Goal: Task Accomplishment & Management: Complete application form

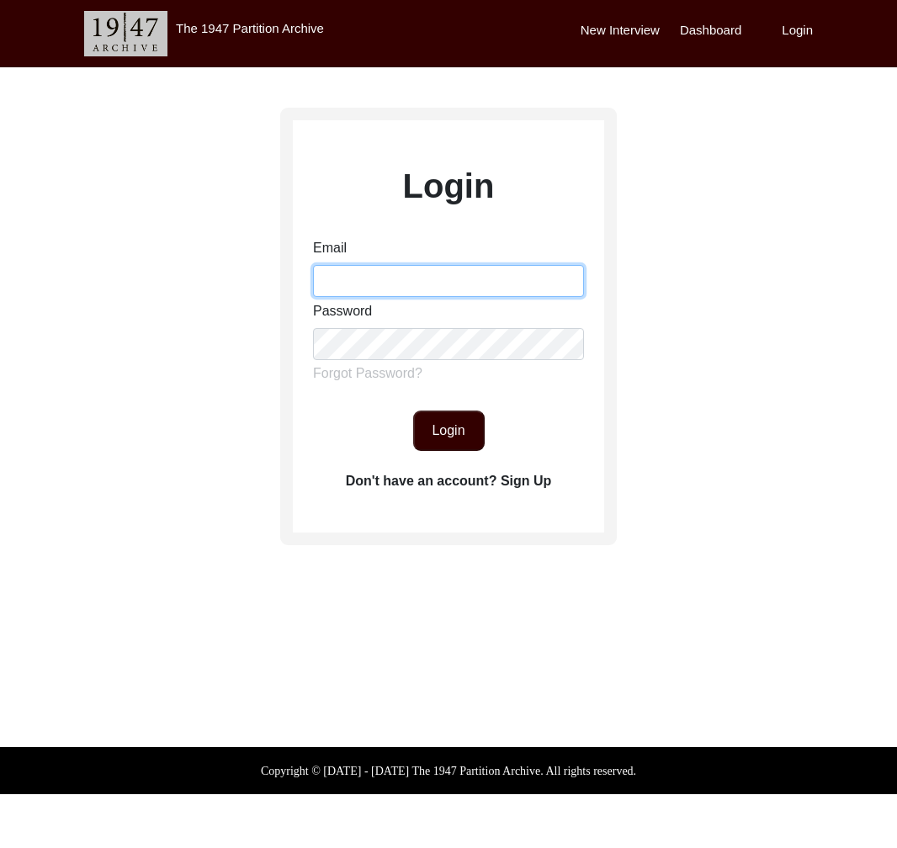
click at [393, 274] on input "Email" at bounding box center [448, 281] width 271 height 32
type input "[EMAIL_ADDRESS][DOMAIN_NAME]"
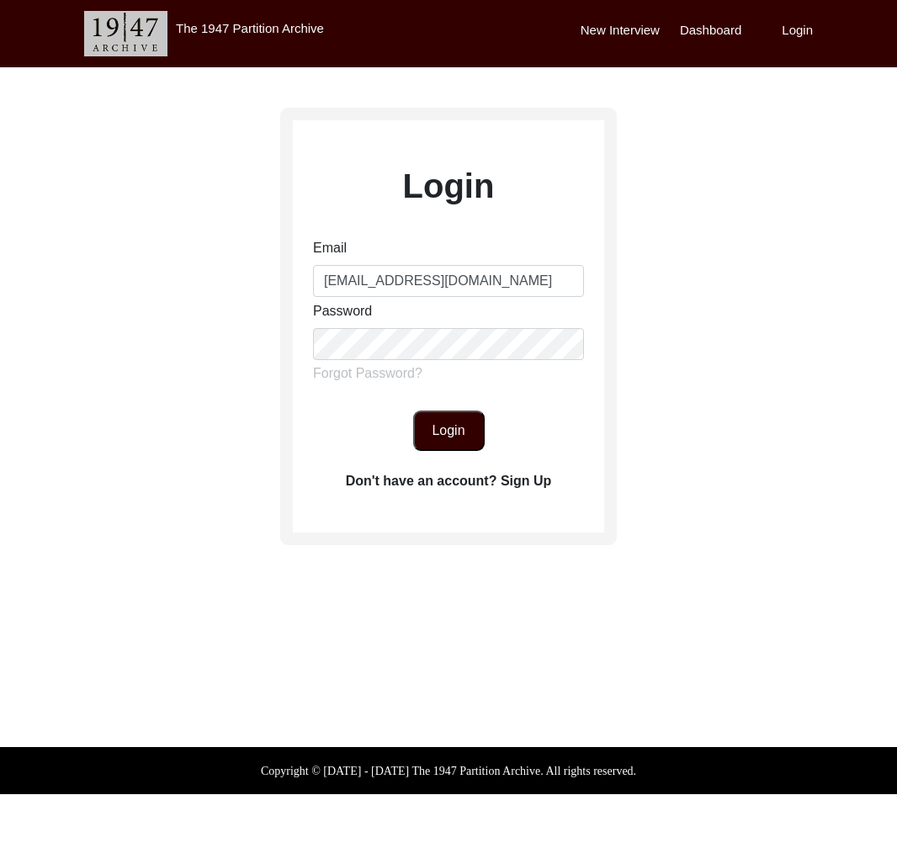
click at [454, 430] on button "Login" at bounding box center [449, 431] width 72 height 40
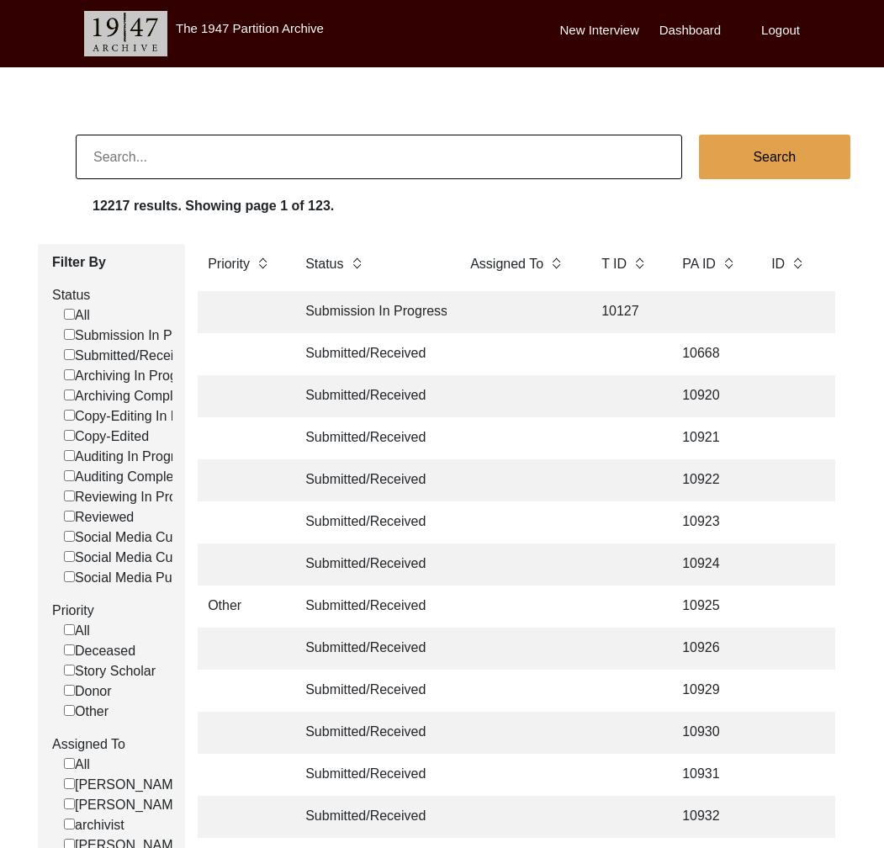
click at [284, 158] on input at bounding box center [379, 157] width 607 height 45
type input "/[PERSON_NAME]"
checkbox input "false"
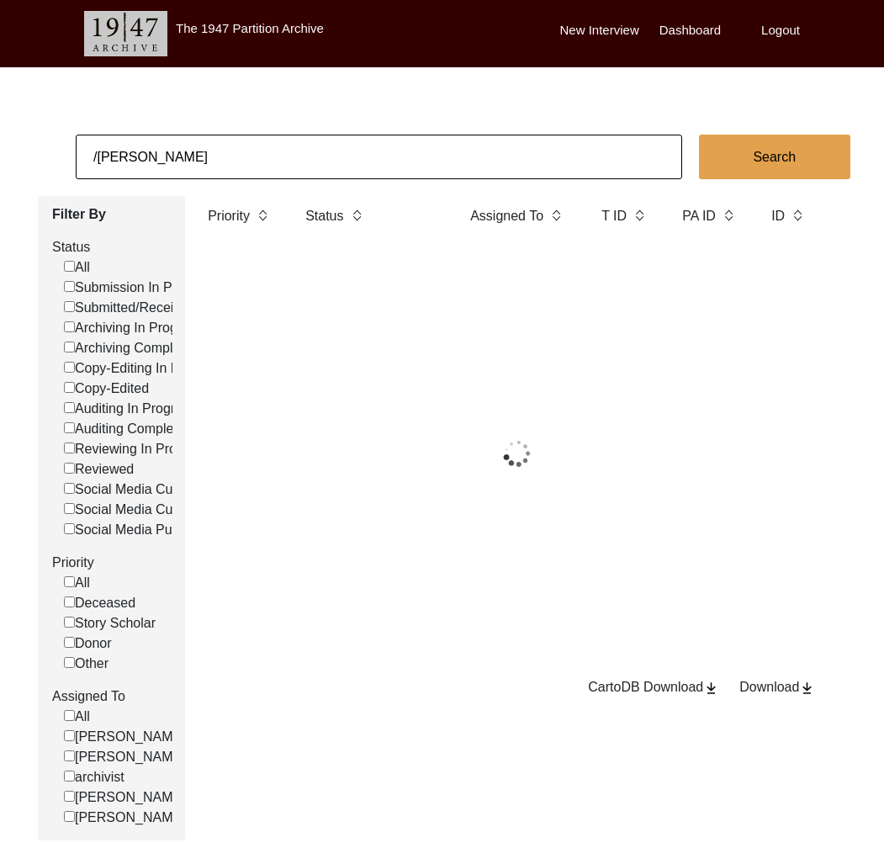
click at [239, 162] on input "/[PERSON_NAME]" at bounding box center [379, 157] width 607 height 45
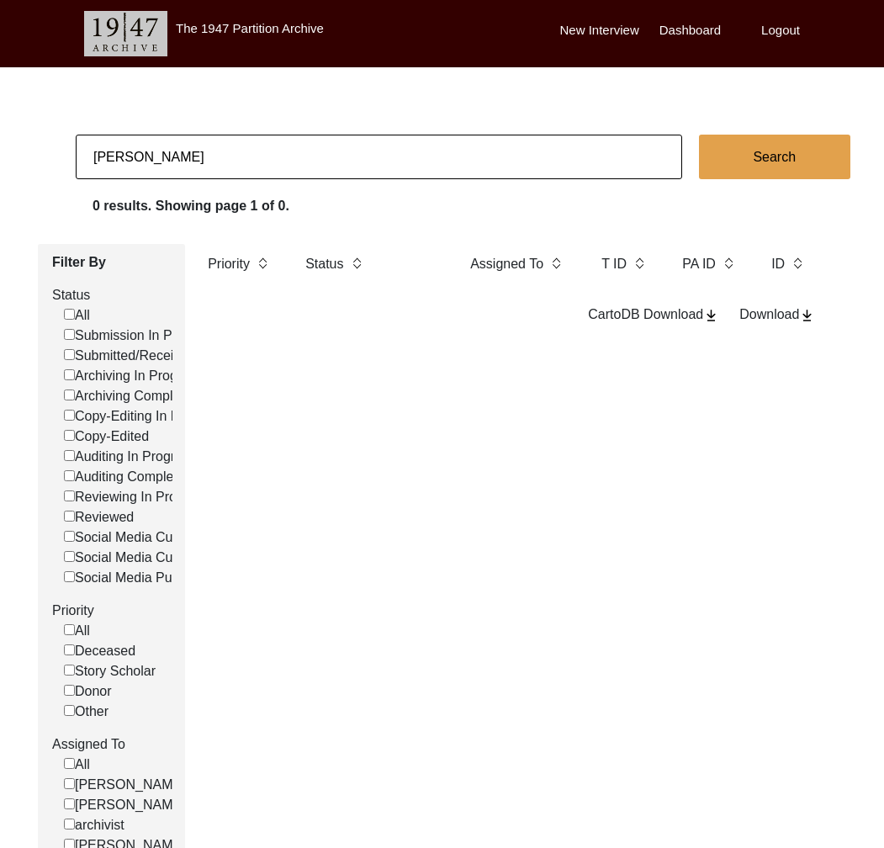
type input "[PERSON_NAME]"
checkbox input "false"
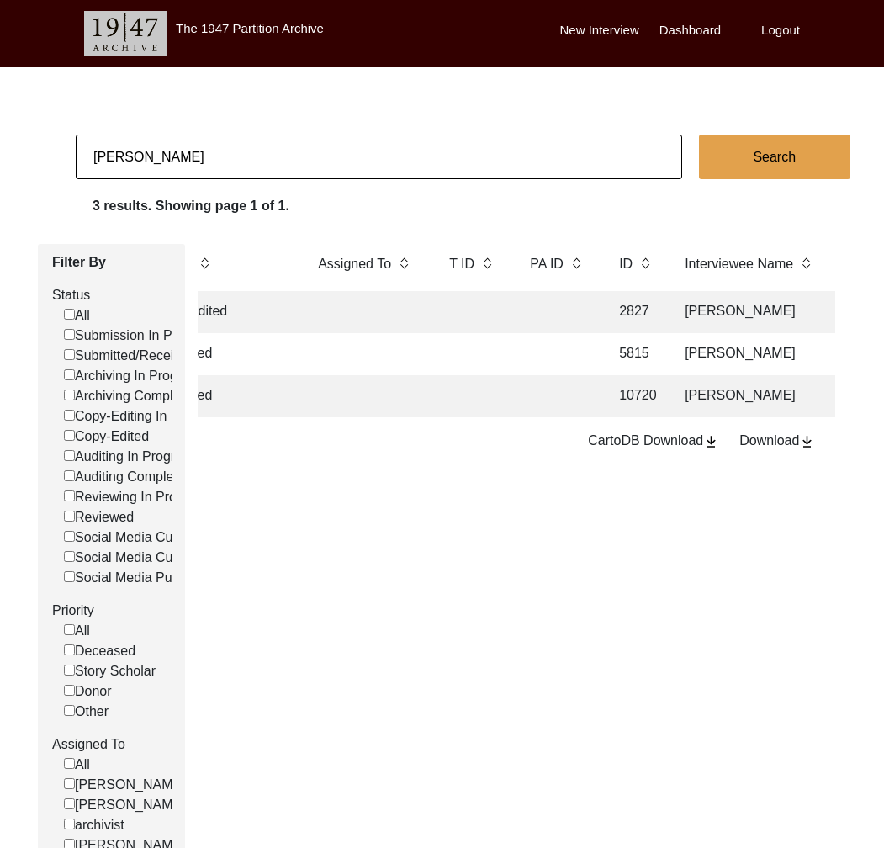
scroll to position [0, 302]
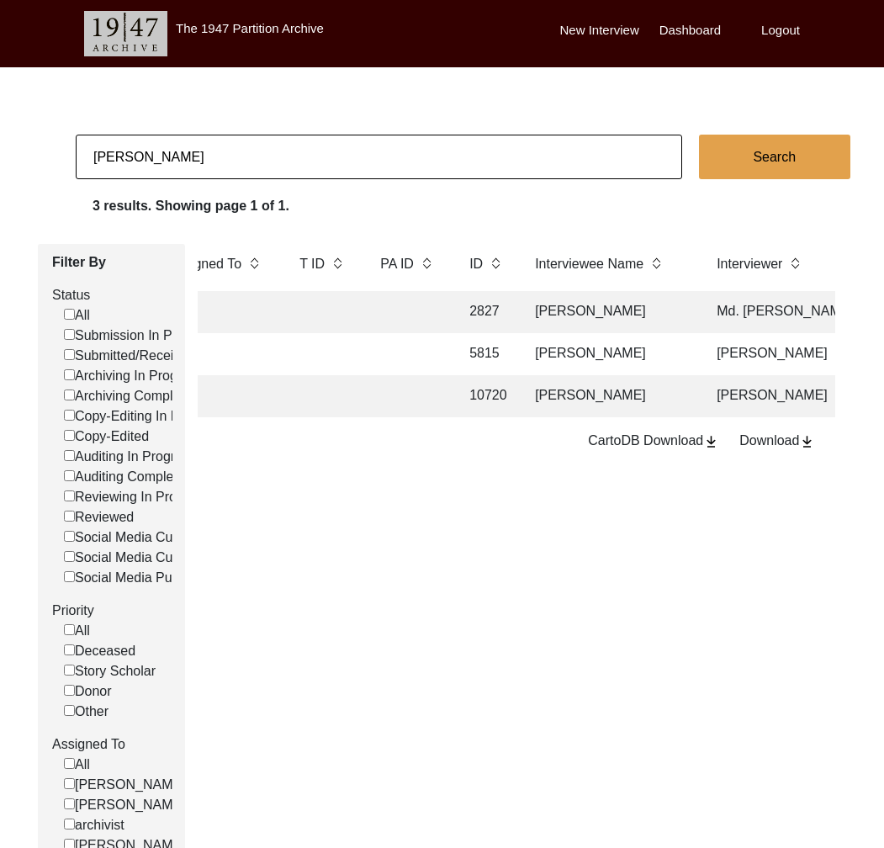
click at [452, 171] on input "[PERSON_NAME]" at bounding box center [379, 157] width 607 height 45
paste input "[PERSON_NAME]"
type input "[PERSON_NAME]"
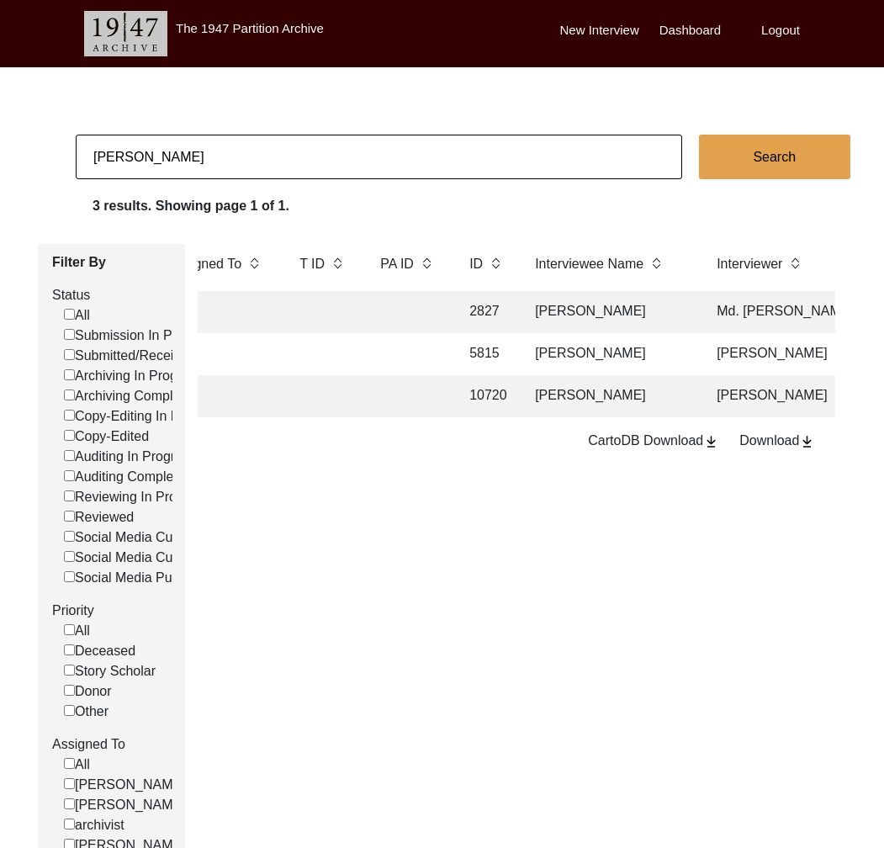
checkbox input "false"
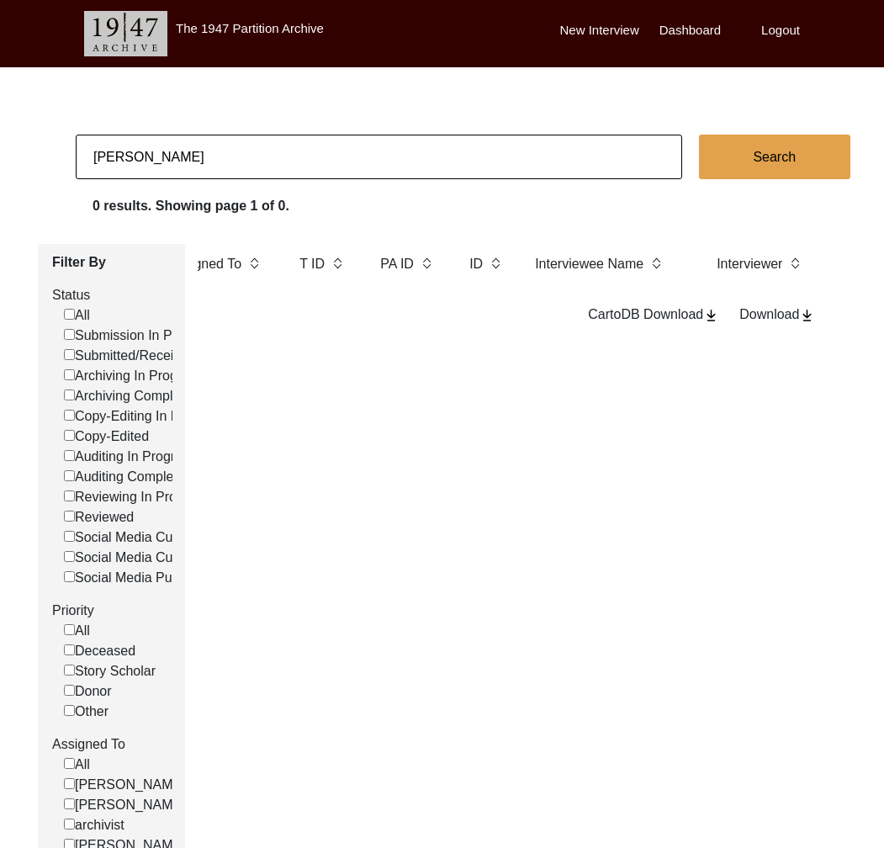
click at [281, 165] on input "[PERSON_NAME]" at bounding box center [379, 157] width 607 height 45
paste input "[PERSON_NAME]"
type input "[PERSON_NAME]"
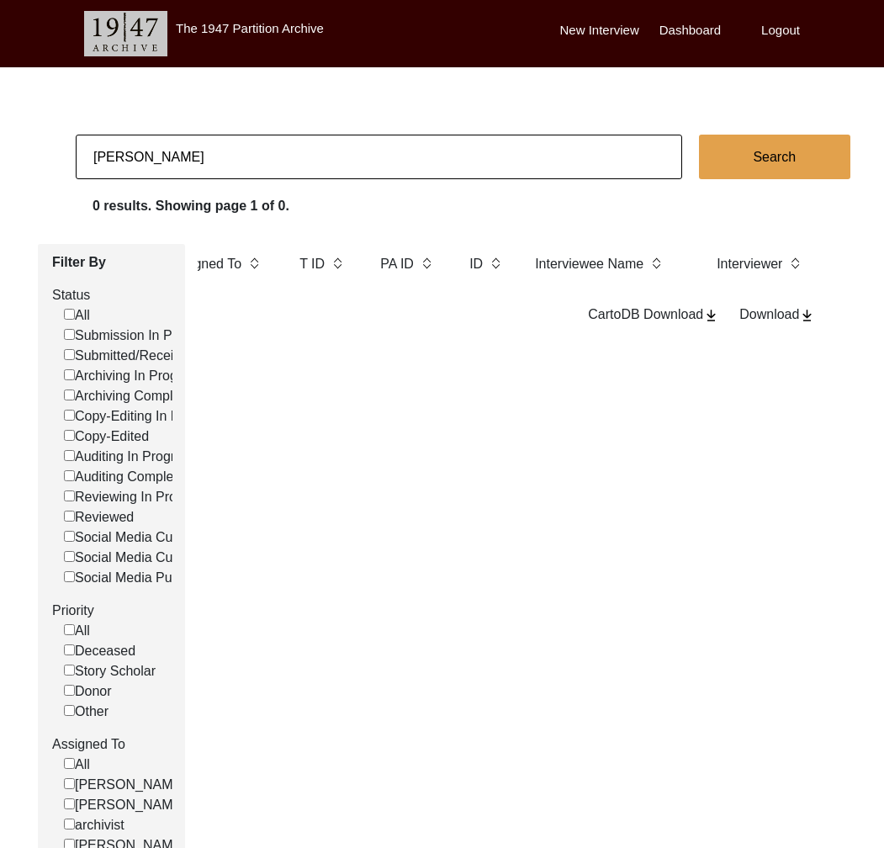
checkbox input "false"
click at [448, 167] on input "[PERSON_NAME]" at bounding box center [379, 157] width 607 height 45
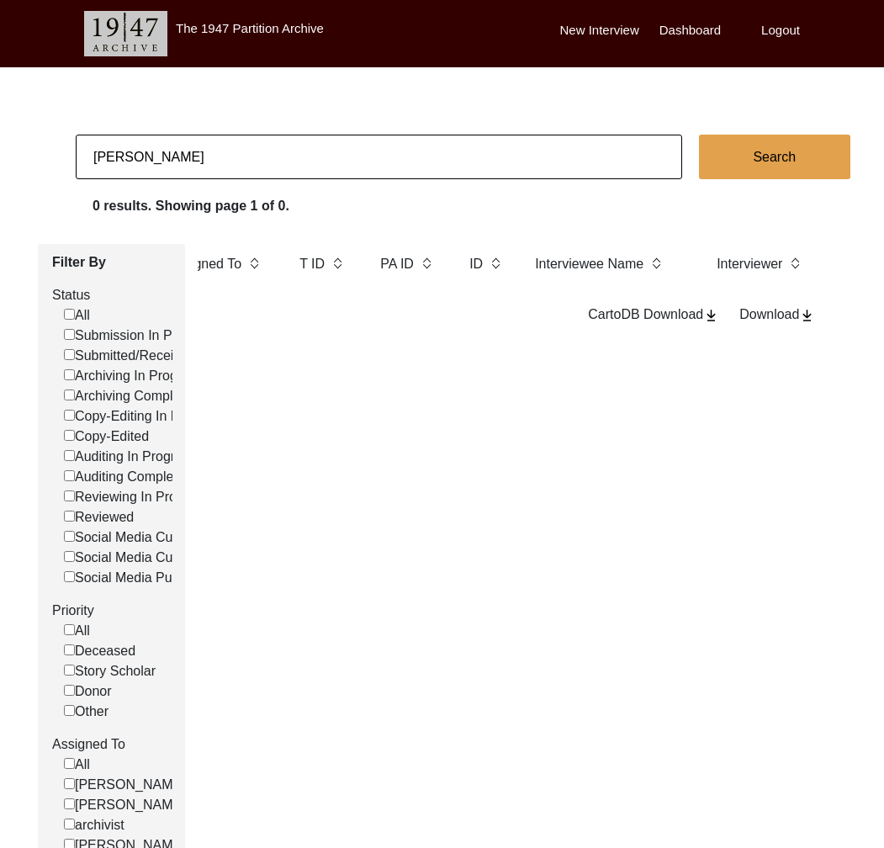
click at [448, 167] on input "[PERSON_NAME]" at bounding box center [379, 157] width 607 height 45
type input "[PERSON_NAME]"
checkbox input "false"
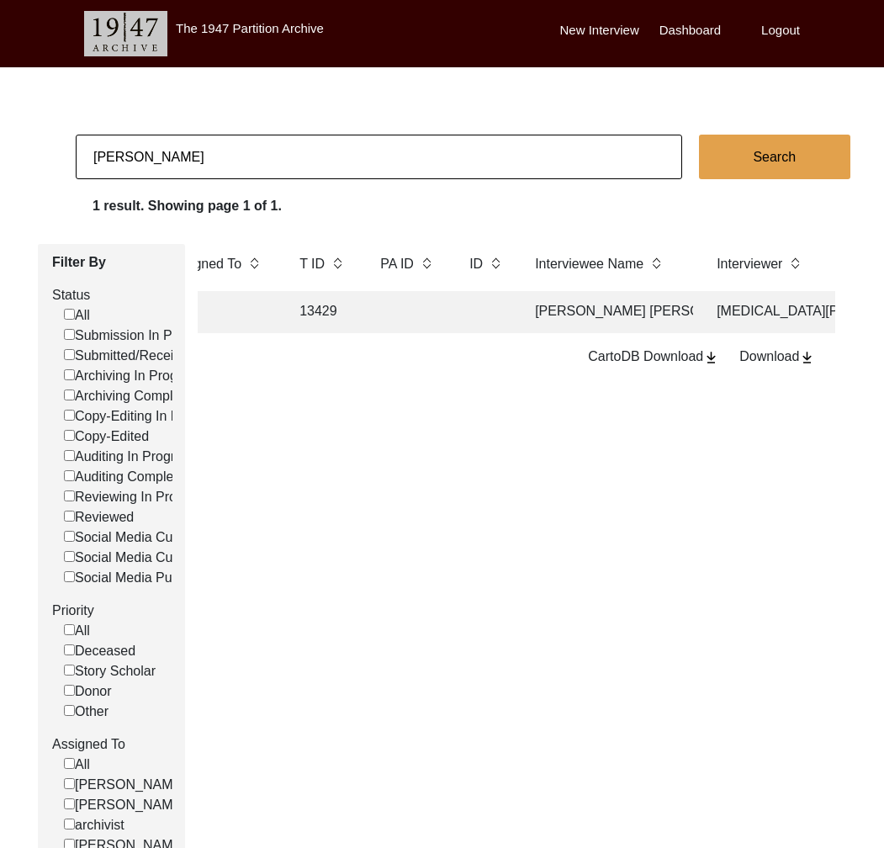
click at [395, 311] on td at bounding box center [408, 312] width 76 height 42
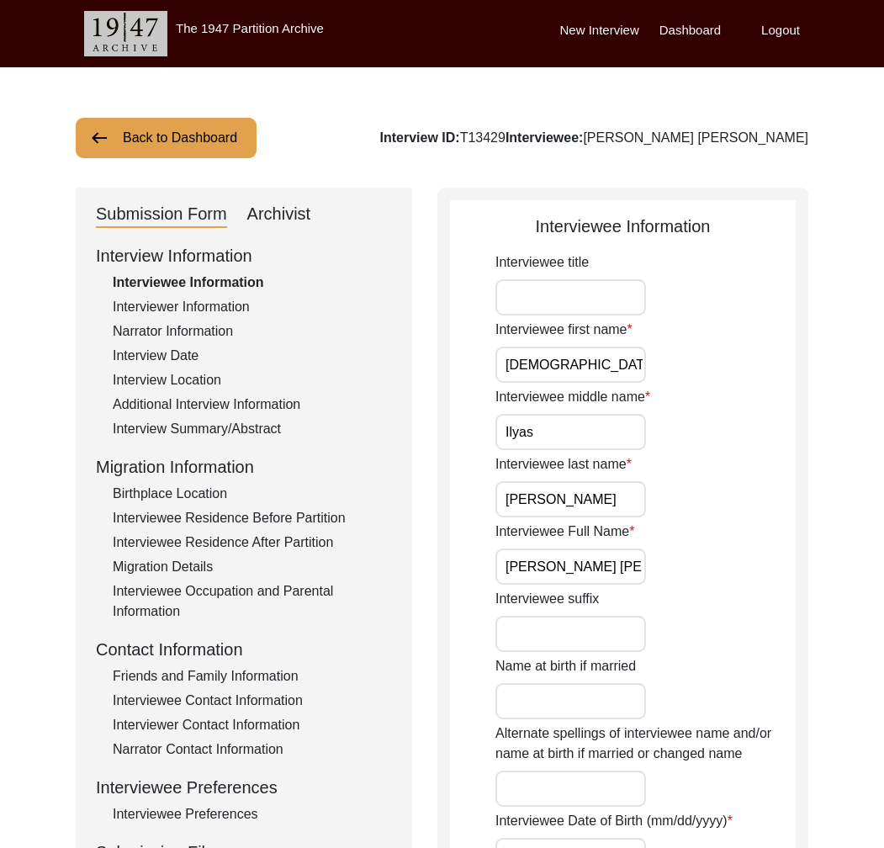
click at [175, 141] on button "Back to Dashboard" at bounding box center [166, 138] width 181 height 40
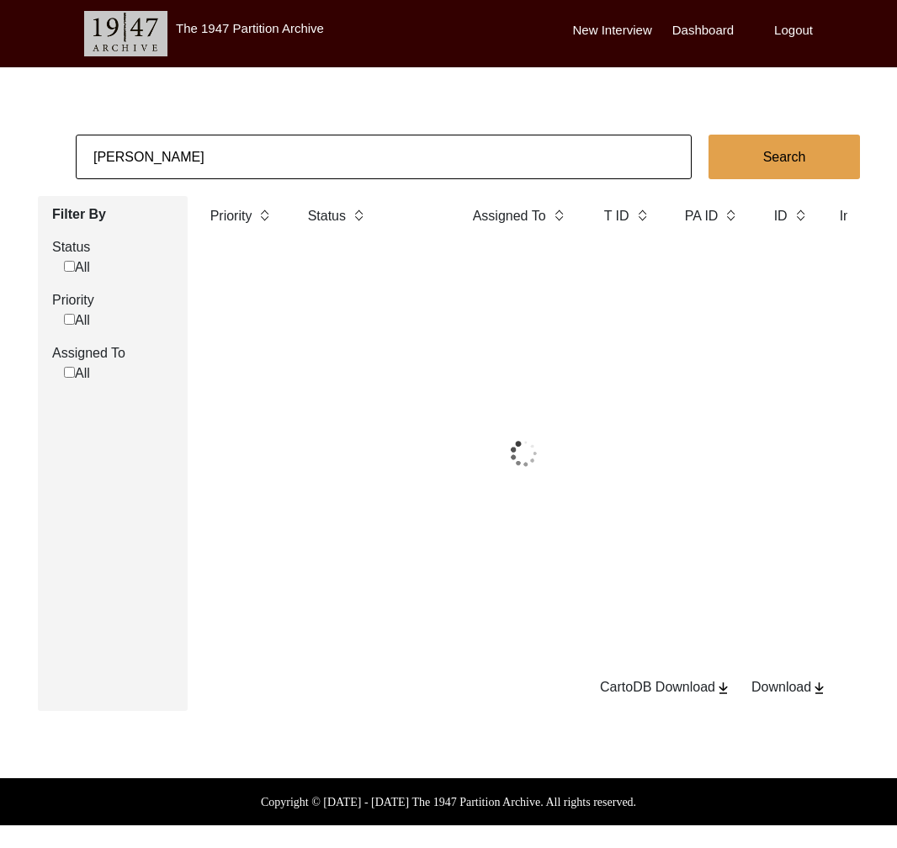
click at [194, 144] on input "[PERSON_NAME]" at bounding box center [384, 157] width 616 height 45
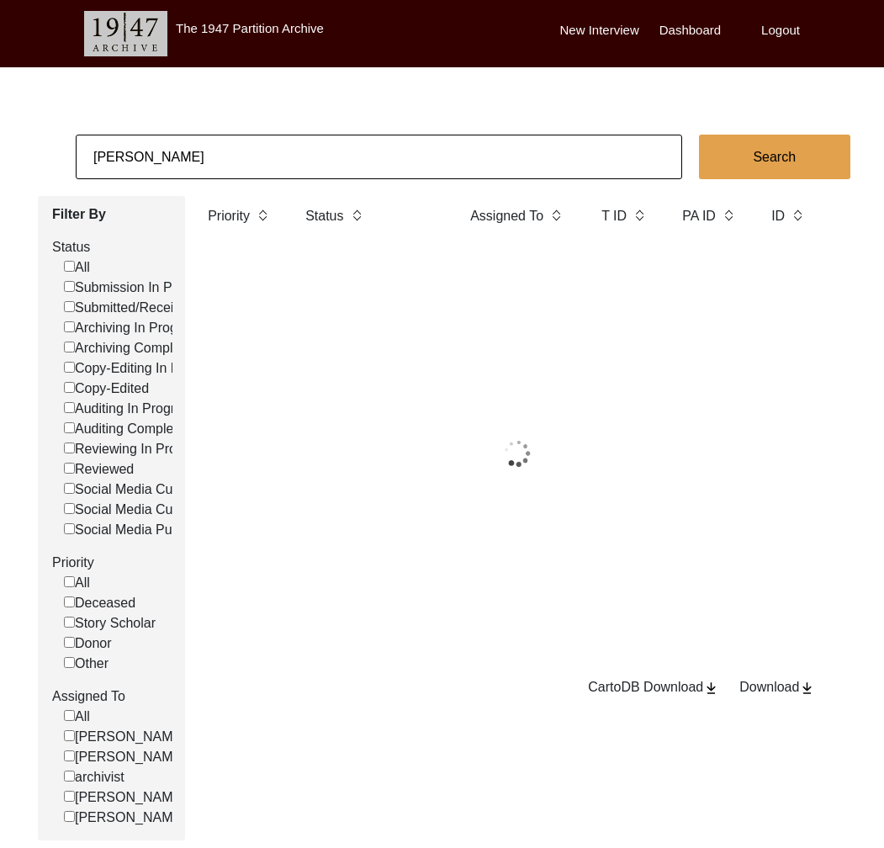
click at [194, 144] on input "[PERSON_NAME]" at bounding box center [379, 157] width 607 height 45
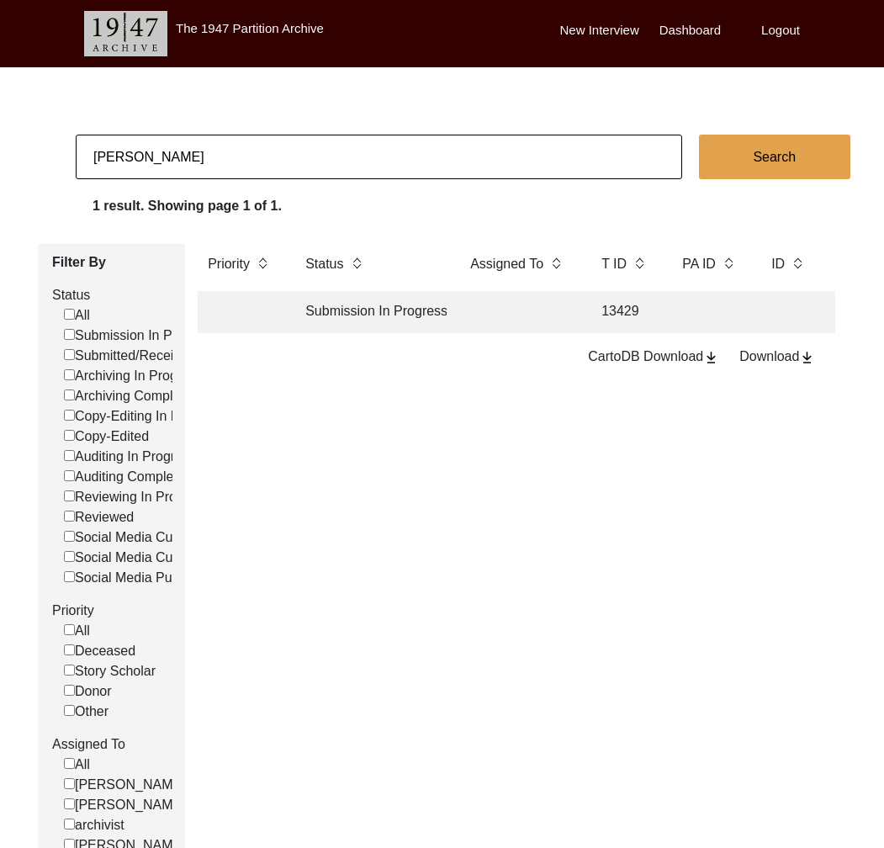
type input "[PERSON_NAME]"
checkbox input "false"
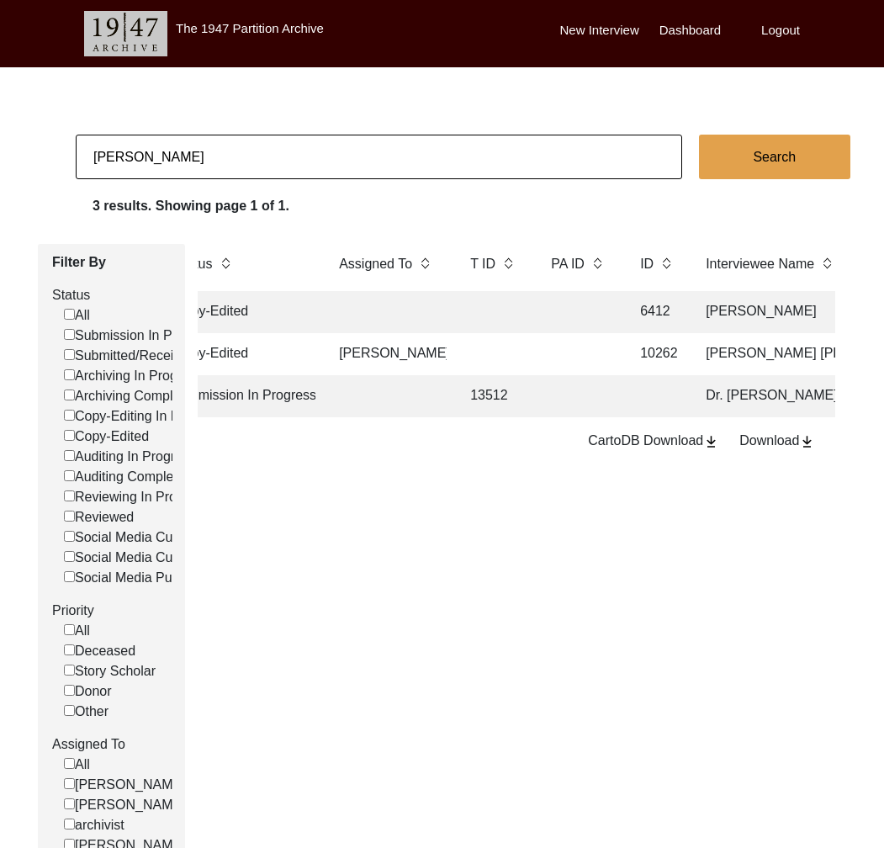
scroll to position [0, 214]
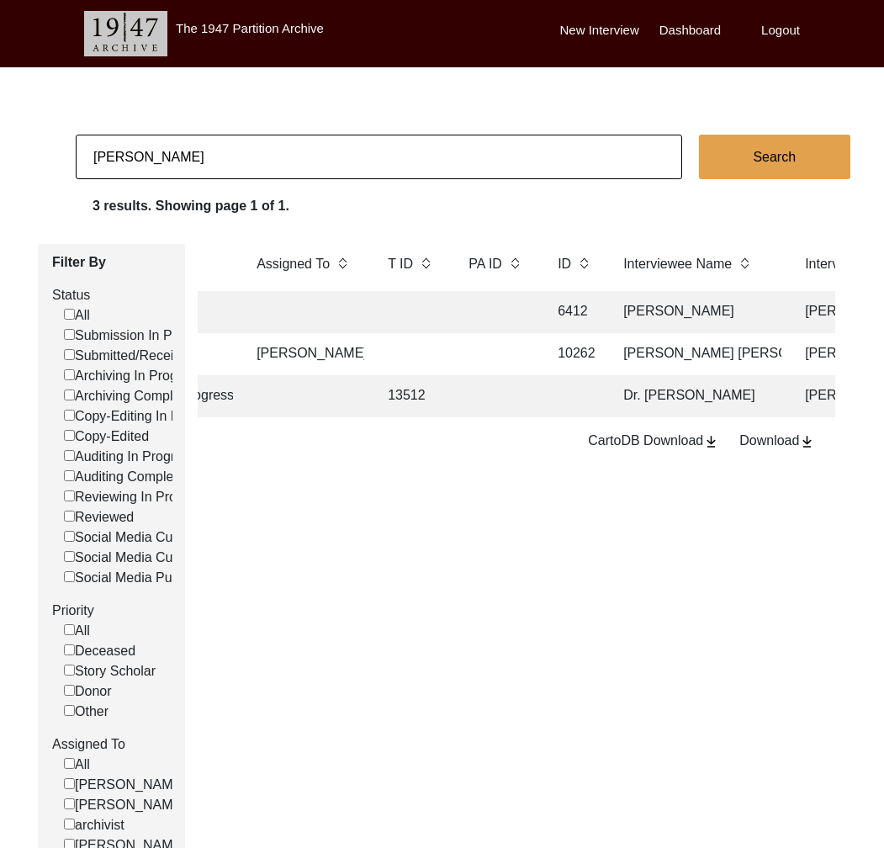
click at [357, 145] on input "[PERSON_NAME]" at bounding box center [379, 157] width 607 height 45
type input "[PERSON_NAME]"
checkbox input "false"
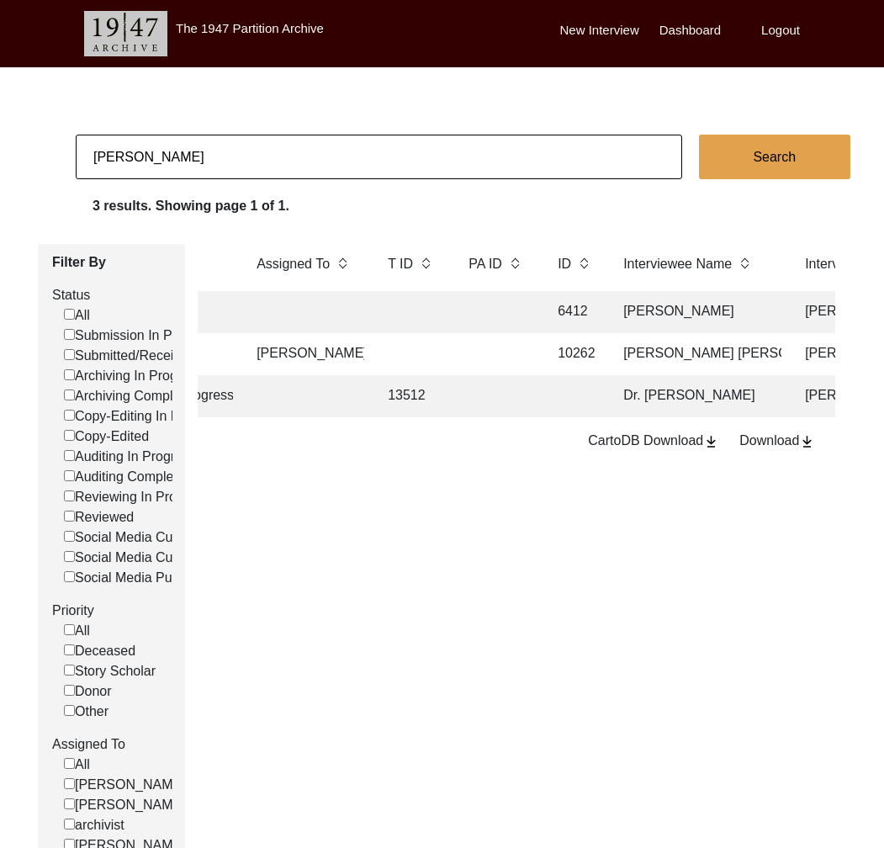
checkbox input "false"
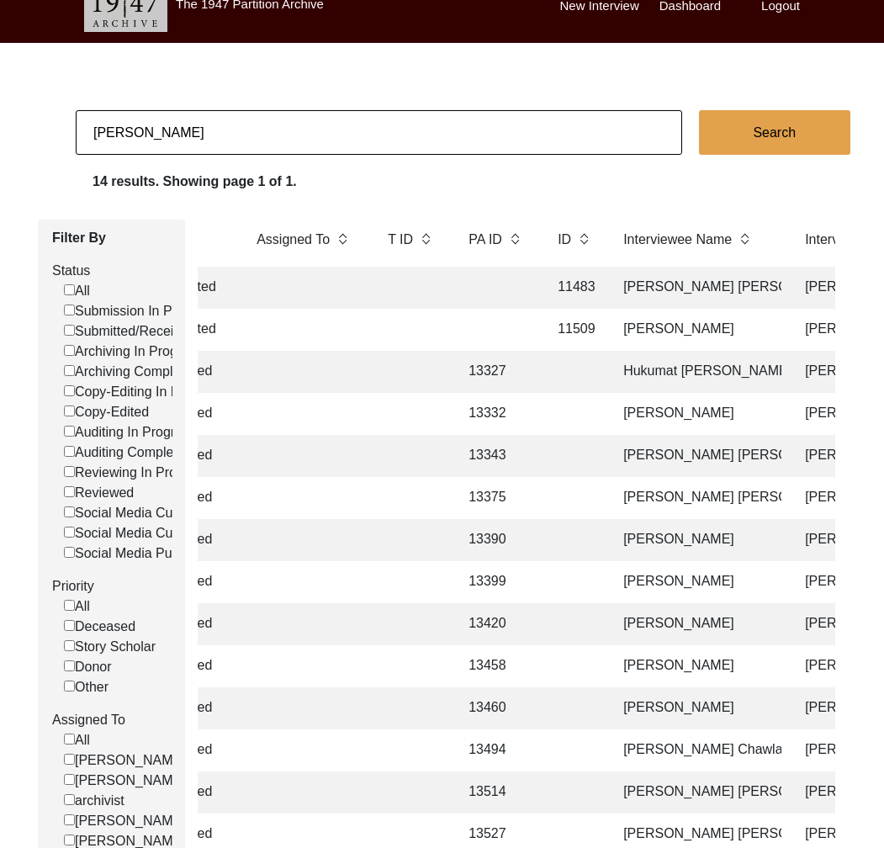
scroll to position [206, 0]
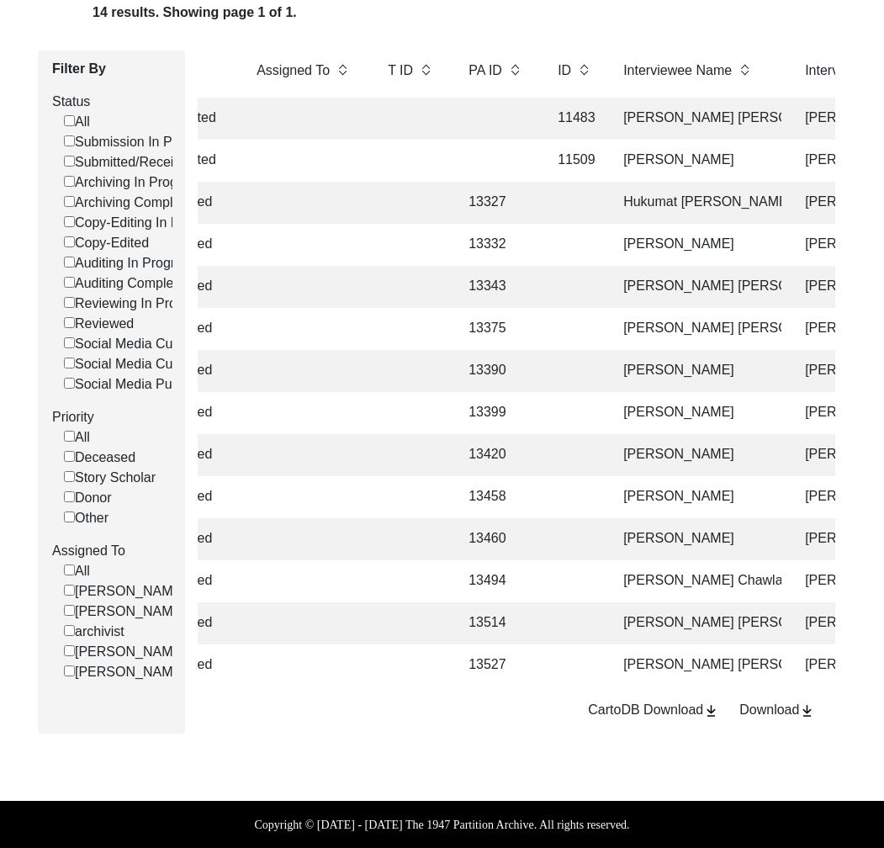
click at [565, 647] on td at bounding box center [574, 666] width 52 height 42
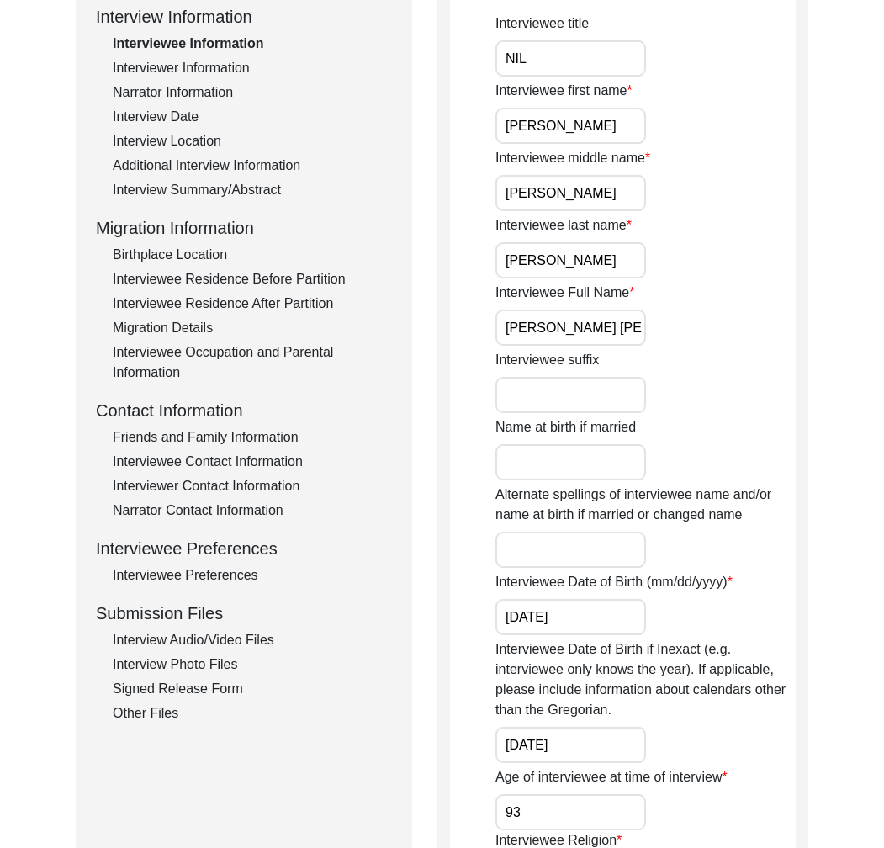
scroll to position [105, 0]
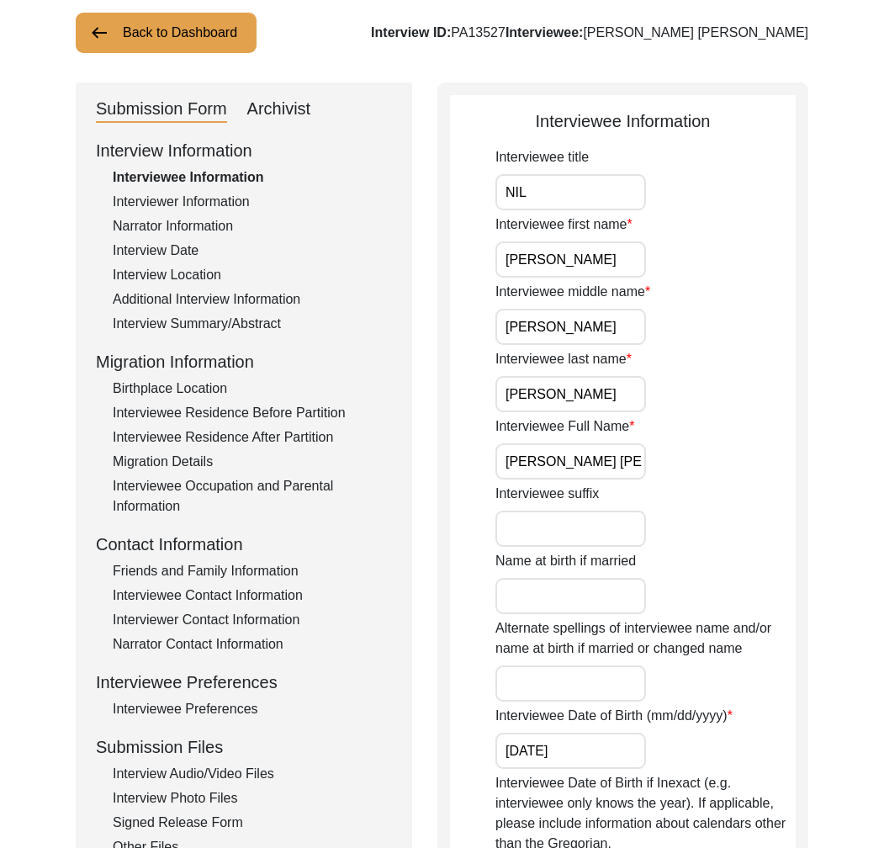
click at [207, 204] on div "Interviewer Information" at bounding box center [252, 202] width 279 height 20
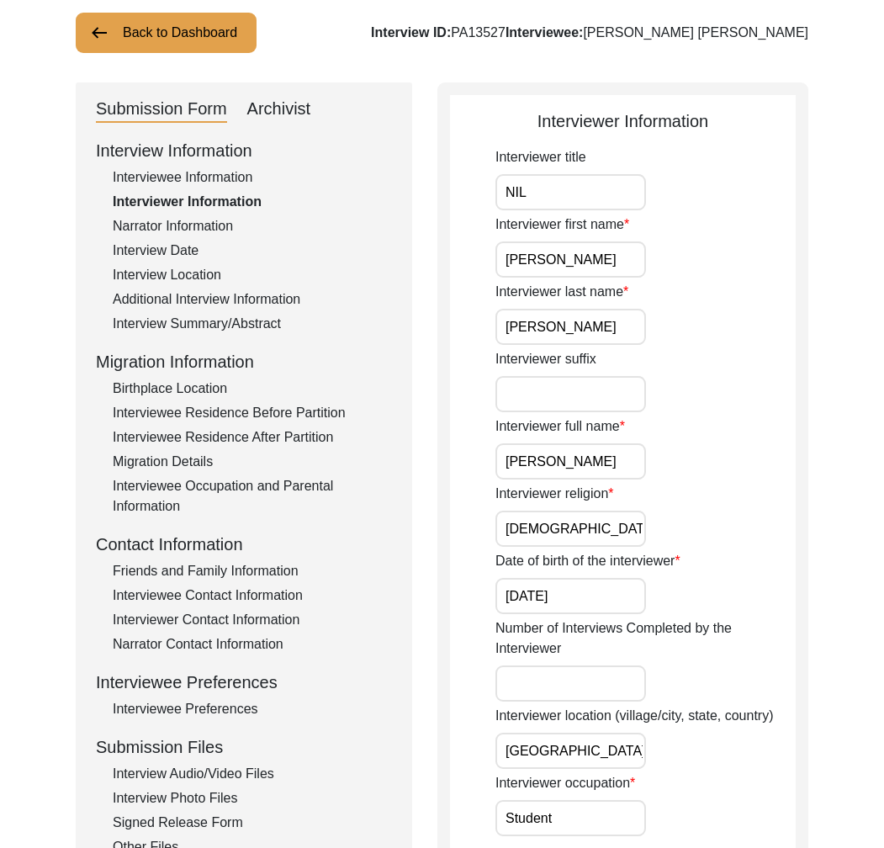
click at [199, 226] on div "Narrator Information" at bounding box center [252, 226] width 279 height 20
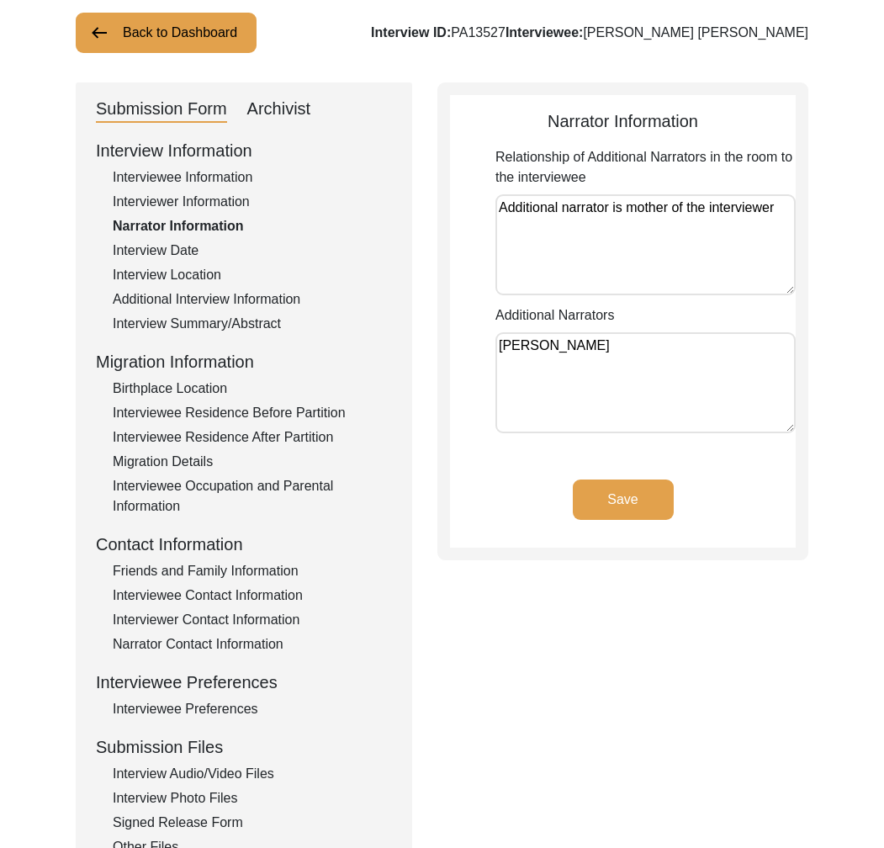
click at [187, 247] on div "Interview Date" at bounding box center [252, 251] width 279 height 20
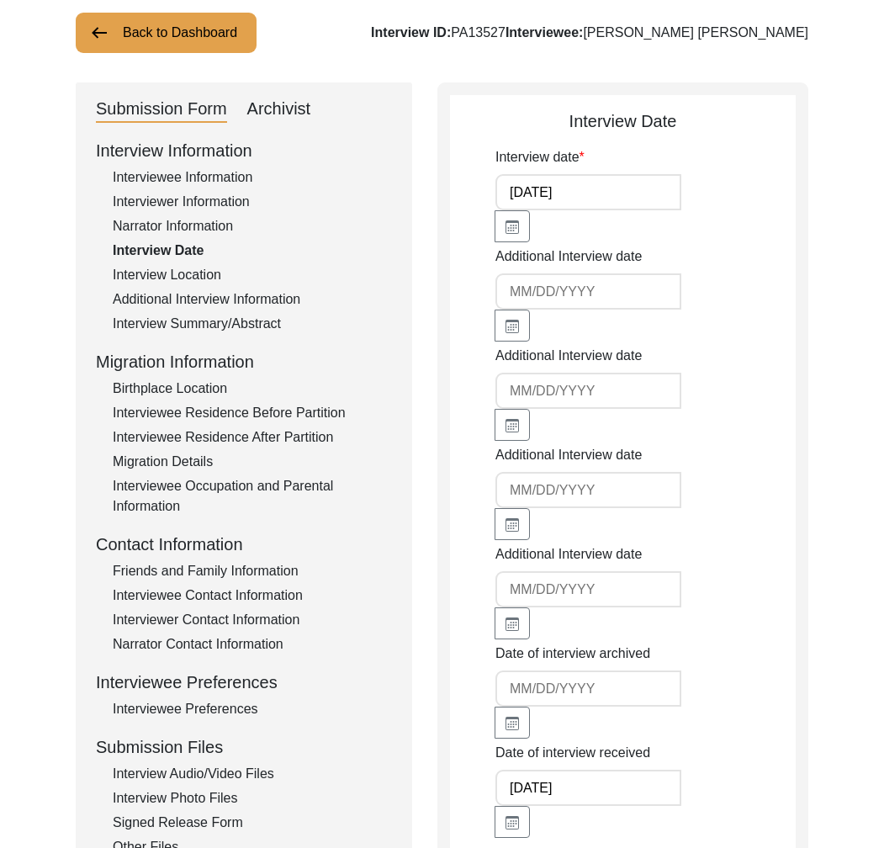
click at [196, 271] on div "Interview Location" at bounding box center [252, 275] width 279 height 20
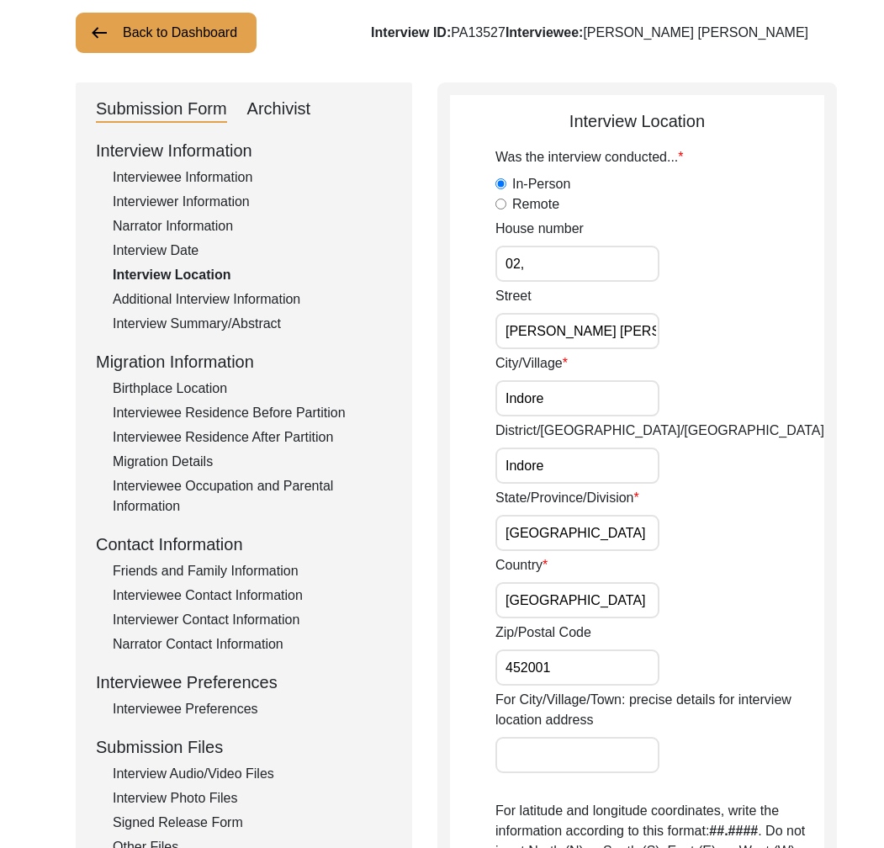
click at [223, 299] on div "Additional Interview Information" at bounding box center [252, 299] width 279 height 20
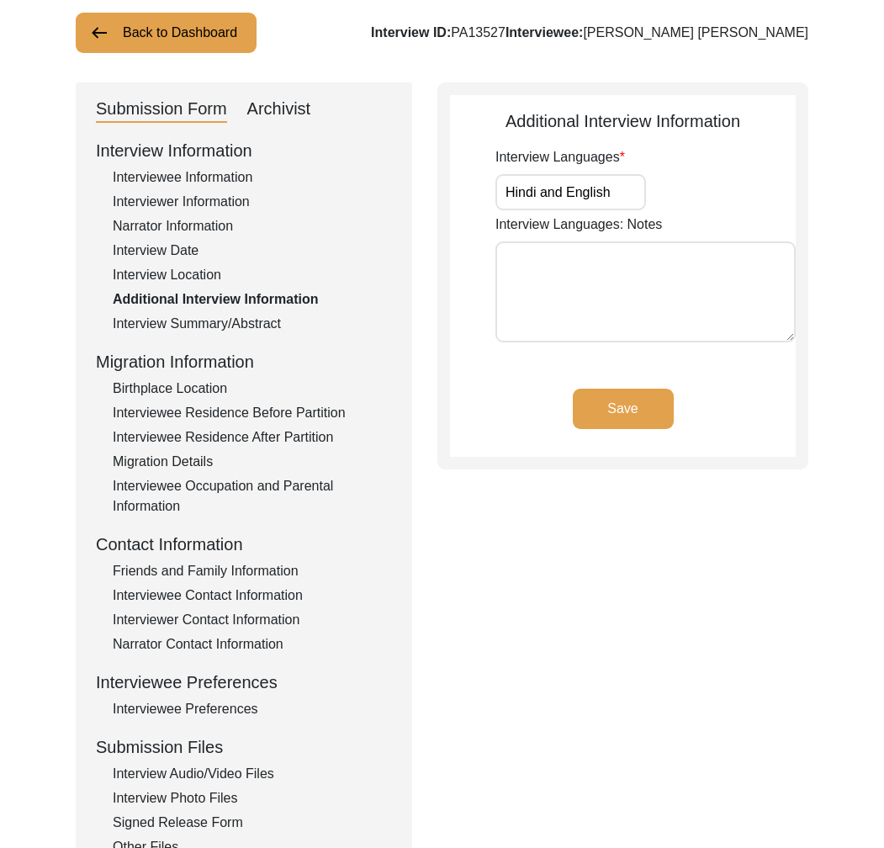
click at [239, 330] on div "Interview Summary/Abstract" at bounding box center [252, 324] width 279 height 20
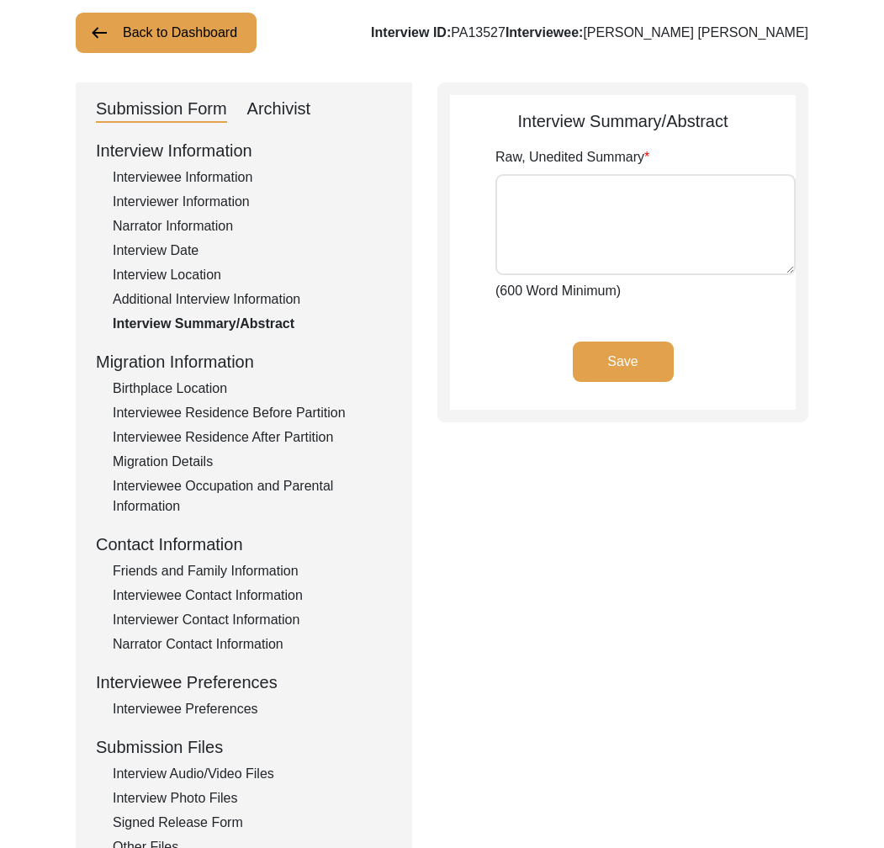
type textarea "[PERSON_NAME] [PERSON_NAME] was born in [GEOGRAPHIC_DATA] on [DATE]. He was the…"
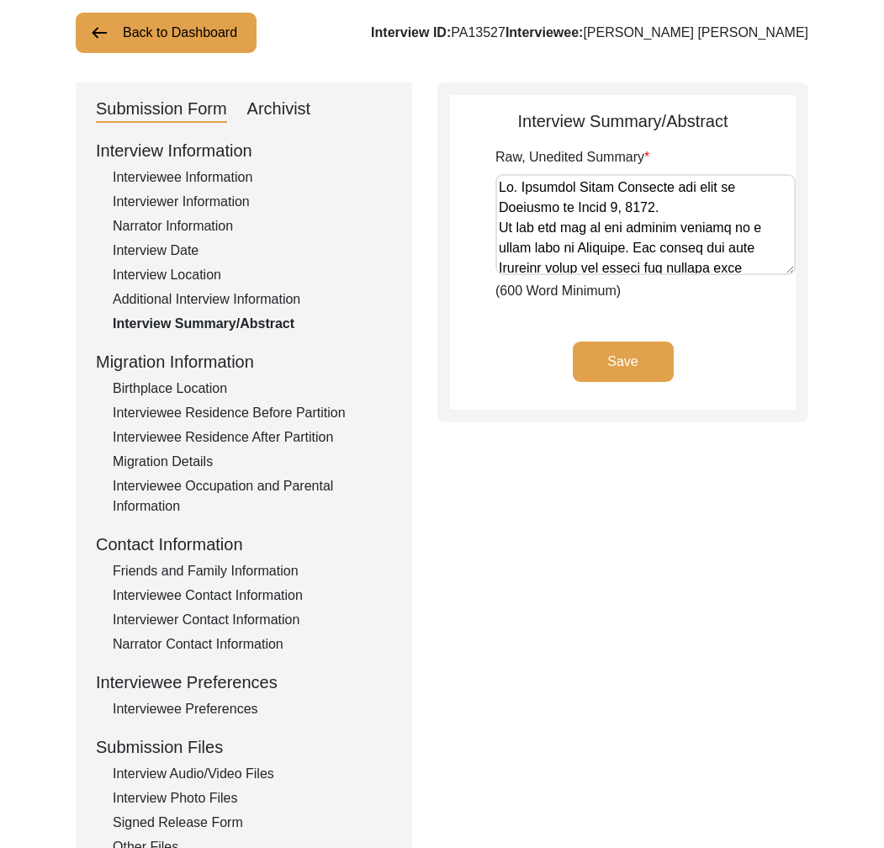
click at [231, 414] on div "Interviewee Residence Before Partition" at bounding box center [252, 413] width 279 height 20
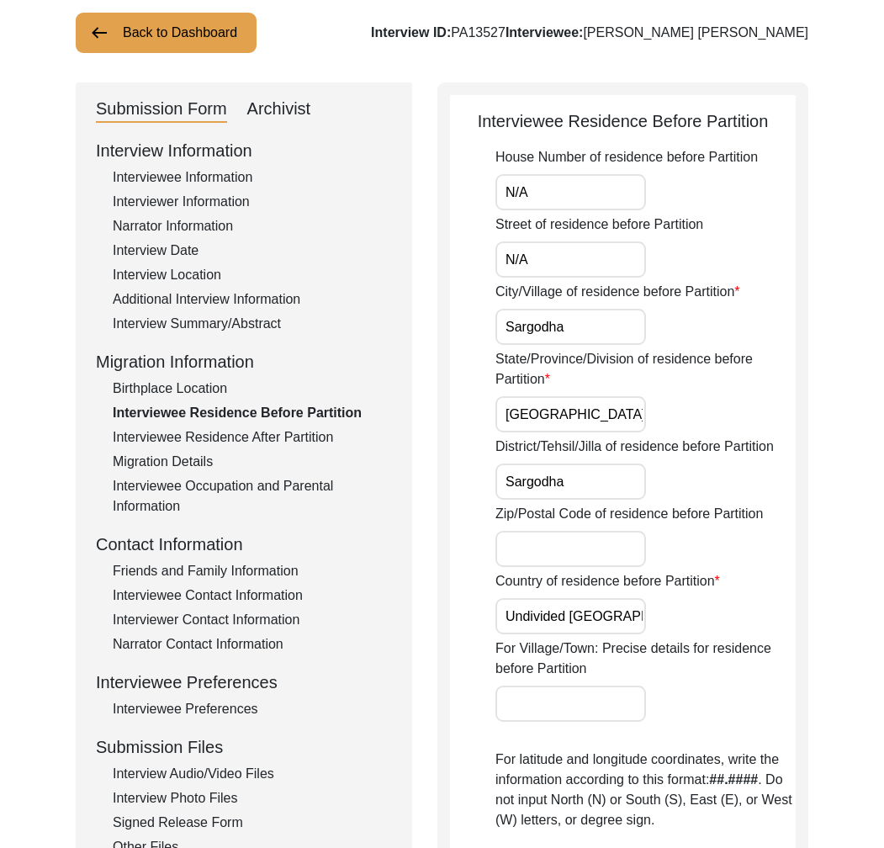
click at [194, 384] on div "Birthplace Location" at bounding box center [252, 389] width 279 height 20
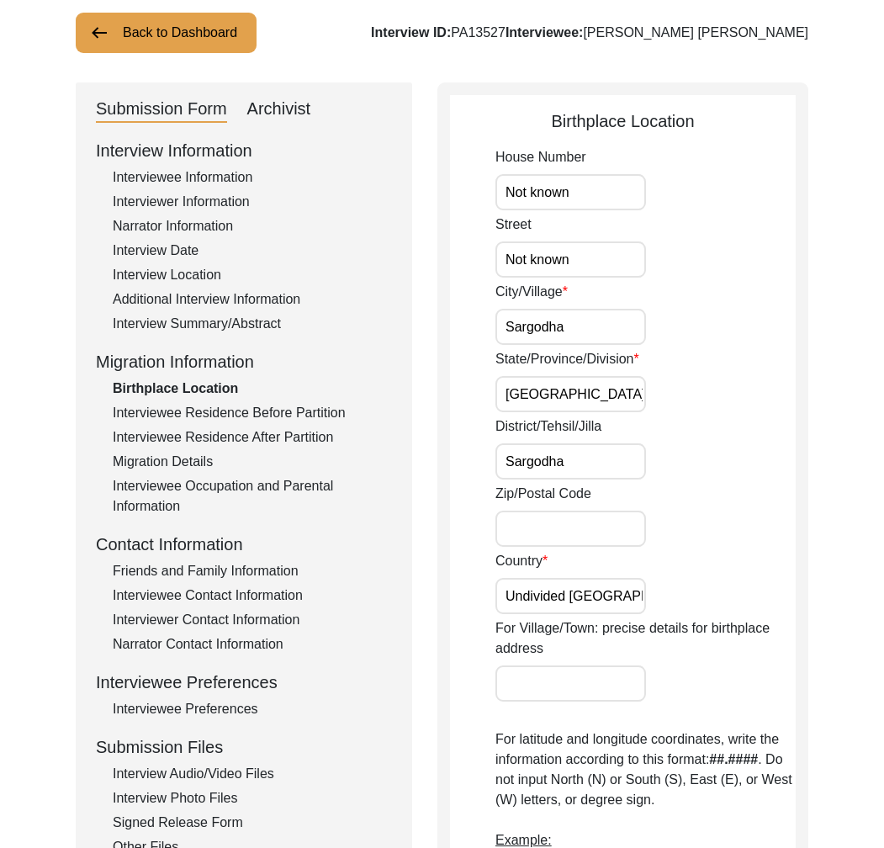
drag, startPoint x: 222, startPoint y: 447, endPoint x: 189, endPoint y: 456, distance: 34.1
click at [220, 447] on div "Interview Information Interviewee Information Interviewer Information Narrator …" at bounding box center [244, 497] width 296 height 719
click at [149, 477] on div "Interviewee Occupation and Parental Information" at bounding box center [252, 496] width 279 height 40
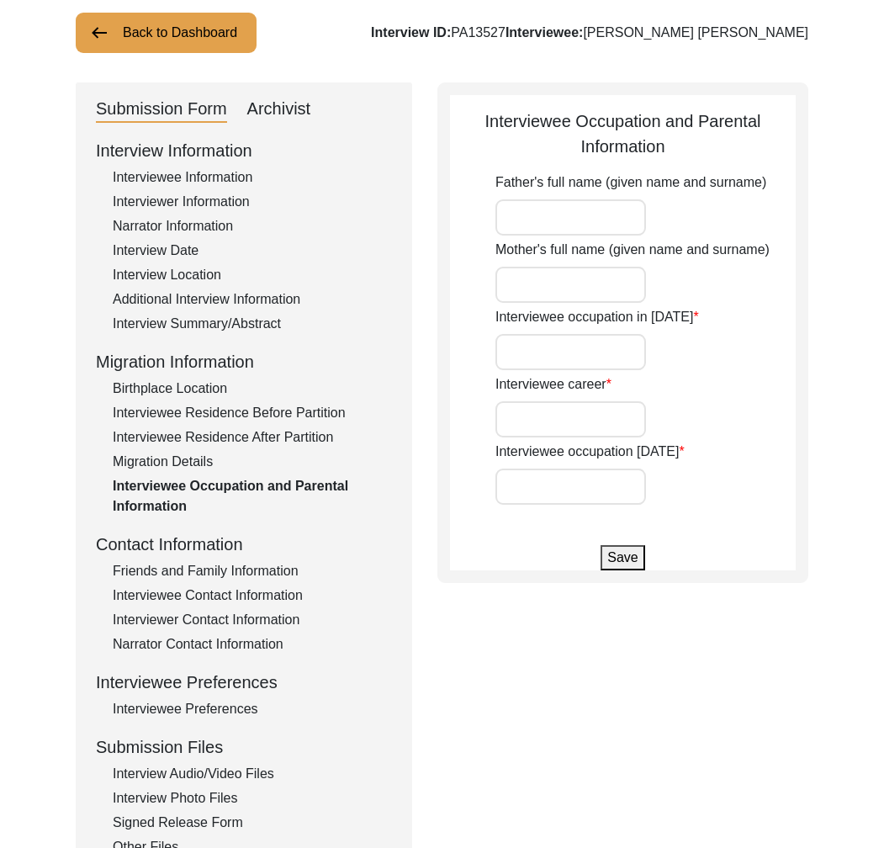
type input "[PERSON_NAME]"
type input "School Student"
type input "Income tax advocate"
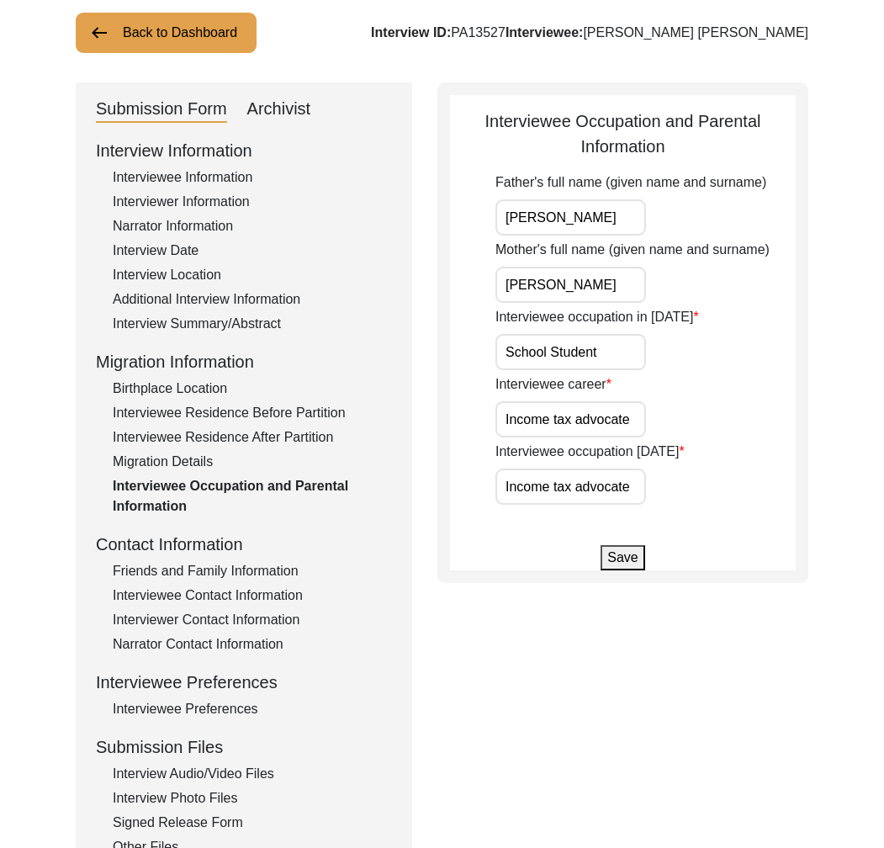
click at [250, 560] on div "Interview Information Interviewee Information Interviewer Information Narrator …" at bounding box center [244, 497] width 296 height 719
click at [250, 564] on div "Friends and Family Information" at bounding box center [252, 571] width 279 height 20
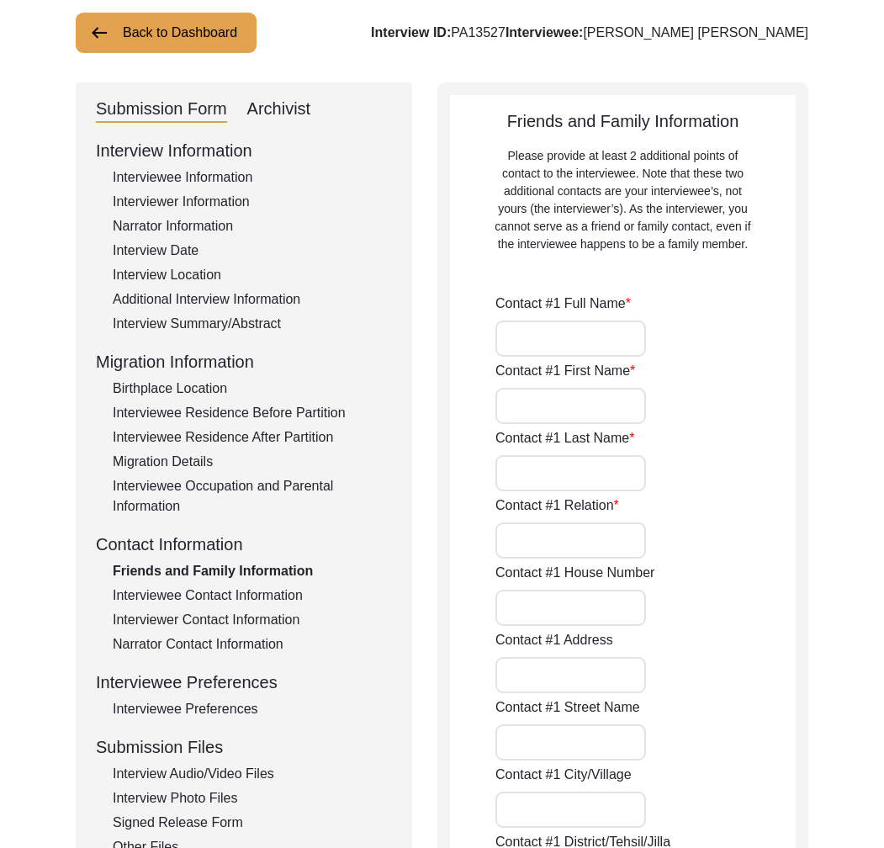
type input "[PERSON_NAME]"
type input "Soni"
type input "friend"
type input "[GEOGRAPHIC_DATA]"
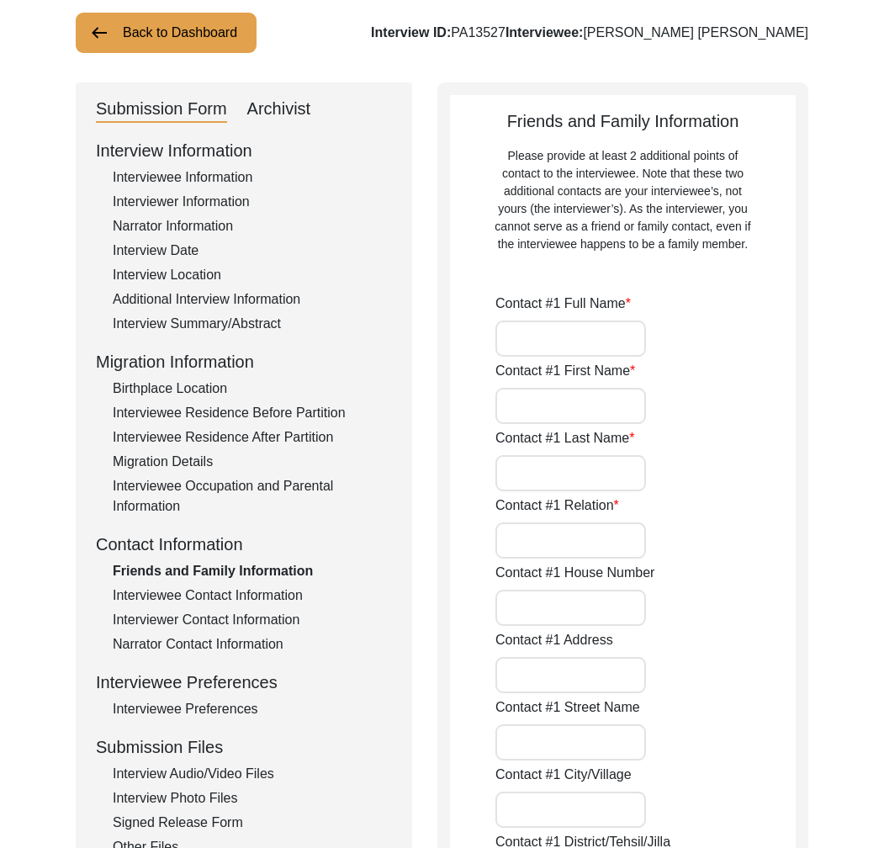
type input "9425092053"
type input "N/A"
type input "[PERSON_NAME]"
type input "Aditya"
type input "Bhatt"
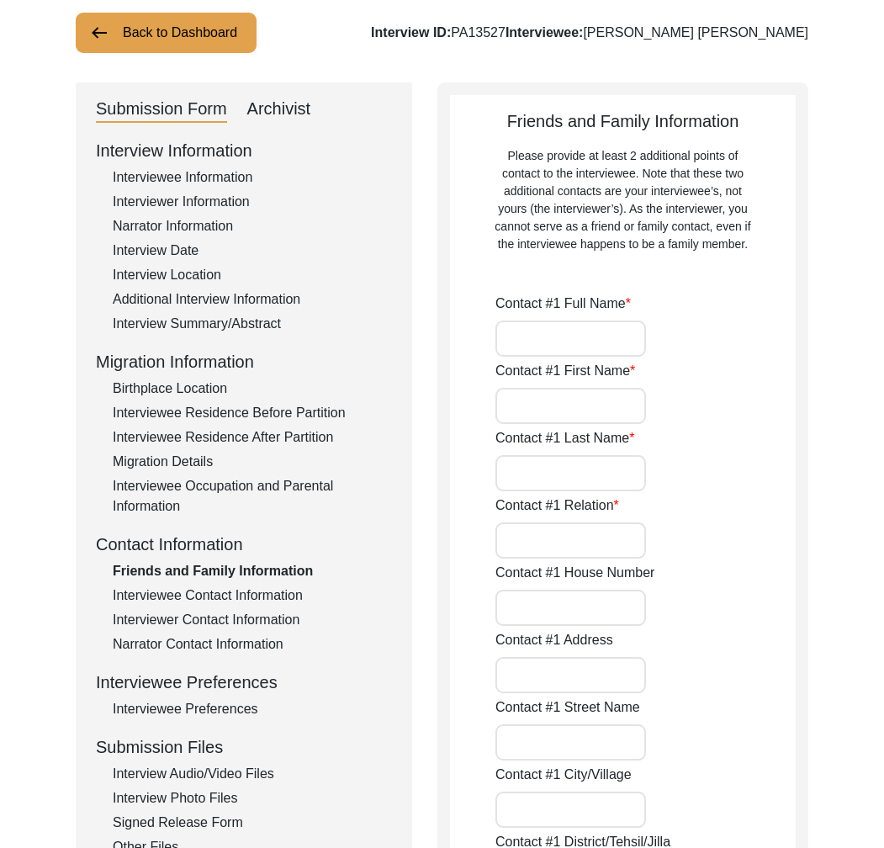
type input "Chartered Accountant"
type input "[GEOGRAPHIC_DATA]"
type input "9303455599"
type input "N/A"
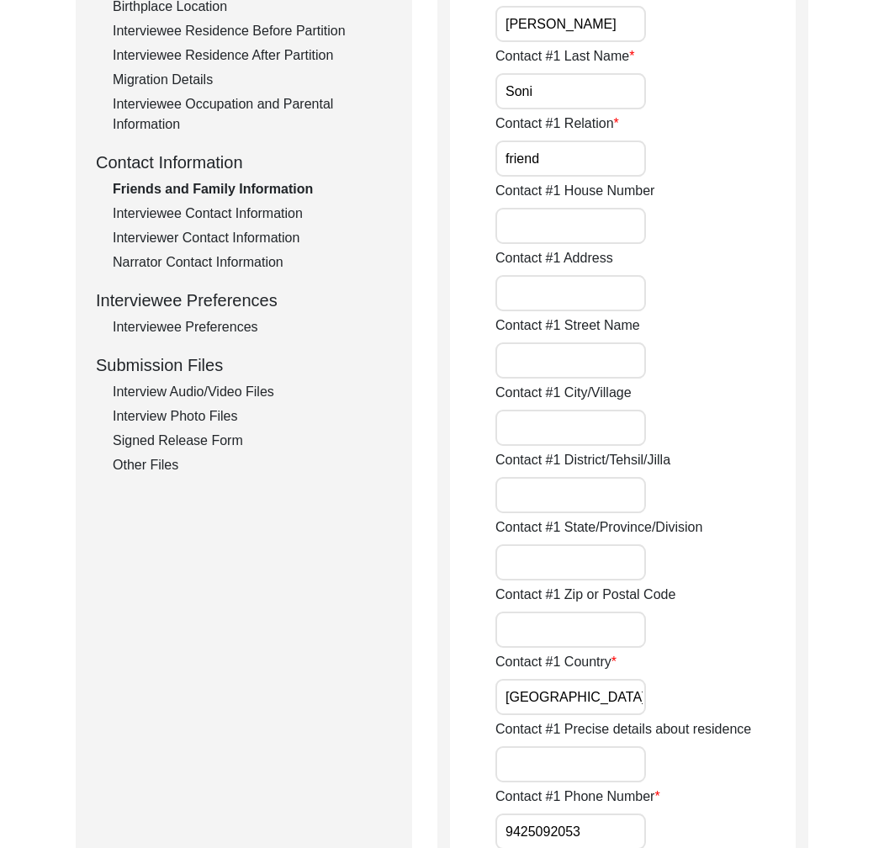
scroll to position [316, 0]
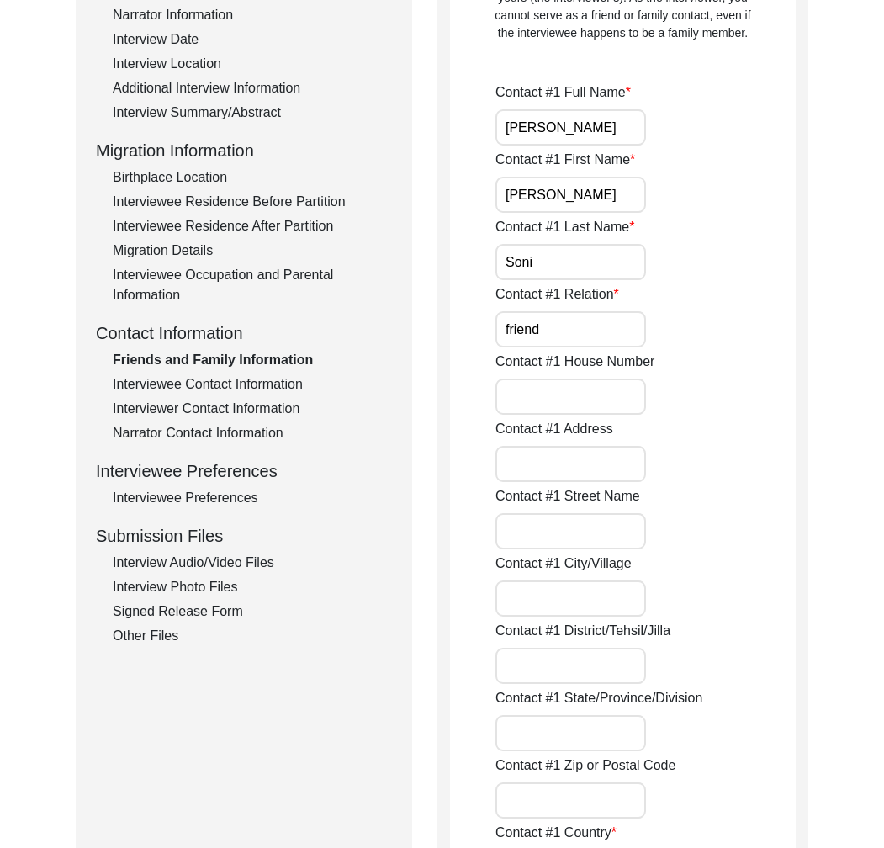
click at [237, 382] on div "Interviewee Contact Information" at bounding box center [252, 384] width 279 height 20
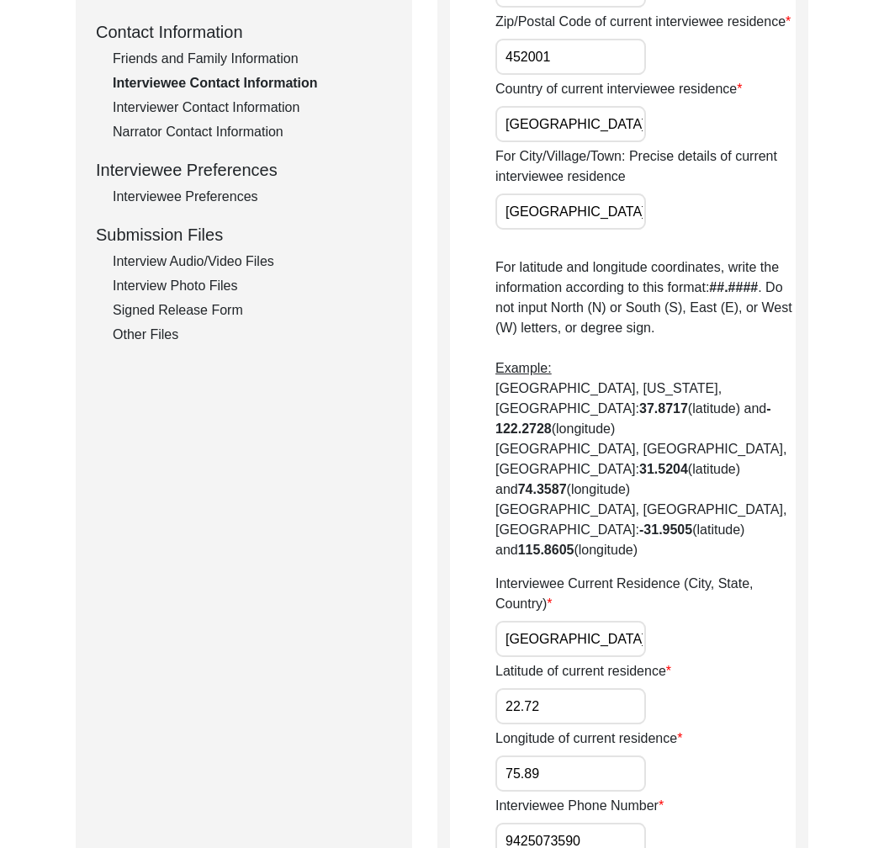
scroll to position [292, 0]
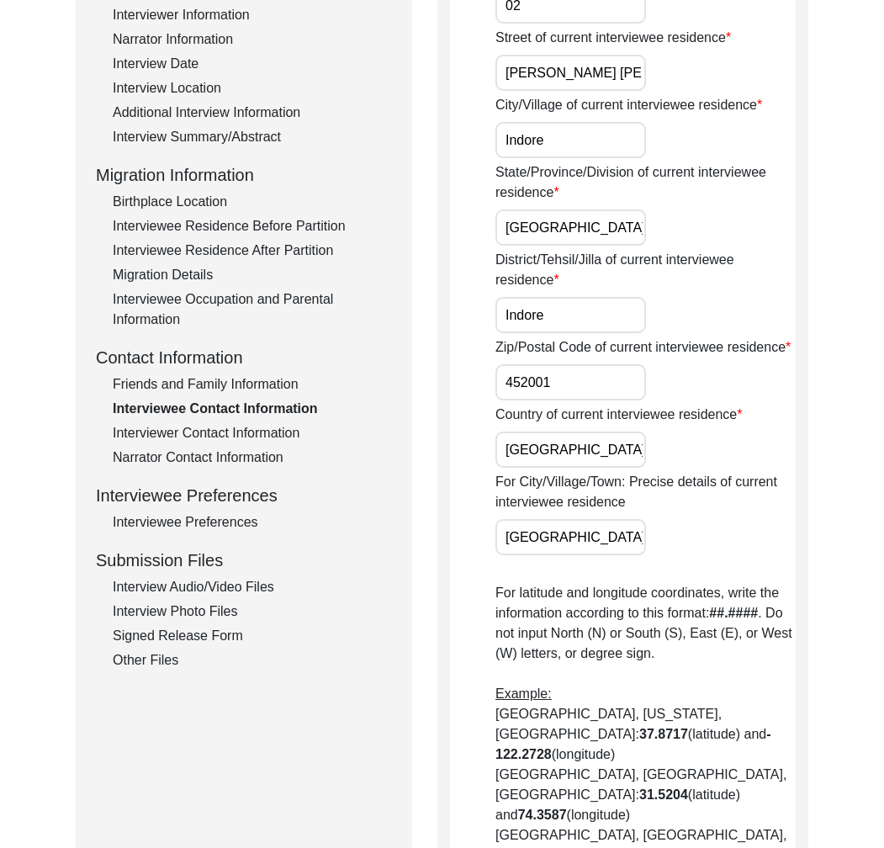
click at [226, 436] on div "Interviewer Contact Information" at bounding box center [252, 433] width 279 height 20
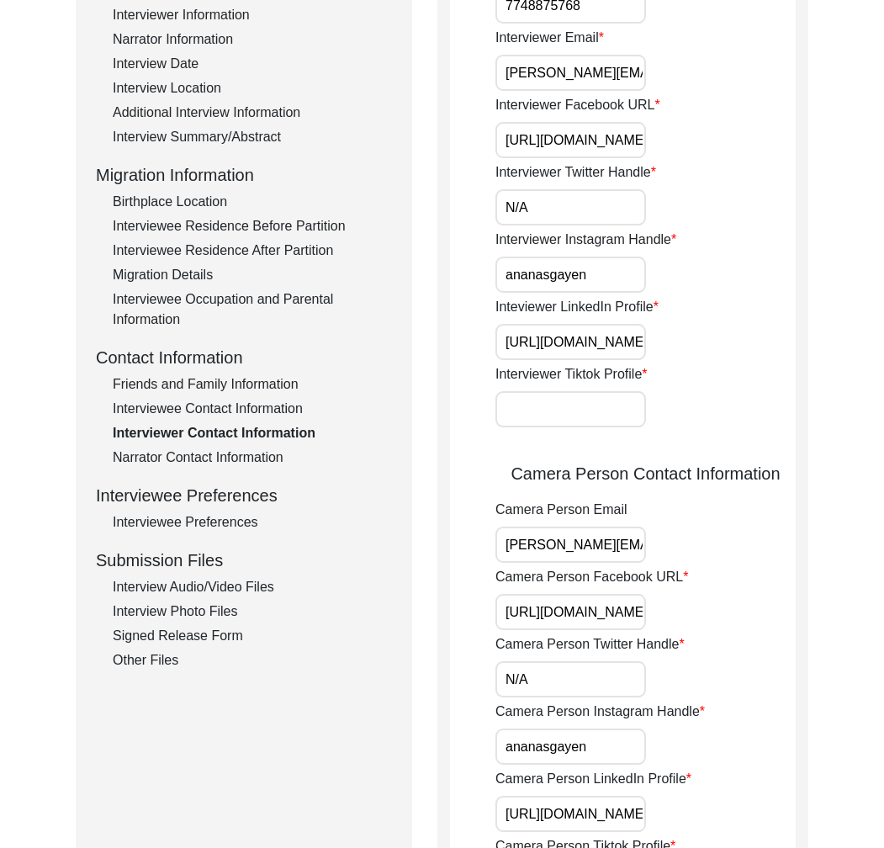
click at [224, 453] on div "Narrator Contact Information" at bounding box center [252, 458] width 279 height 20
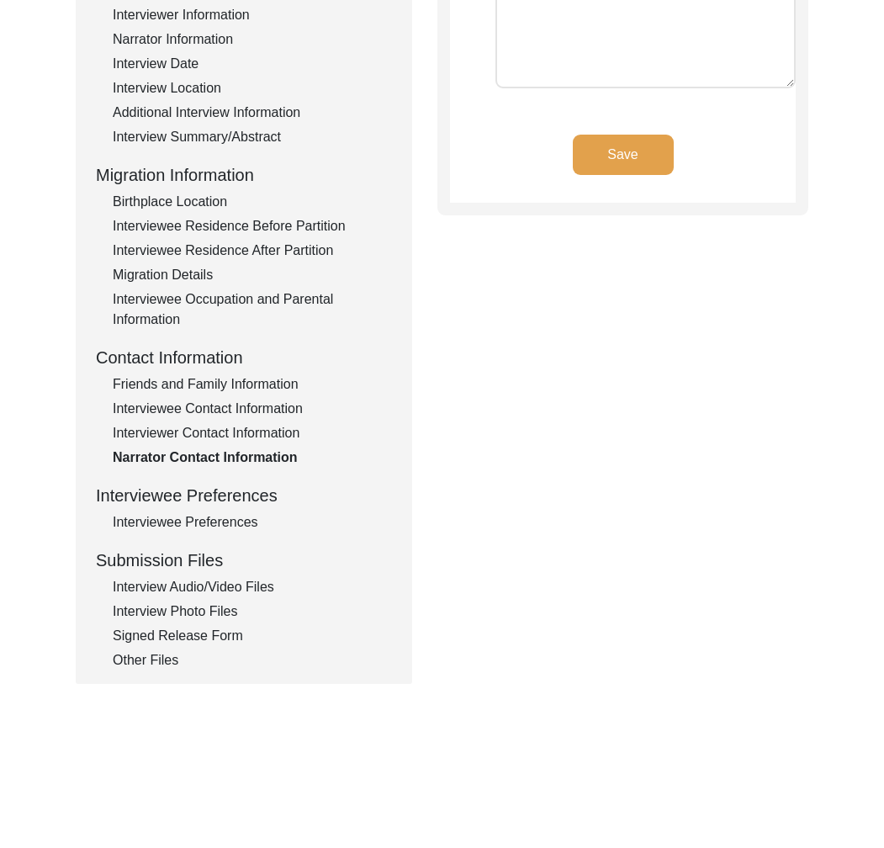
type textarea "[PERSON_NAME]- mother of the interviewer- 9179138038"
click at [203, 528] on div "Interviewee Preferences" at bounding box center [252, 522] width 279 height 20
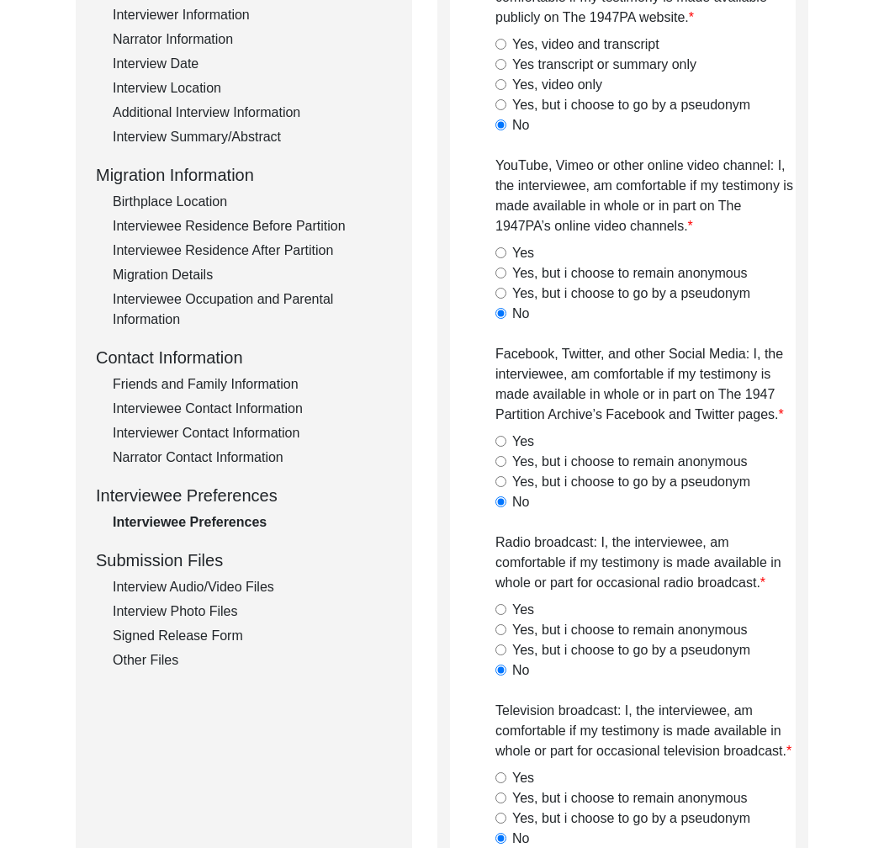
click at [247, 587] on div "Interview Audio/Video Files" at bounding box center [252, 587] width 279 height 20
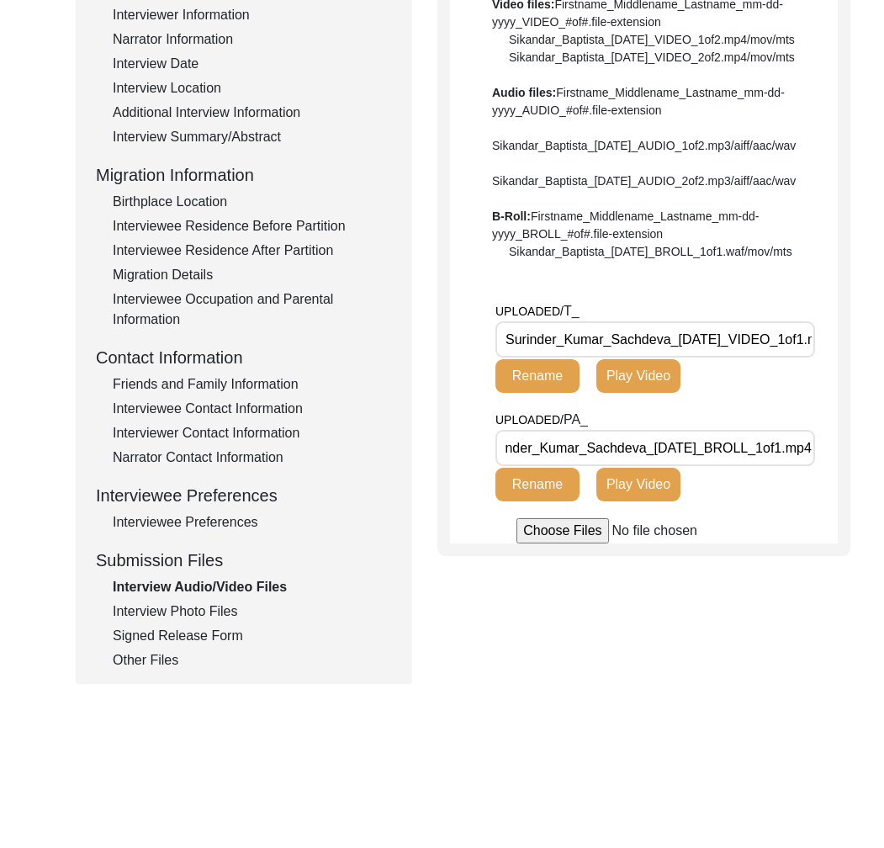
scroll to position [0, 48]
click at [199, 608] on div "Interview Photo Files" at bounding box center [252, 612] width 279 height 20
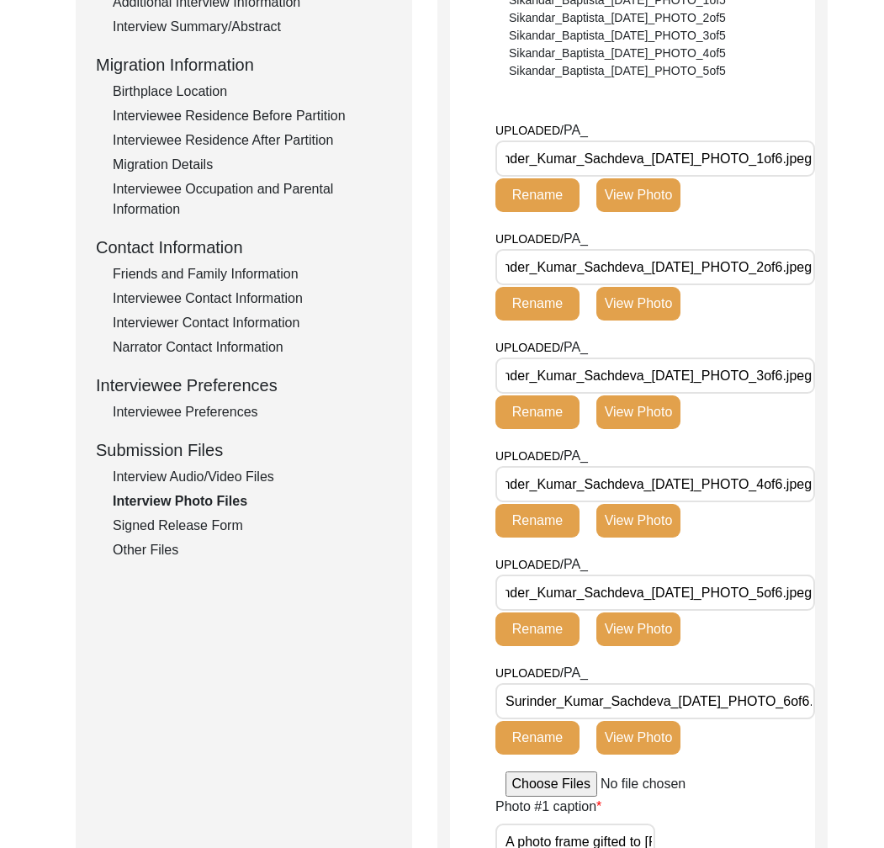
scroll to position [0, 53]
click at [181, 520] on div "Signed Release Form" at bounding box center [252, 526] width 279 height 20
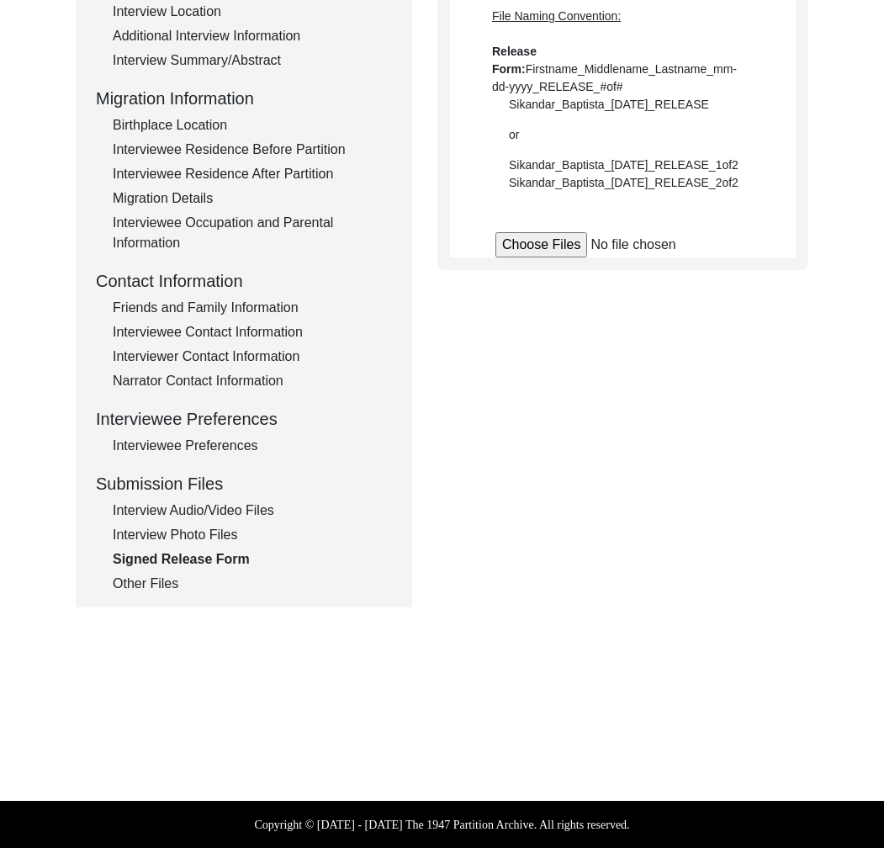
scroll to position [369, 0]
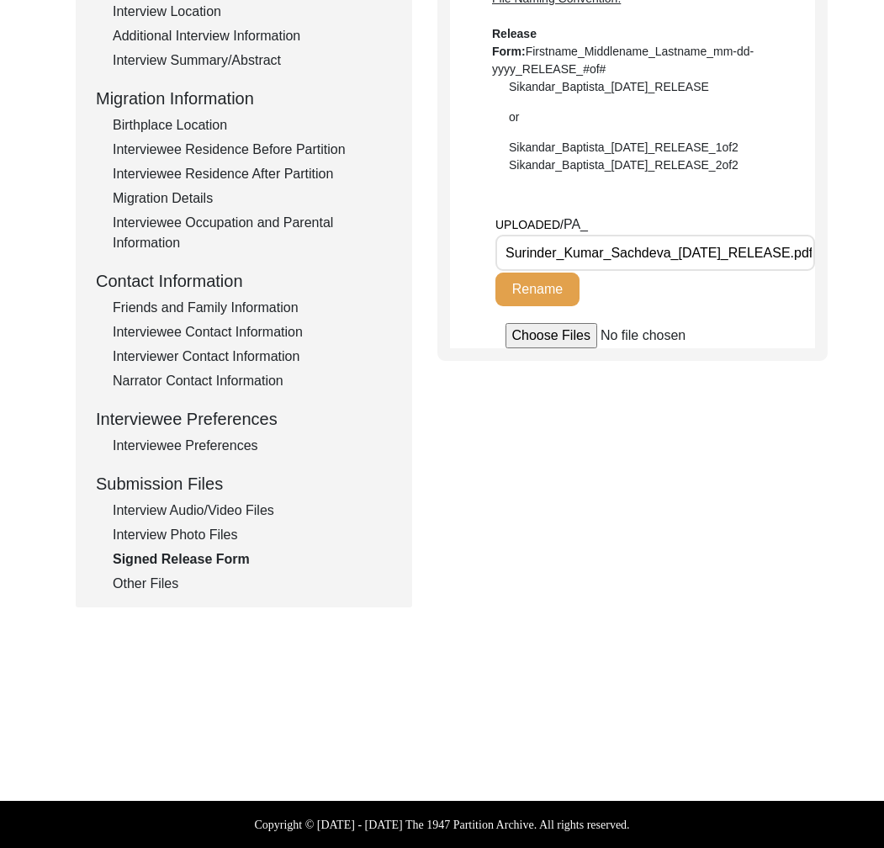
click at [124, 575] on div "Other Files" at bounding box center [252, 584] width 279 height 20
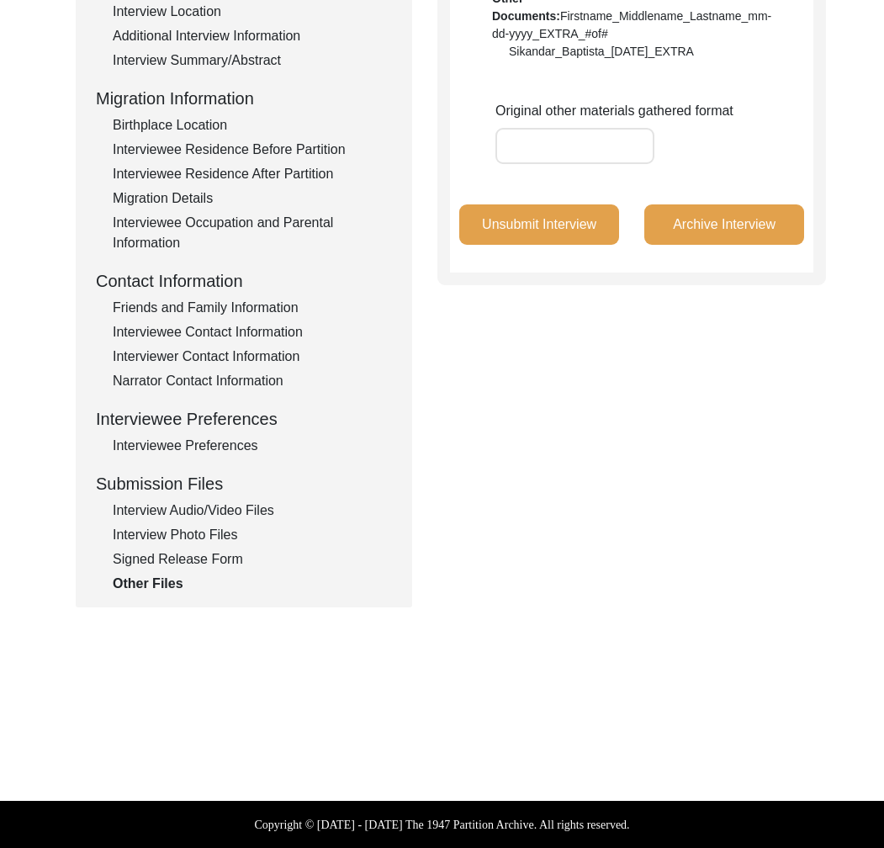
scroll to position [0, 0]
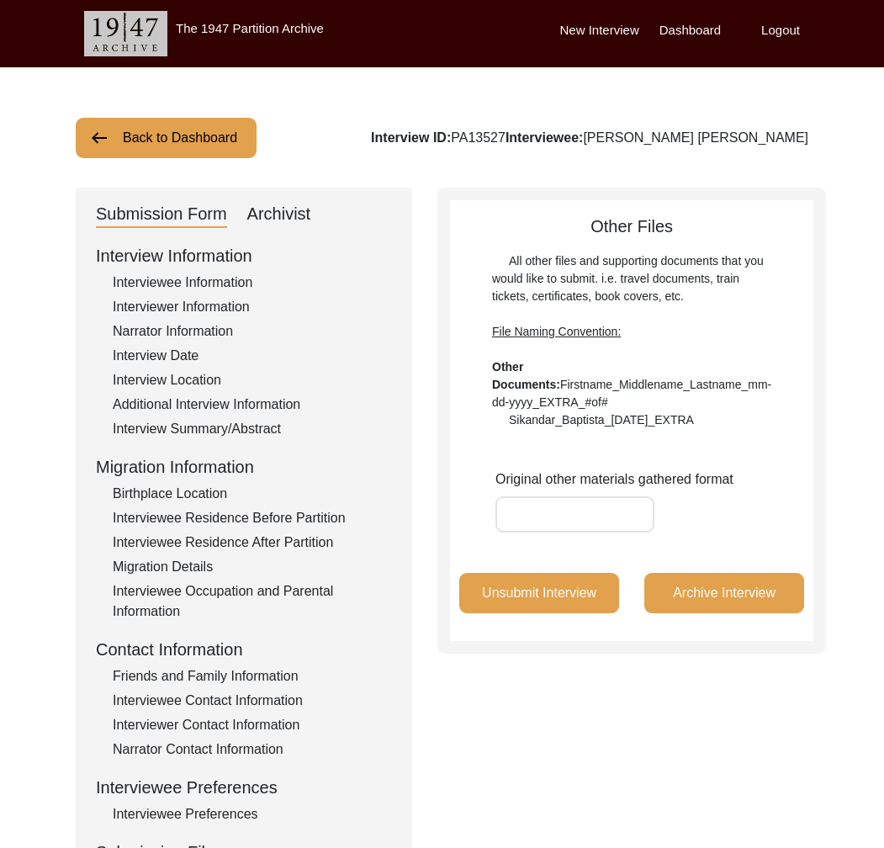
click at [279, 205] on div "Archivist" at bounding box center [279, 214] width 64 height 27
select select "Submitted/Received"
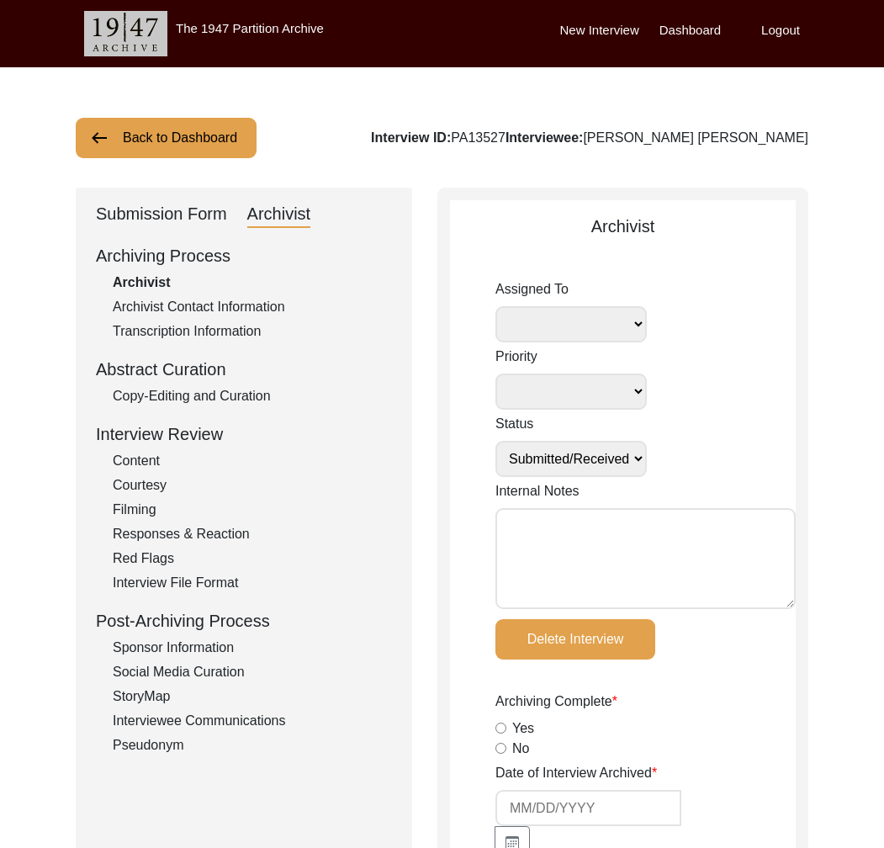
click at [731, 521] on textarea "Internal Notes" at bounding box center [646, 558] width 300 height 101
type textarea "Tori [DATE]: This interview has a T file"
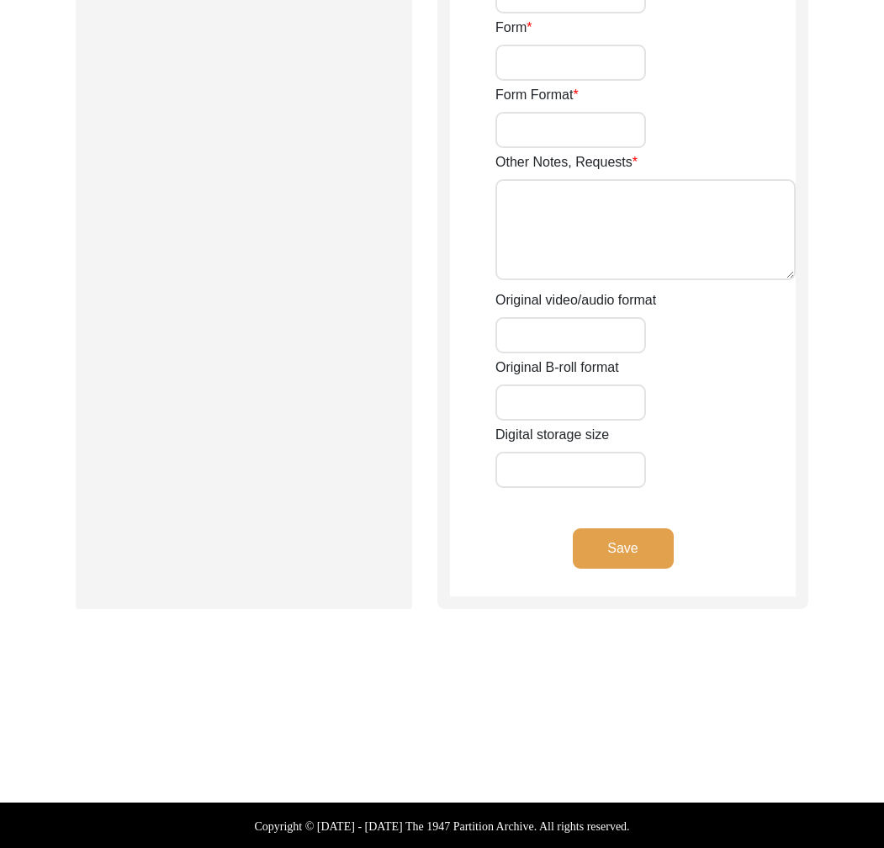
click at [630, 536] on button "Save" at bounding box center [623, 548] width 101 height 40
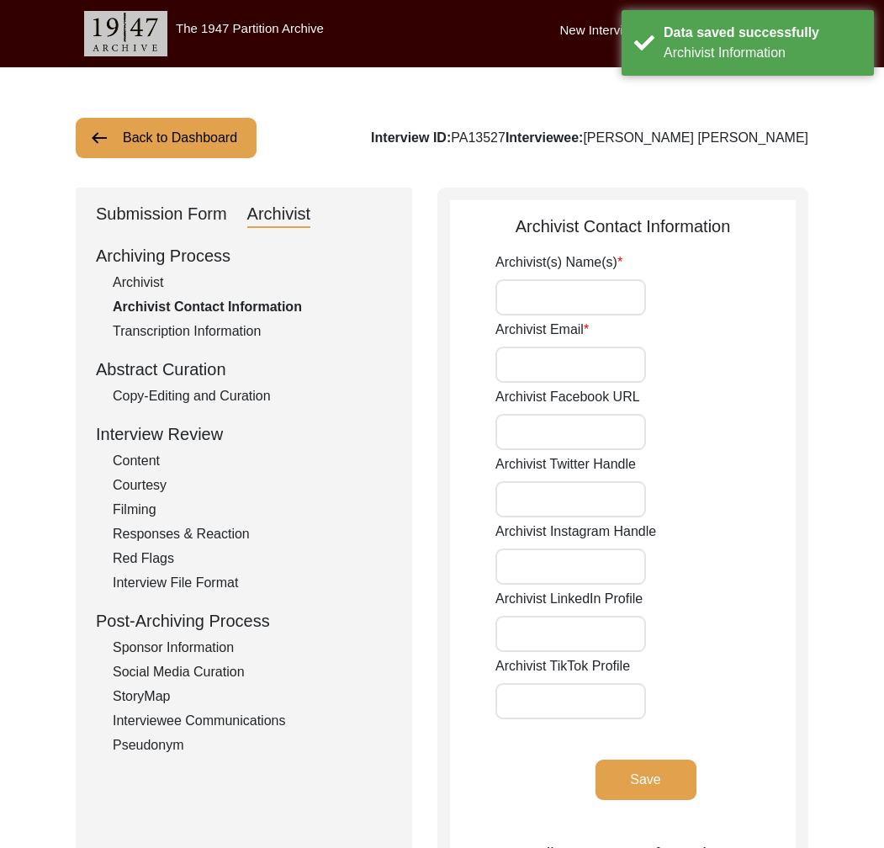
click at [536, 143] on div "Interview ID: PA13527 Interviewee: [PERSON_NAME] [PERSON_NAME]" at bounding box center [590, 138] width 438 height 20
drag, startPoint x: 536, startPoint y: 143, endPoint x: 613, endPoint y: 81, distance: 99.4
click at [536, 143] on div "Interview ID: PA13527 Interviewee: [PERSON_NAME] [PERSON_NAME]" at bounding box center [590, 138] width 438 height 20
copy div "PA13527"
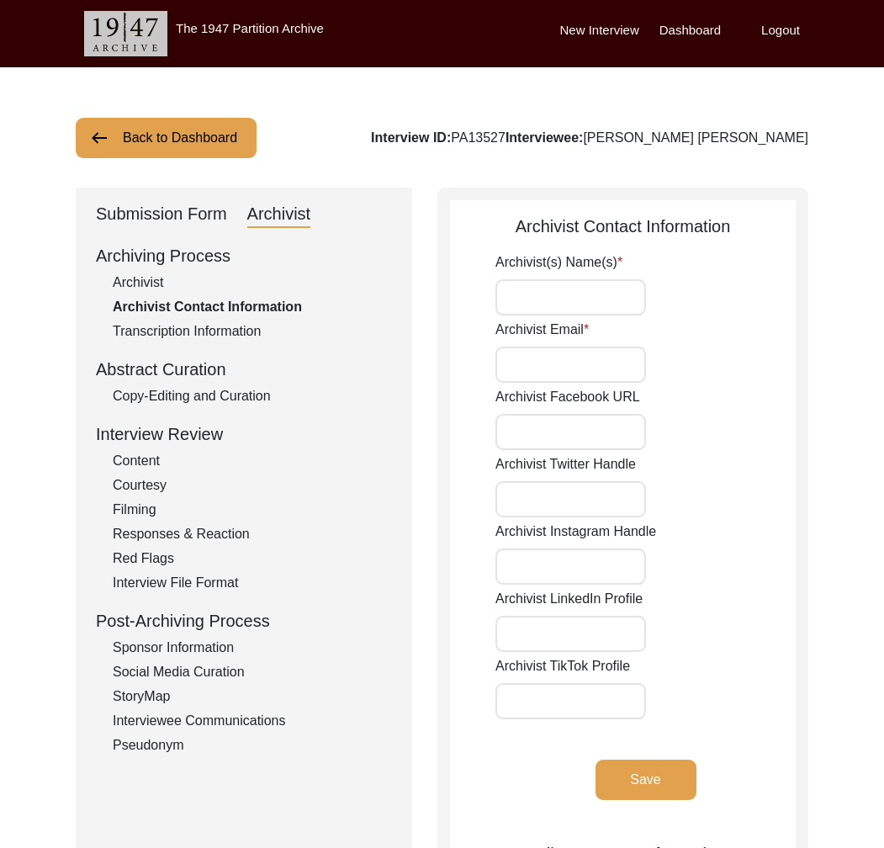
click at [166, 132] on button "Back to Dashboard" at bounding box center [166, 138] width 181 height 40
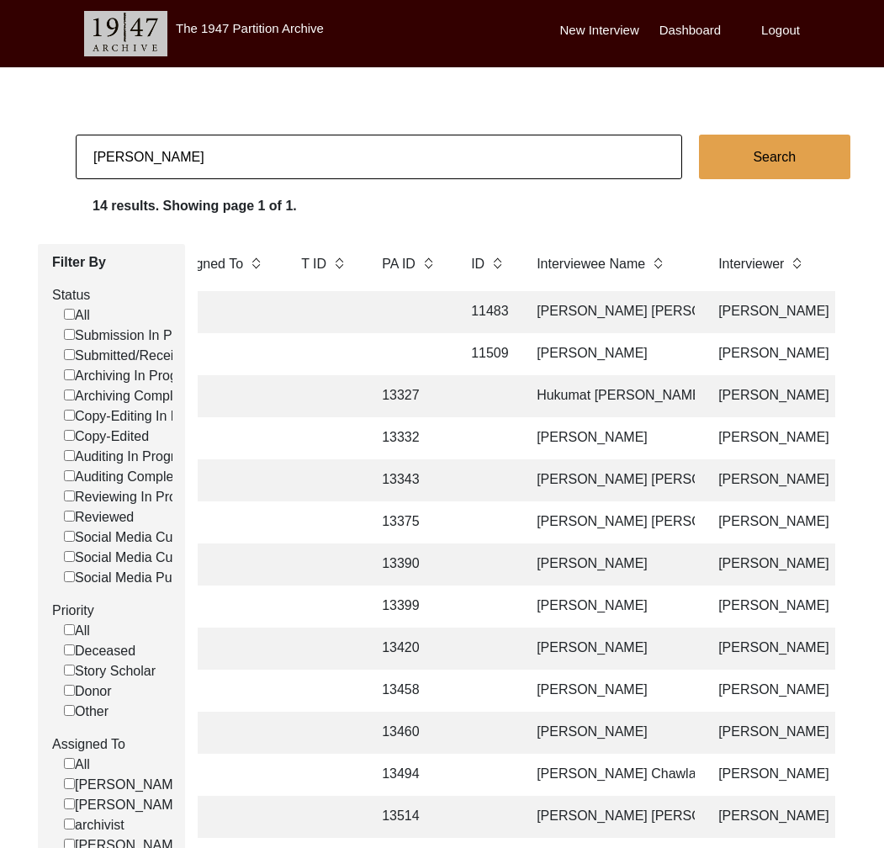
click at [209, 142] on input "[PERSON_NAME]" at bounding box center [379, 157] width 607 height 45
type input "[PERSON_NAME]"
checkbox input "false"
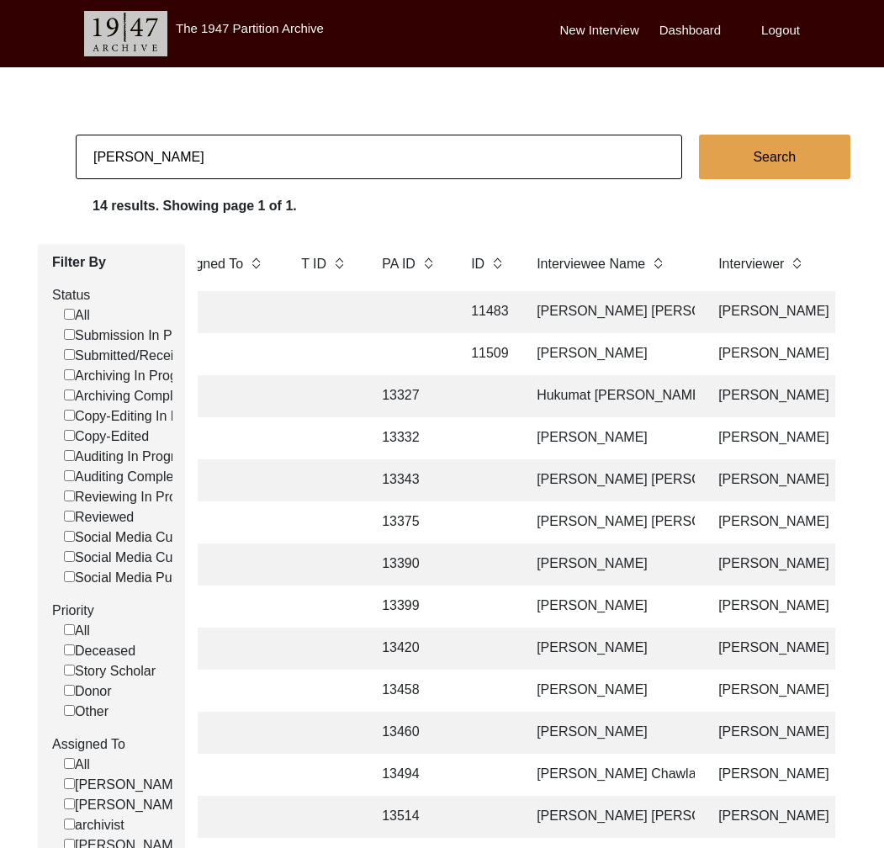
checkbox input "false"
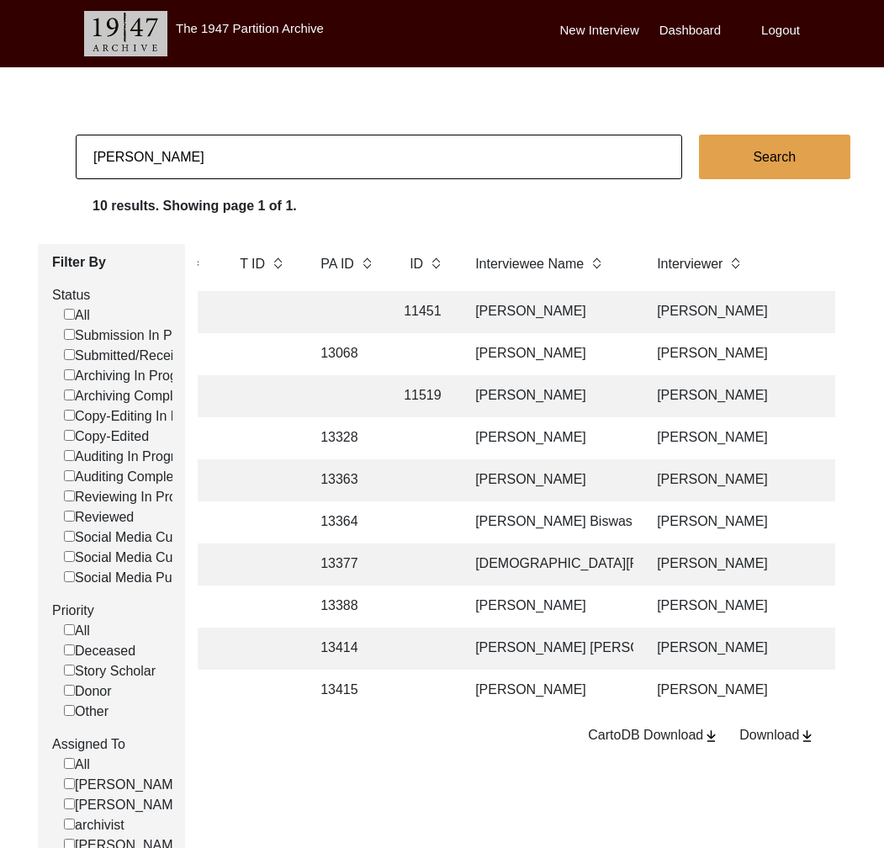
scroll to position [0, 356]
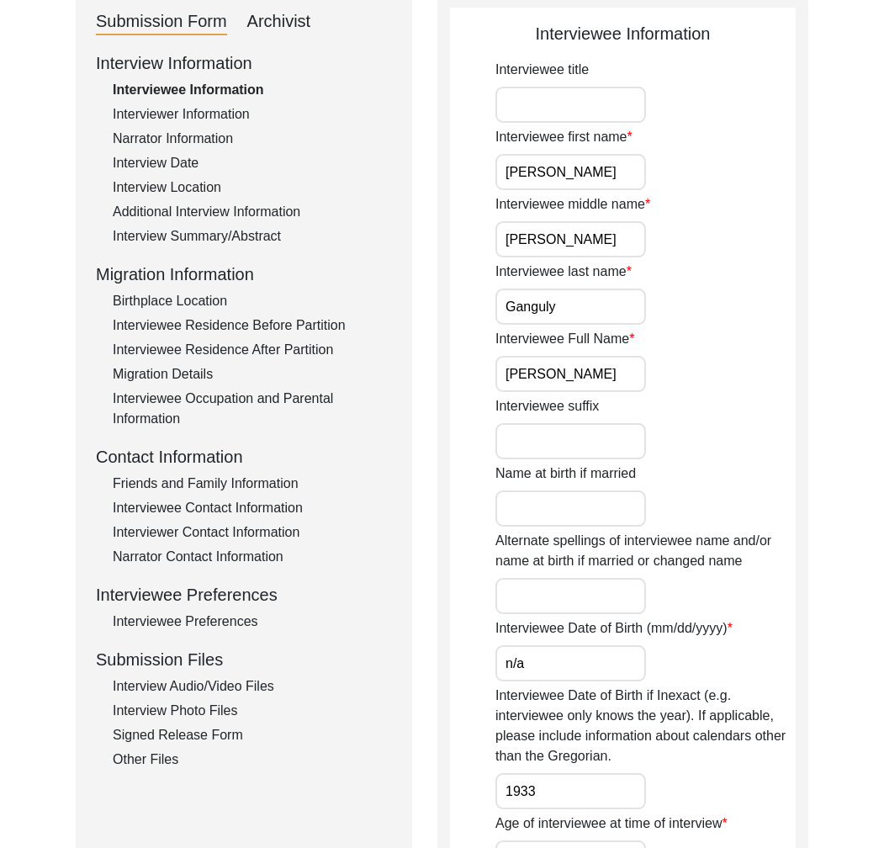
scroll to position [242, 0]
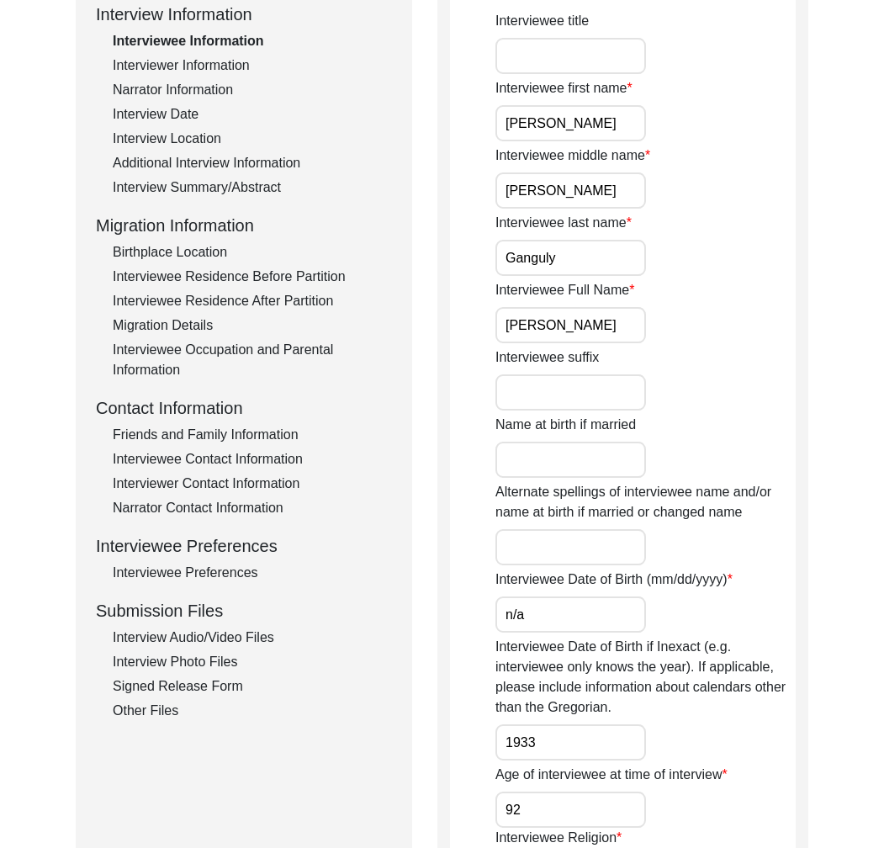
click at [207, 690] on div "Signed Release Form" at bounding box center [252, 687] width 279 height 20
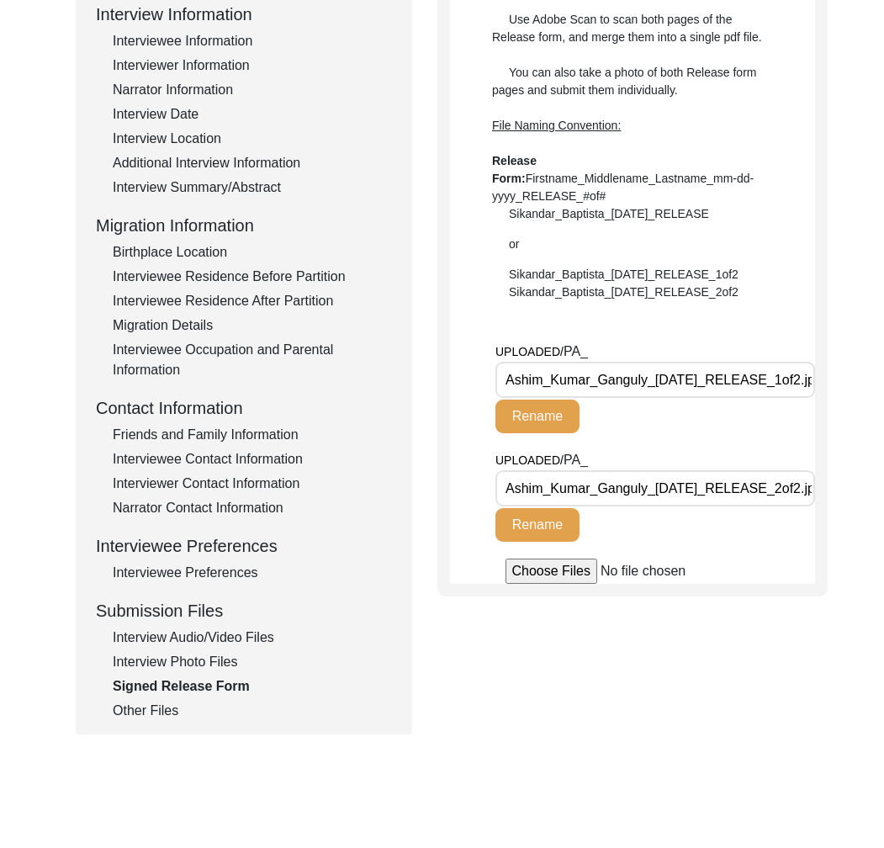
scroll to position [0, 0]
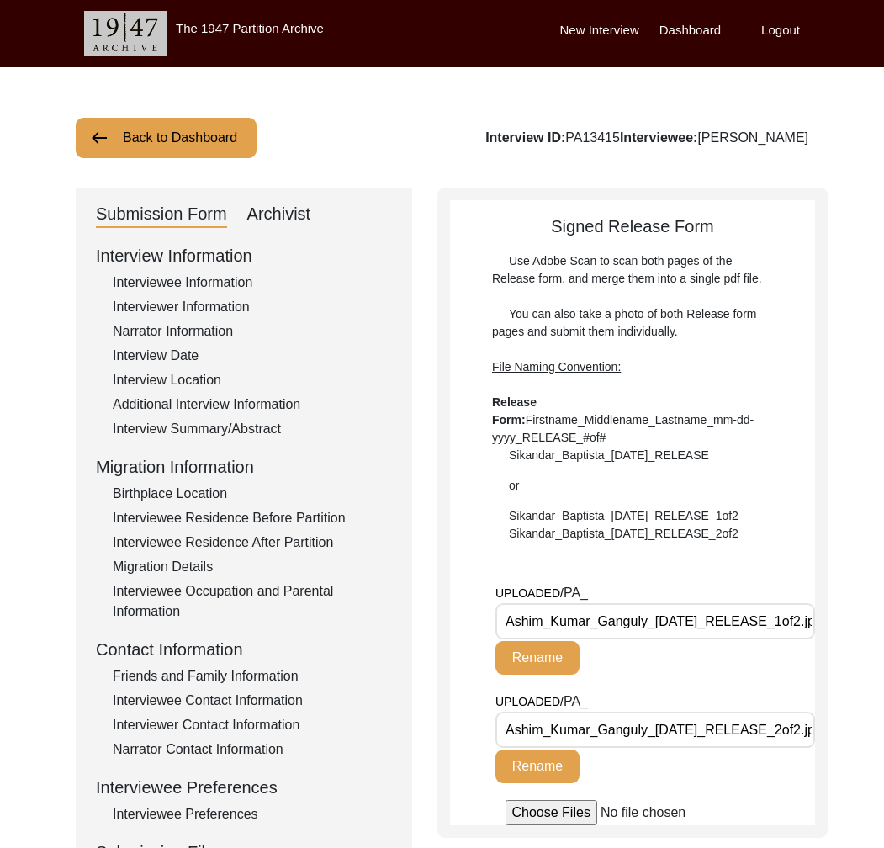
click at [219, 284] on div "Interviewee Information" at bounding box center [252, 283] width 279 height 20
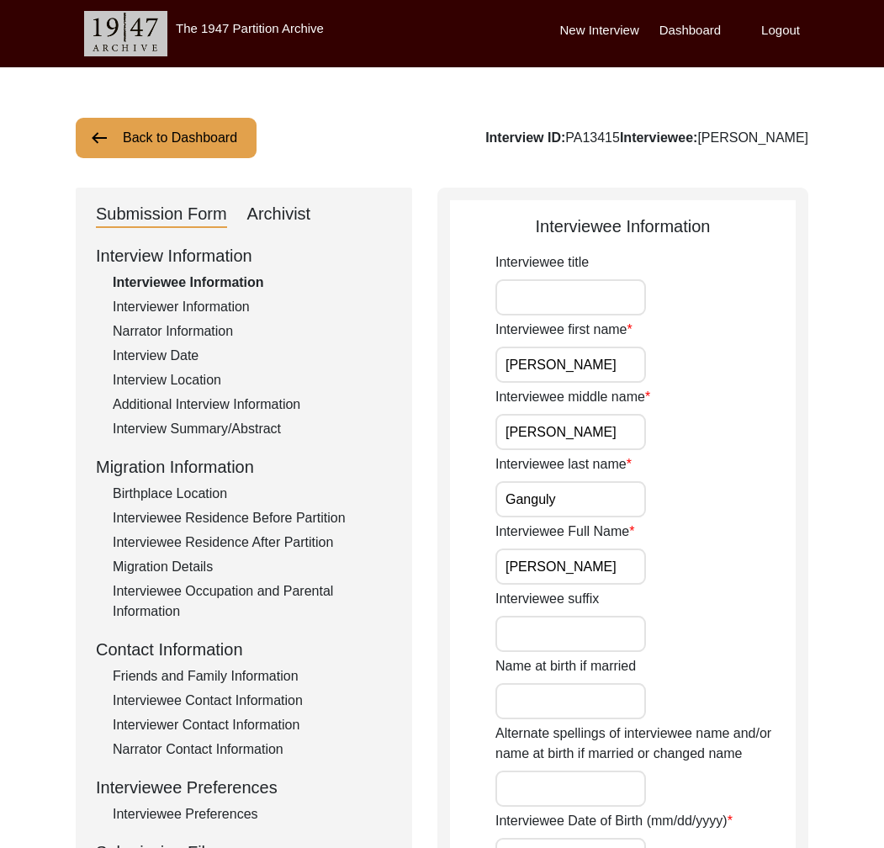
click at [227, 305] on div "Interviewer Information" at bounding box center [252, 307] width 279 height 20
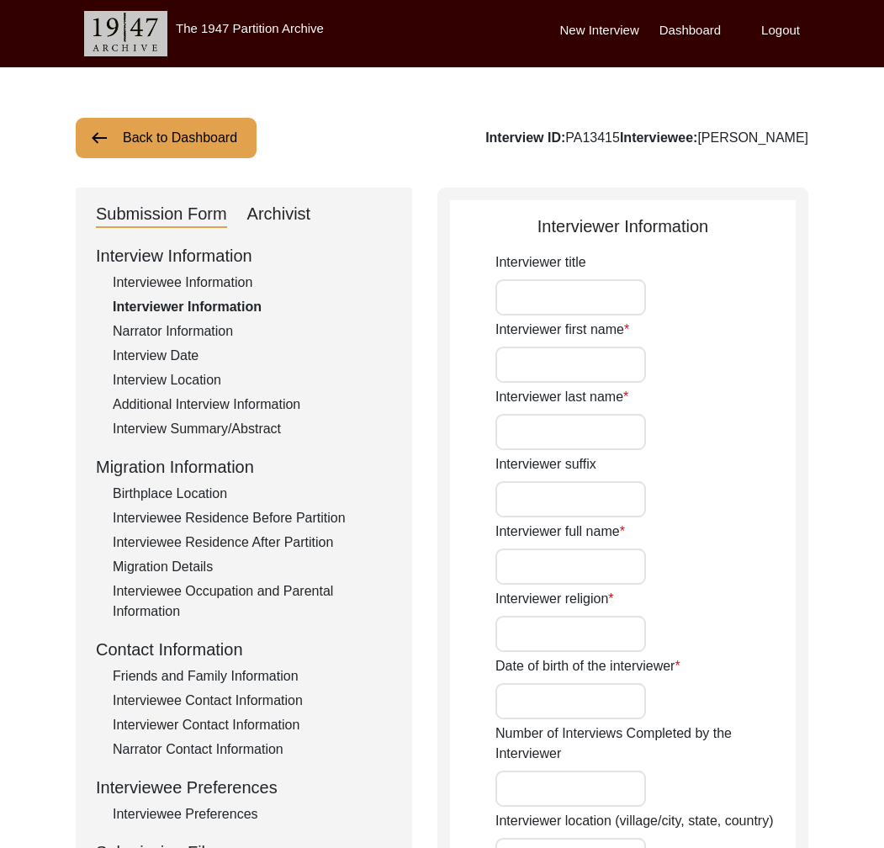
type input "[PERSON_NAME]"
type input "[DEMOGRAPHIC_DATA]"
type input "[DATE]"
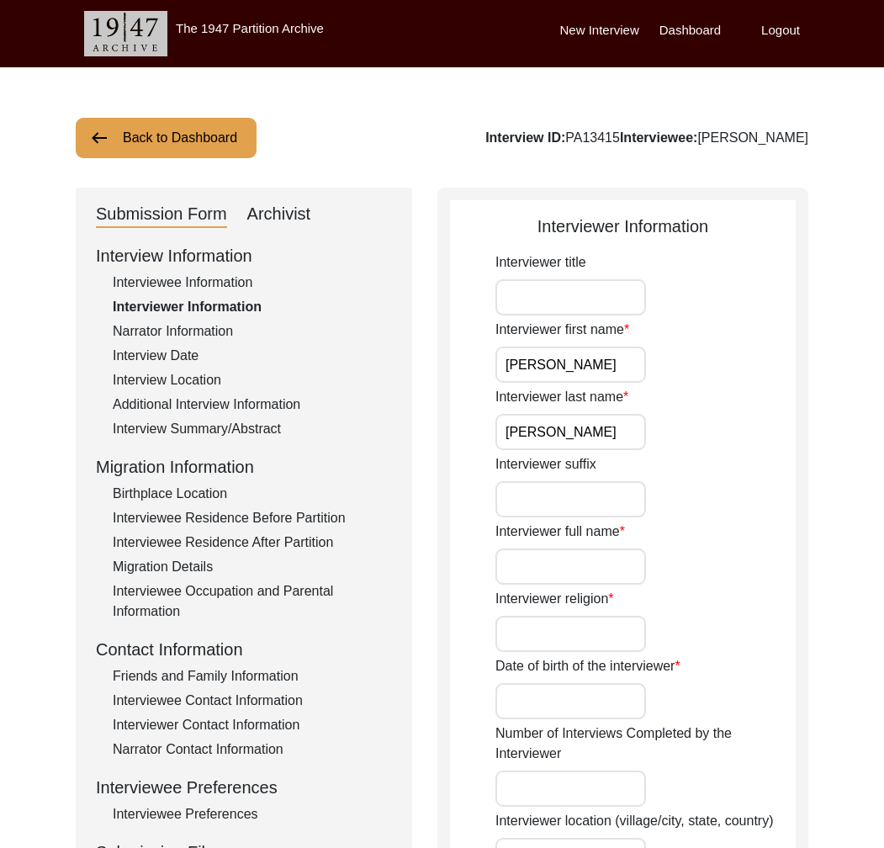
type input "Dum Dum, [GEOGRAPHIC_DATA], [GEOGRAPHIC_DATA]"
type input "Student"
type input "[PERSON_NAME]"
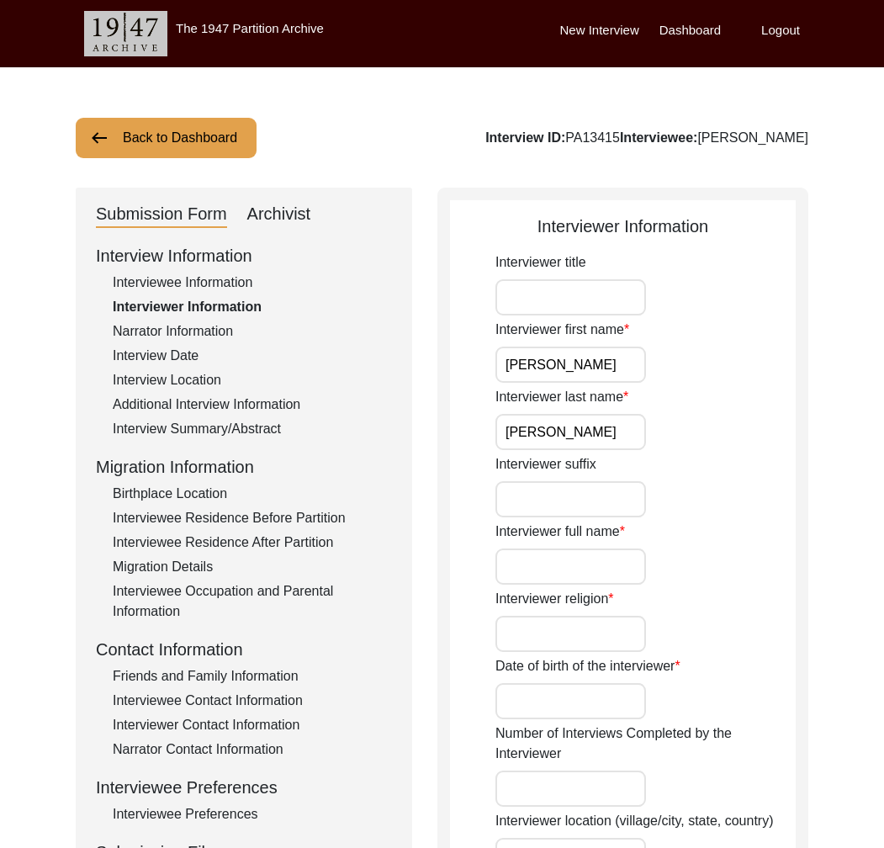
type textarea "The Interviewer is a student currently pursuing Bachelor of Arts in History (Ho…"
type input "Bengali"
type textarea "The interviewee was assigned to the interviewer by the 1947 Partition Archive."
click at [223, 327] on div "Narrator Information" at bounding box center [252, 331] width 279 height 20
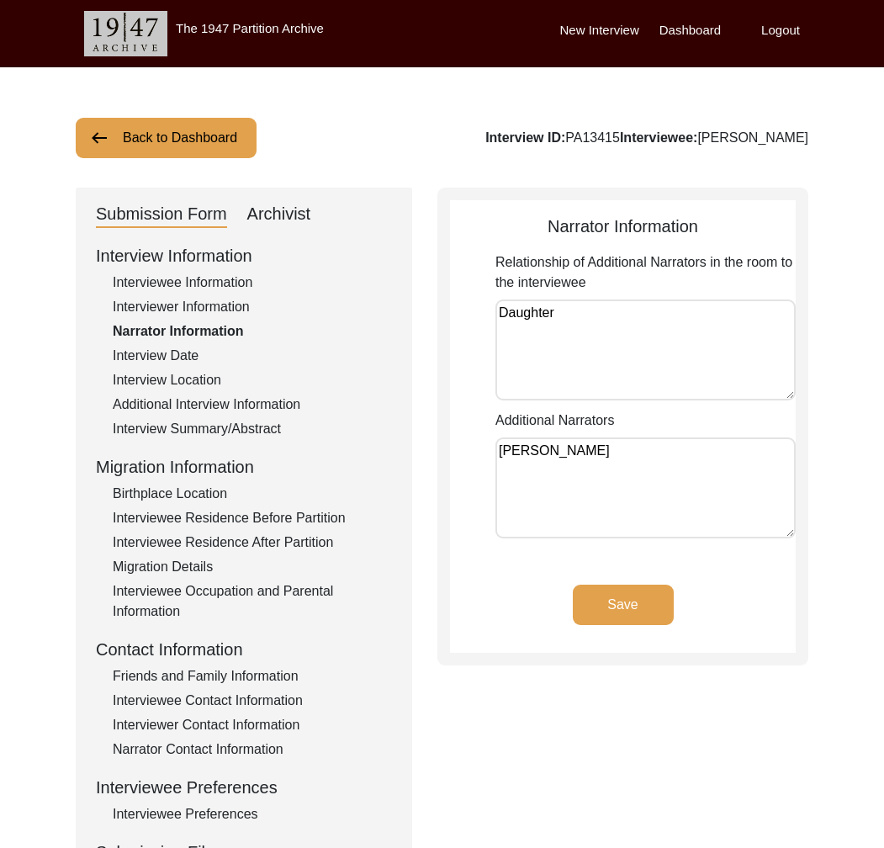
click at [199, 347] on div "Interview Date" at bounding box center [252, 356] width 279 height 20
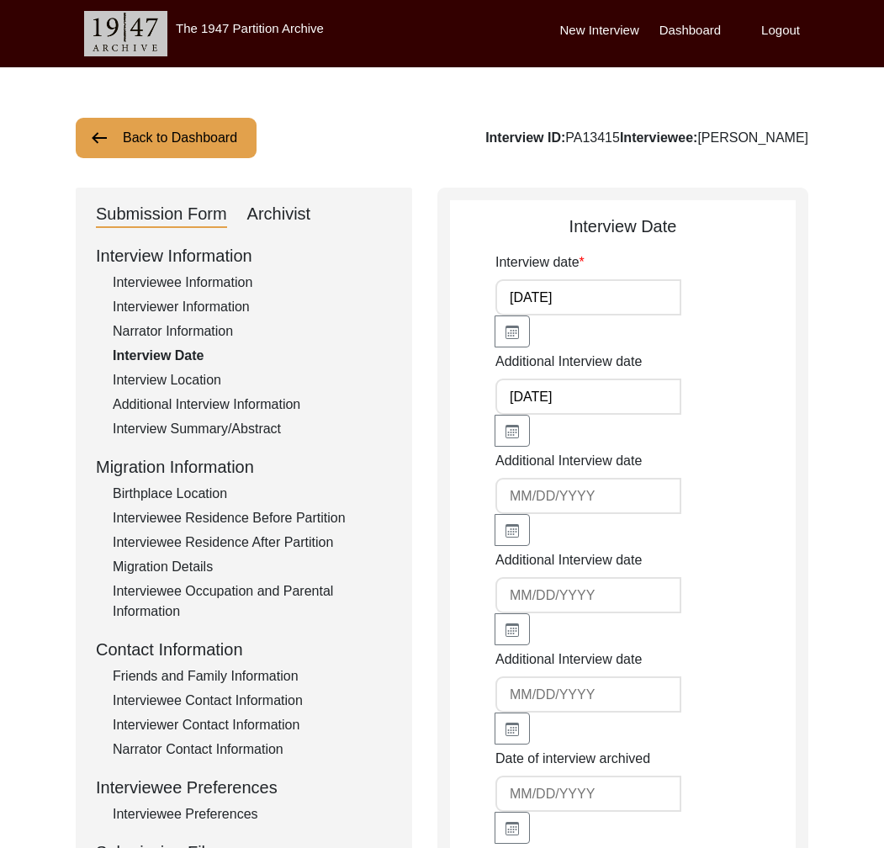
click at [192, 375] on div "Interview Location" at bounding box center [252, 380] width 279 height 20
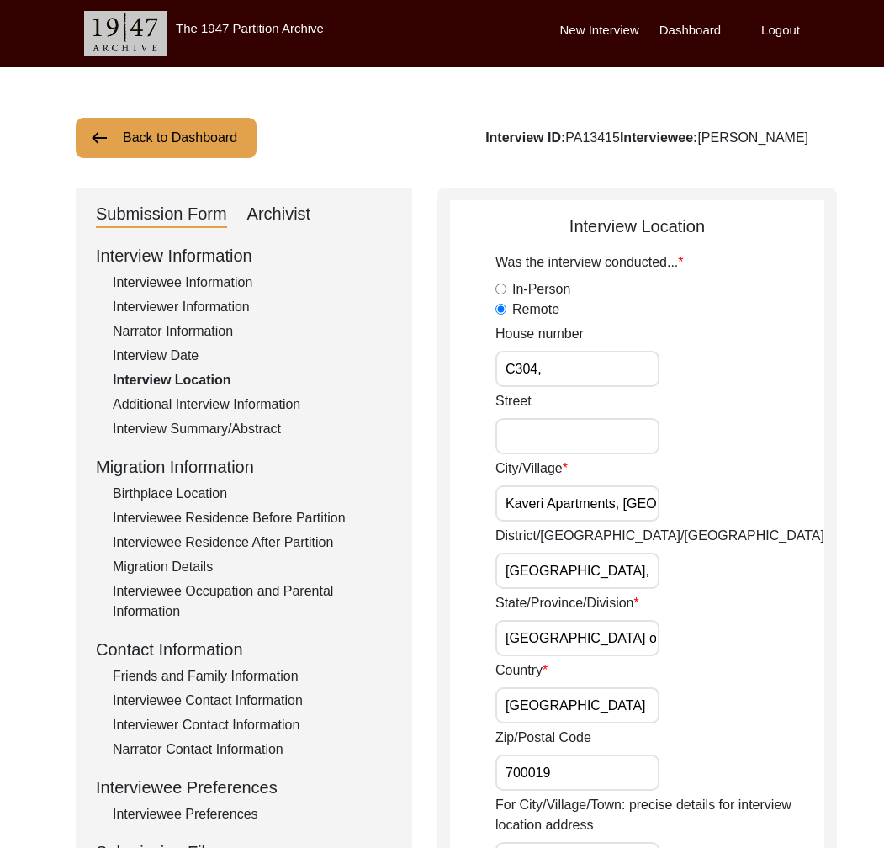
click at [190, 346] on div "Interview Date" at bounding box center [252, 356] width 279 height 20
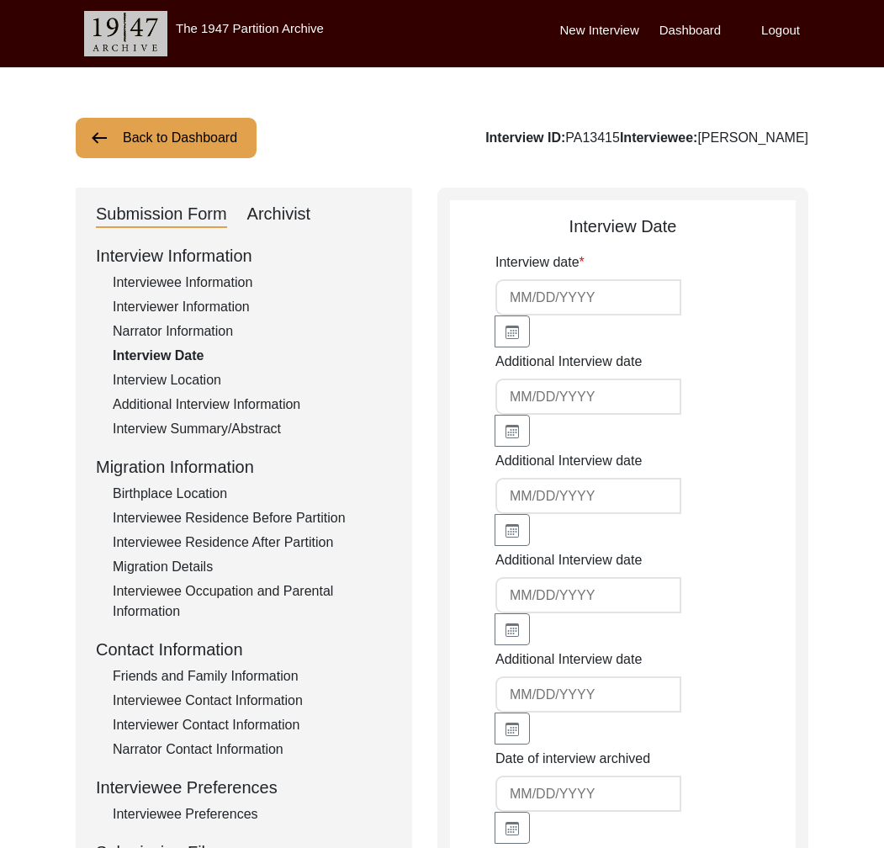
type input "[DATE]"
click at [197, 373] on div "Interview Location" at bounding box center [252, 380] width 279 height 20
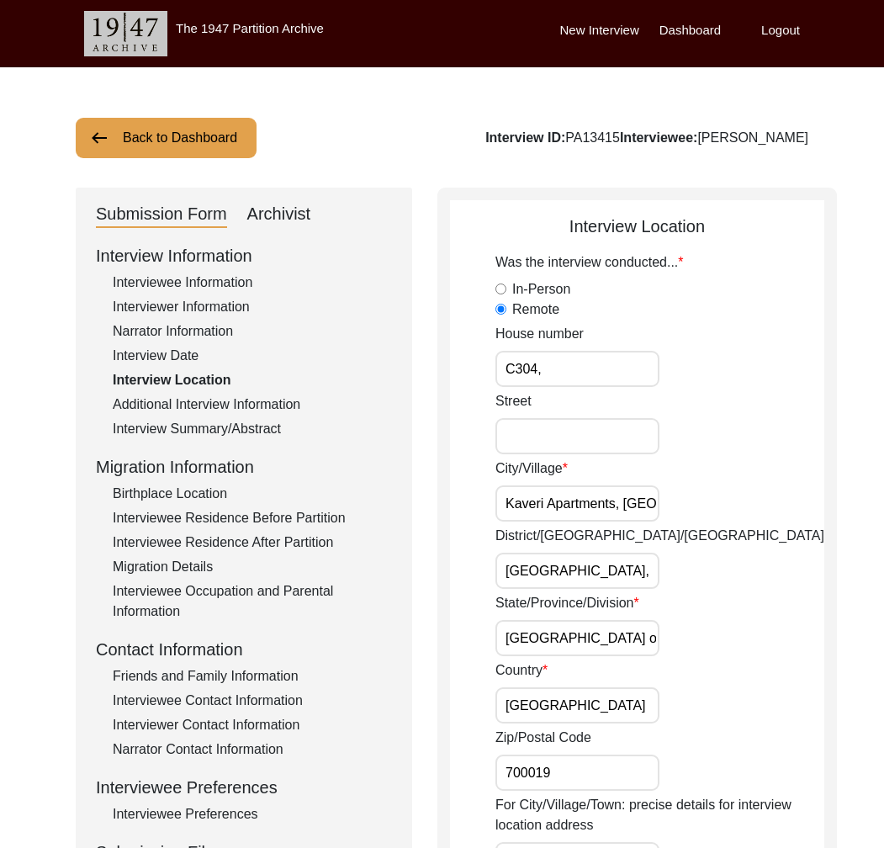
click at [222, 401] on div "Additional Interview Information" at bounding box center [252, 405] width 279 height 20
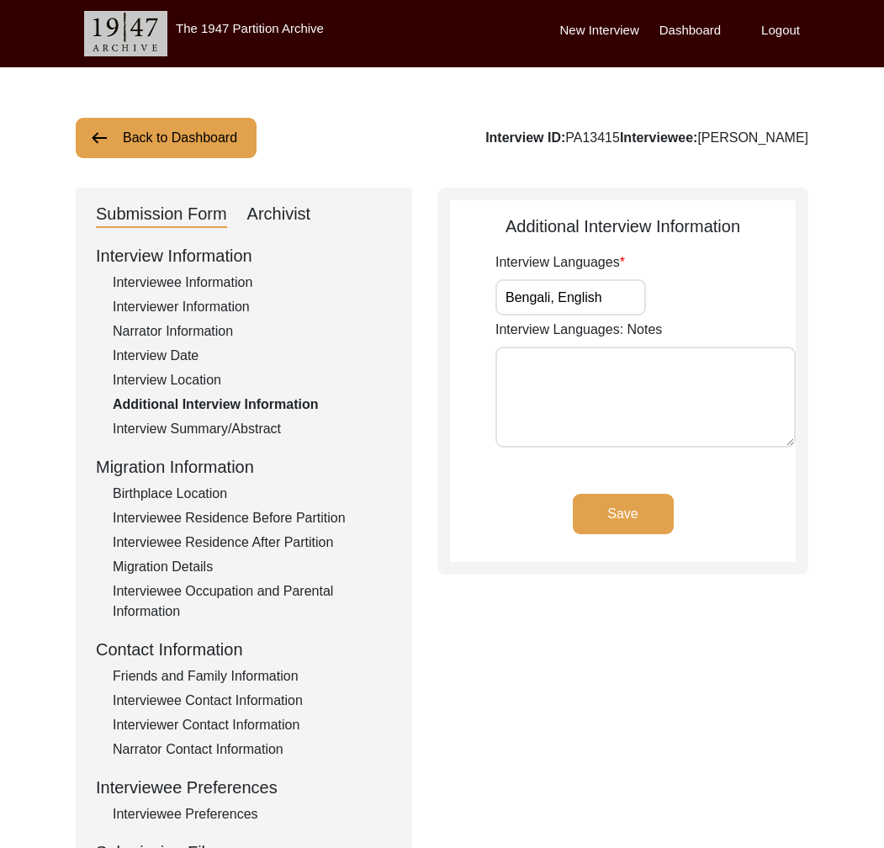
click at [239, 435] on div "Interview Summary/Abstract" at bounding box center [252, 429] width 279 height 20
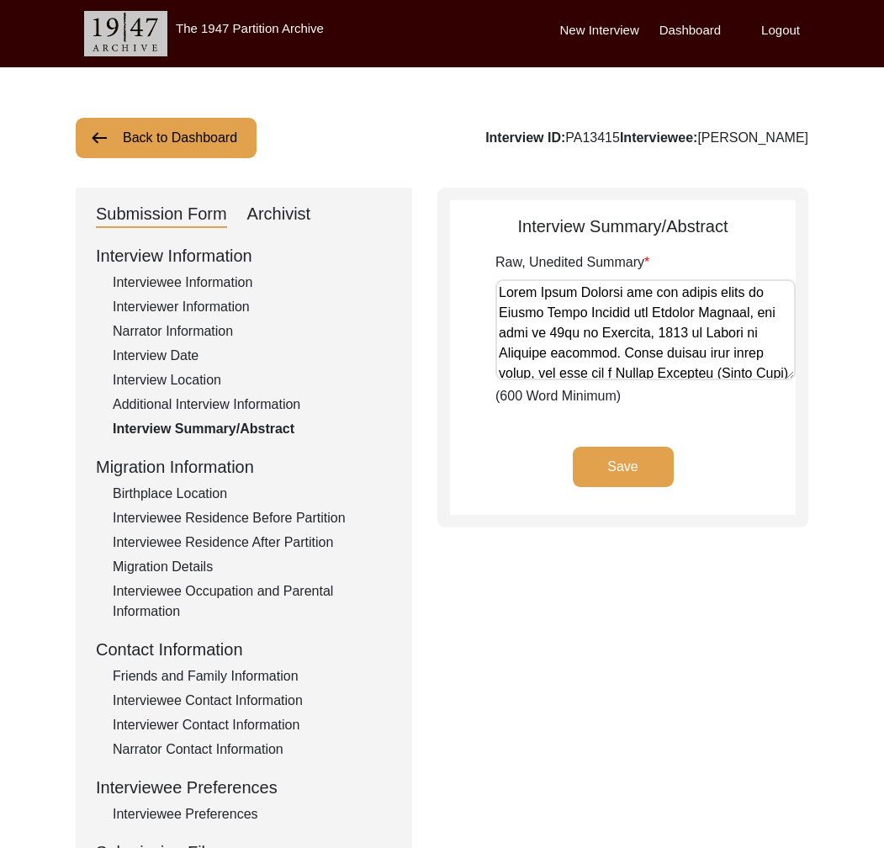
click at [199, 491] on div "Birthplace Location" at bounding box center [252, 494] width 279 height 20
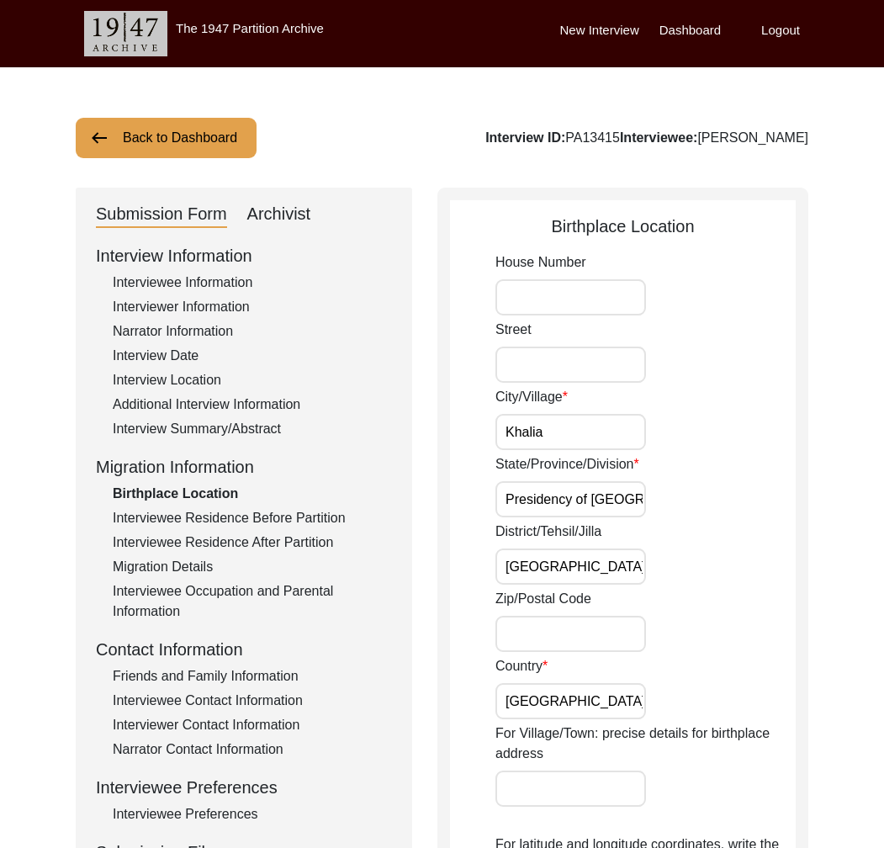
drag, startPoint x: 227, startPoint y: 531, endPoint x: 194, endPoint y: 529, distance: 32.9
click at [227, 531] on div "Interview Information Interviewee Information Interviewer Information Narrator …" at bounding box center [244, 602] width 296 height 719
drag, startPoint x: 194, startPoint y: 521, endPoint x: 193, endPoint y: 536, distance: 15.2
click at [194, 521] on div "Interviewee Residence Before Partition" at bounding box center [252, 518] width 279 height 20
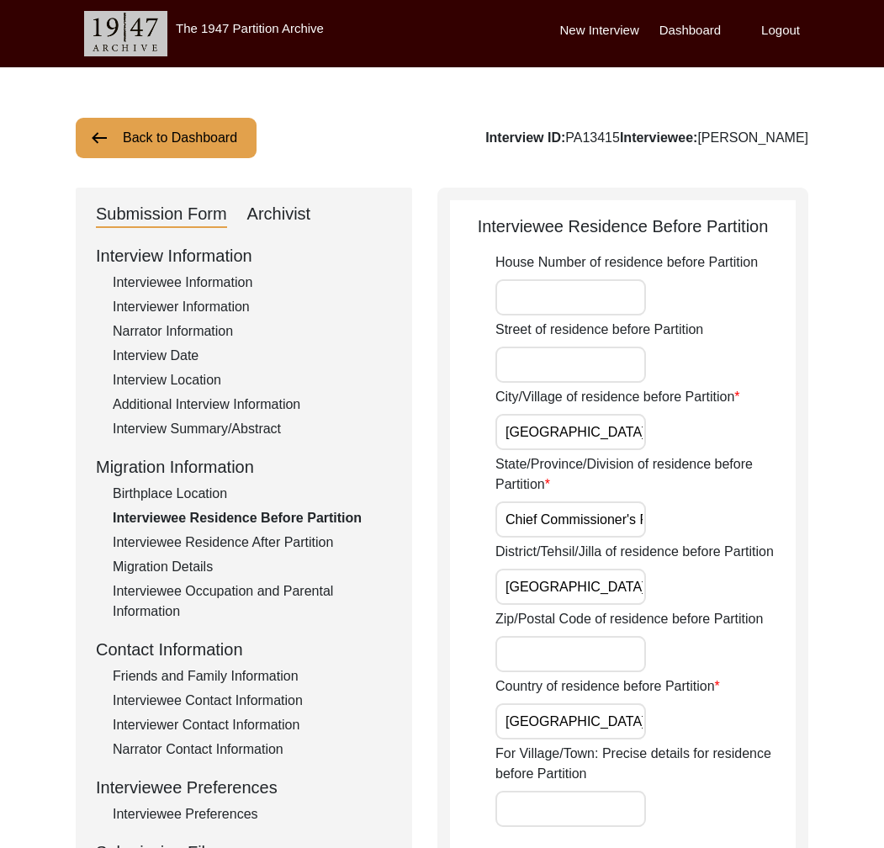
click at [196, 549] on div "Interviewee Residence After Partition" at bounding box center [252, 543] width 279 height 20
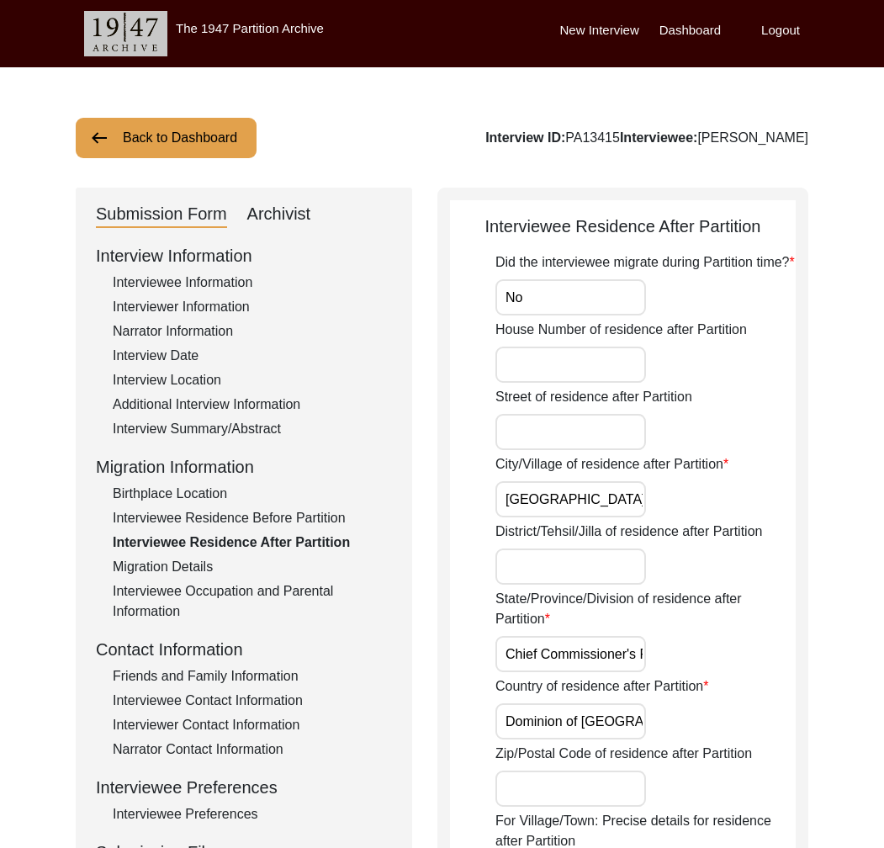
click at [187, 573] on div "Migration Details" at bounding box center [252, 567] width 279 height 20
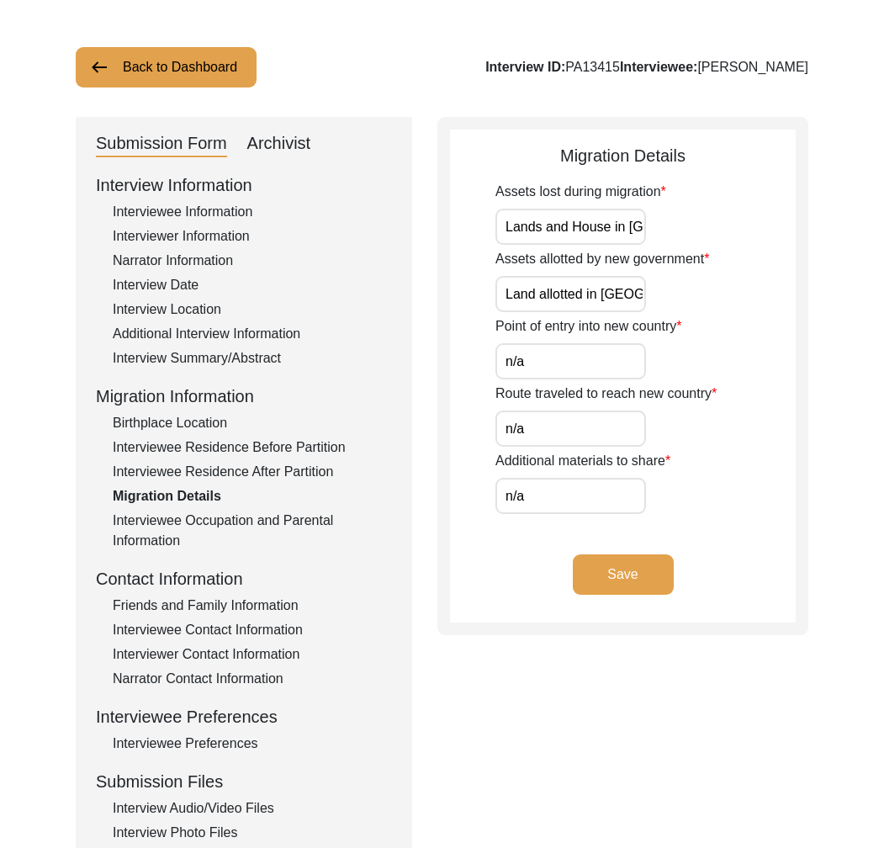
click at [172, 549] on div "Interview Information Interviewee Information Interviewer Information Narrator …" at bounding box center [244, 532] width 296 height 719
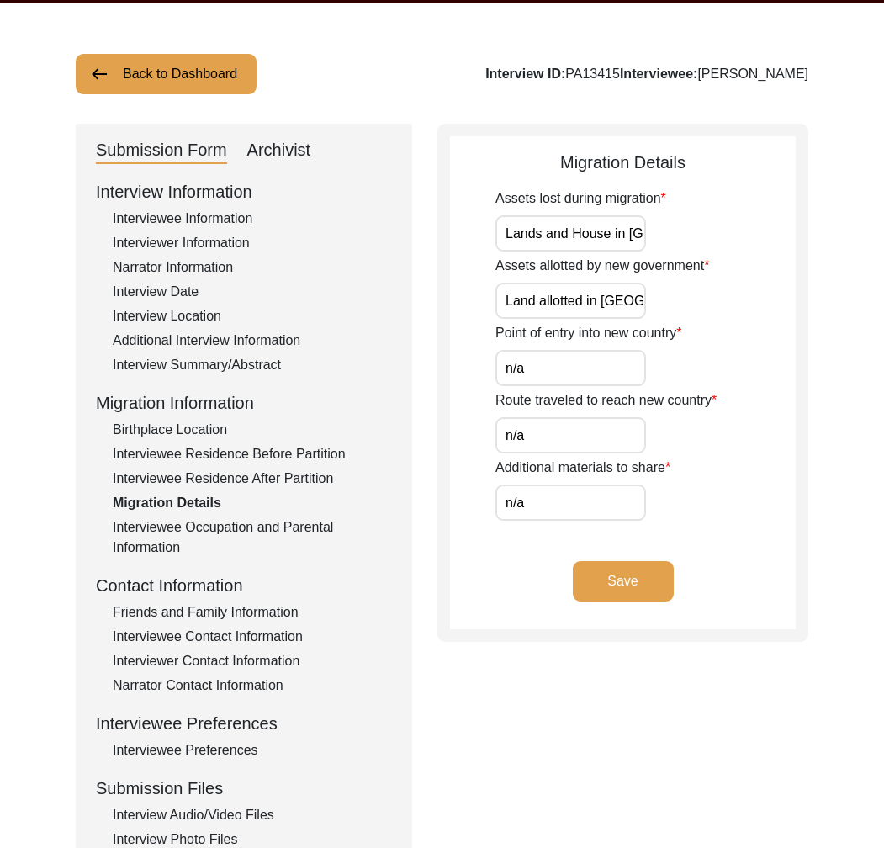
click at [167, 540] on div "Interviewee Occupation and Parental Information" at bounding box center [252, 538] width 279 height 40
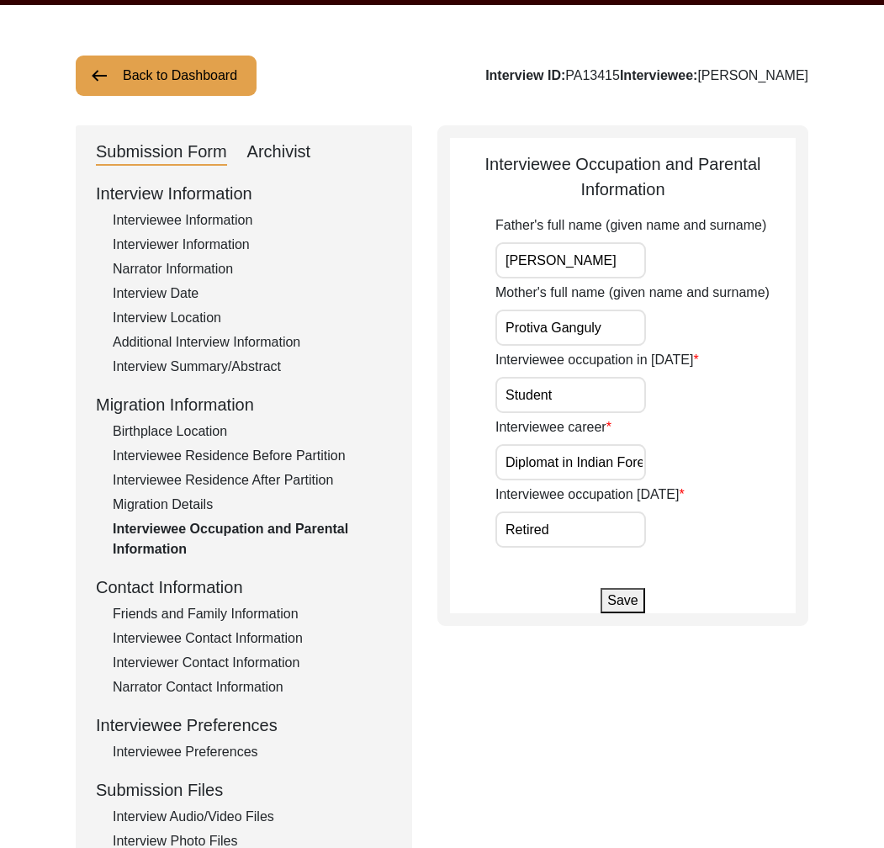
click at [247, 621] on div "Friends and Family Information" at bounding box center [252, 614] width 279 height 20
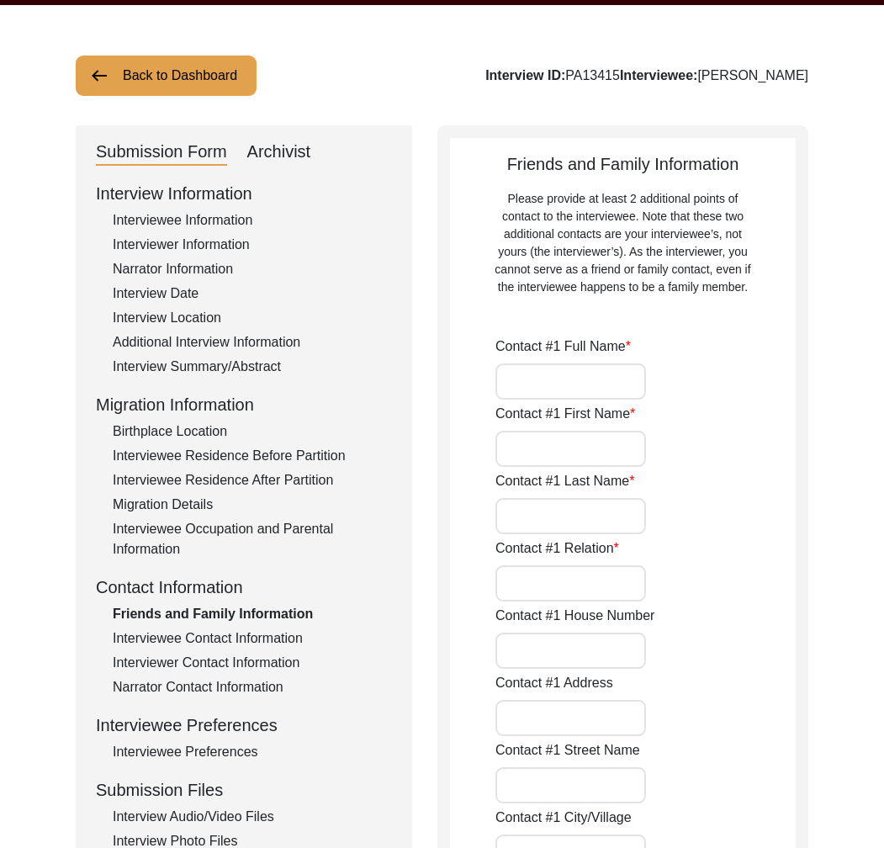
type input "[PERSON_NAME]"
type input "Ritu"
type input "Ganguly"
type input "Daughter"
type input "[GEOGRAPHIC_DATA]"
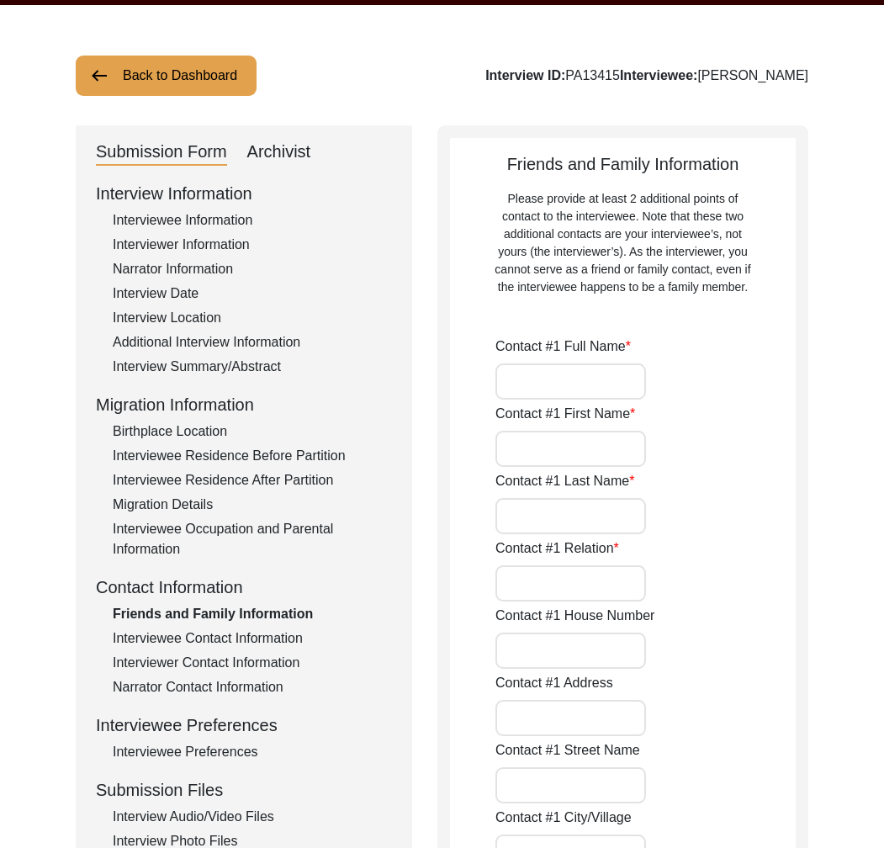
type input "[PHONE_NUMBER]"
type input "[EMAIL_ADDRESS][DOMAIN_NAME]"
type input "[PERSON_NAME]"
type input "Riva"
type input "[PERSON_NAME]"
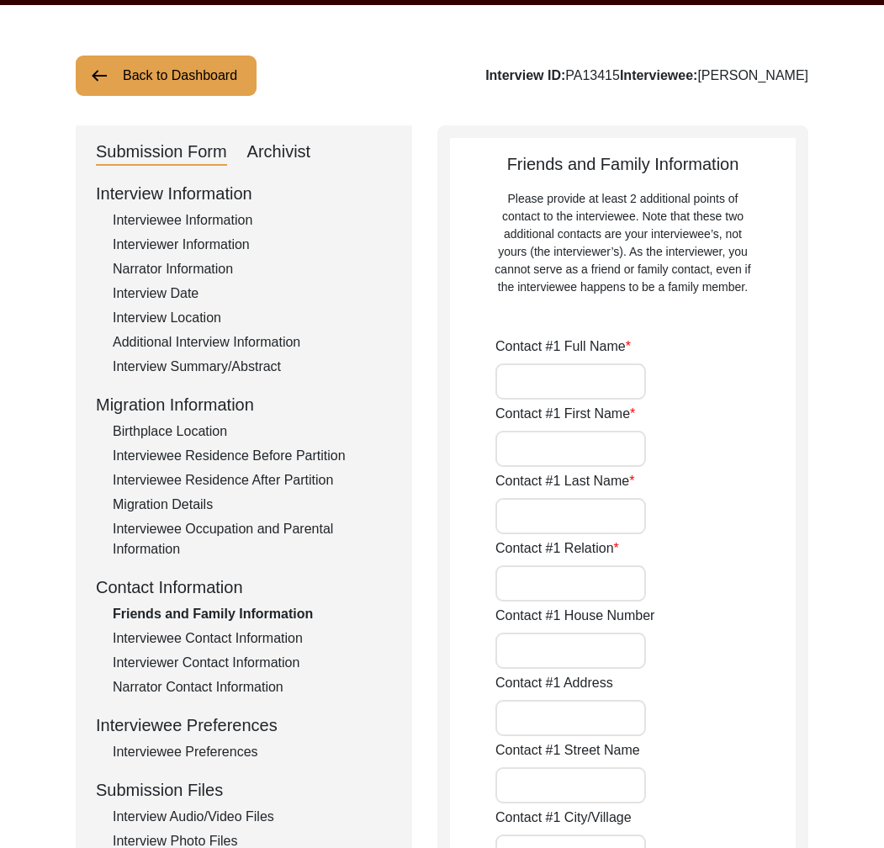
type input "Niece"
type input "[GEOGRAPHIC_DATA]"
type input "9650940202"
type input "n/a"
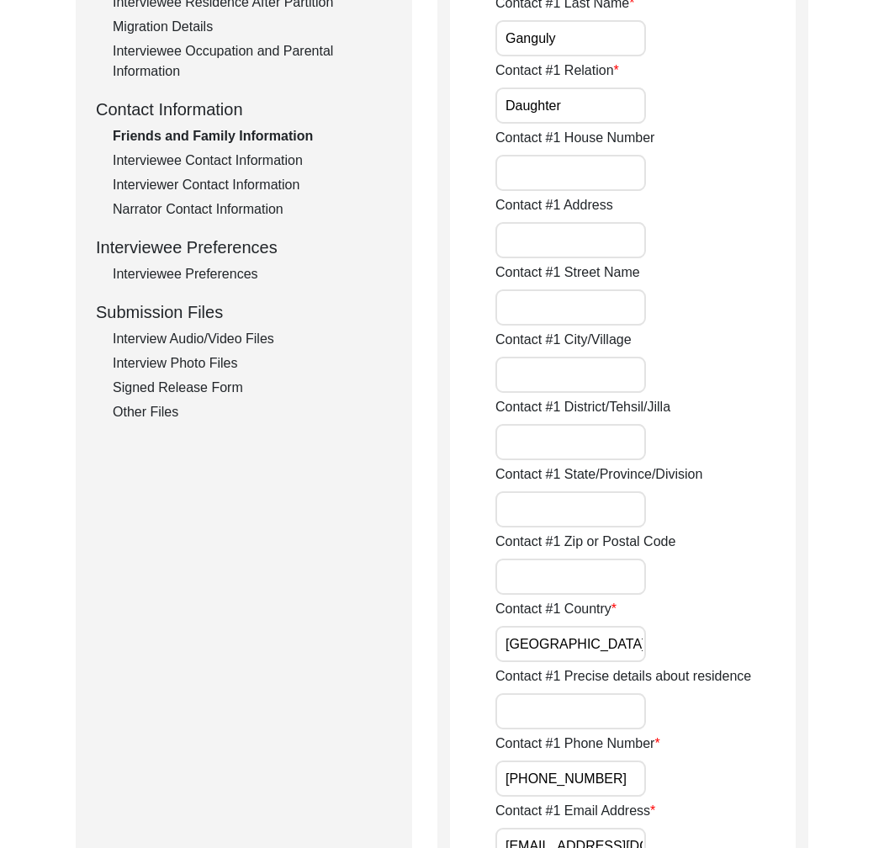
scroll to position [8, 0]
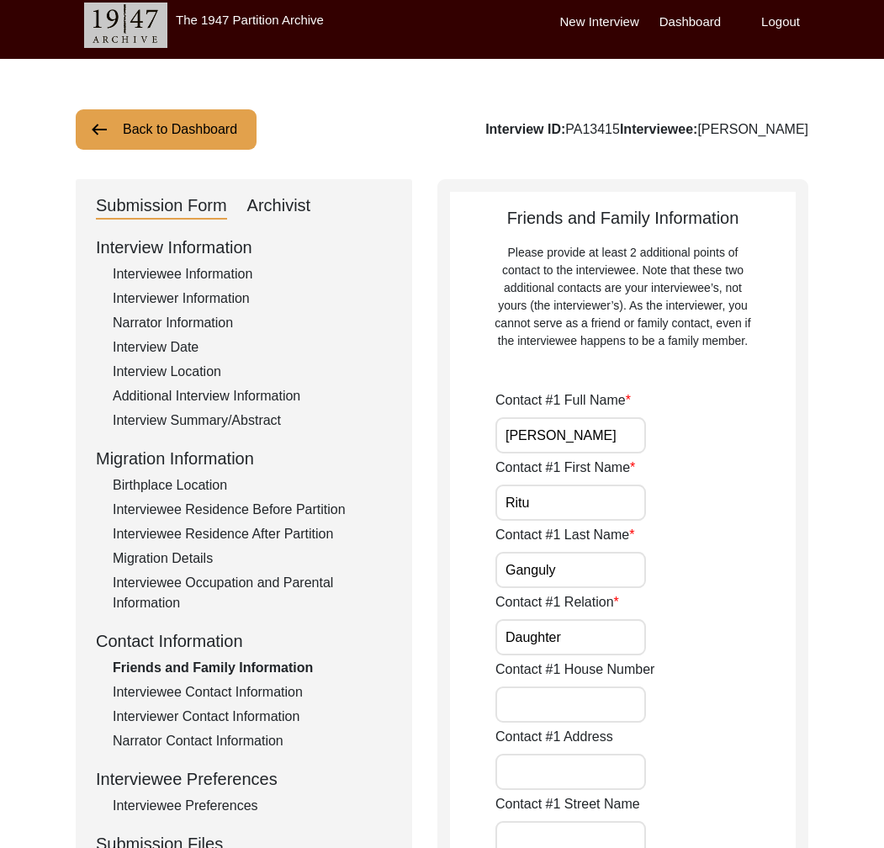
click at [261, 709] on div "Interviewer Contact Information" at bounding box center [252, 717] width 279 height 20
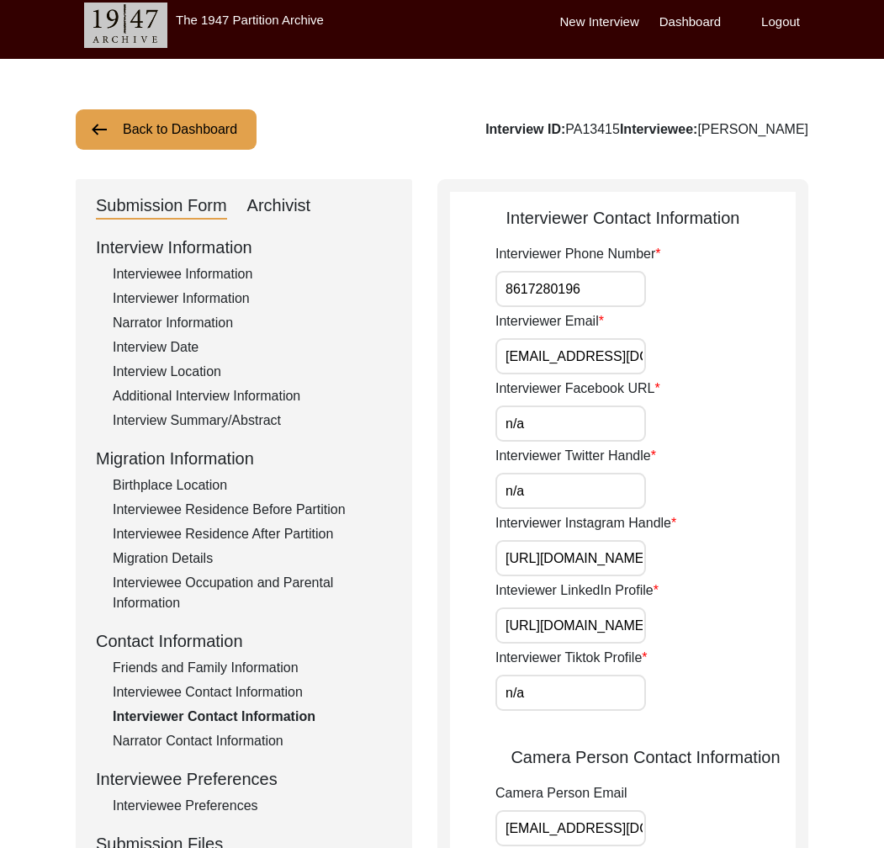
click at [252, 693] on div "Interviewee Contact Information" at bounding box center [252, 692] width 279 height 20
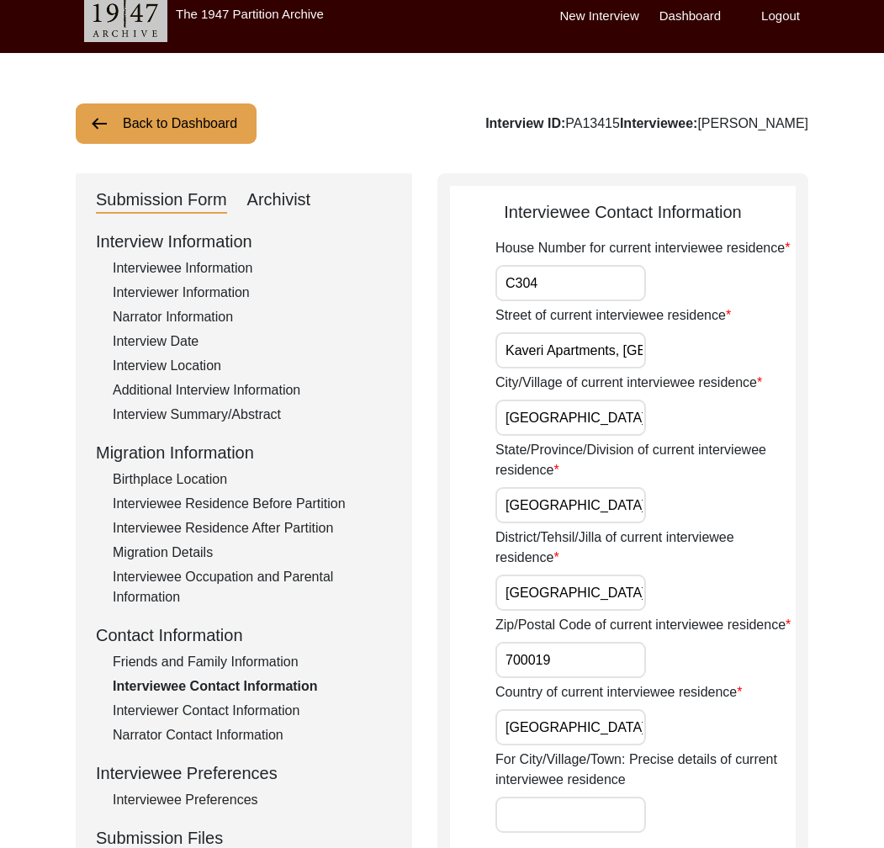
scroll to position [0, 0]
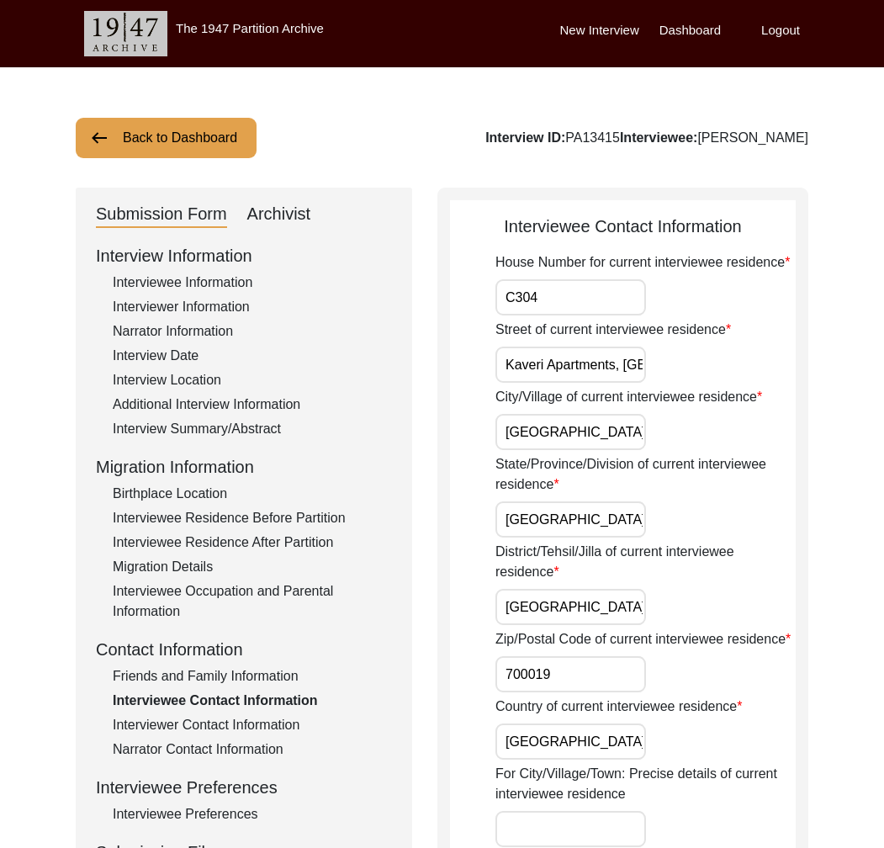
click at [244, 726] on div "Interviewer Contact Information" at bounding box center [252, 725] width 279 height 20
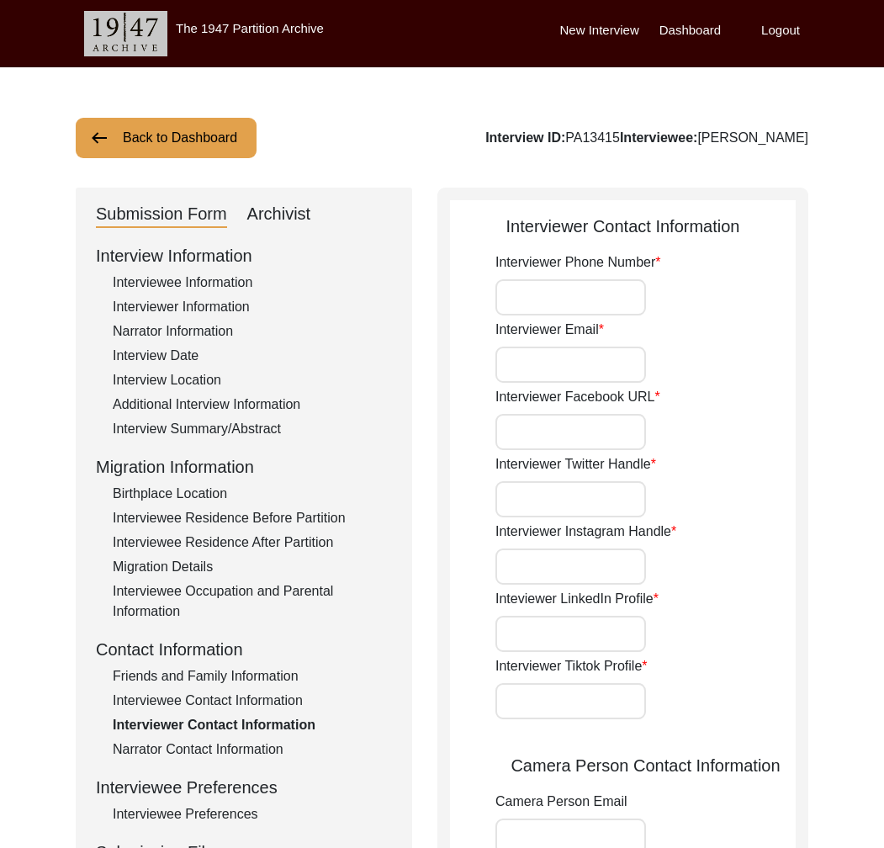
type input "8617280196"
type input "[EMAIL_ADDRESS][DOMAIN_NAME]"
type input "n/a"
type input "[URL][DOMAIN_NAME]"
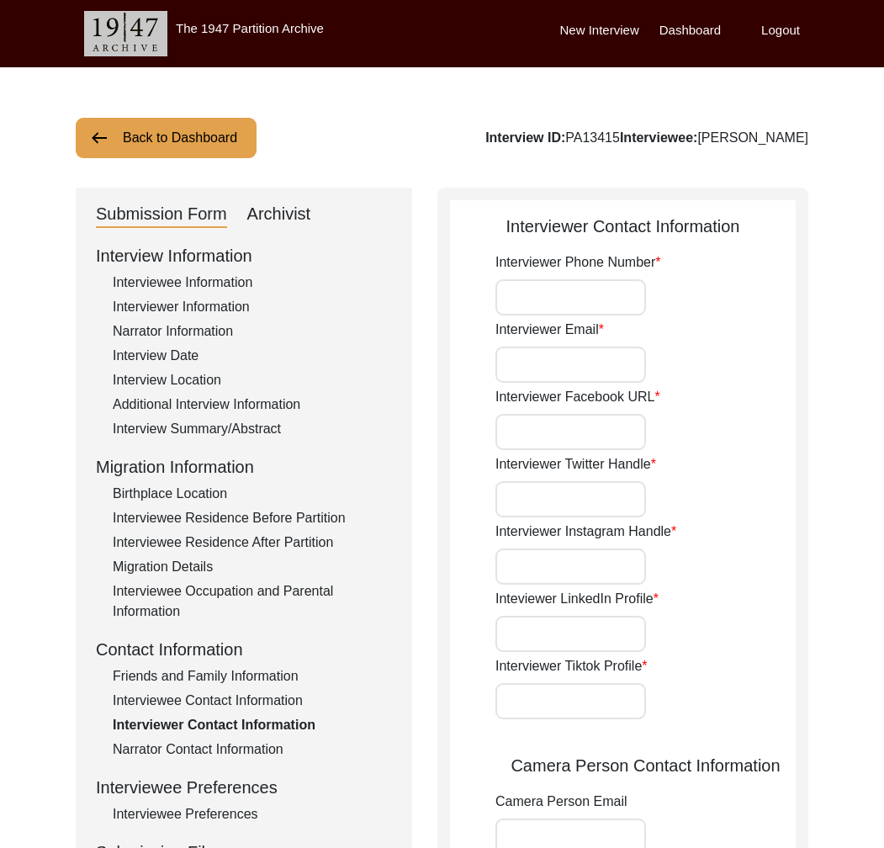
type input "[URL][DOMAIN_NAME][PERSON_NAME]"
type input "n/a"
type input "[EMAIL_ADDRESS][DOMAIN_NAME]"
type input "n/a"
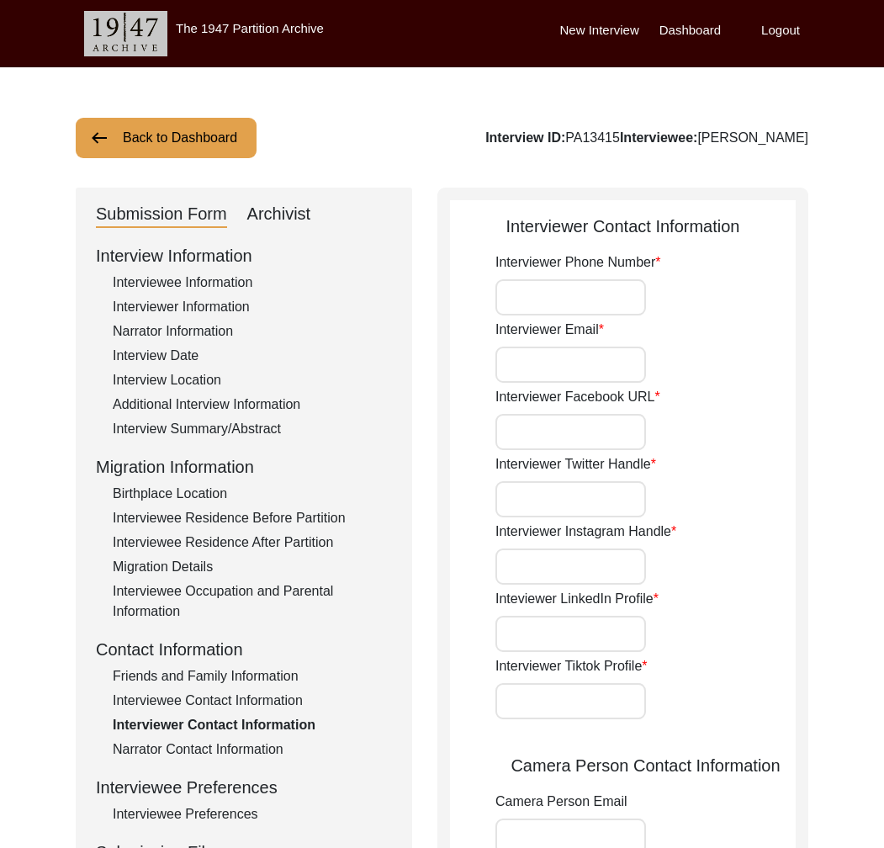
type input "[URL][DOMAIN_NAME]"
type input "[URL][DOMAIN_NAME][PERSON_NAME]"
type input "n/a"
type input "8617280196"
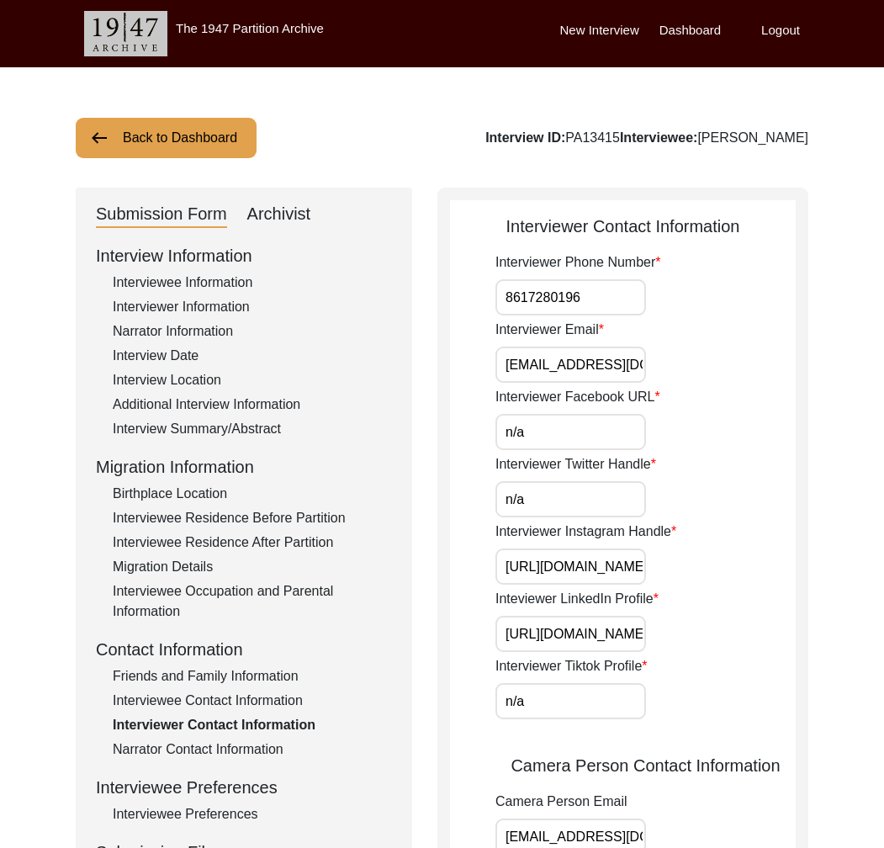
click at [249, 745] on div "Narrator Contact Information" at bounding box center [252, 750] width 279 height 20
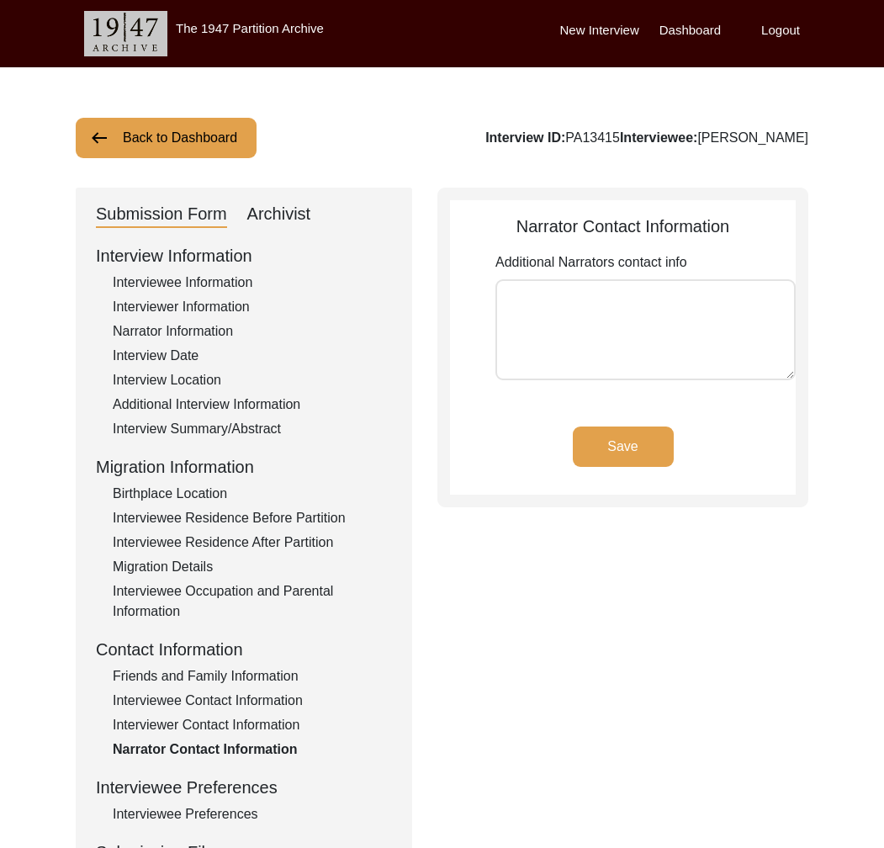
type textarea "[PERSON_NAME] Phone number: [PHONE_NUMBER] Email: [EMAIL_ADDRESS][DOMAIN_NAME]"
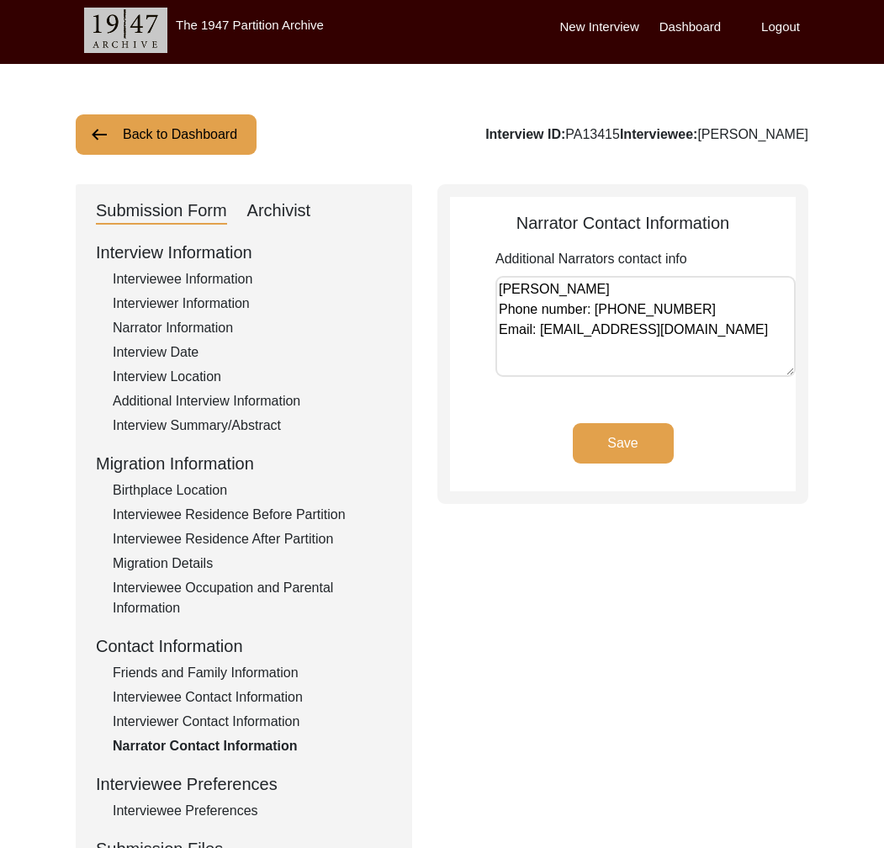
scroll to position [183, 0]
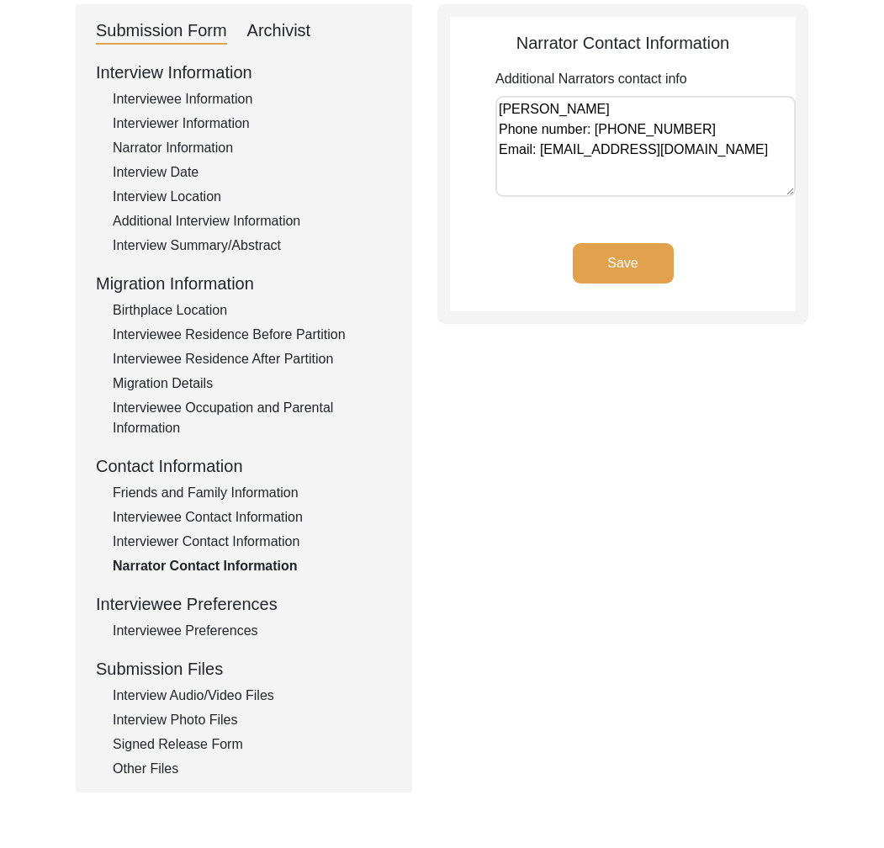
click at [215, 634] on div "Interviewee Preferences" at bounding box center [252, 631] width 279 height 20
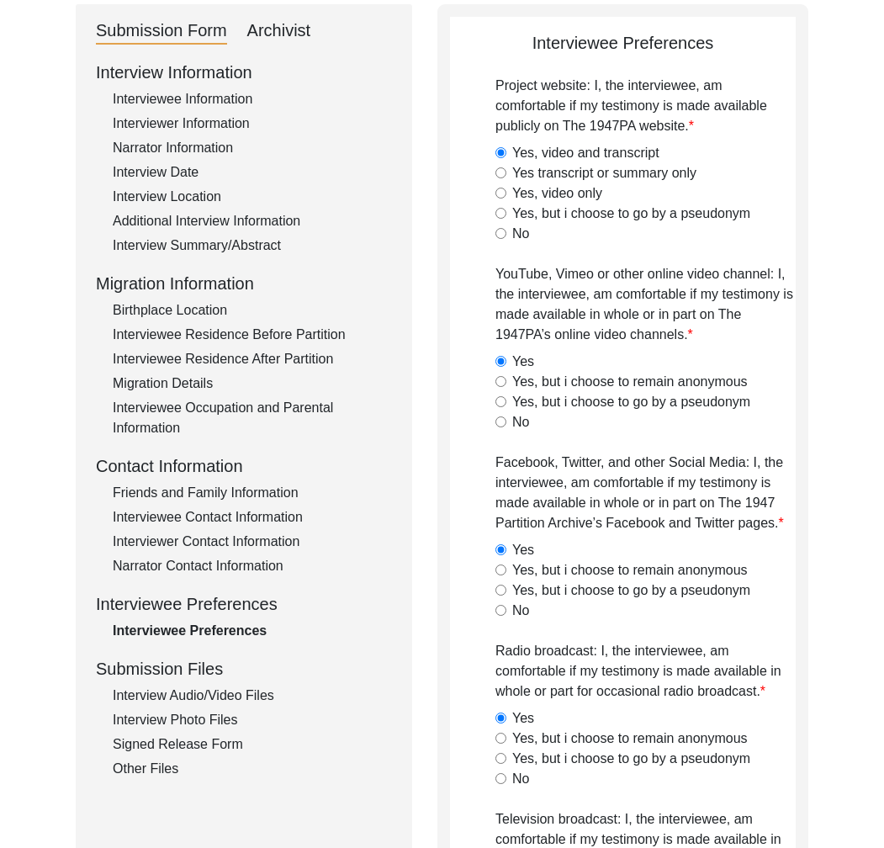
click at [226, 693] on div "Interview Audio/Video Files" at bounding box center [252, 696] width 279 height 20
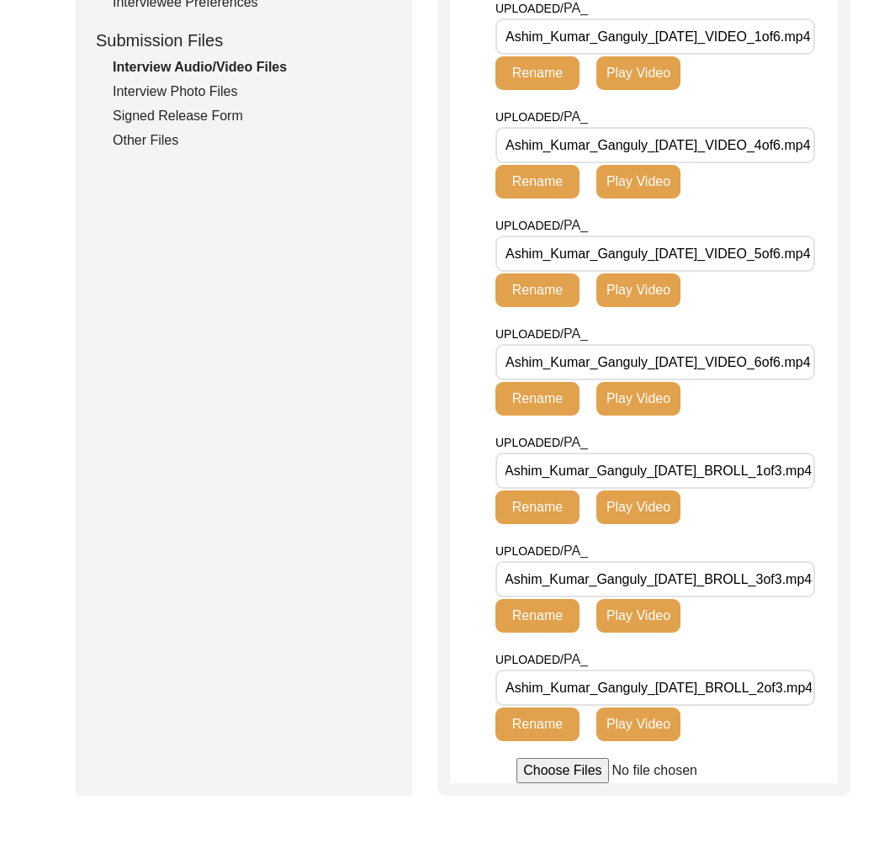
scroll to position [666, 0]
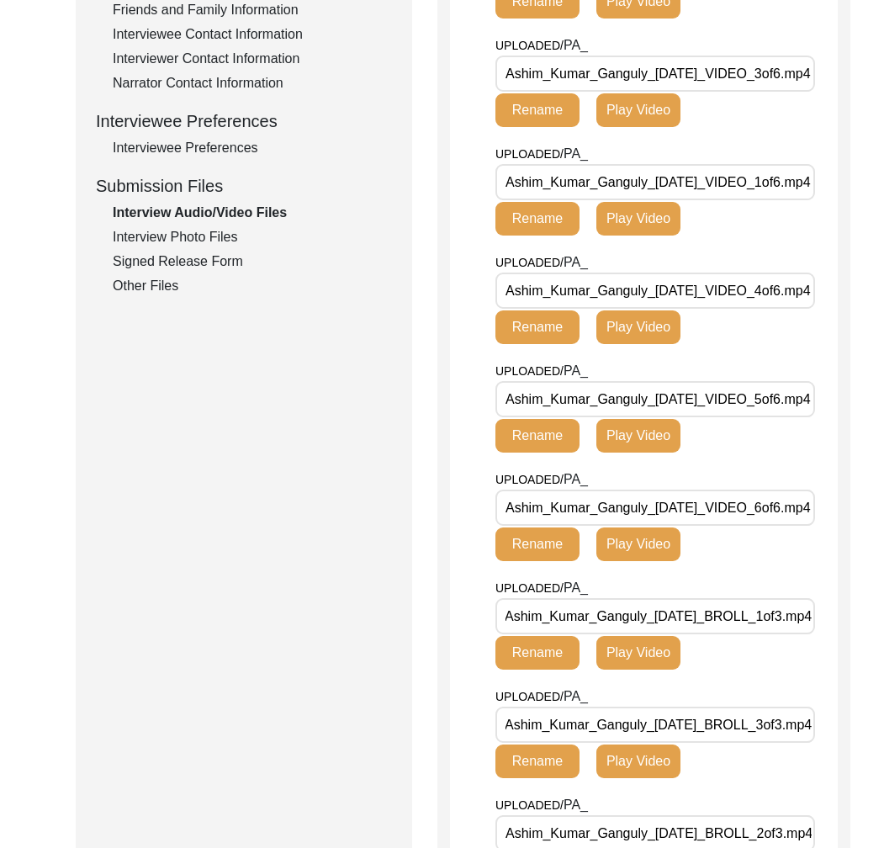
click at [186, 231] on div "Interview Photo Files" at bounding box center [252, 237] width 279 height 20
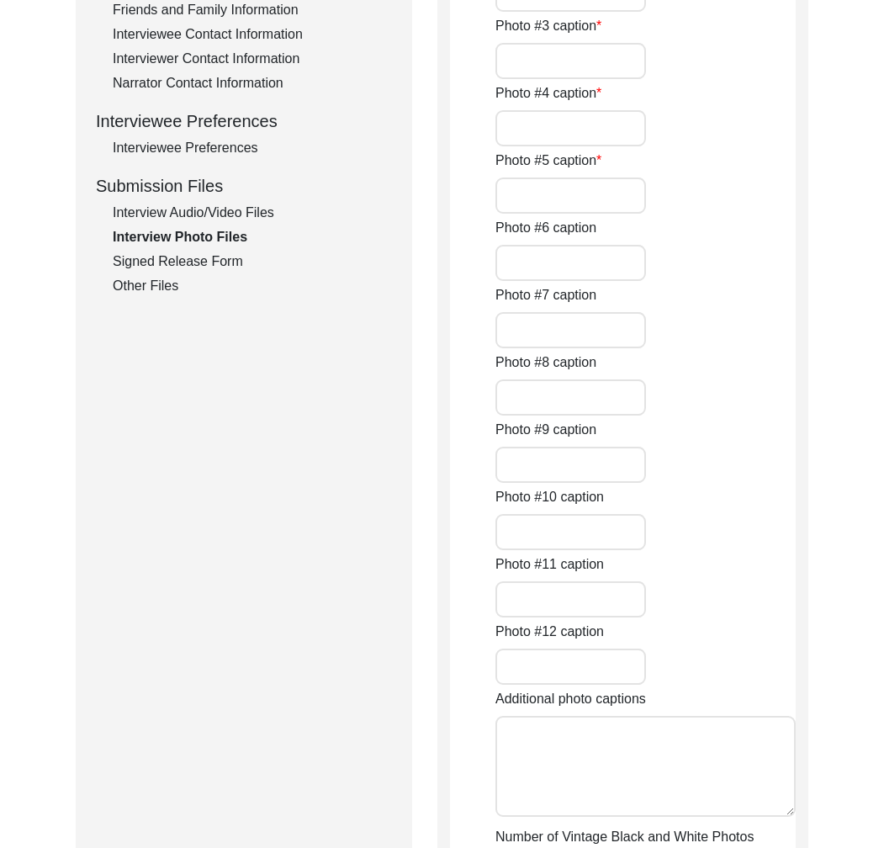
type input "[PERSON_NAME]'s father and mother, [PERSON_NAME] and [PERSON_NAME]."
type input "[PERSON_NAME]'s mother, Protiva Ganguly, seated on the left."
type input "[PERSON_NAME], with his brothers ([PERSON_NAME], [PERSON_NAME], [PERSON_NAME], …"
type input "[PERSON_NAME]'s mother, Protiva Ganguly, with him (crawling) and his elder brot…"
type input "[PERSON_NAME] with his wife, [PERSON_NAME]."
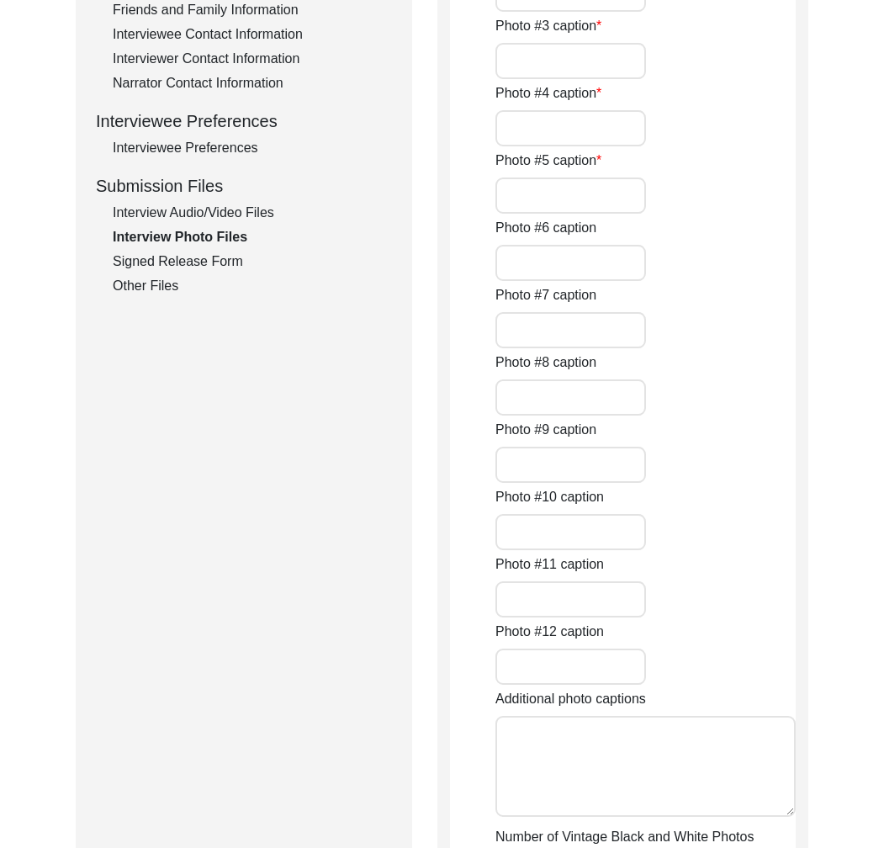
type input "Current condition of a portion of [PERSON_NAME]'s house in [GEOGRAPHIC_DATA]."
type input "4 of 6"
type input "jpg"
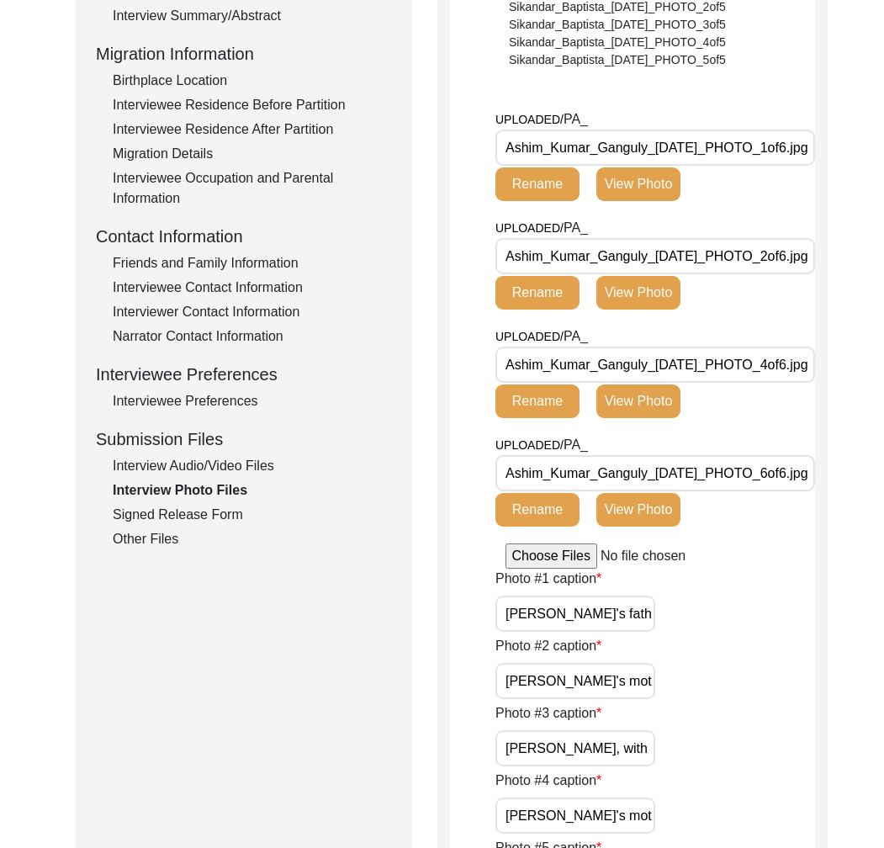
scroll to position [277, 0]
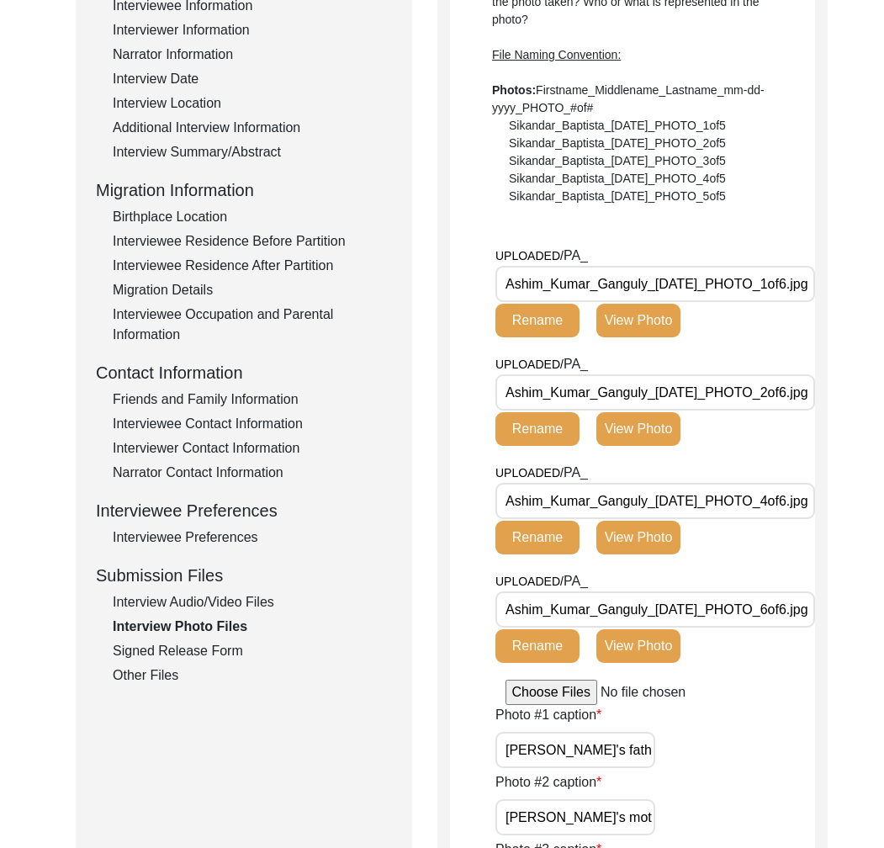
click at [154, 671] on div "Other Files" at bounding box center [252, 676] width 279 height 20
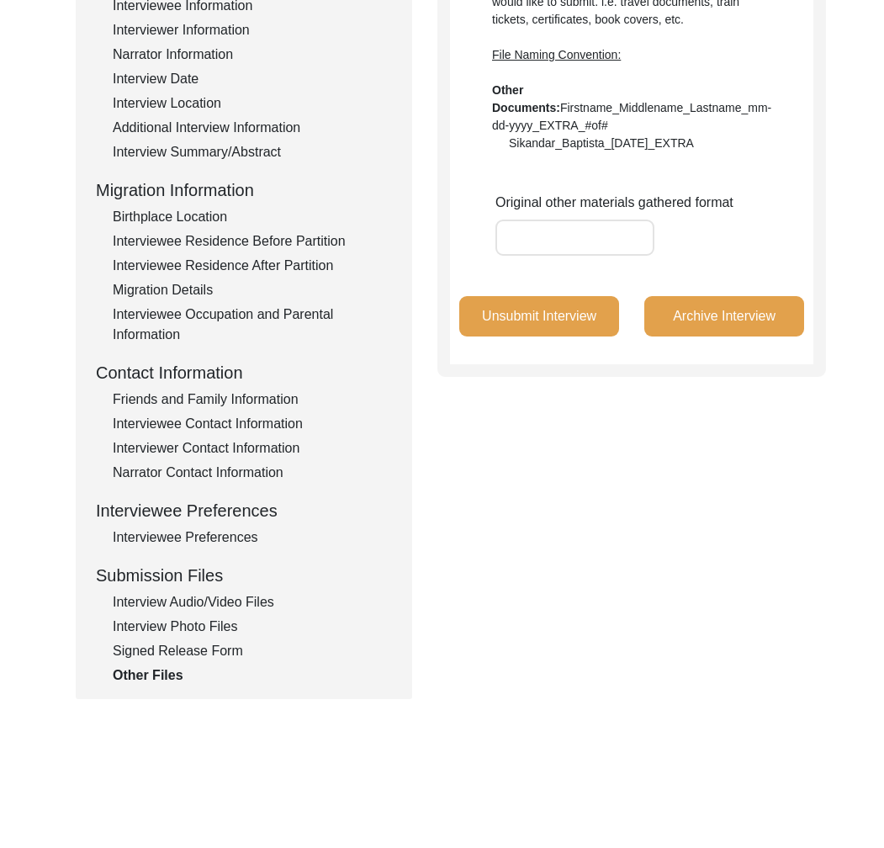
click at [166, 642] on div "Signed Release Form" at bounding box center [252, 651] width 279 height 20
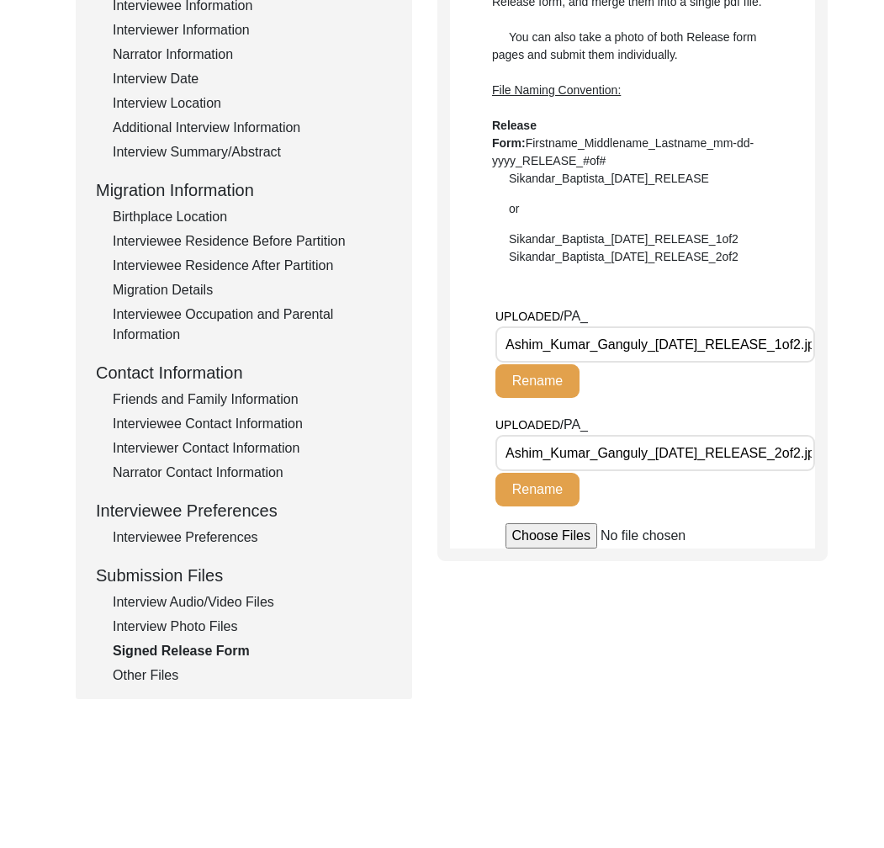
click at [167, 623] on div "Interview Photo Files" at bounding box center [252, 627] width 279 height 20
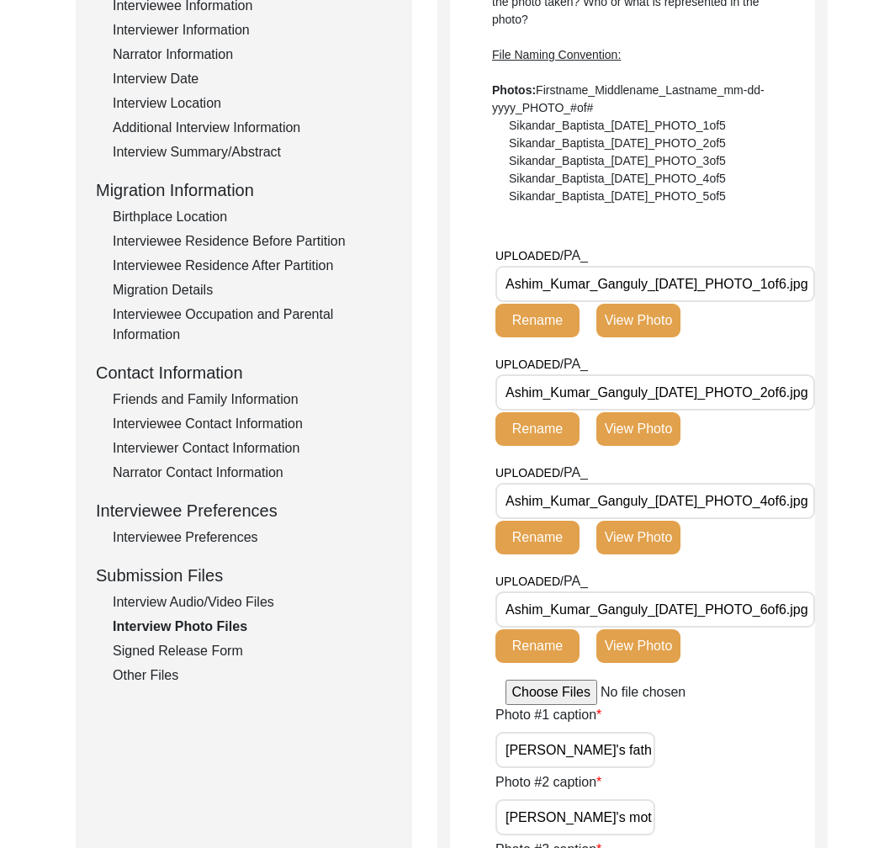
click at [144, 680] on div "Other Files" at bounding box center [252, 676] width 279 height 20
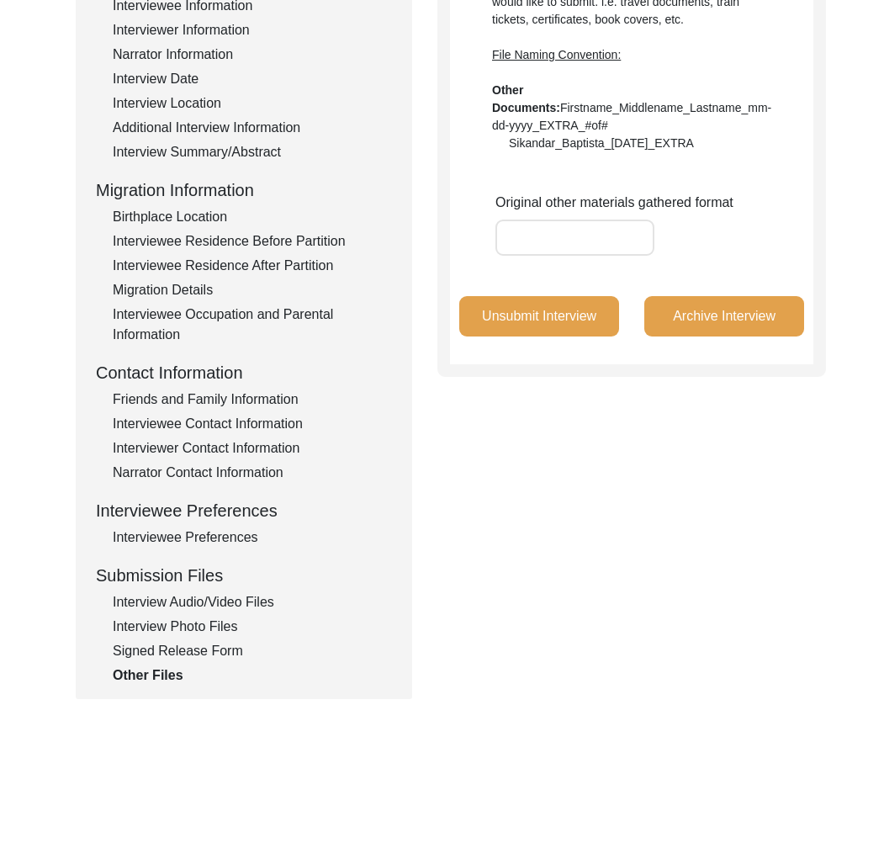
scroll to position [0, 0]
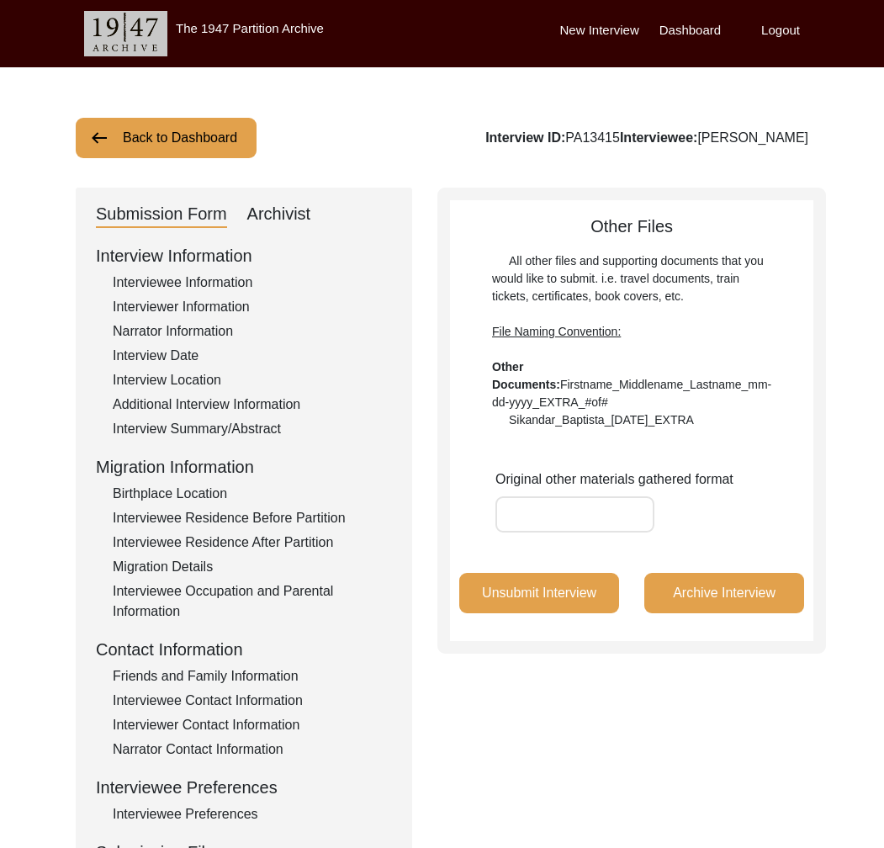
click at [505, 596] on button "Unsubmit Interview" at bounding box center [539, 593] width 160 height 40
drag, startPoint x: 823, startPoint y: 140, endPoint x: 671, endPoint y: 146, distance: 151.6
click at [671, 146] on div "Back to Dashboard Interview ID: PA13415 Interviewee: [PERSON_NAME] Submission F…" at bounding box center [442, 584] width 884 height 1035
copy div "[PERSON_NAME]"
click at [220, 132] on button "Back to Dashboard" at bounding box center [166, 138] width 181 height 40
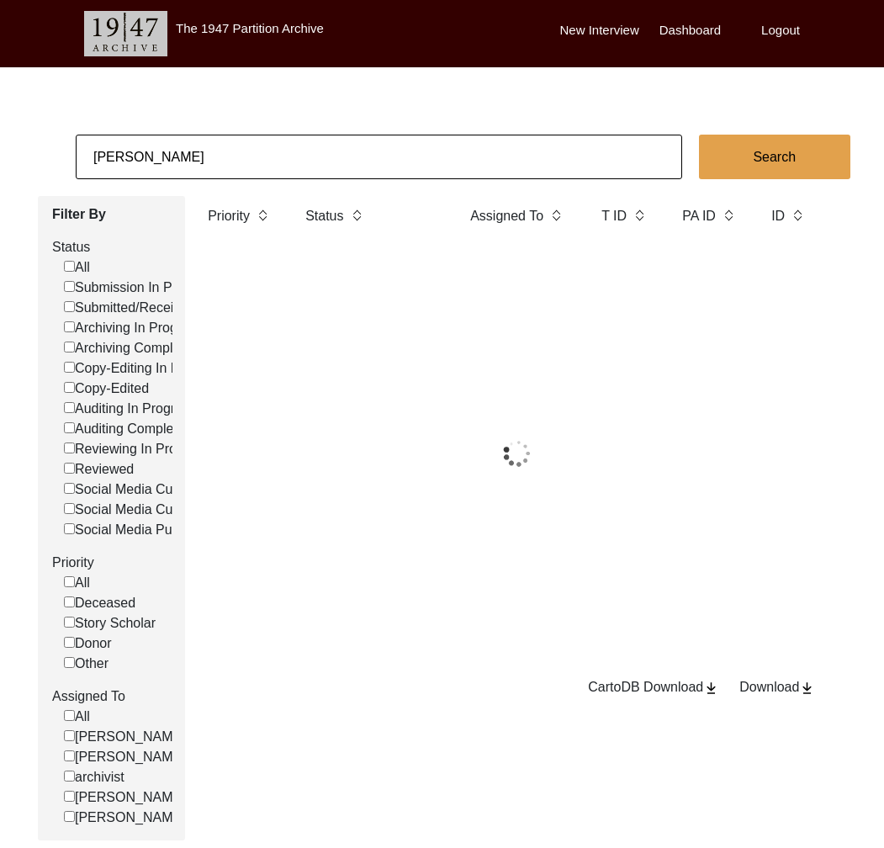
click at [201, 162] on input "[PERSON_NAME]" at bounding box center [379, 157] width 607 height 45
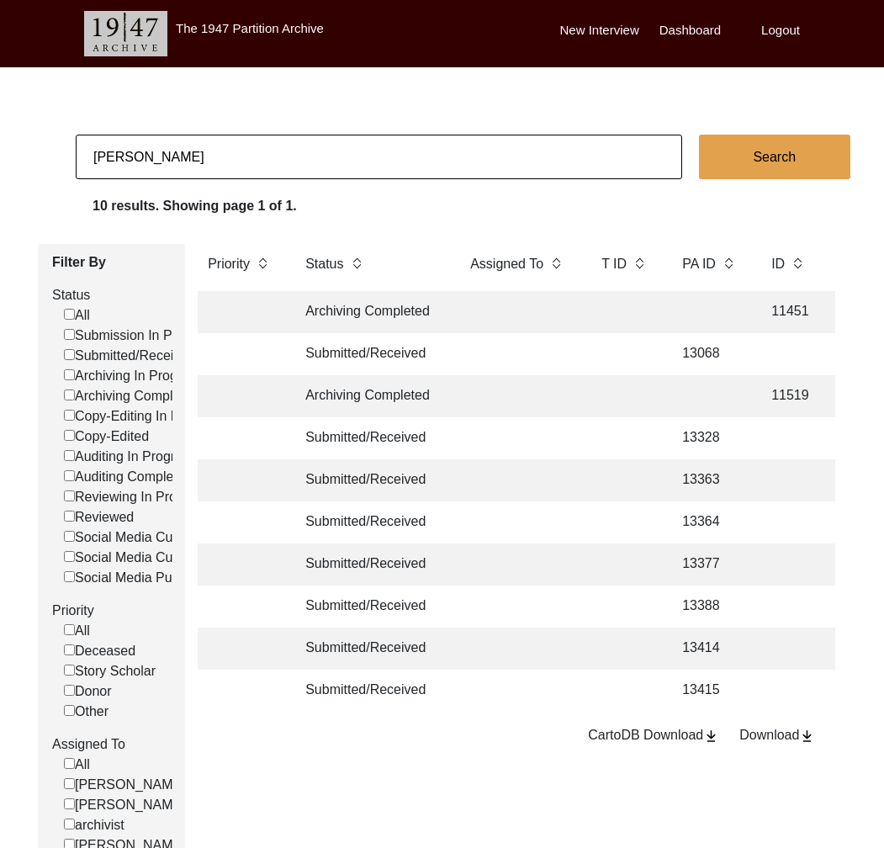
click at [201, 162] on input "[PERSON_NAME]" at bounding box center [379, 157] width 607 height 45
type input "13313"
checkbox input "false"
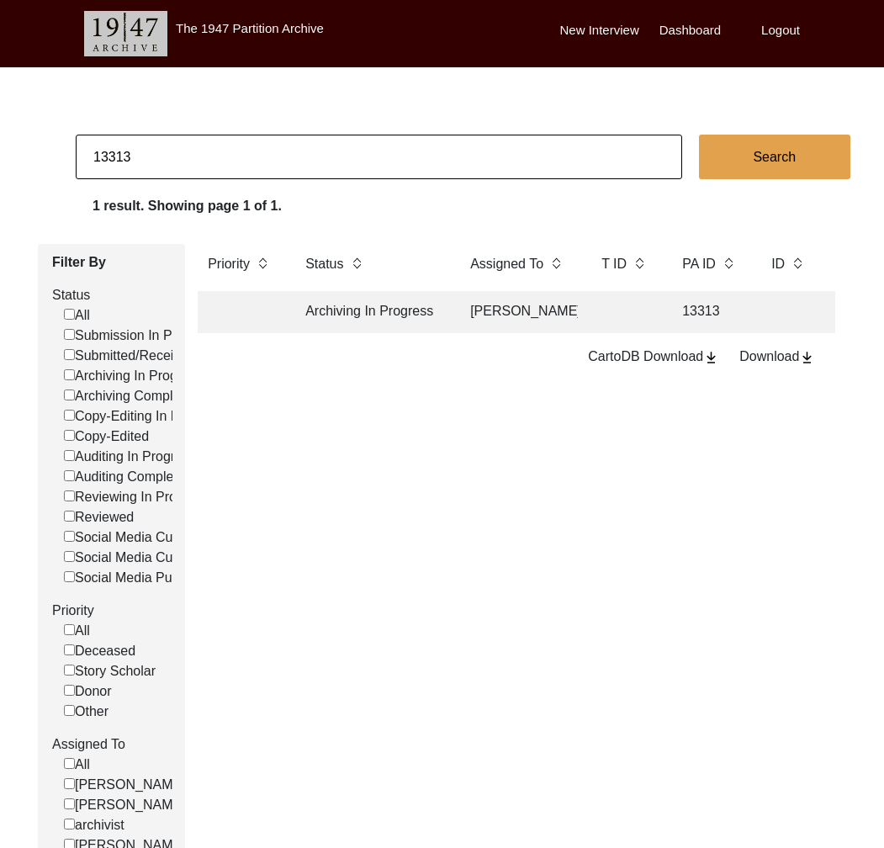
click at [430, 321] on td "Archiving In Progress" at bounding box center [370, 312] width 151 height 42
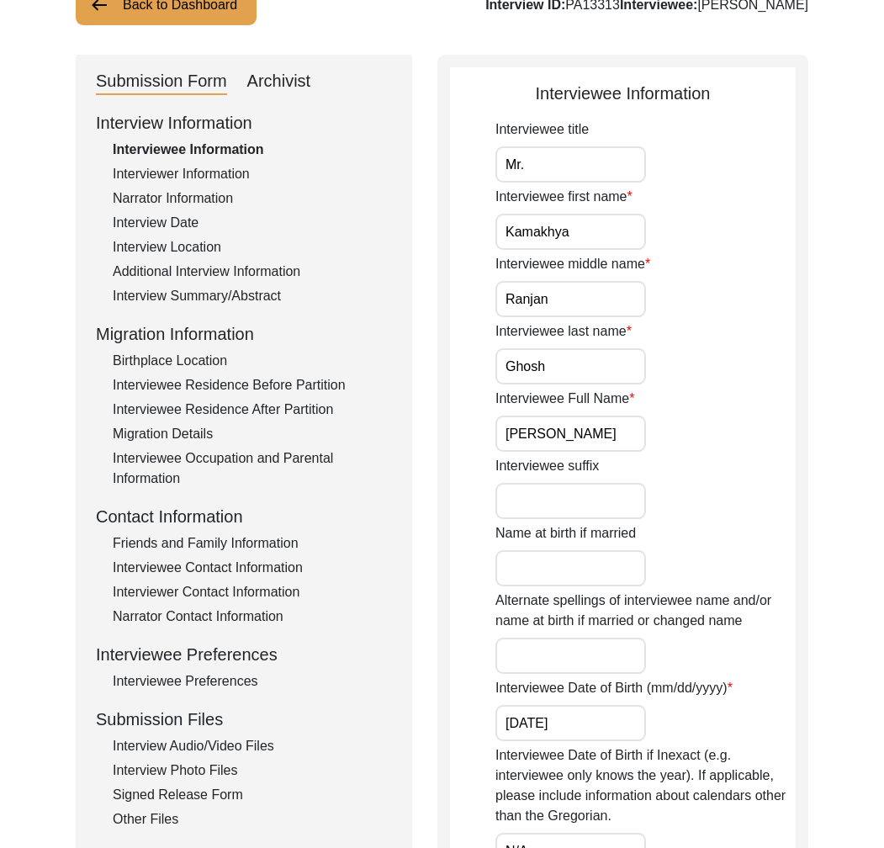
scroll to position [226, 0]
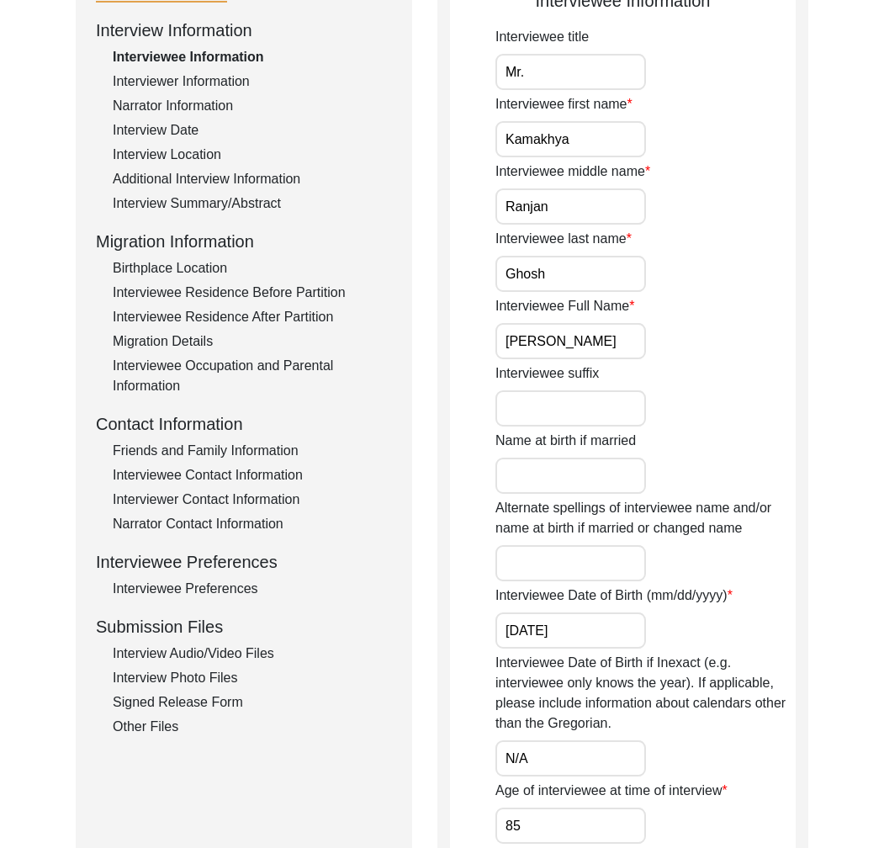
click at [227, 656] on div "Interview Audio/Video Files" at bounding box center [252, 654] width 279 height 20
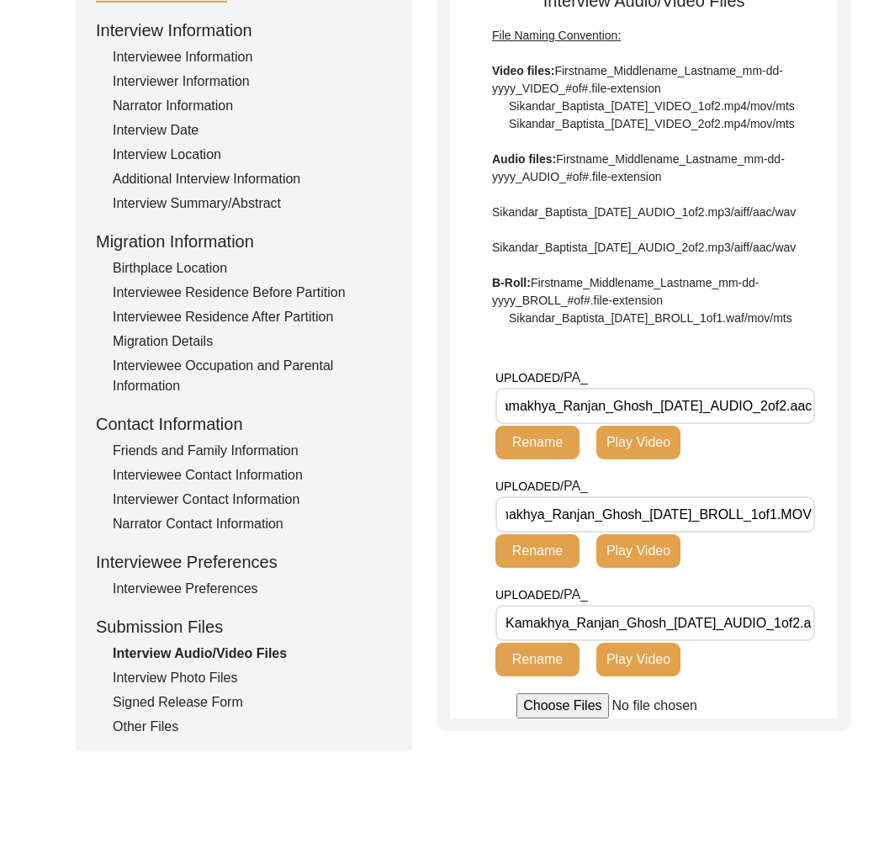
scroll to position [0, 40]
click at [162, 678] on div "Interview Photo Files" at bounding box center [252, 678] width 279 height 20
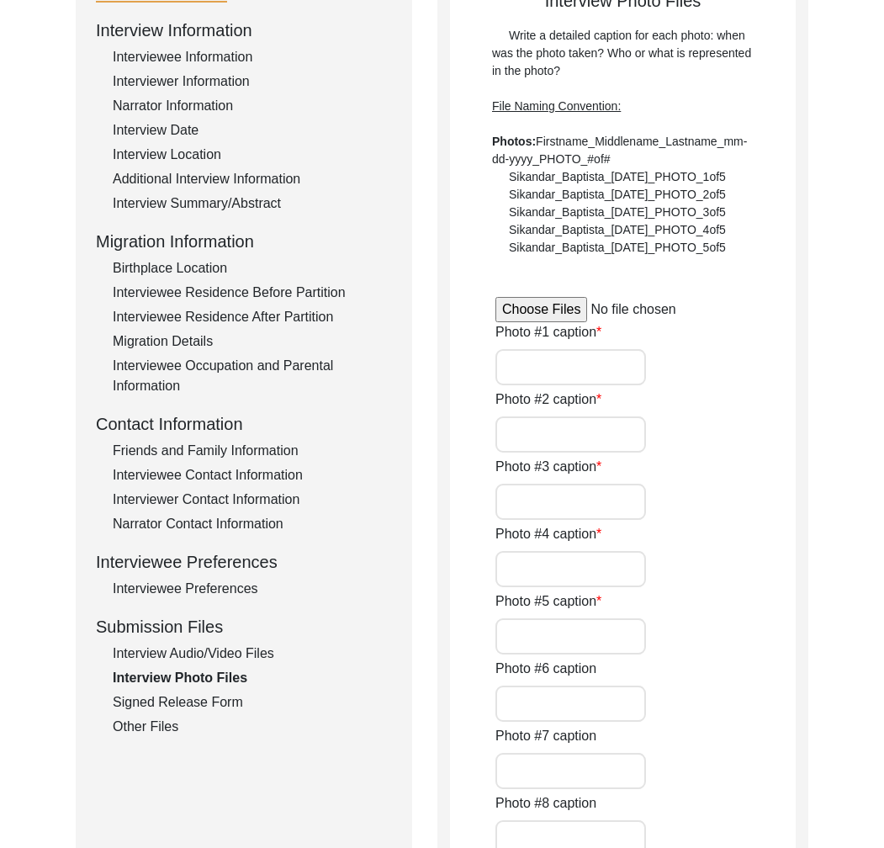
type input "A morning in the study"
type input "Glimpse of Happiness"
type input "Leisure"
type input "Religion and Man"
type input "With Son"
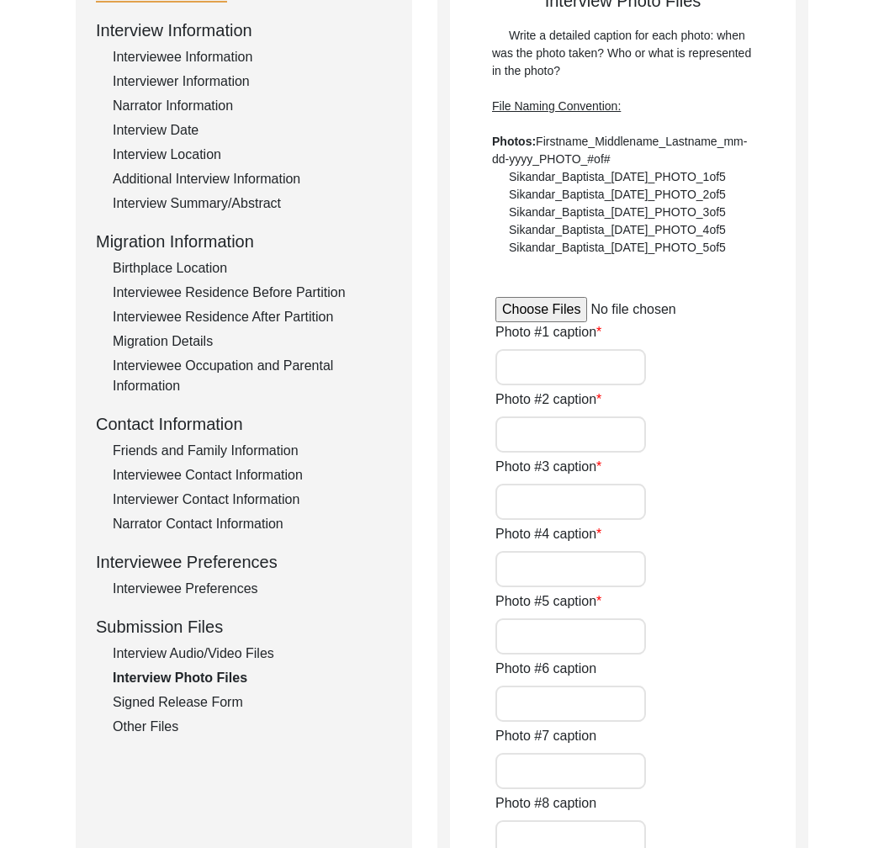
type input "HEIC"
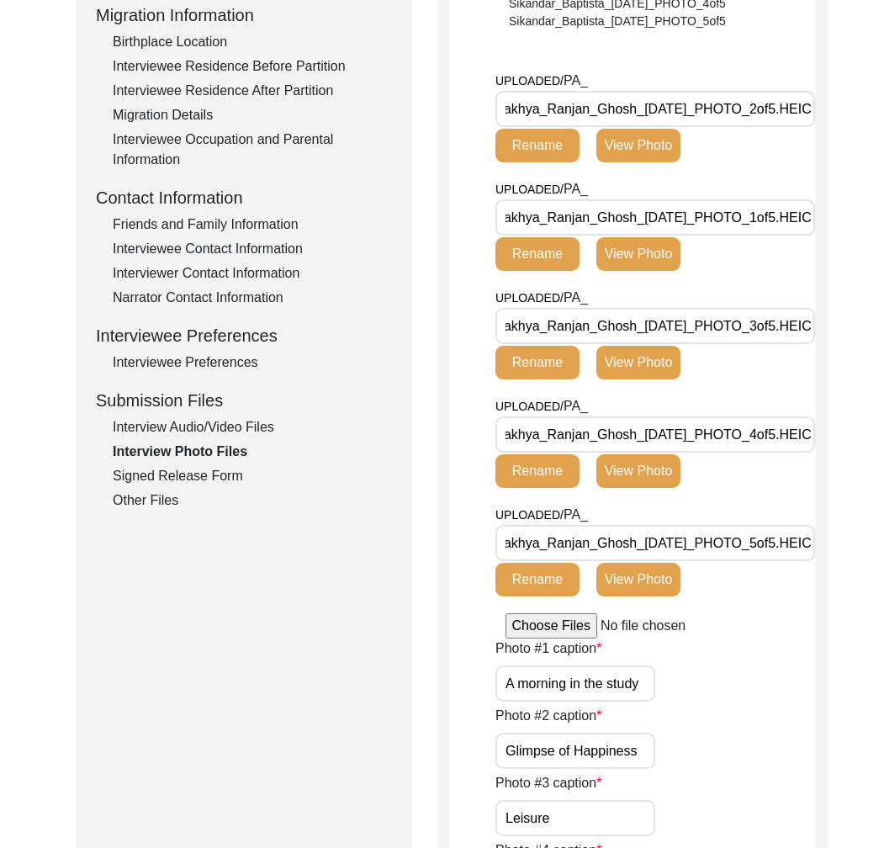
scroll to position [675, 0]
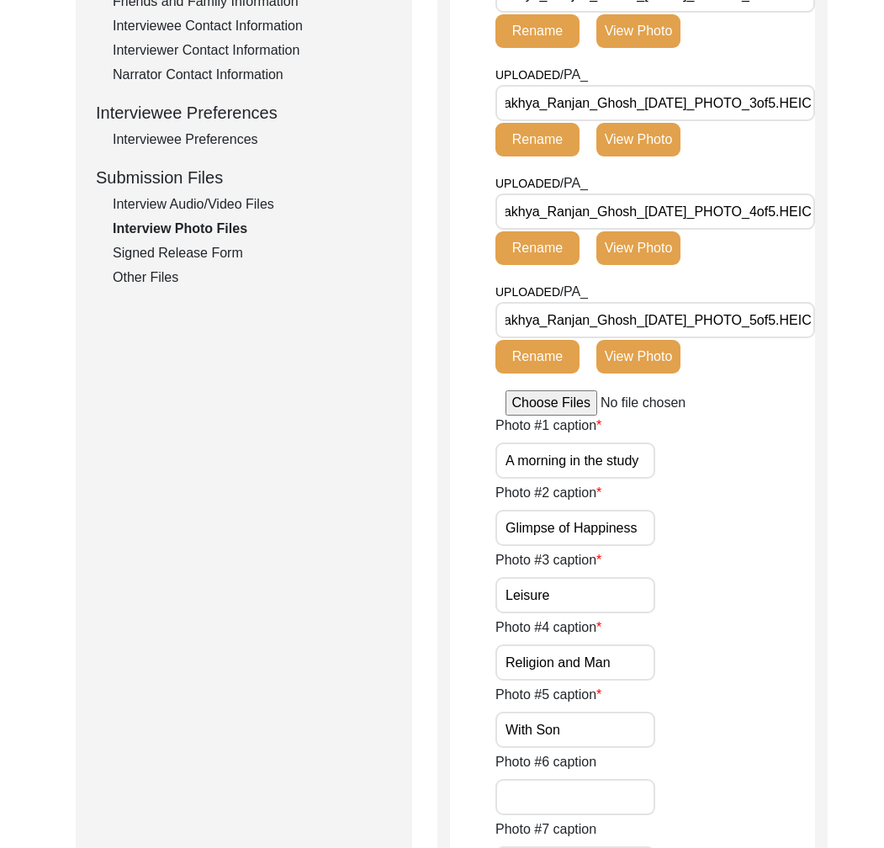
click at [632, 719] on input "With Son" at bounding box center [576, 730] width 160 height 36
click at [715, 655] on div "Photo #4 caption Religion and Man" at bounding box center [656, 649] width 320 height 63
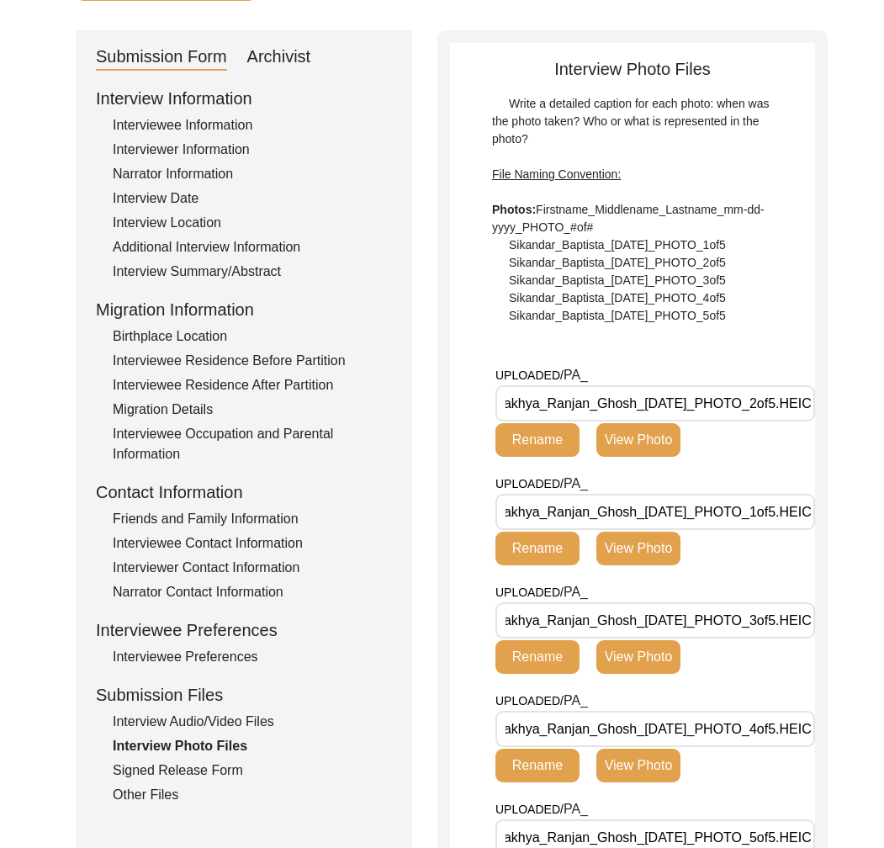
scroll to position [346, 0]
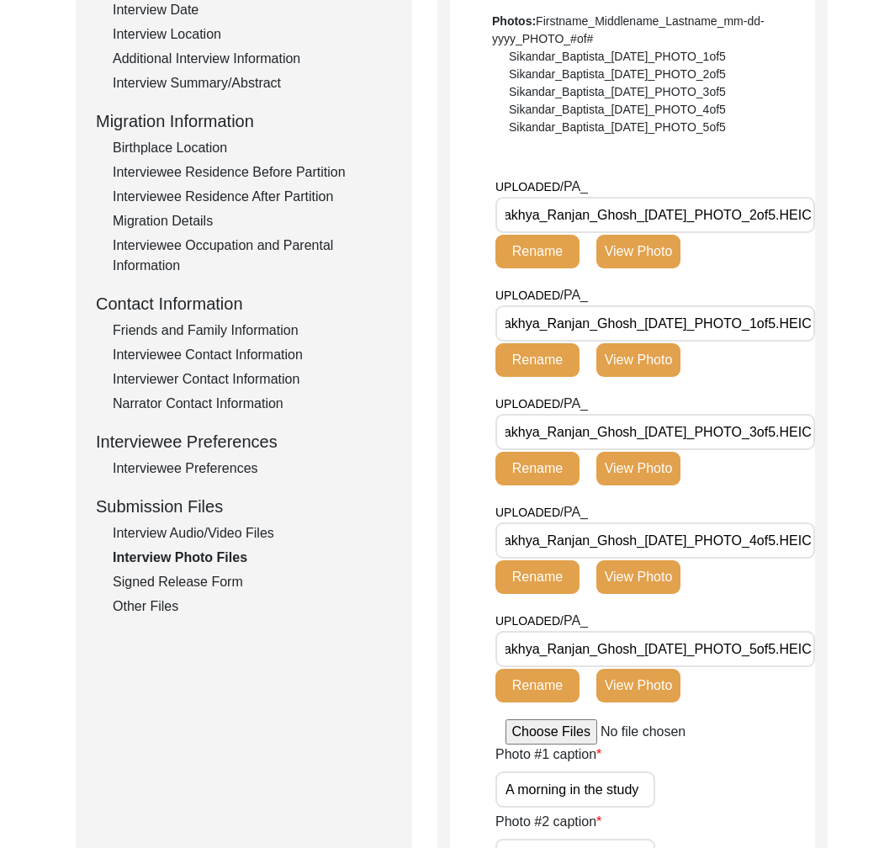
click at [204, 581] on div "Signed Release Form" at bounding box center [252, 582] width 279 height 20
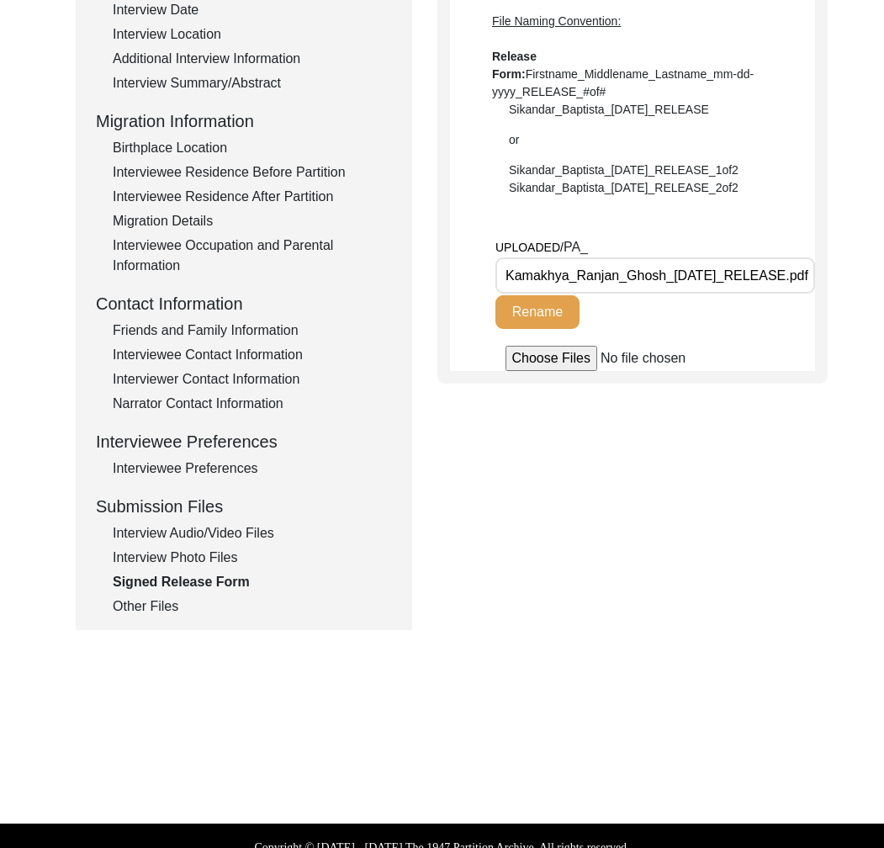
scroll to position [0, 23]
click at [234, 560] on div "Interview Photo Files" at bounding box center [252, 558] width 279 height 20
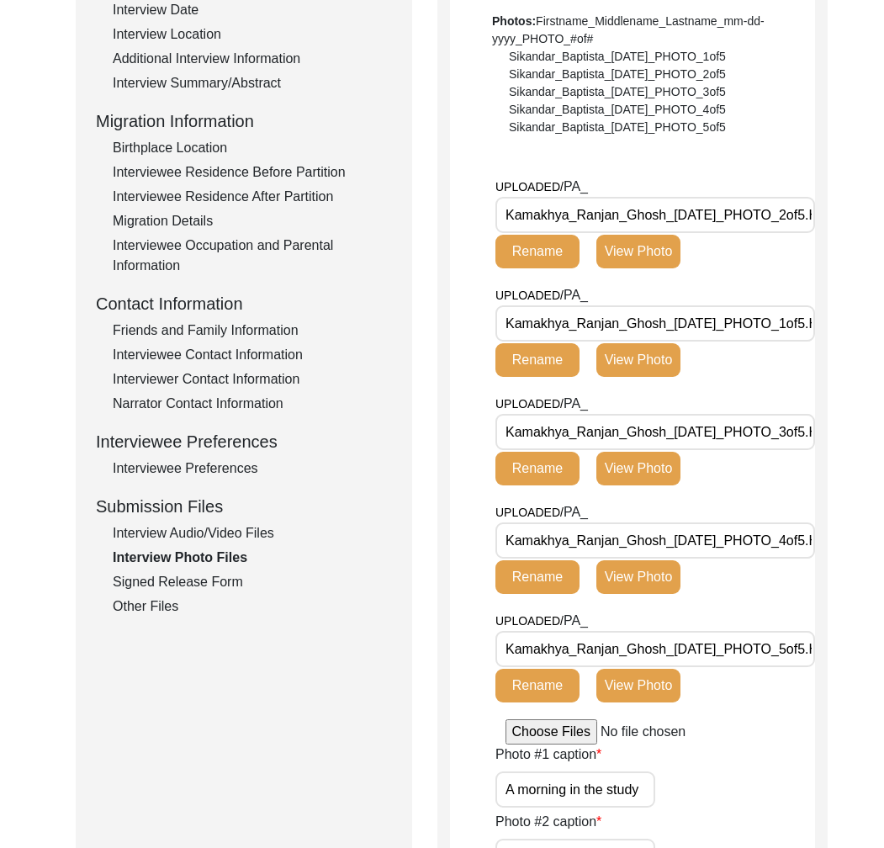
click at [644, 461] on button "View Photo" at bounding box center [639, 469] width 84 height 34
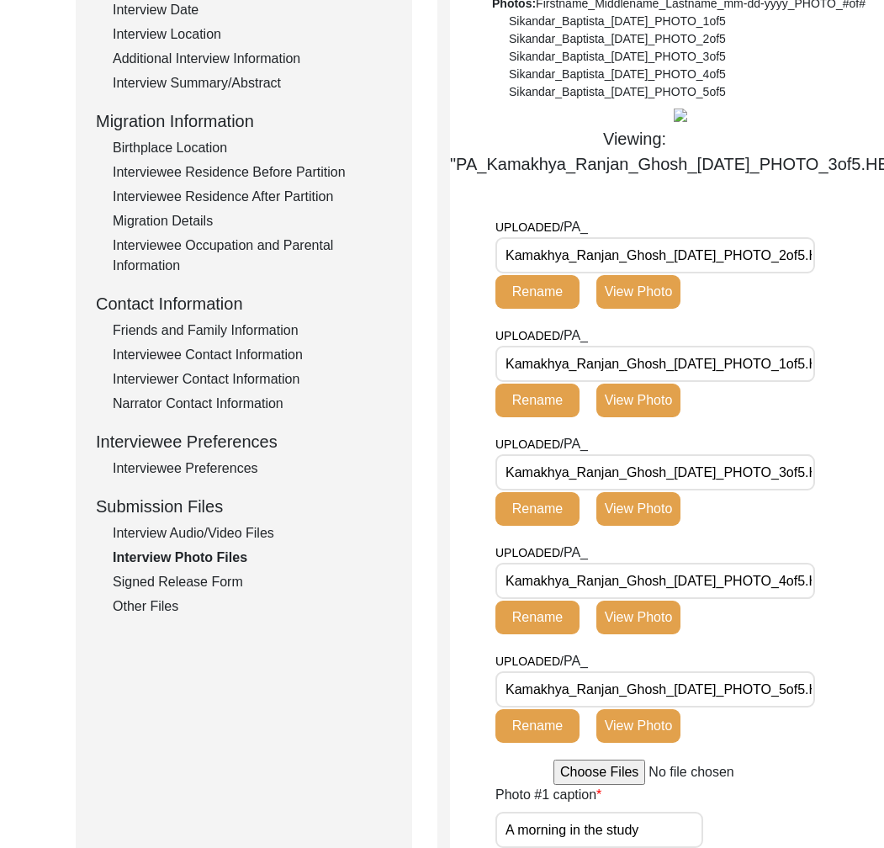
click at [645, 309] on button "View Photo" at bounding box center [639, 292] width 84 height 34
click at [643, 417] on button "View Photo" at bounding box center [639, 401] width 84 height 34
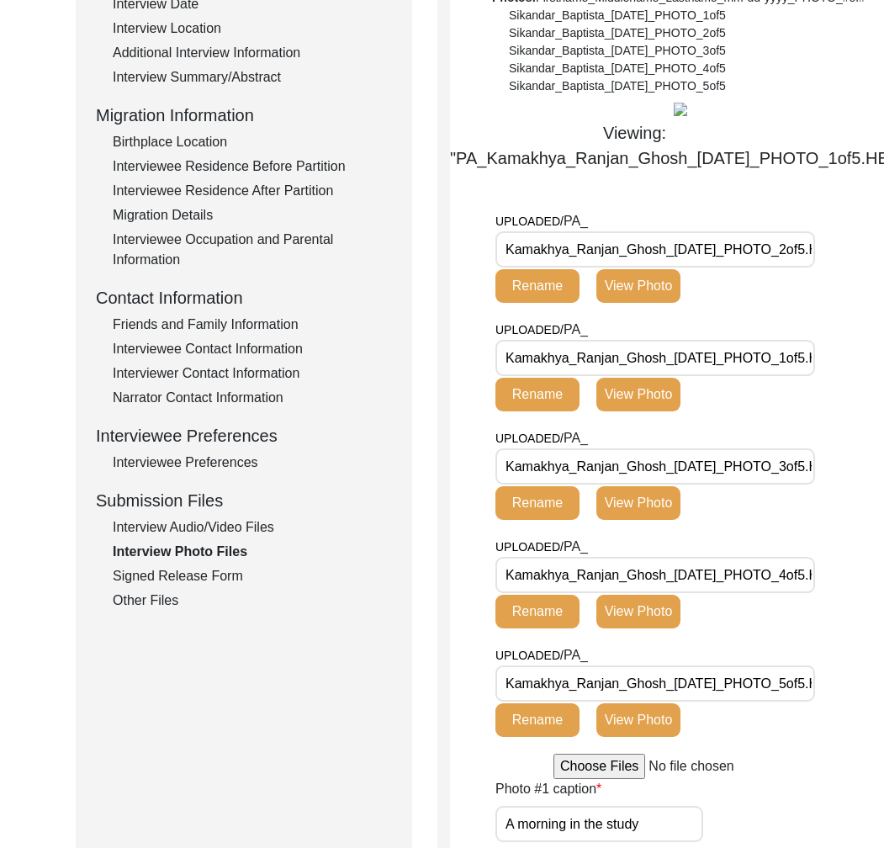
scroll to position [494, 0]
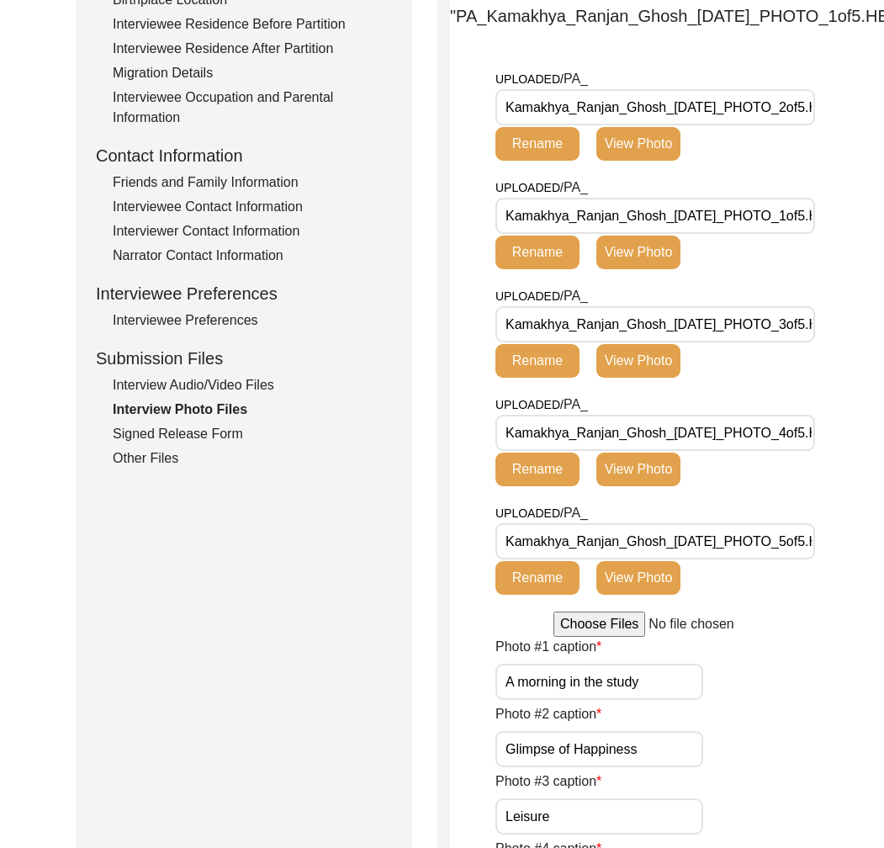
click at [656, 595] on button "View Photo" at bounding box center [639, 578] width 84 height 34
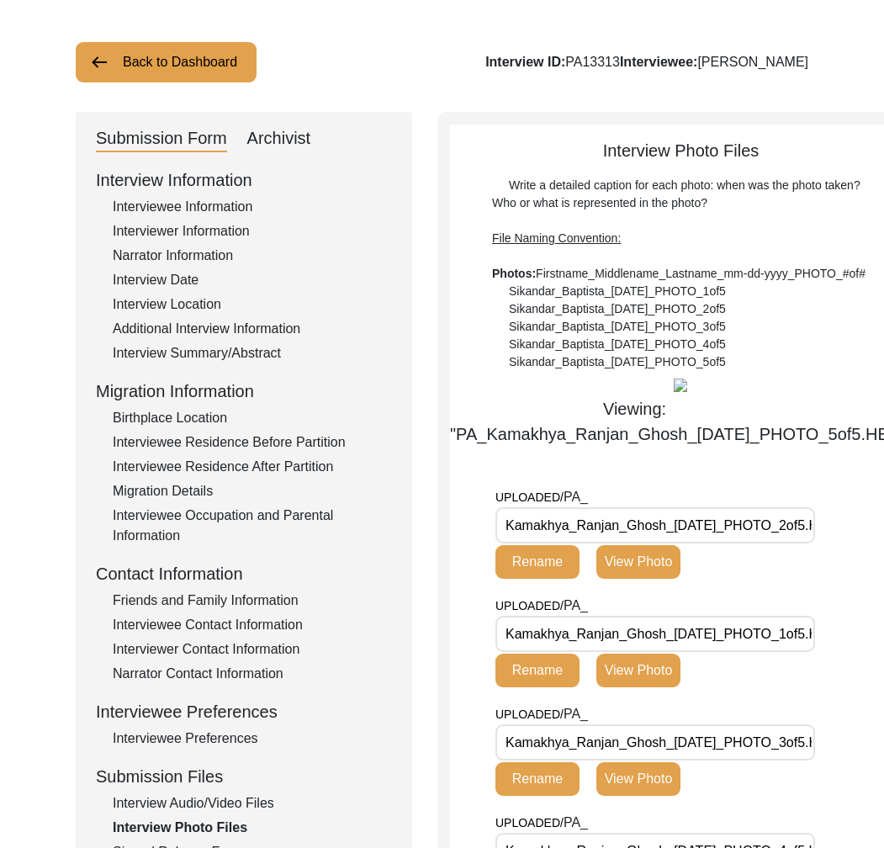
scroll to position [0, 0]
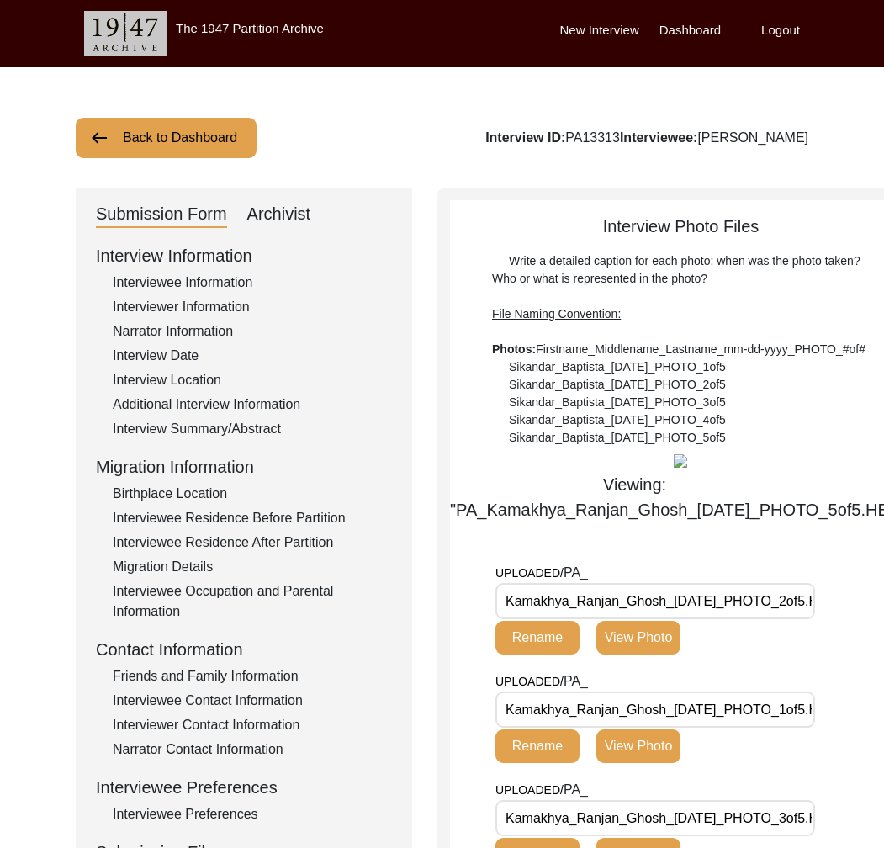
click at [295, 201] on div "Archivist" at bounding box center [279, 214] width 64 height 27
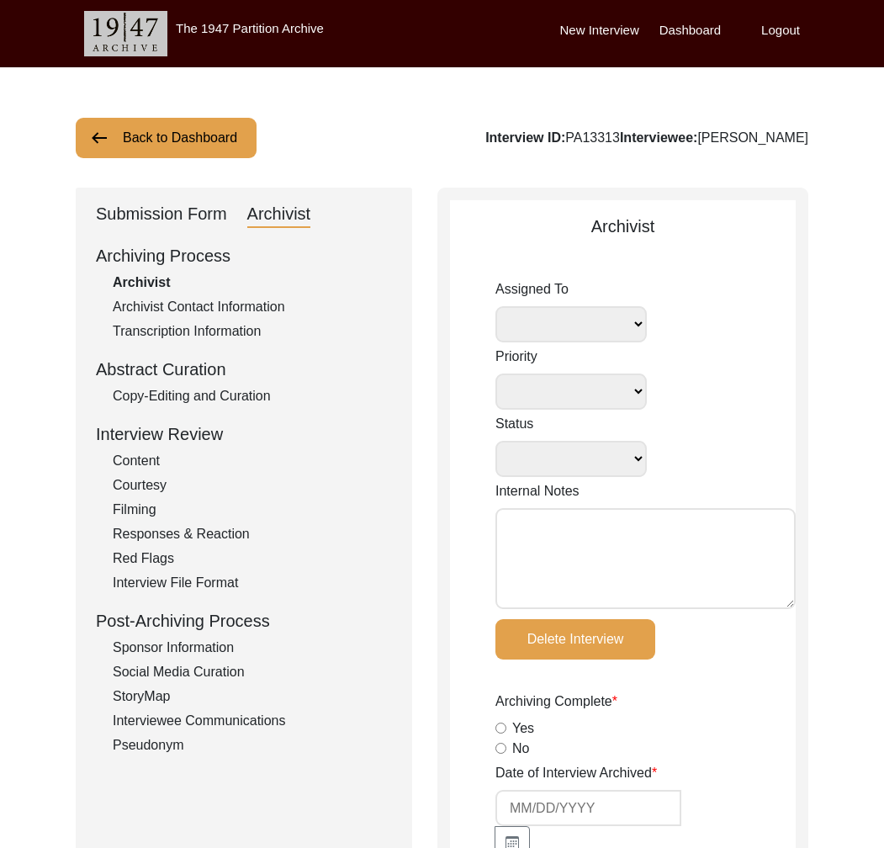
select select
select select "Archiving In Progress"
type textarea "[DATE] [GEOGRAPHIC_DATA]: Ressigning to [PERSON_NAME] to archive. Due [DATE]. W…"
radio input "true"
type input "[DATE]"
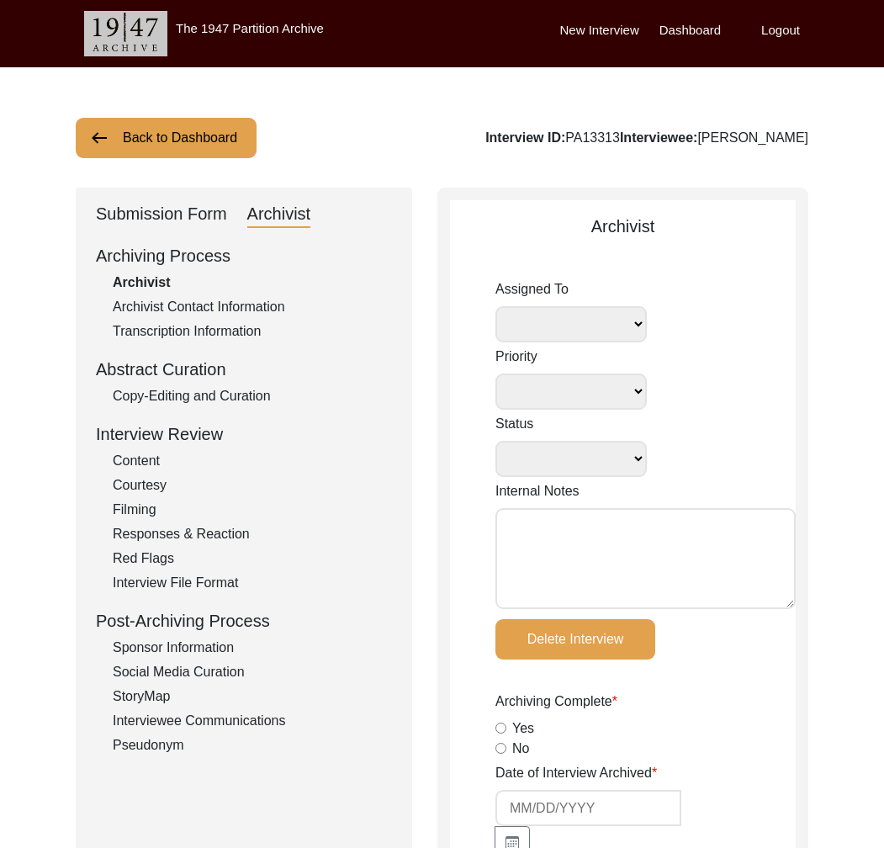
type textarea "Loremi 50, 2267 Dolorsi: Ametcons. Adipi elitsedd eiusmo te incidid utl ETDO ma…"
radio input "true"
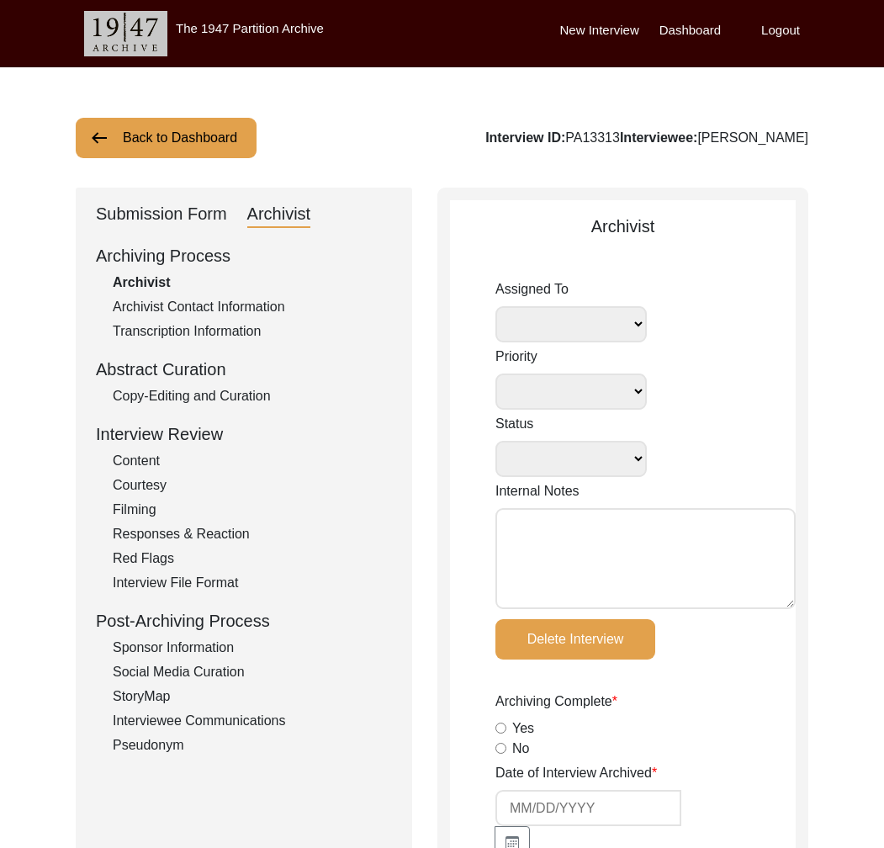
radio input "true"
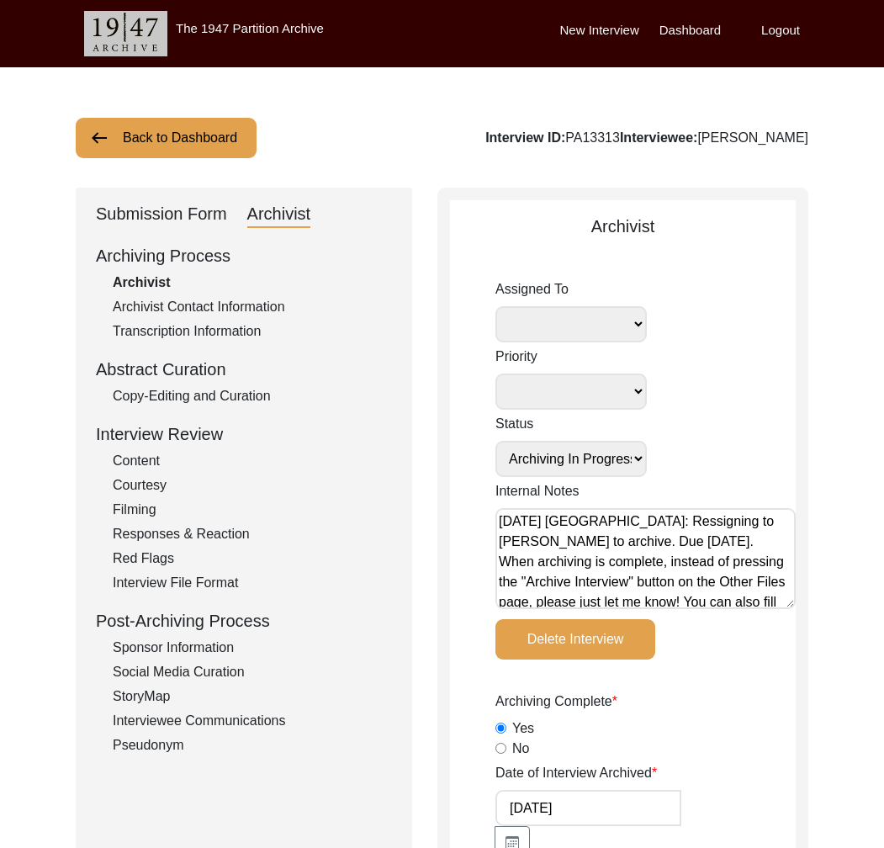
select select "442"
click at [534, 137] on div "Interview ID: PA13313 Interviewee: [PERSON_NAME]" at bounding box center [647, 138] width 323 height 20
copy div "PA13313"
click at [200, 132] on button "Back to Dashboard" at bounding box center [166, 138] width 181 height 40
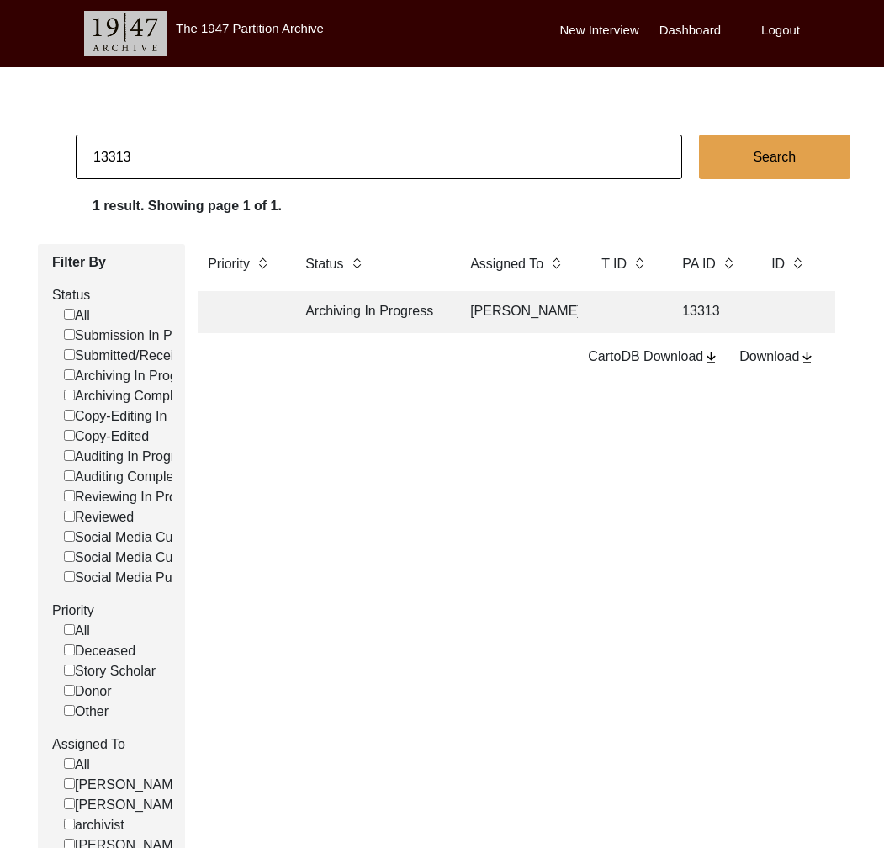
click at [232, 171] on input "13313" at bounding box center [379, 157] width 607 height 45
drag, startPoint x: 118, startPoint y: 159, endPoint x: 254, endPoint y: 179, distance: 137.8
click at [253, 179] on input "13313" at bounding box center [379, 157] width 607 height 45
type input "13373"
checkbox input "false"
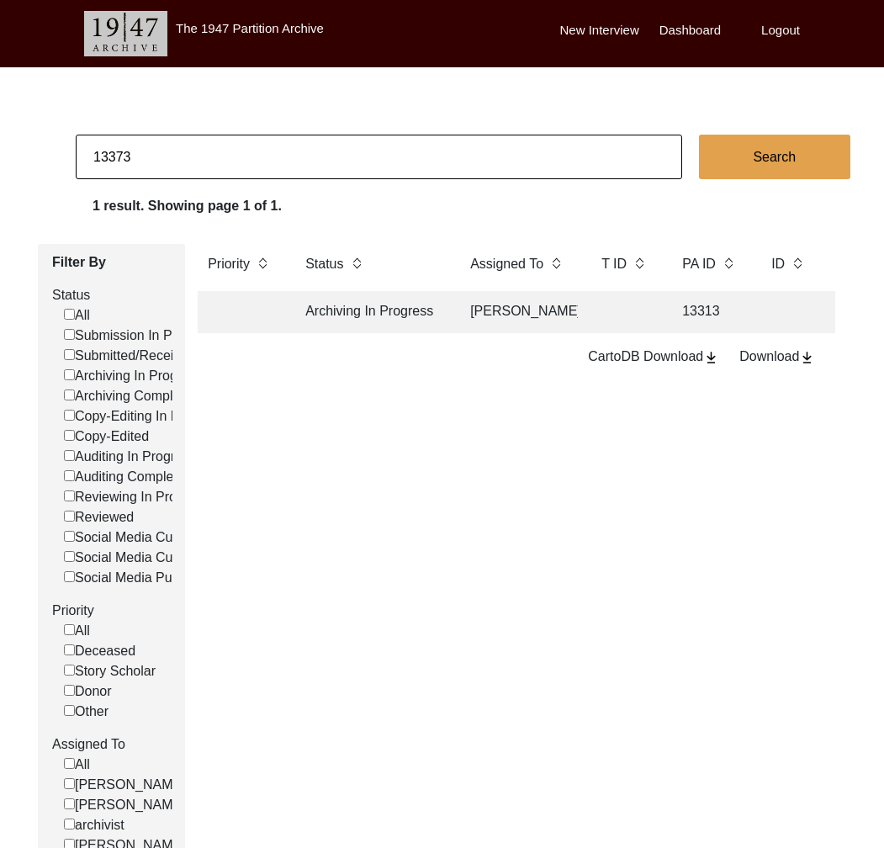
checkbox input "false"
click at [470, 309] on td at bounding box center [519, 312] width 118 height 42
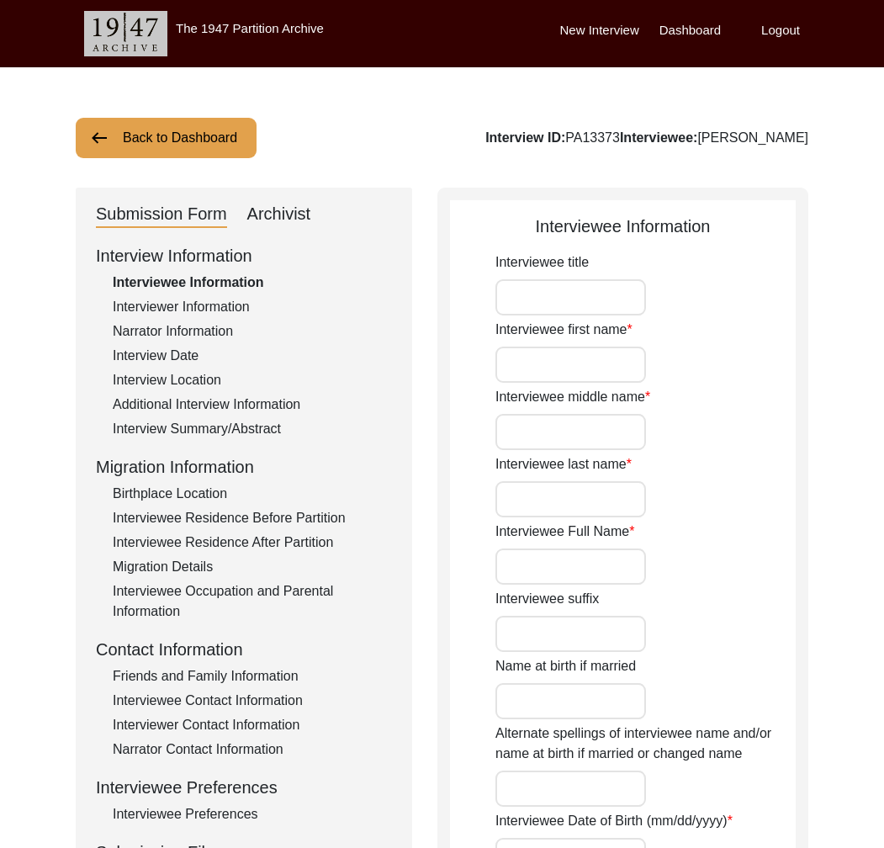
type input "Mr"
type input "Bashir"
type input "[PERSON_NAME]"
type input "N/A"
type input "[PERSON_NAME]"
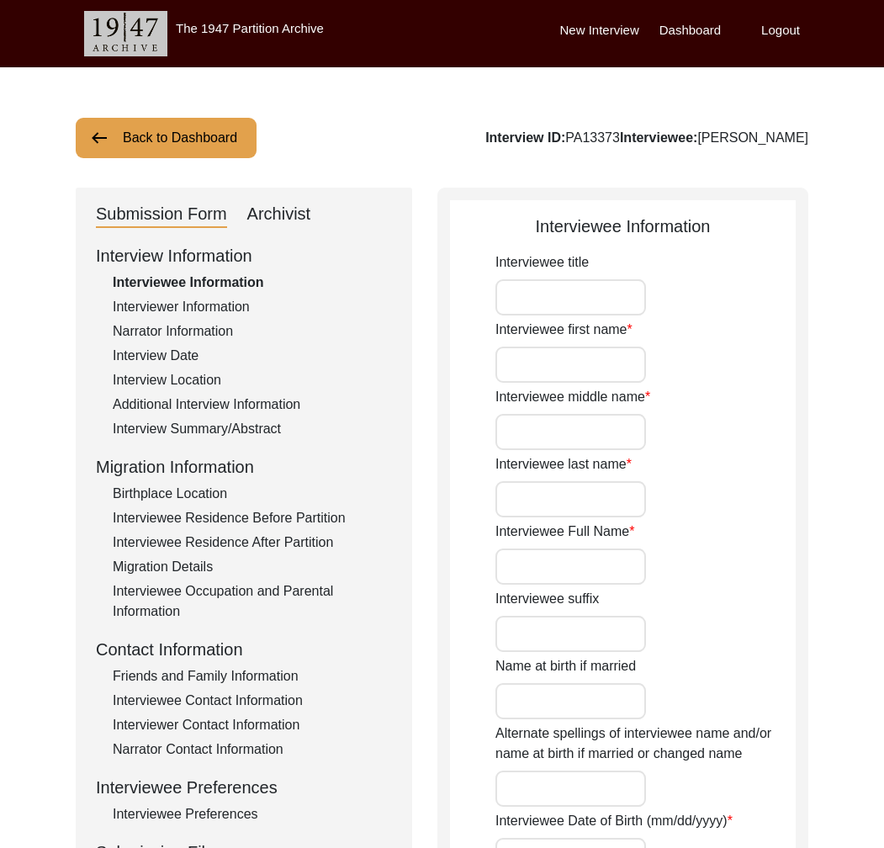
type input "N/A"
type input "[PERSON_NAME]"
type input "1935"
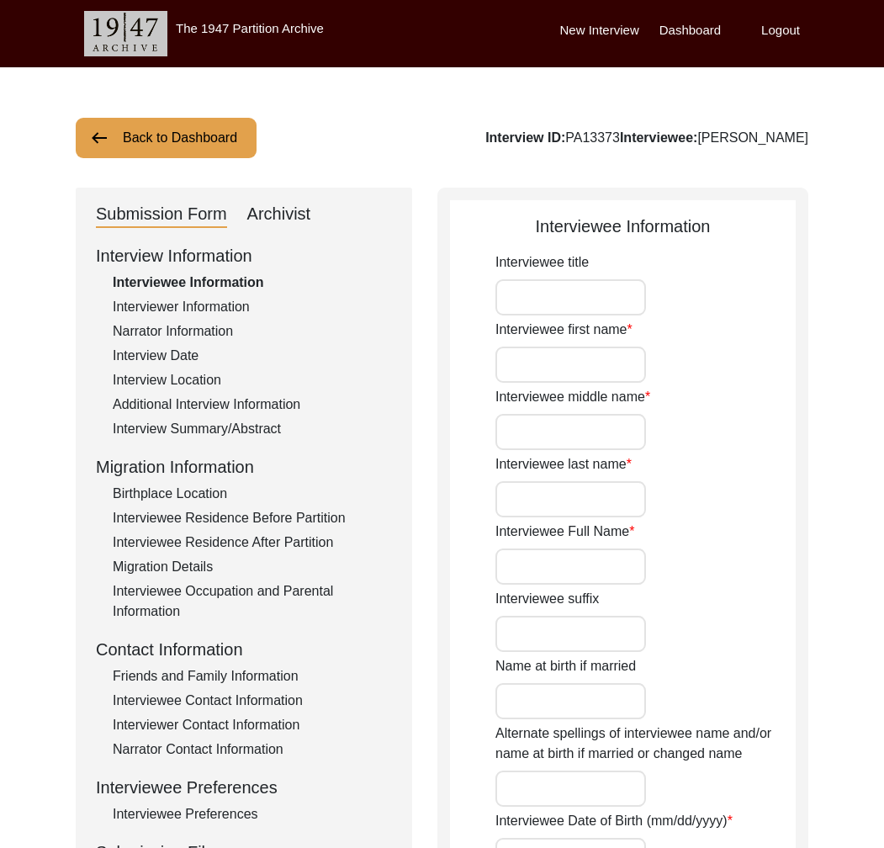
type input "90 Years"
type input "[DEMOGRAPHIC_DATA]"
type input "N/A"
type textarea "N/A"
type input "Punjabi"
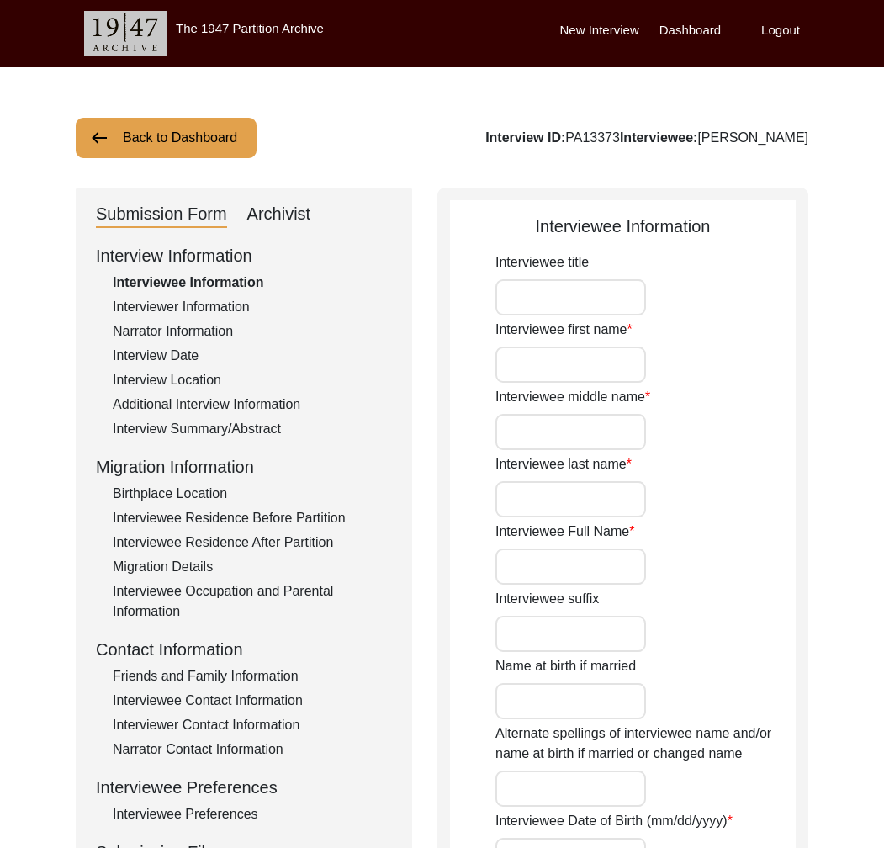
type input "Majha"
type input "[DEMOGRAPHIC_DATA]"
type input "Jut ([PERSON_NAME])"
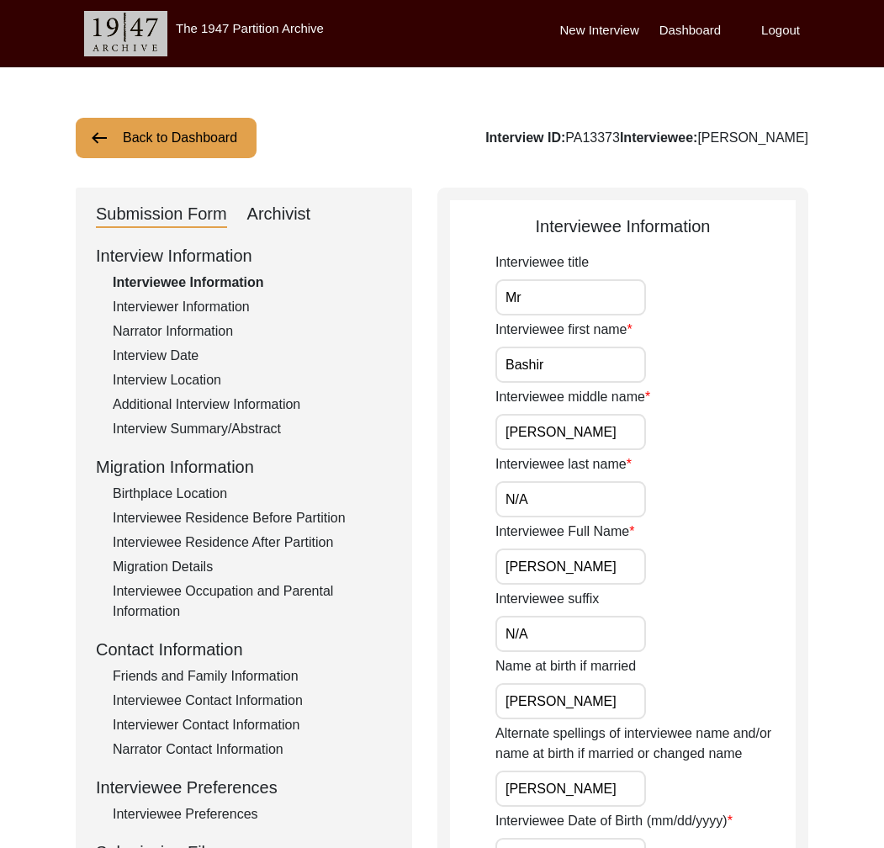
click at [285, 203] on div "Archivist" at bounding box center [279, 214] width 64 height 27
select select "Submitted/Received"
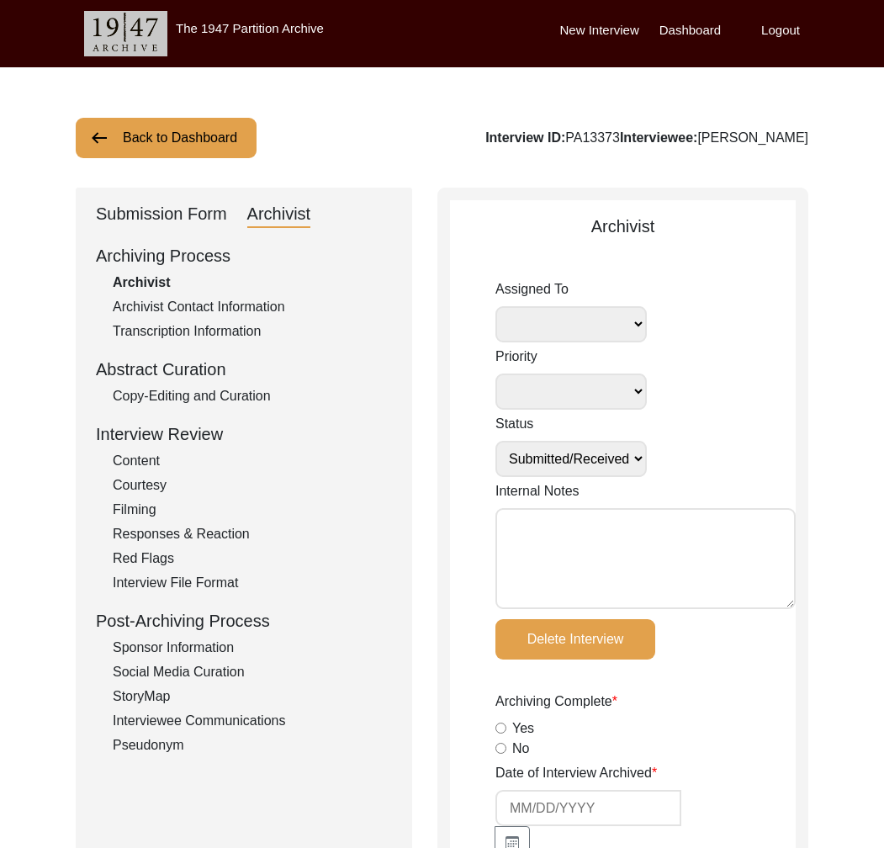
click at [229, 396] on div "Copy-Editing and Curation" at bounding box center [252, 396] width 279 height 20
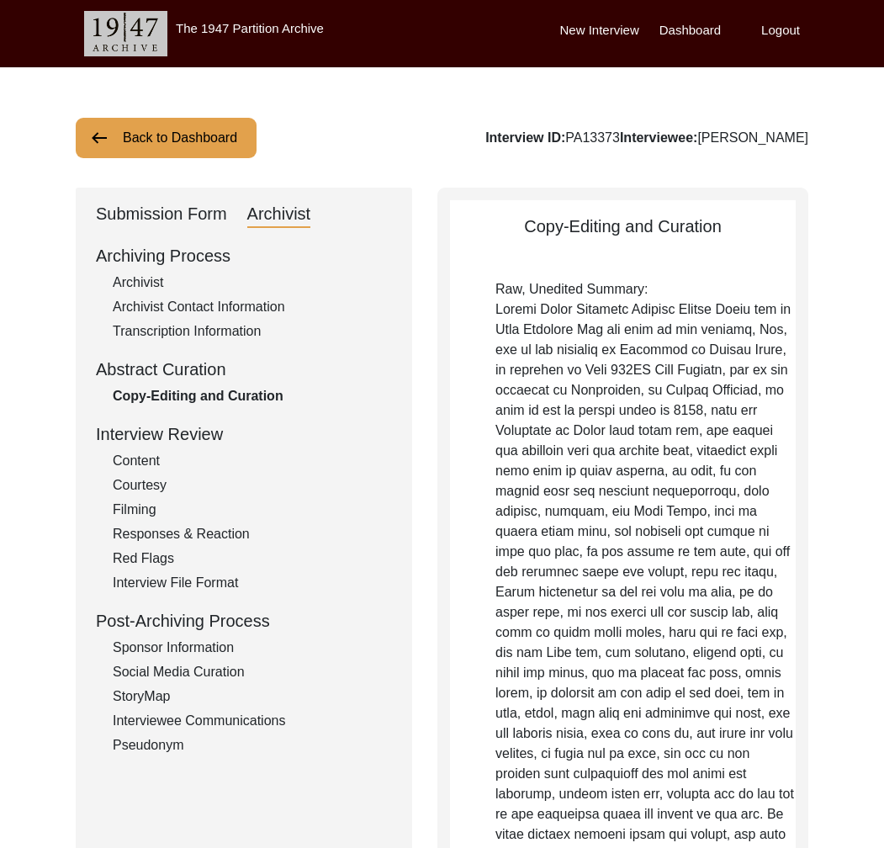
click at [147, 142] on button "Back to Dashboard" at bounding box center [166, 138] width 181 height 40
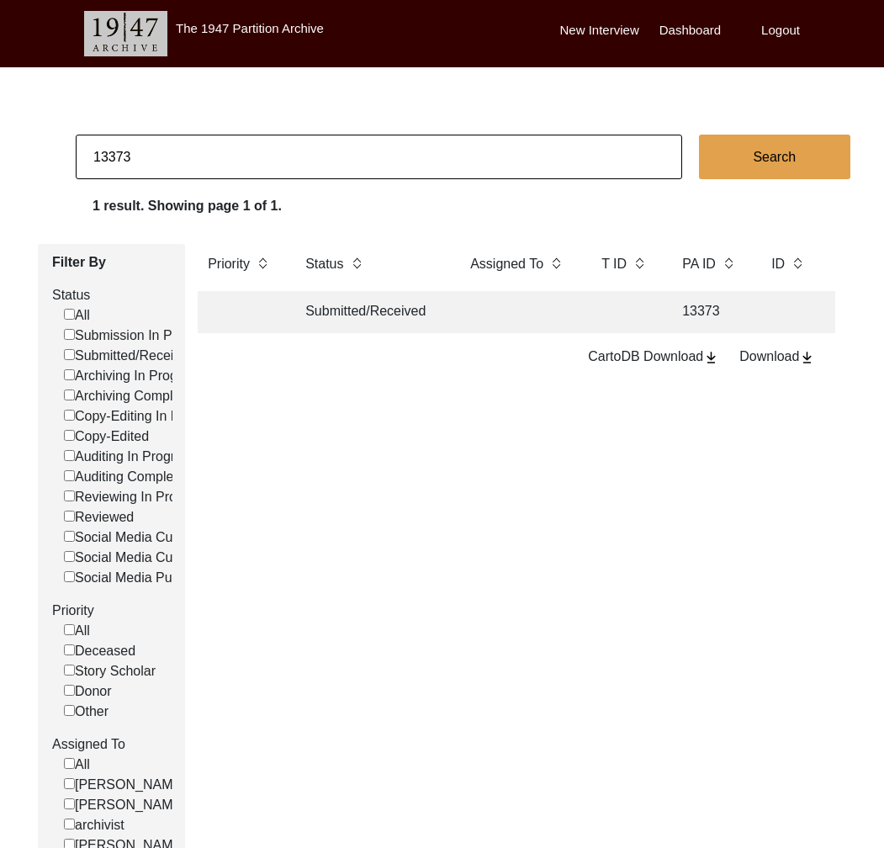
click at [106, 156] on input "13373" at bounding box center [379, 157] width 607 height 45
type input "11373"
checkbox input "false"
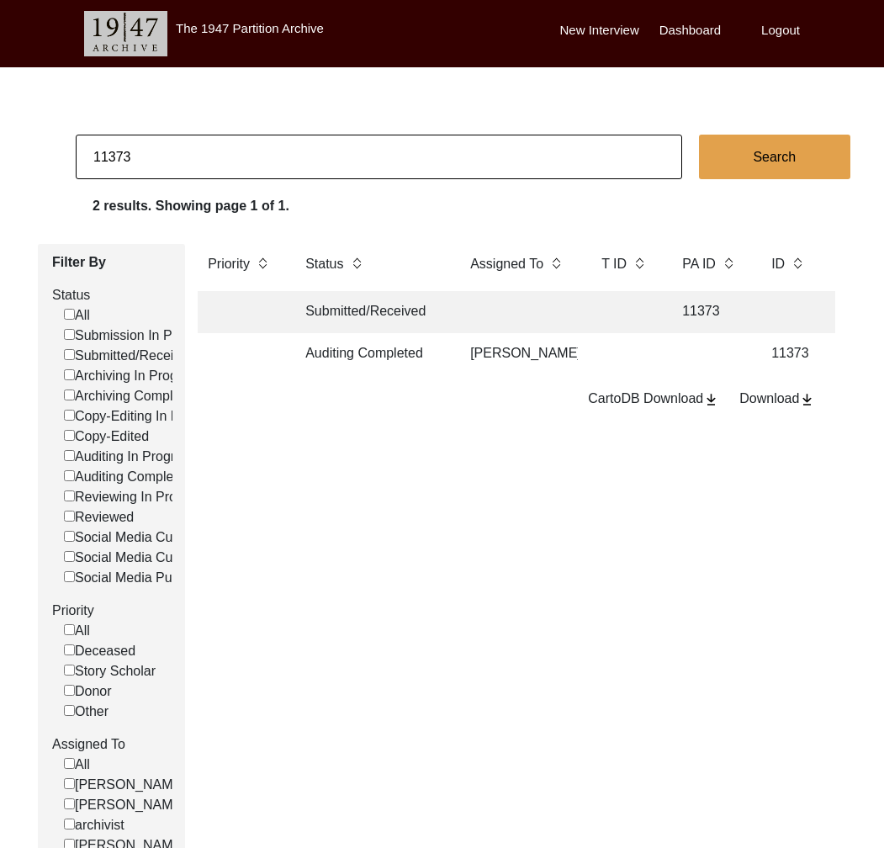
click at [520, 359] on td "[PERSON_NAME]" at bounding box center [519, 354] width 118 height 42
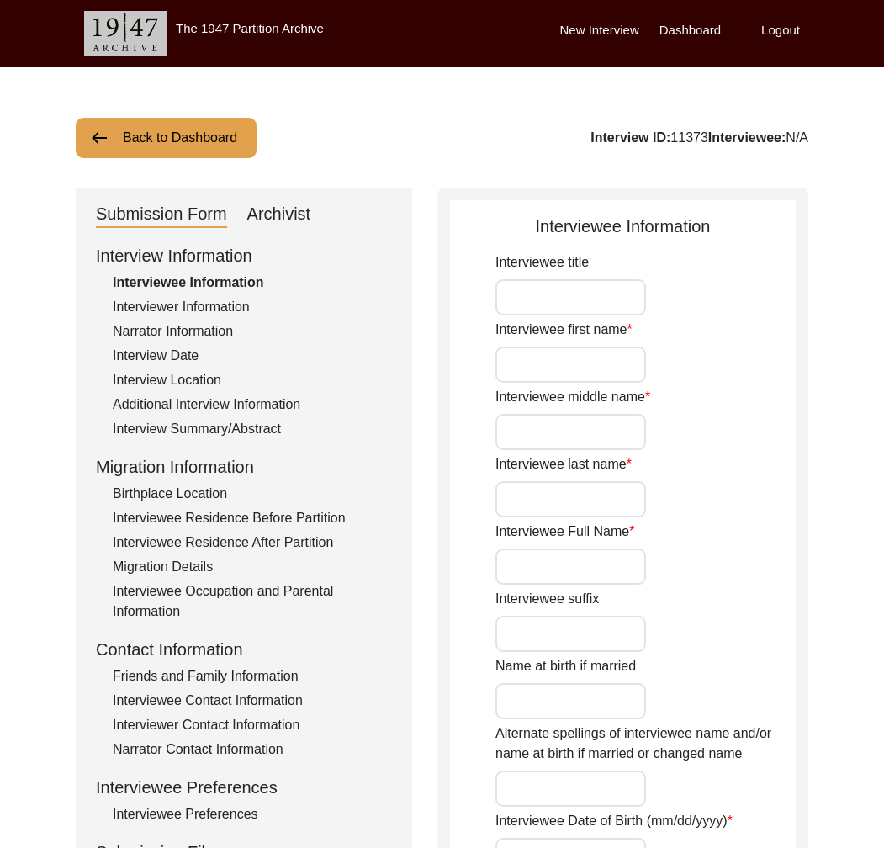
type input "Mr."
type input "Mukhtar"
type input "[PERSON_NAME]"
type input "Sindhu"
type input "[PERSON_NAME]"
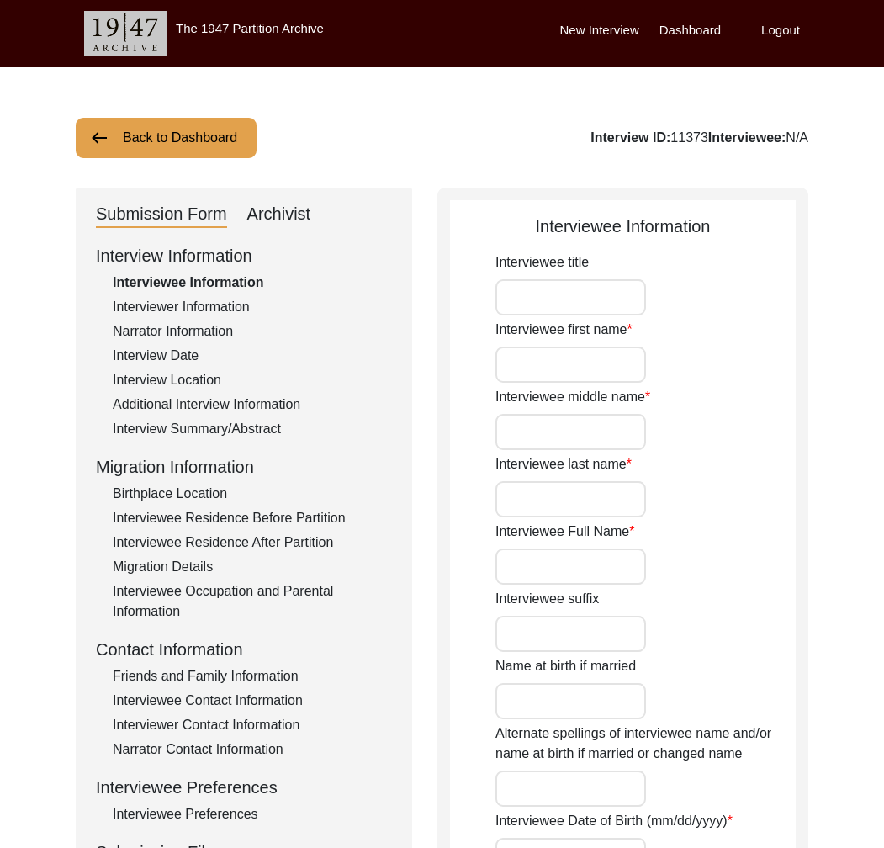
type input "N/A"
type input "[PERSON_NAME]"
type input "1935"
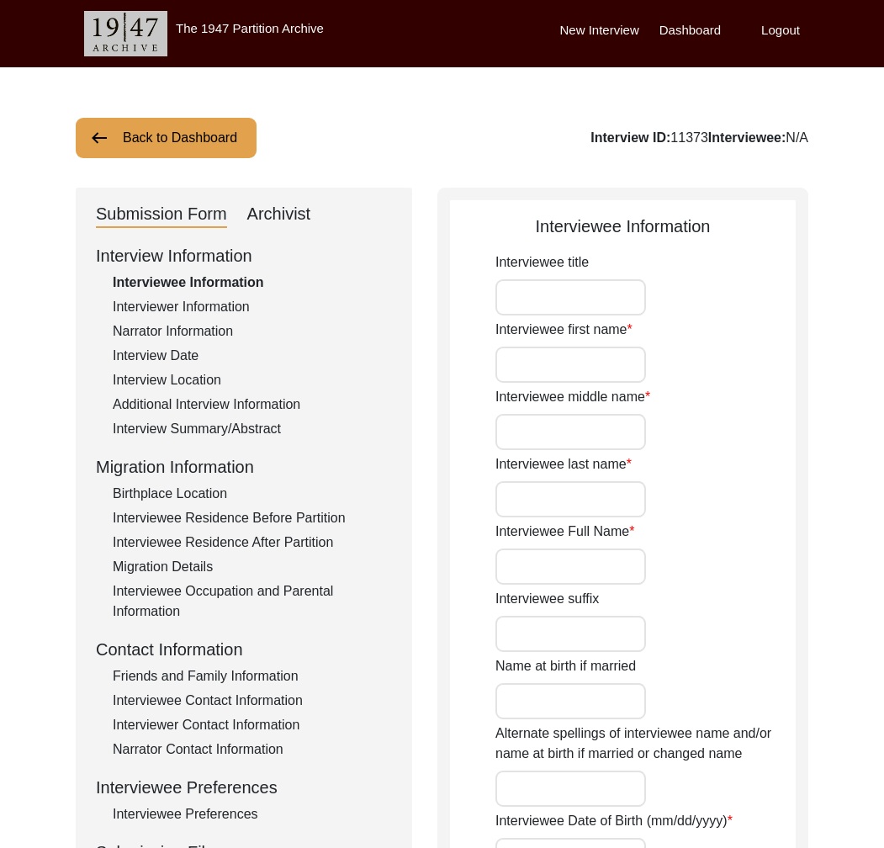
type input "89"
type input "[DEMOGRAPHIC_DATA]"
type input "N/A"
type textarea "N/A"
type input "Punjabi"
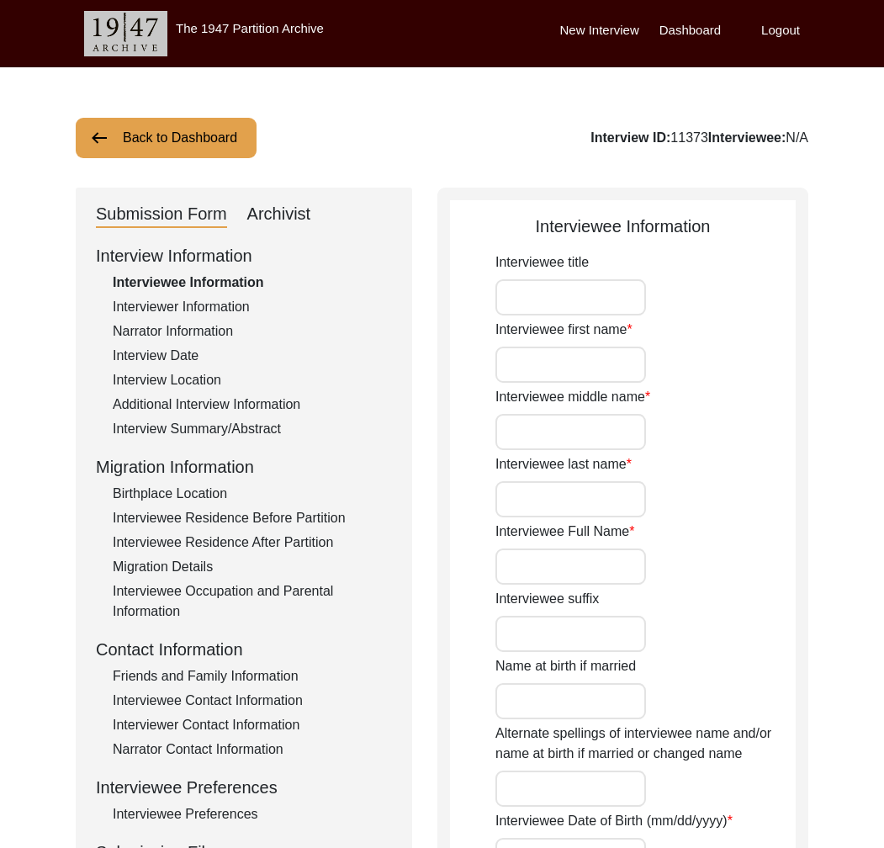
type input "Malwai"
type input "[DEMOGRAPHIC_DATA]"
type input "Jut (Sindhu)"
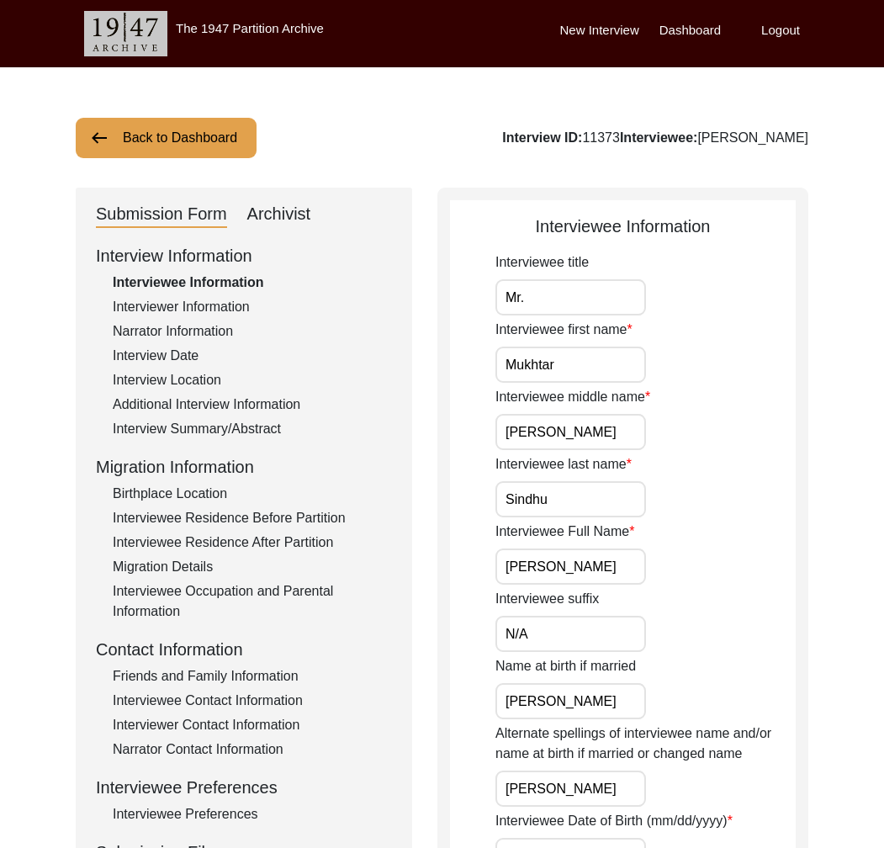
click at [284, 210] on div "Archivist" at bounding box center [279, 214] width 64 height 27
select select "442"
select select "Auditing Completed"
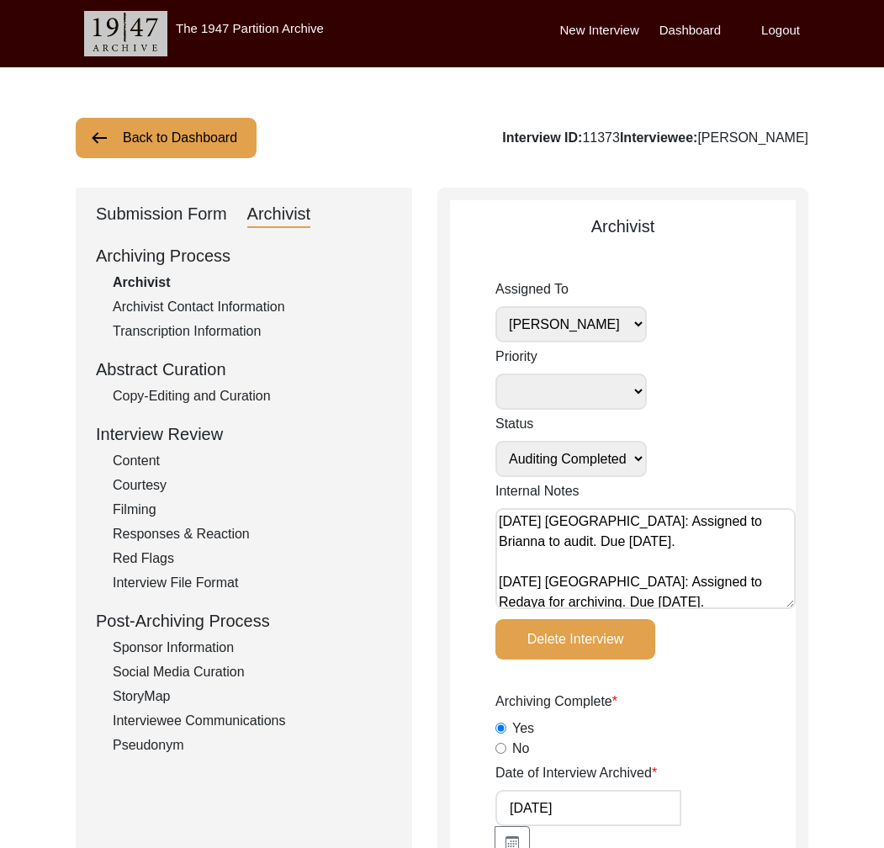
click at [210, 305] on div "Archivist Contact Information" at bounding box center [252, 307] width 279 height 20
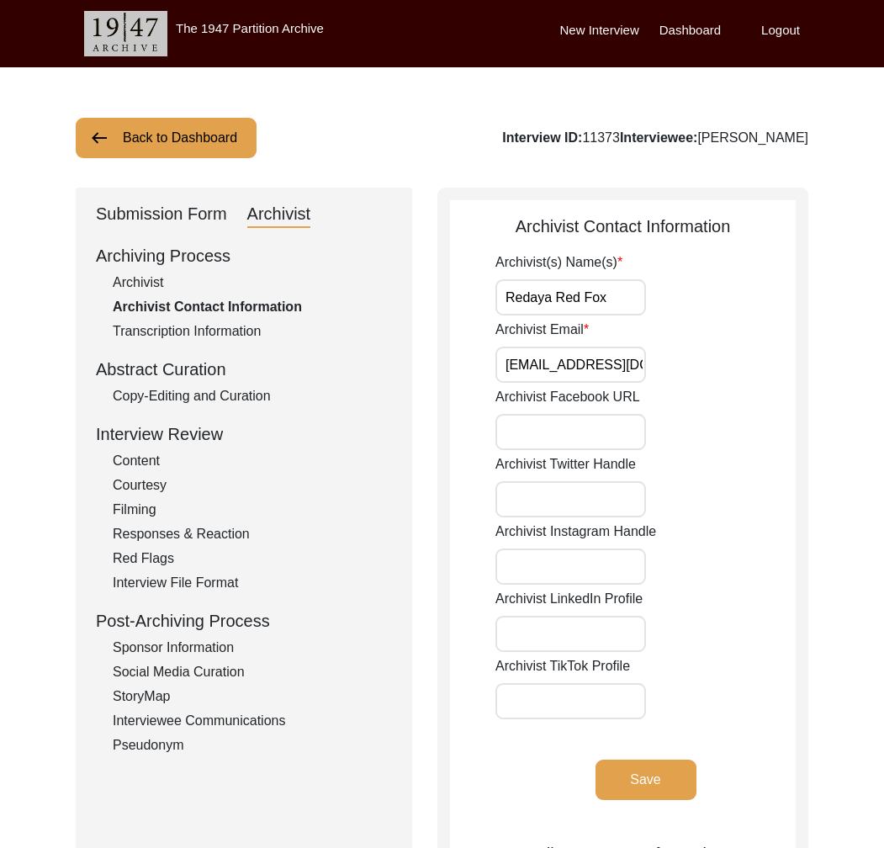
scroll to position [0, 17]
click at [150, 285] on div "Archivist" at bounding box center [252, 283] width 279 height 20
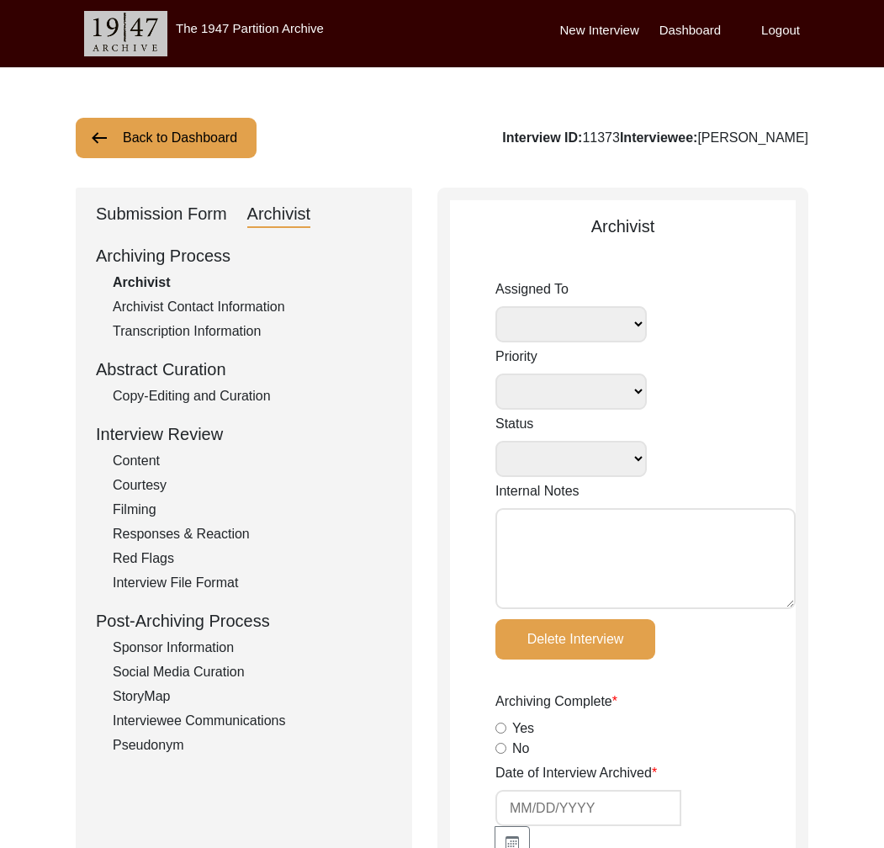
select select
select select "Auditing Completed"
type textarea "[DATE] [GEOGRAPHIC_DATA]: Assigned to Brianna to audit. Due [DATE]. [DATE] [GEO…"
radio input "true"
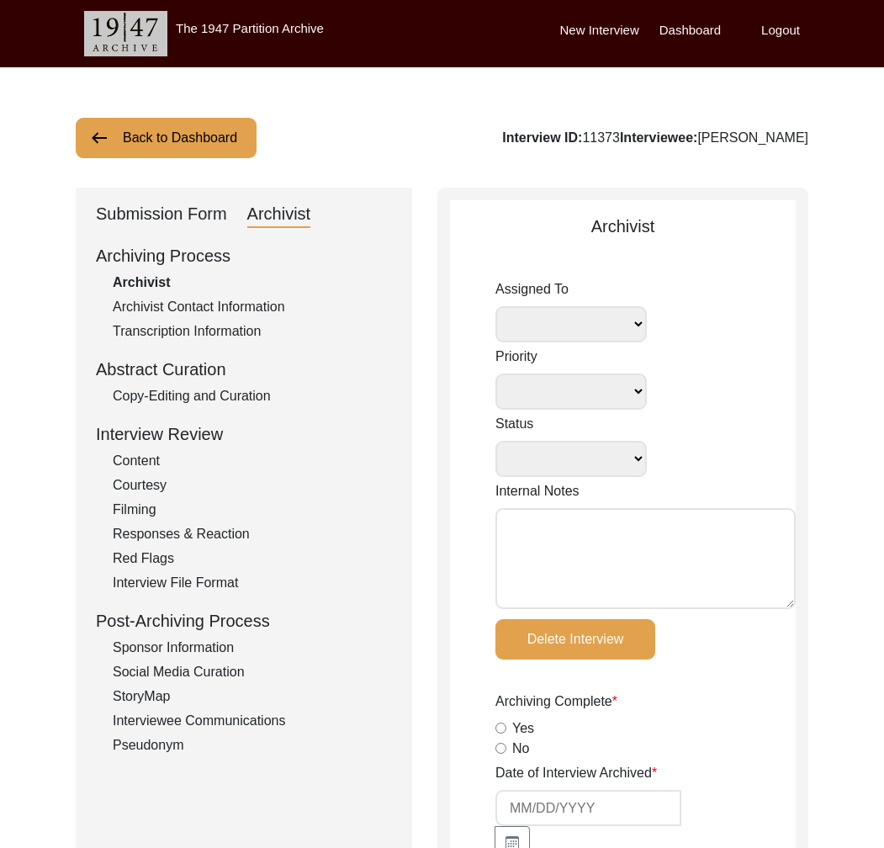
type input "[DATE]"
type textarea "Loremip 43, 0126 Dolors: Ametconsect Adipiscinge Seddoei ‘Tempo’ inci Utl et do…"
type input "[DATE]"
type input "N/A"
radio input "true"
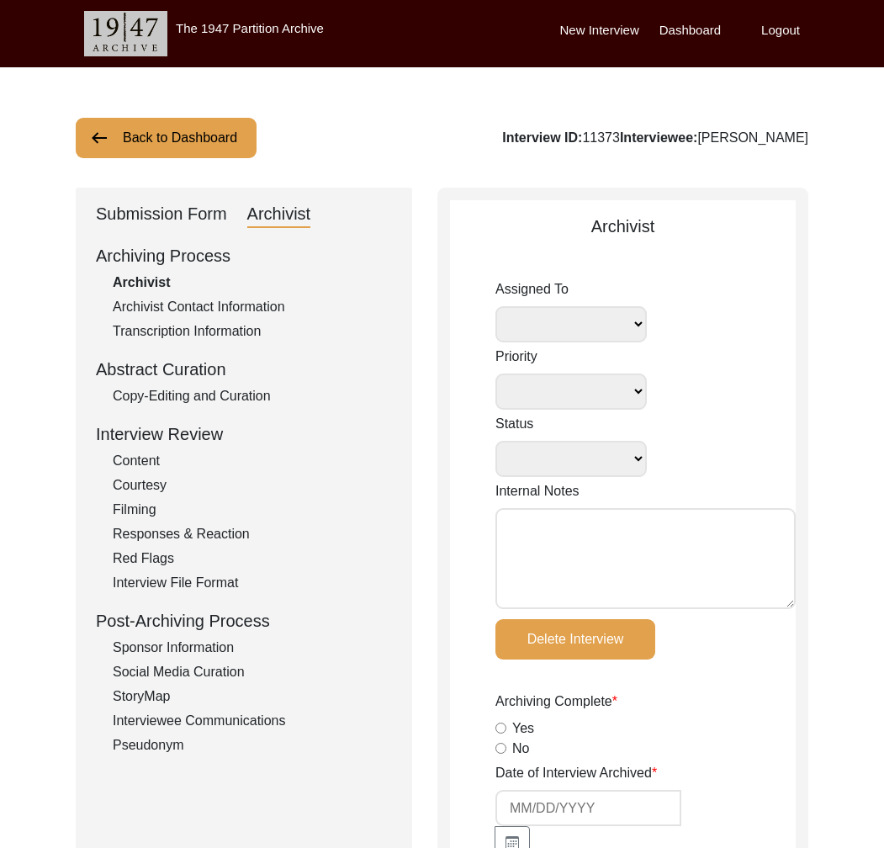
radio input "true"
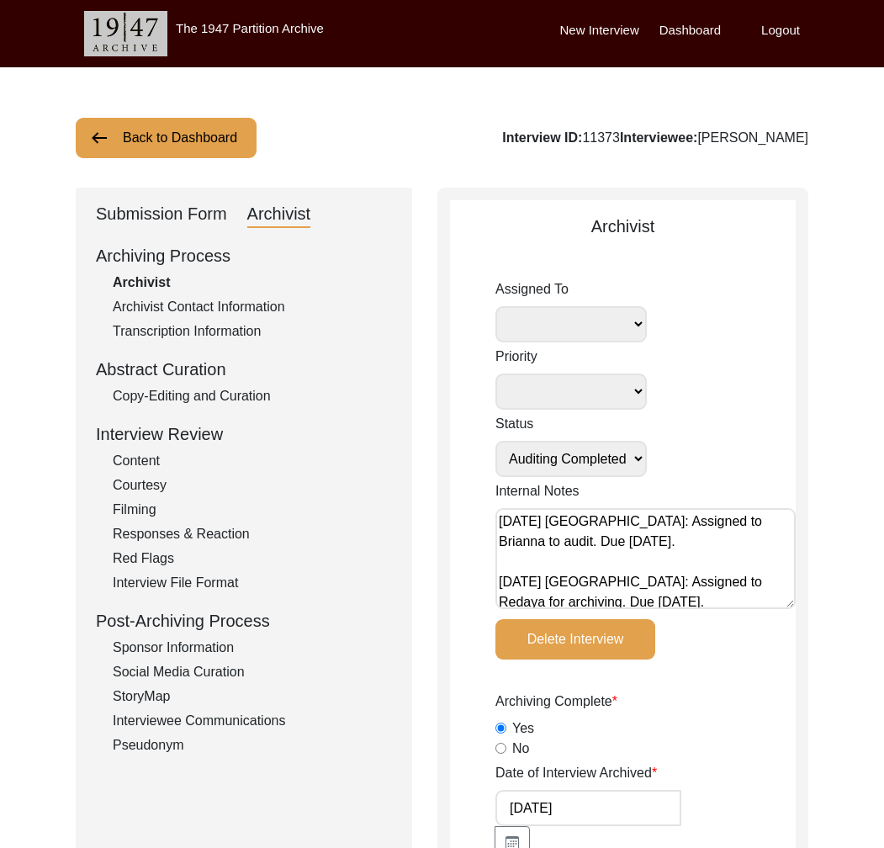
radio input "true"
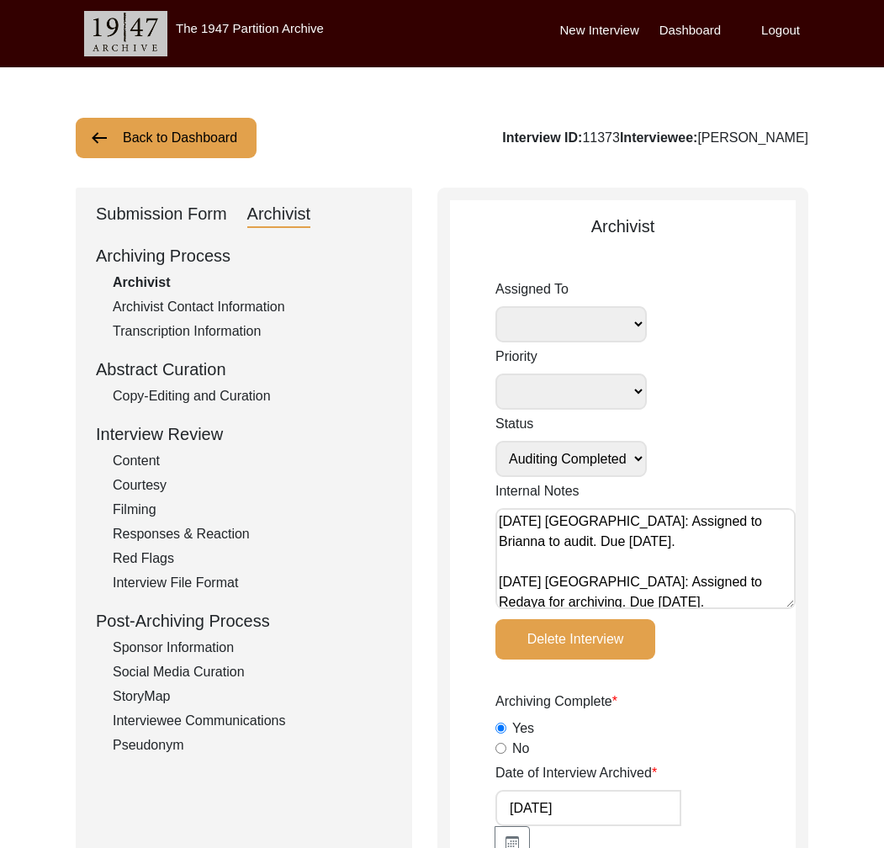
radio input "true"
type input "0:51:27"
radio input "true"
click at [161, 304] on div "Archivist Contact Information" at bounding box center [252, 307] width 279 height 20
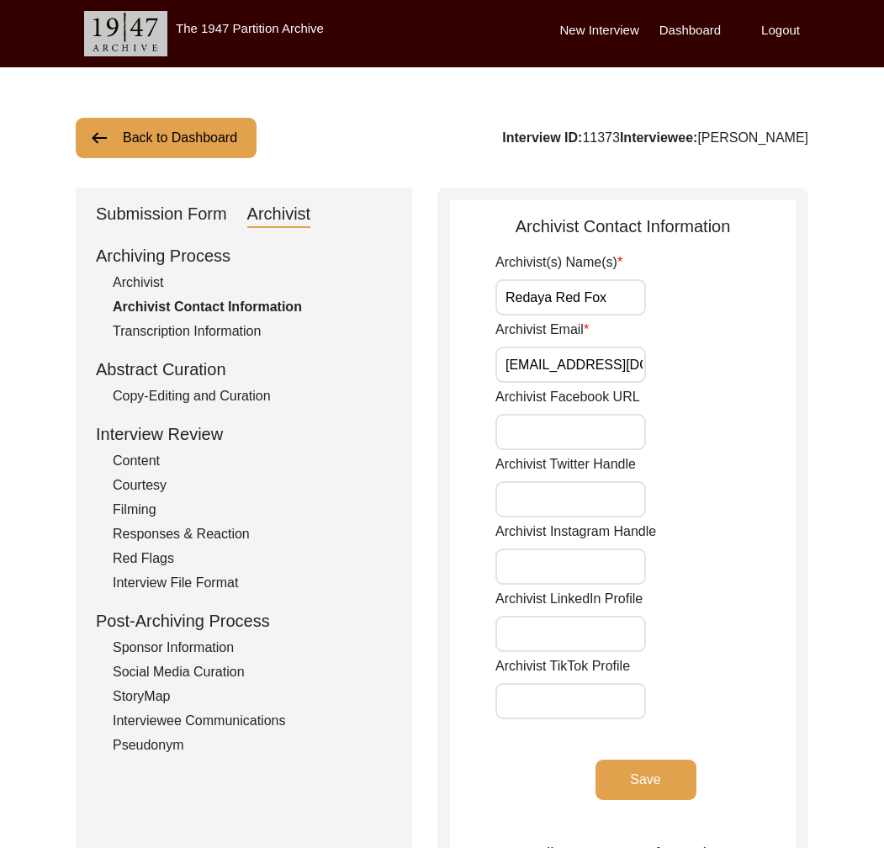
click at [193, 140] on button "Back to Dashboard" at bounding box center [166, 138] width 181 height 40
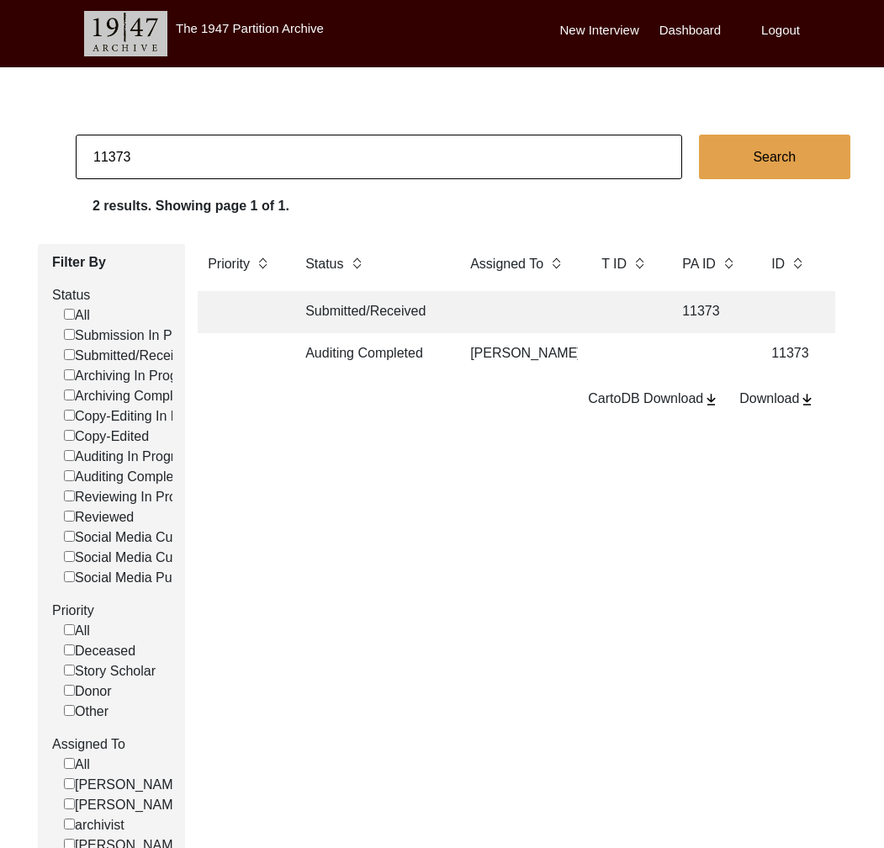
drag, startPoint x: 120, startPoint y: 159, endPoint x: 167, endPoint y: 161, distance: 47.2
click at [167, 161] on input "11373" at bounding box center [379, 157] width 607 height 45
click at [366, 356] on td "Auditing Completed" at bounding box center [370, 354] width 151 height 42
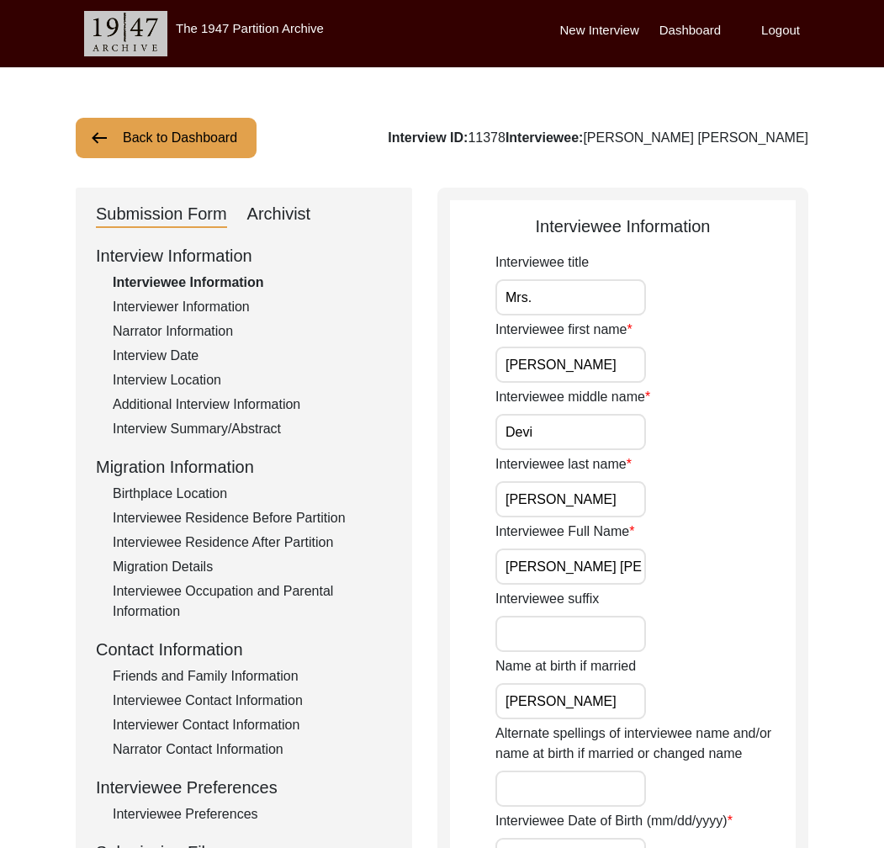
click at [277, 217] on div "Archivist" at bounding box center [279, 214] width 64 height 27
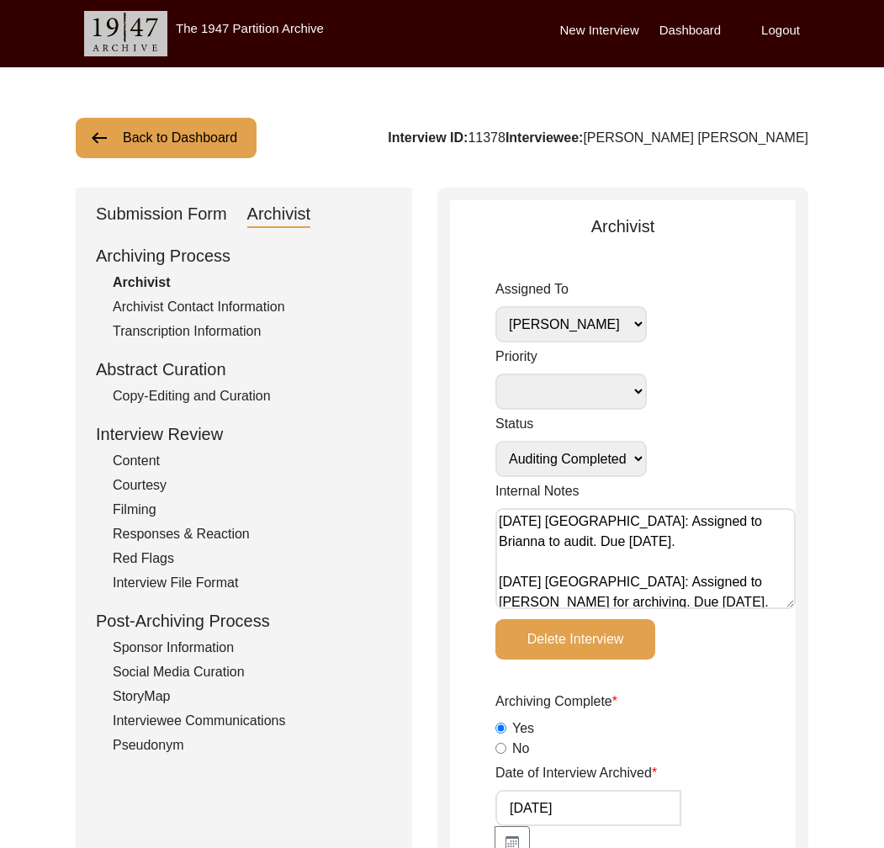
click at [252, 311] on div "Archivist Contact Information" at bounding box center [252, 307] width 279 height 20
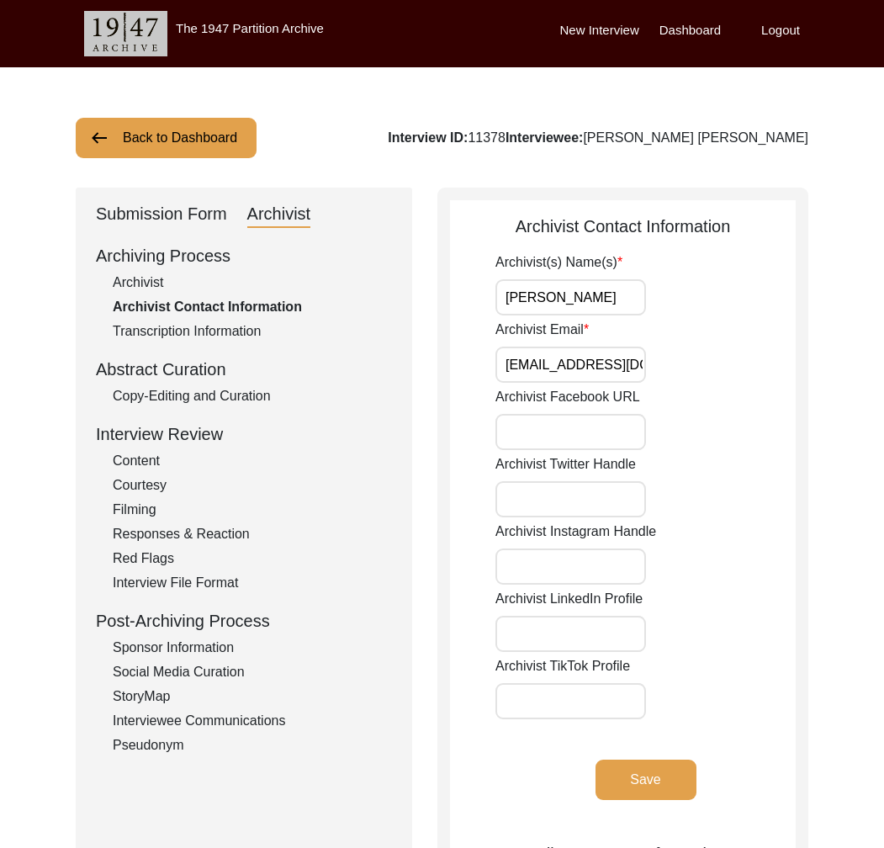
click at [200, 145] on button "Back to Dashboard" at bounding box center [166, 138] width 181 height 40
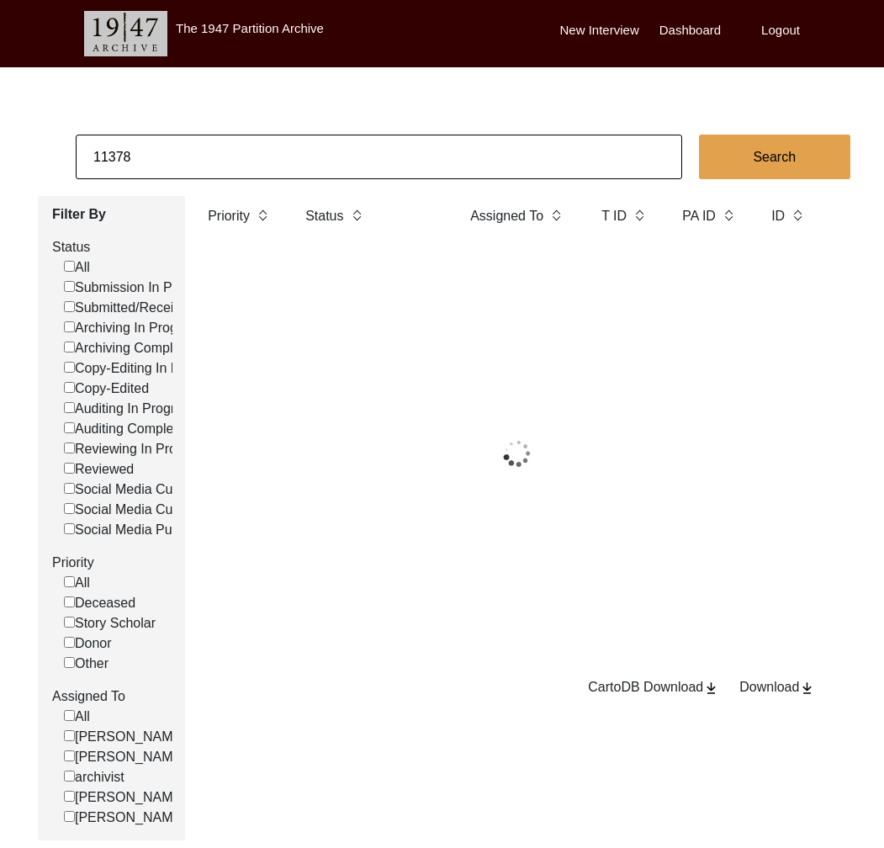
click at [216, 157] on input "11378" at bounding box center [379, 157] width 607 height 45
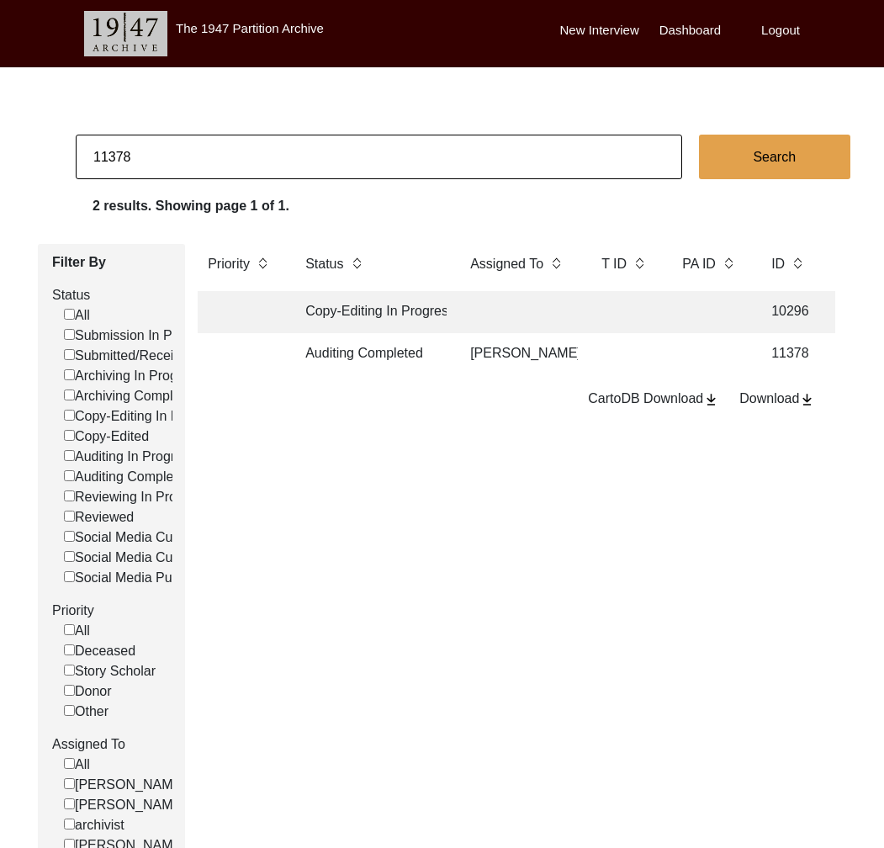
click at [216, 157] on input "11378" at bounding box center [379, 157] width 607 height 45
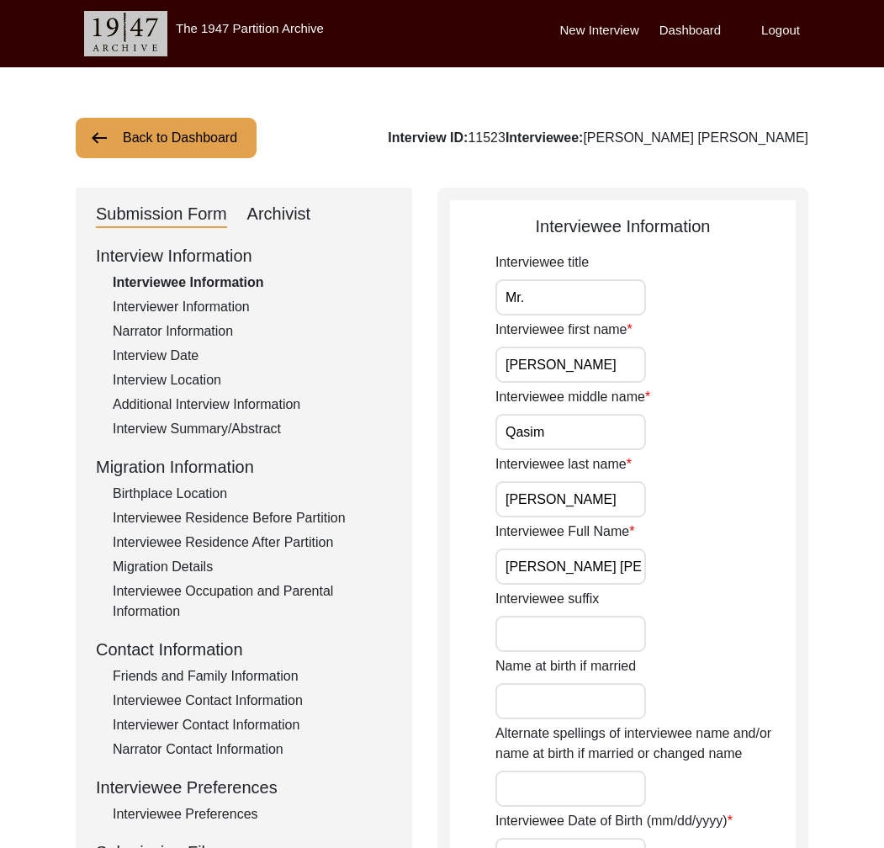
click at [270, 205] on div "Archivist" at bounding box center [279, 214] width 64 height 27
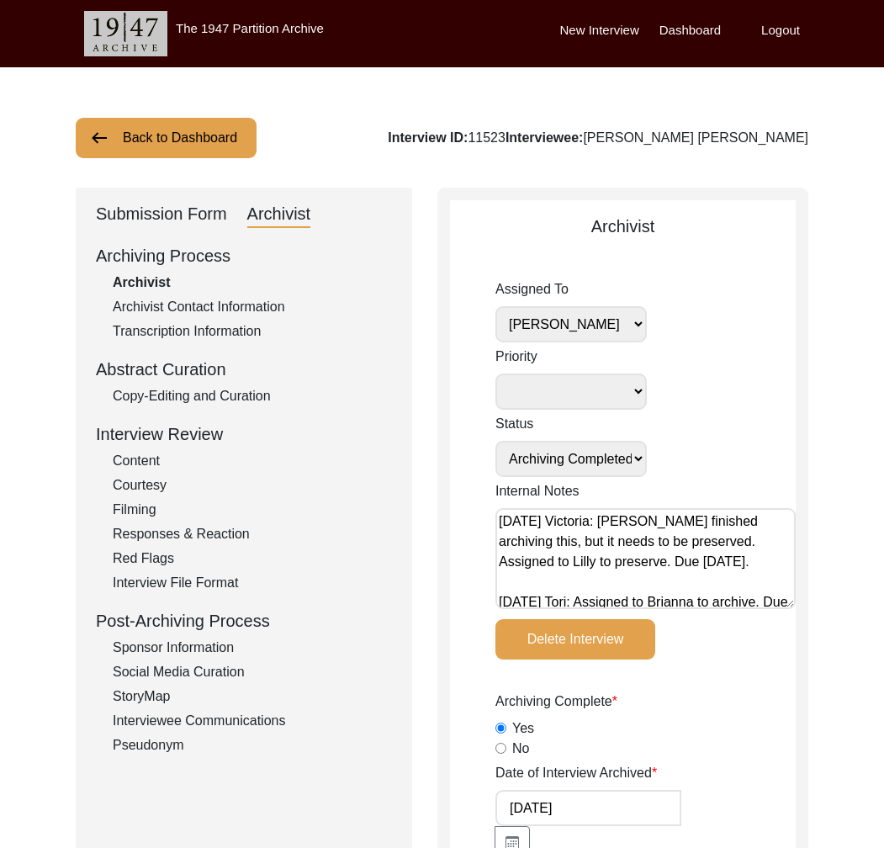
click at [171, 135] on button "Back to Dashboard" at bounding box center [166, 138] width 181 height 40
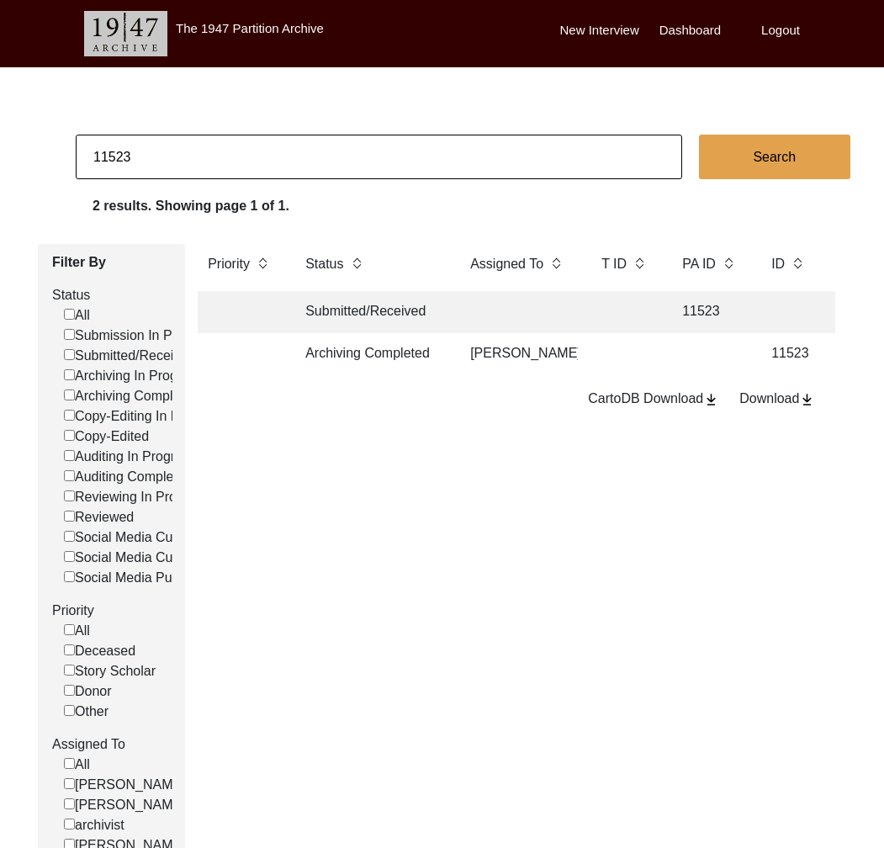
click at [127, 154] on input "11523" at bounding box center [379, 157] width 607 height 45
drag, startPoint x: 120, startPoint y: 155, endPoint x: 173, endPoint y: 160, distance: 52.4
click at [171, 159] on input "11523" at bounding box center [379, 157] width 607 height 45
click at [416, 357] on td "Archiving Completed" at bounding box center [370, 354] width 151 height 42
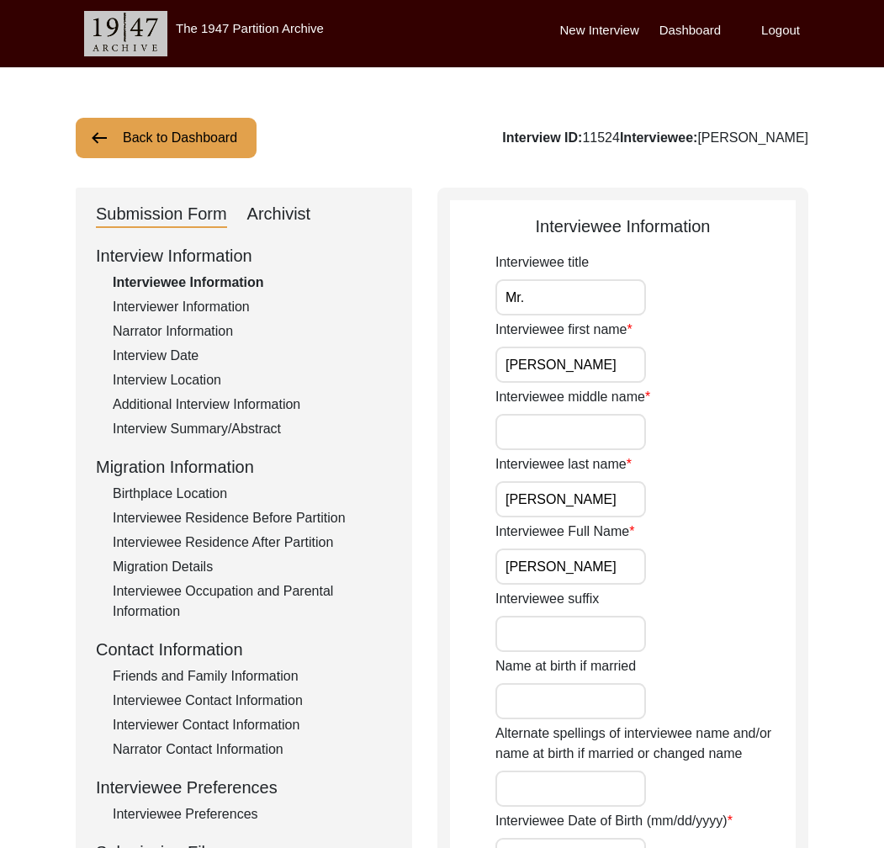
click at [300, 220] on div "Archivist" at bounding box center [279, 214] width 64 height 27
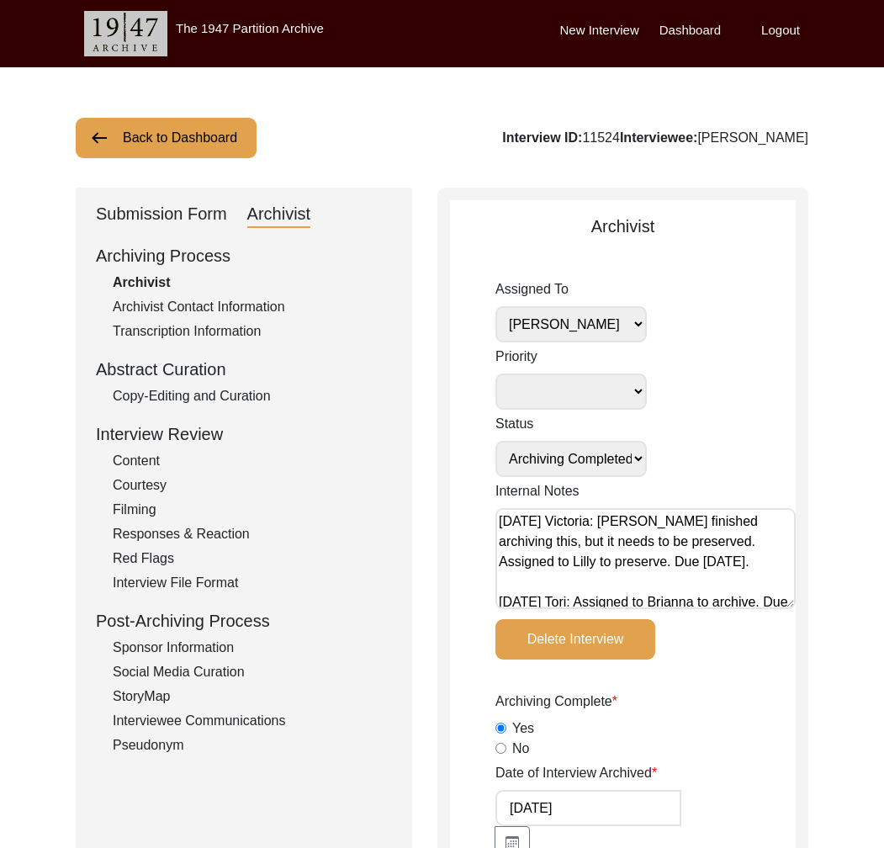
click at [158, 149] on button "Back to Dashboard" at bounding box center [166, 138] width 181 height 40
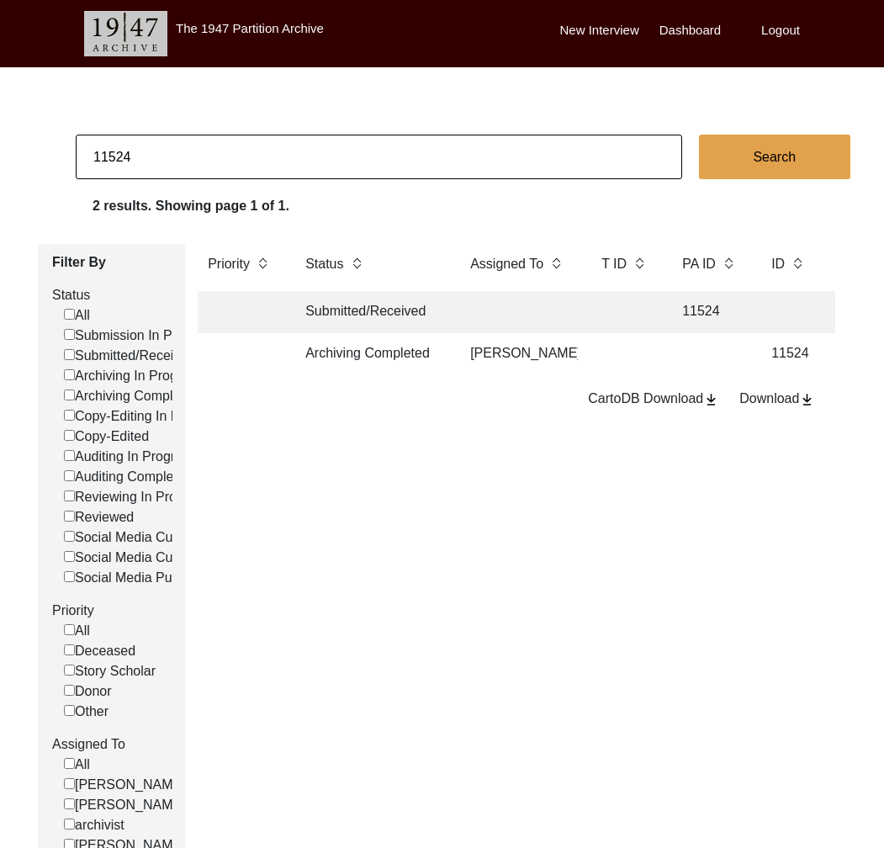
click at [122, 155] on input "11524" at bounding box center [379, 157] width 607 height 45
click at [377, 353] on td "Archiving Completed" at bounding box center [370, 354] width 151 height 42
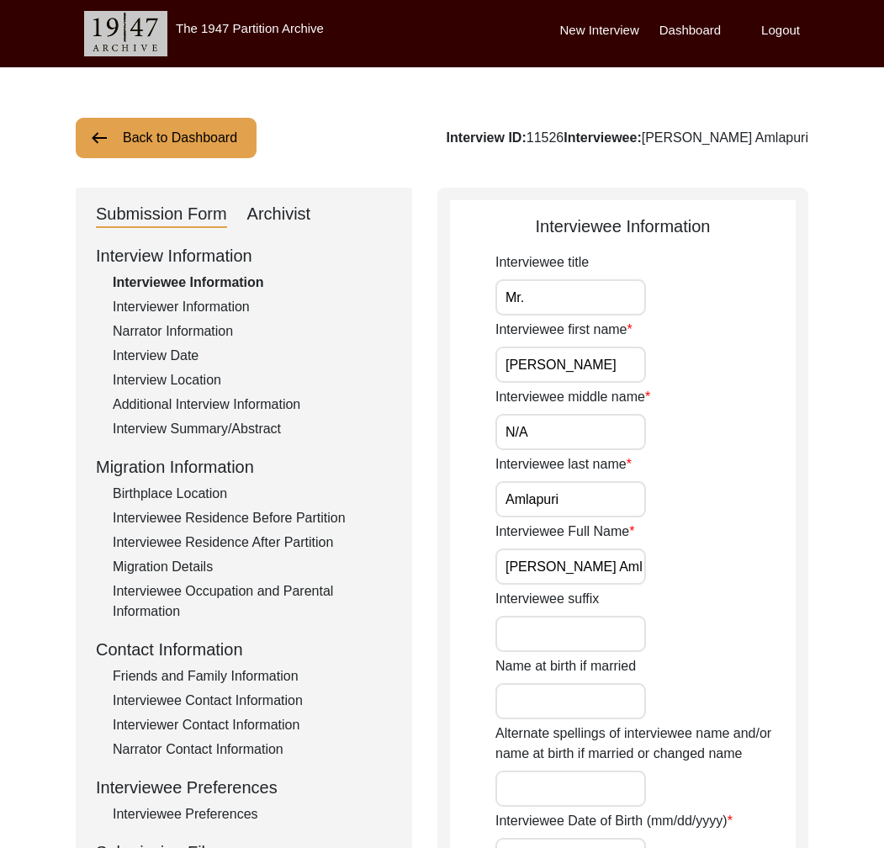
click at [292, 214] on div "Archivist" at bounding box center [279, 214] width 64 height 27
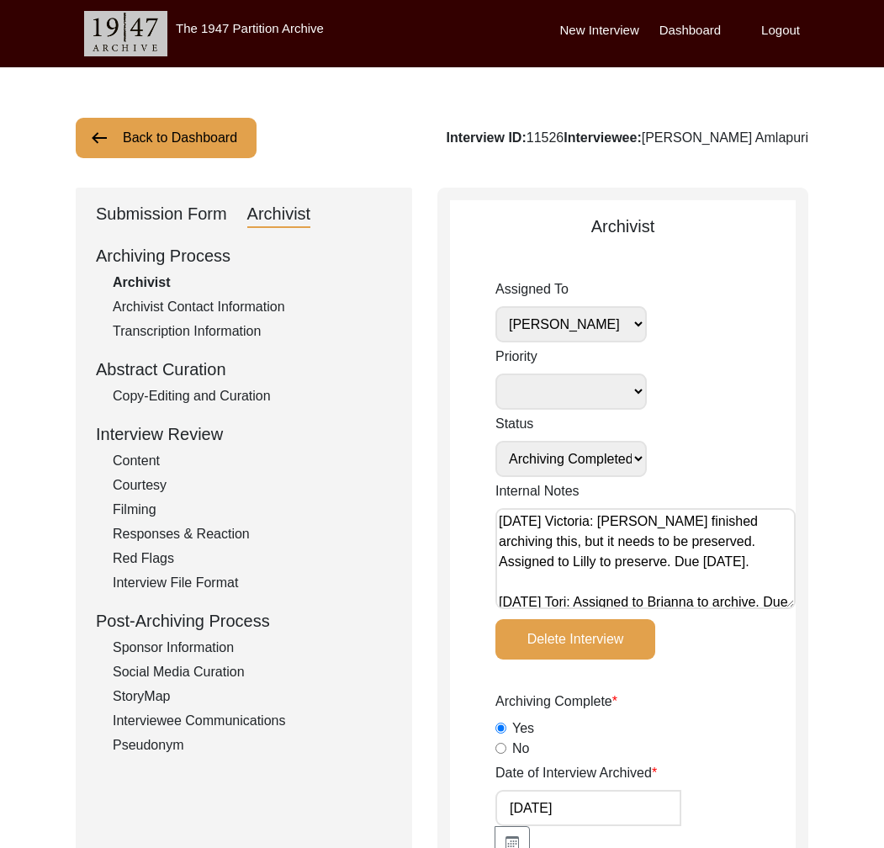
click at [172, 213] on div "Submission Form" at bounding box center [161, 214] width 131 height 27
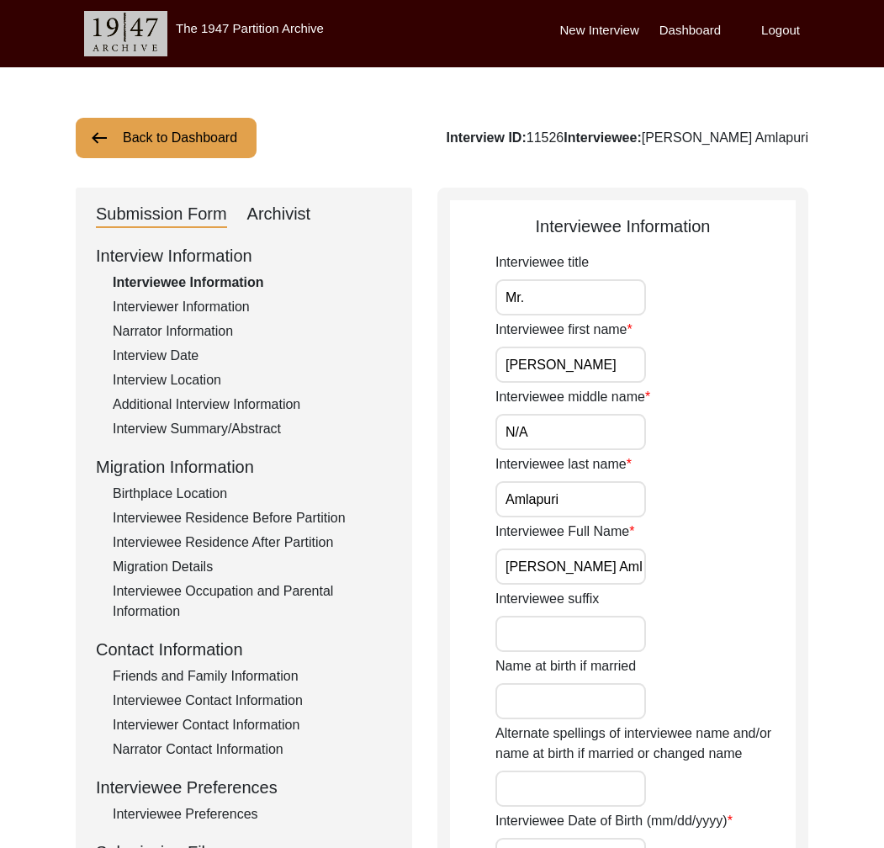
scroll to position [335, 0]
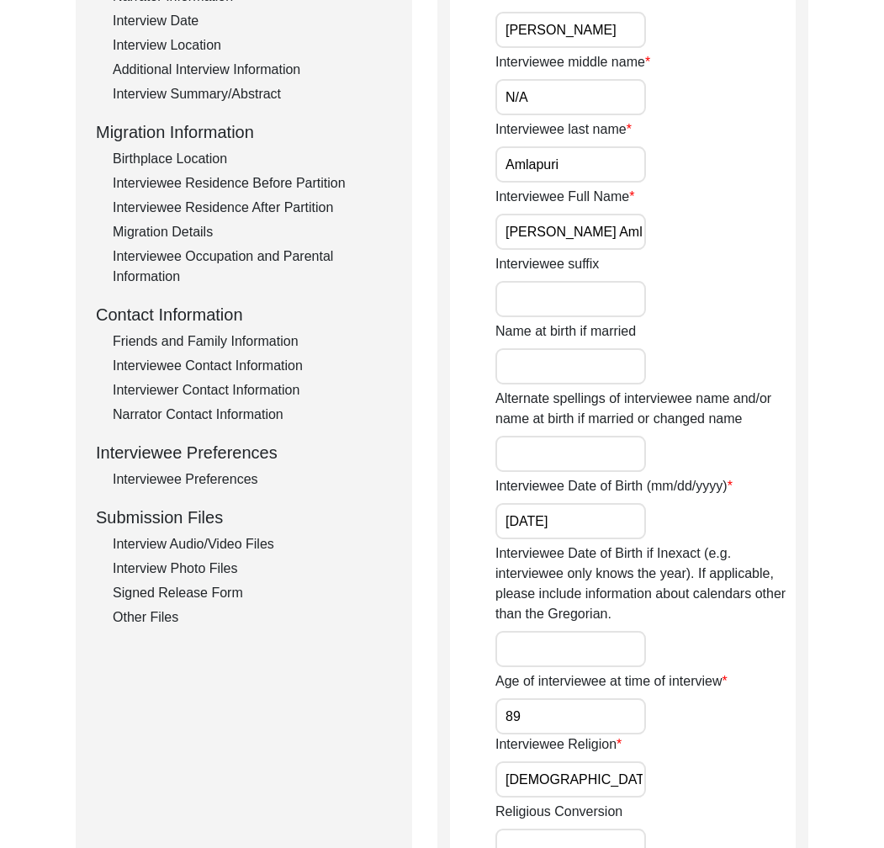
click at [235, 529] on div "Submission Files" at bounding box center [244, 517] width 296 height 25
click at [236, 537] on div "Interview Audio/Video Files" at bounding box center [252, 544] width 279 height 20
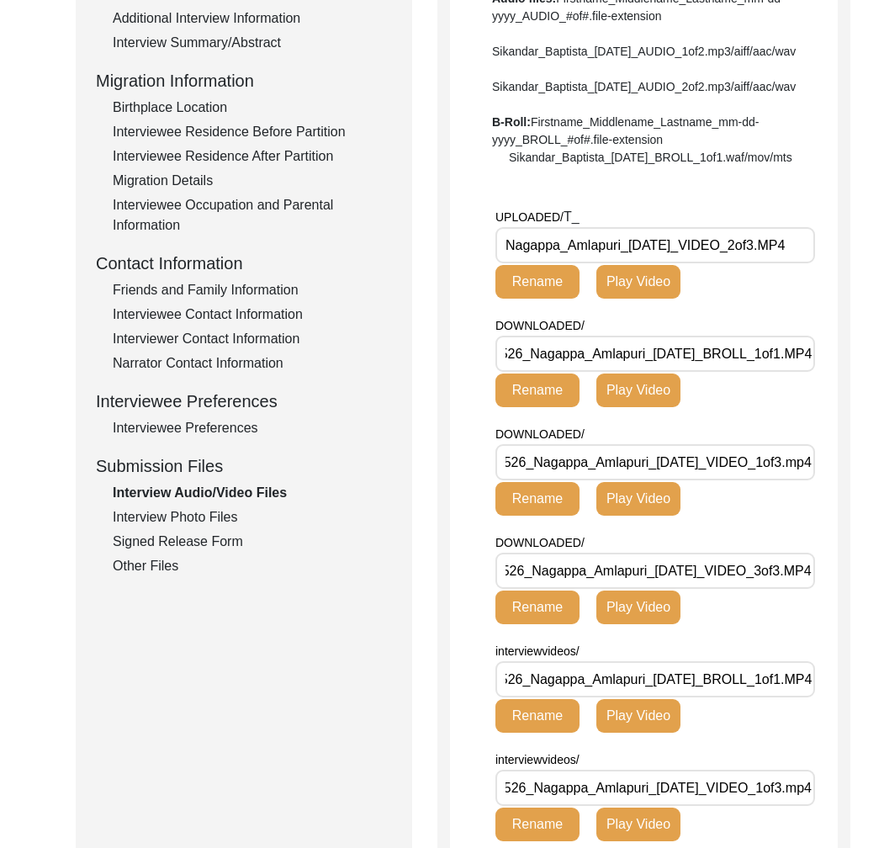
scroll to position [0, 0]
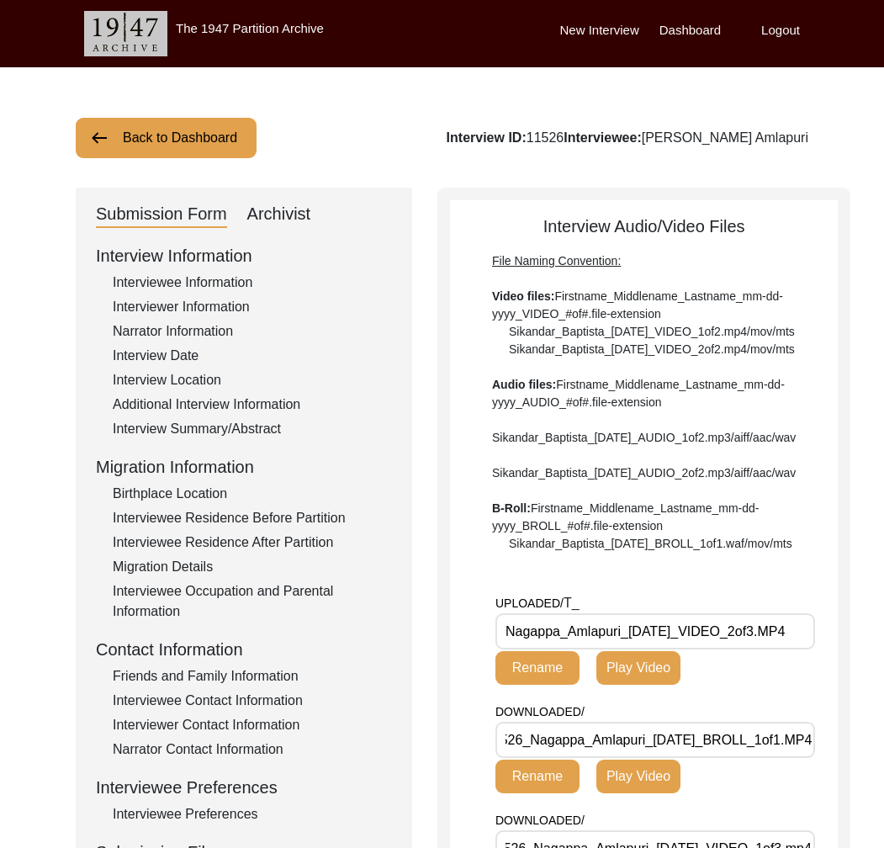
click at [190, 148] on button "Back to Dashboard" at bounding box center [166, 138] width 181 height 40
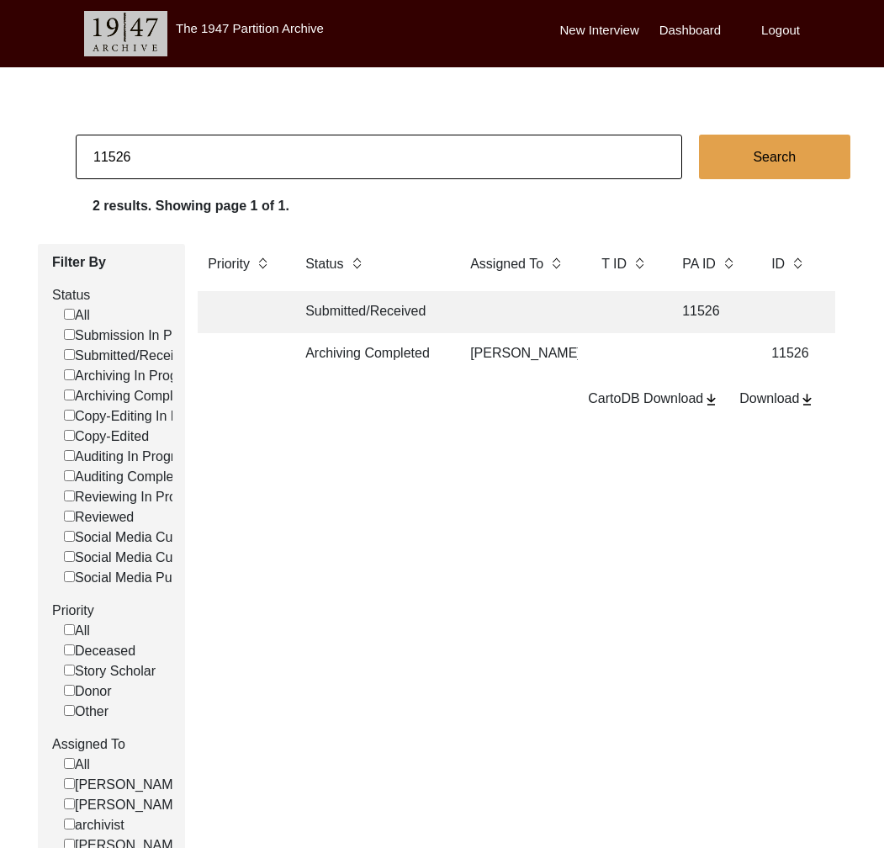
drag, startPoint x: 117, startPoint y: 157, endPoint x: 159, endPoint y: 156, distance: 42.1
click at [159, 156] on input "11526" at bounding box center [379, 157] width 607 height 45
click at [108, 159] on input "11526" at bounding box center [379, 157] width 607 height 45
click at [121, 158] on input "11526" at bounding box center [379, 157] width 607 height 45
click at [328, 353] on td "Archiving Completed" at bounding box center [370, 354] width 151 height 42
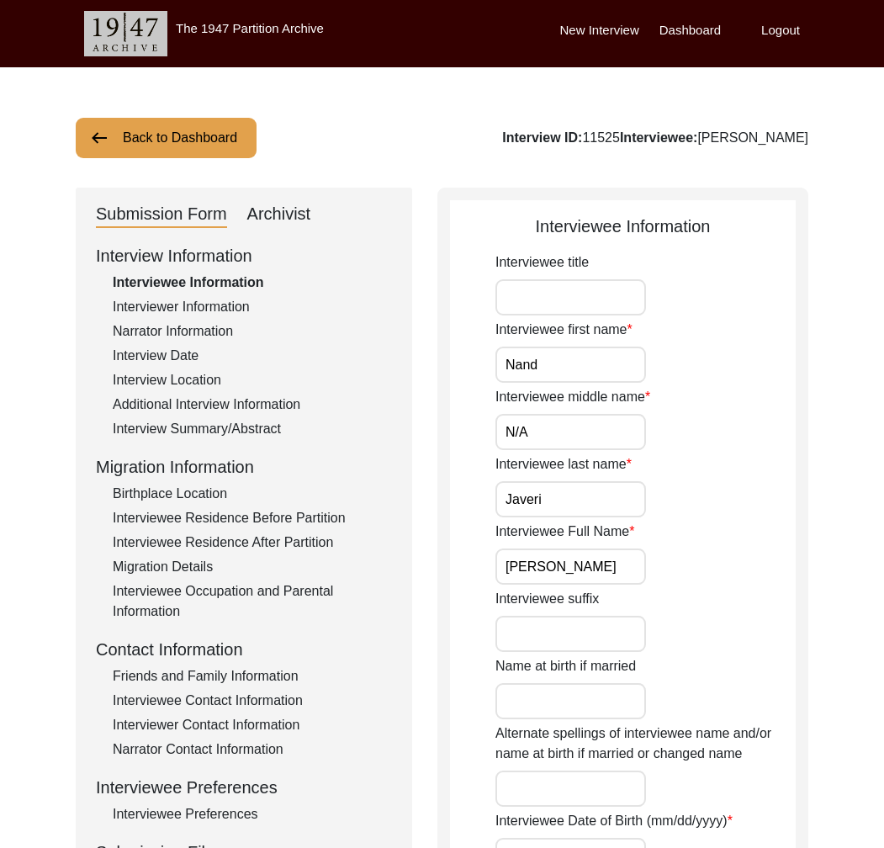
click at [289, 220] on div "Archivist" at bounding box center [279, 214] width 64 height 27
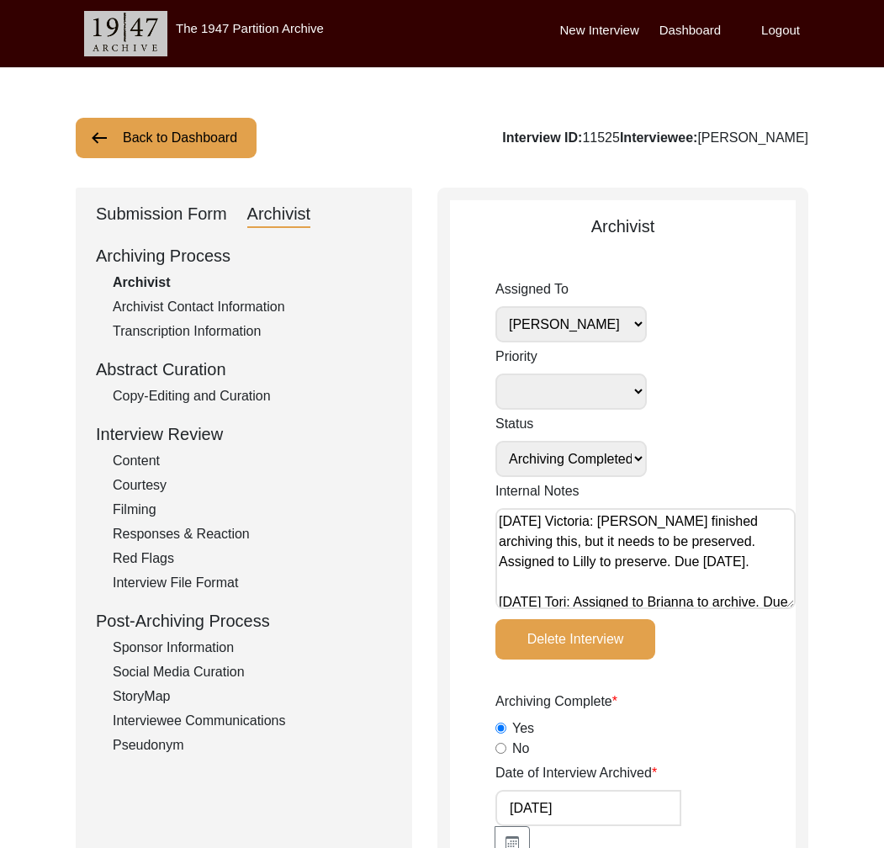
click at [171, 220] on div "Submission Form" at bounding box center [161, 214] width 131 height 27
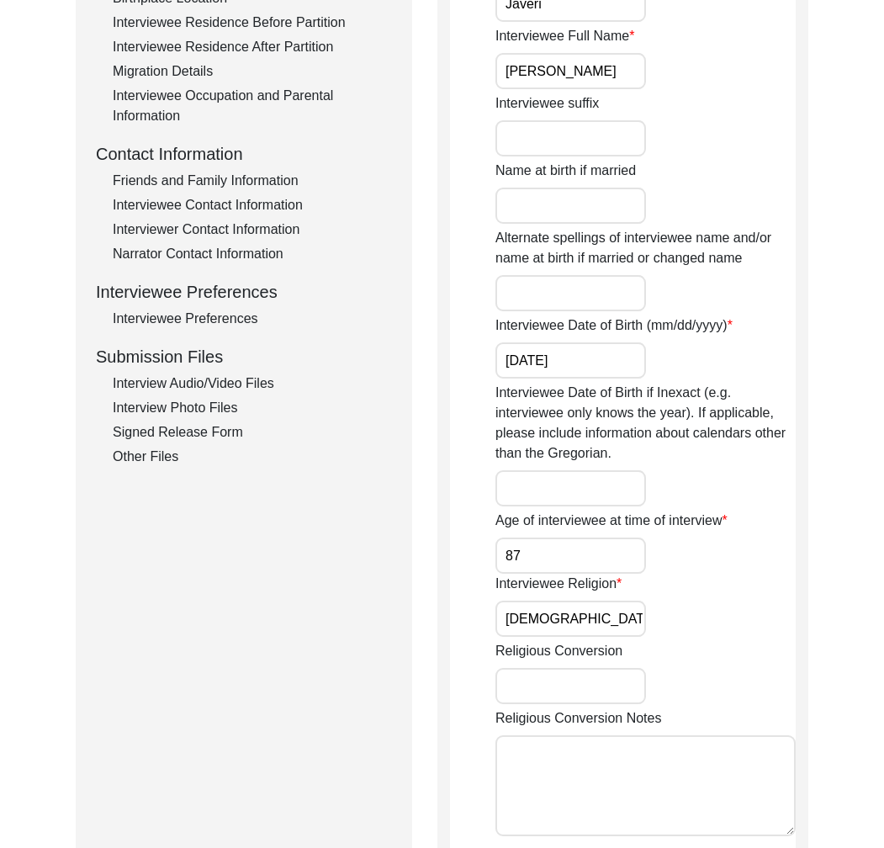
click at [215, 385] on div "Interview Audio/Video Files" at bounding box center [252, 384] width 279 height 20
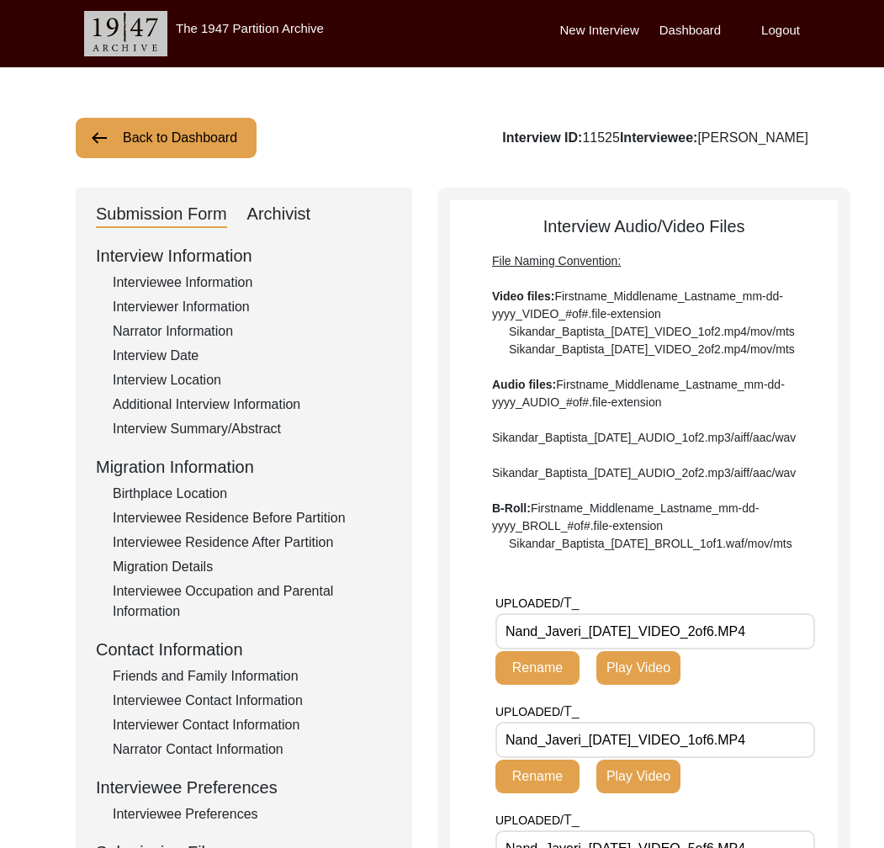
click at [203, 153] on button "Back to Dashboard" at bounding box center [166, 138] width 181 height 40
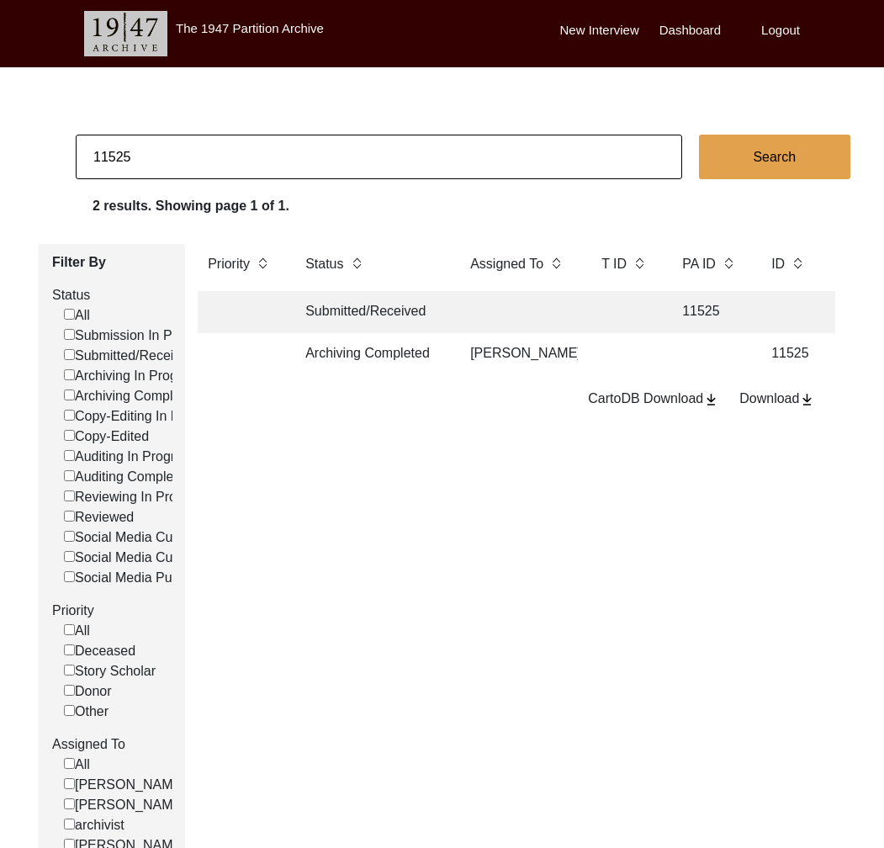
drag, startPoint x: 123, startPoint y: 162, endPoint x: 187, endPoint y: 165, distance: 64.0
click at [187, 165] on input "11525" at bounding box center [379, 157] width 607 height 45
click at [362, 349] on td "Archiving Completed" at bounding box center [370, 354] width 151 height 42
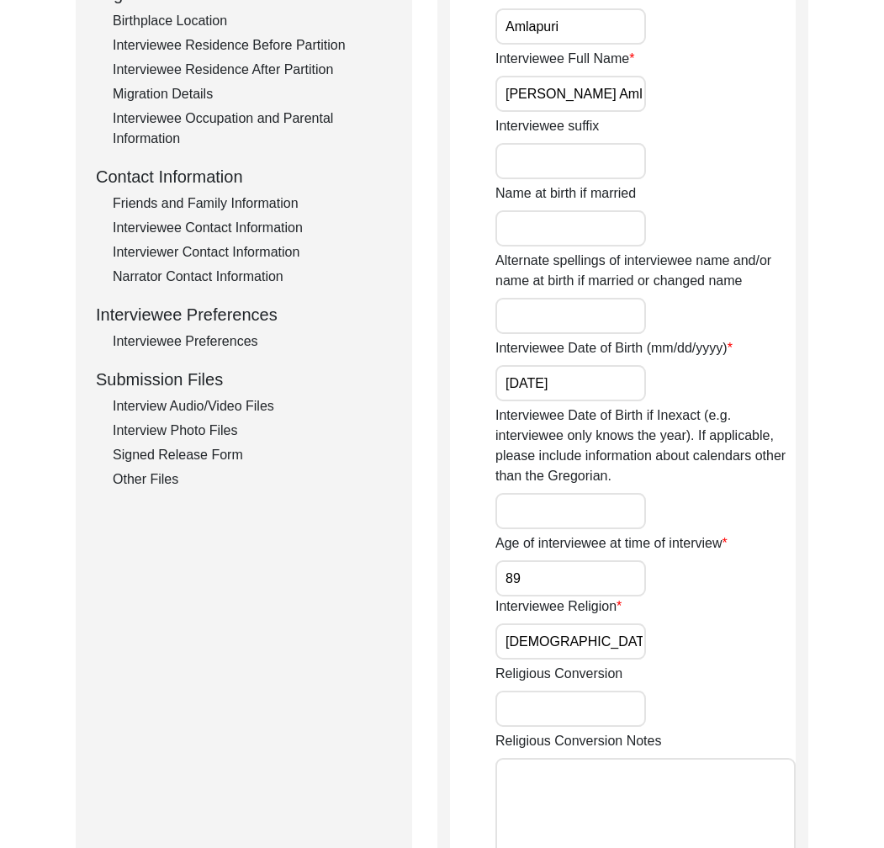
click at [217, 414] on div "Interview Audio/Video Files" at bounding box center [252, 406] width 279 height 20
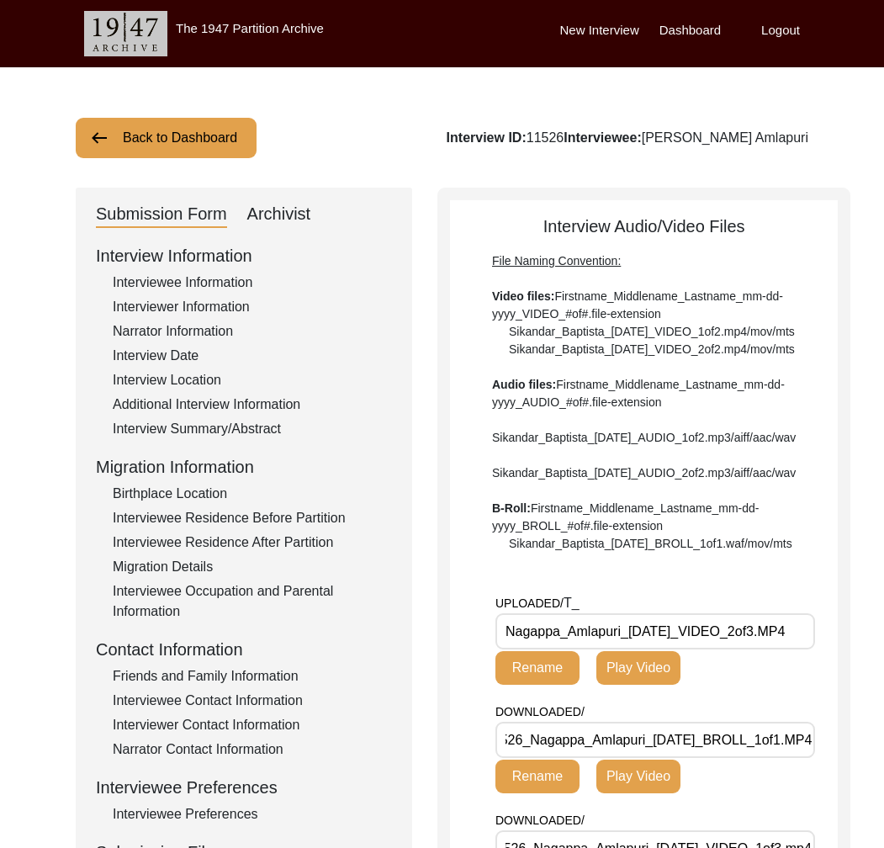
click at [239, 137] on button "Back to Dashboard" at bounding box center [166, 138] width 181 height 40
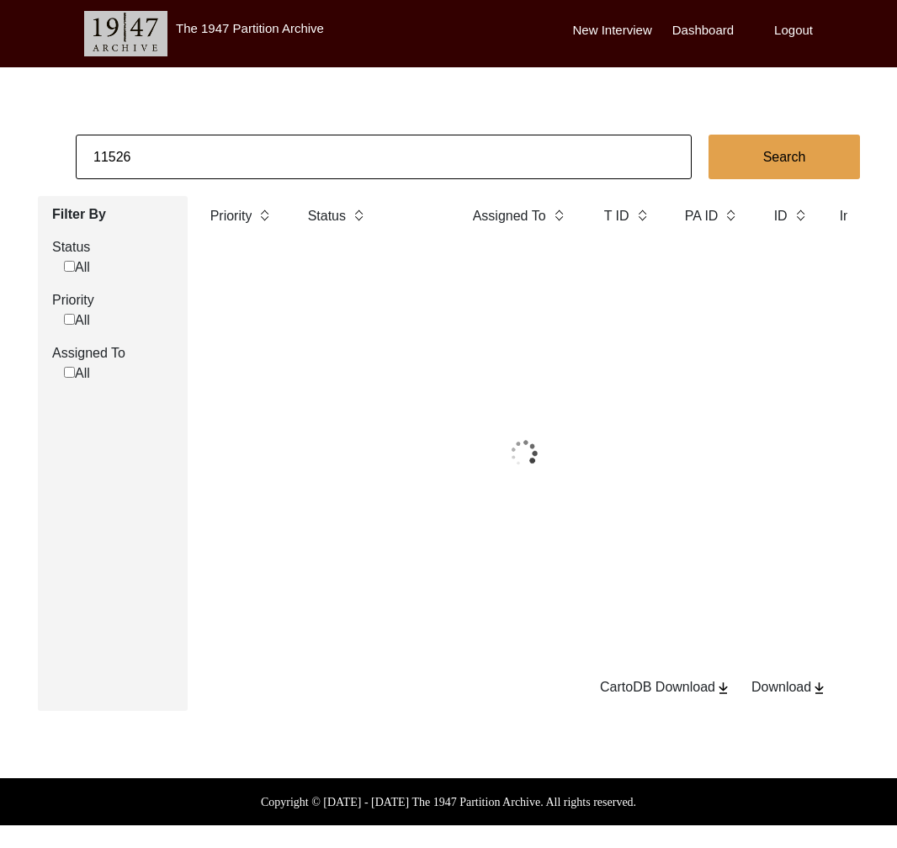
click at [260, 154] on input "11526" at bounding box center [384, 157] width 616 height 45
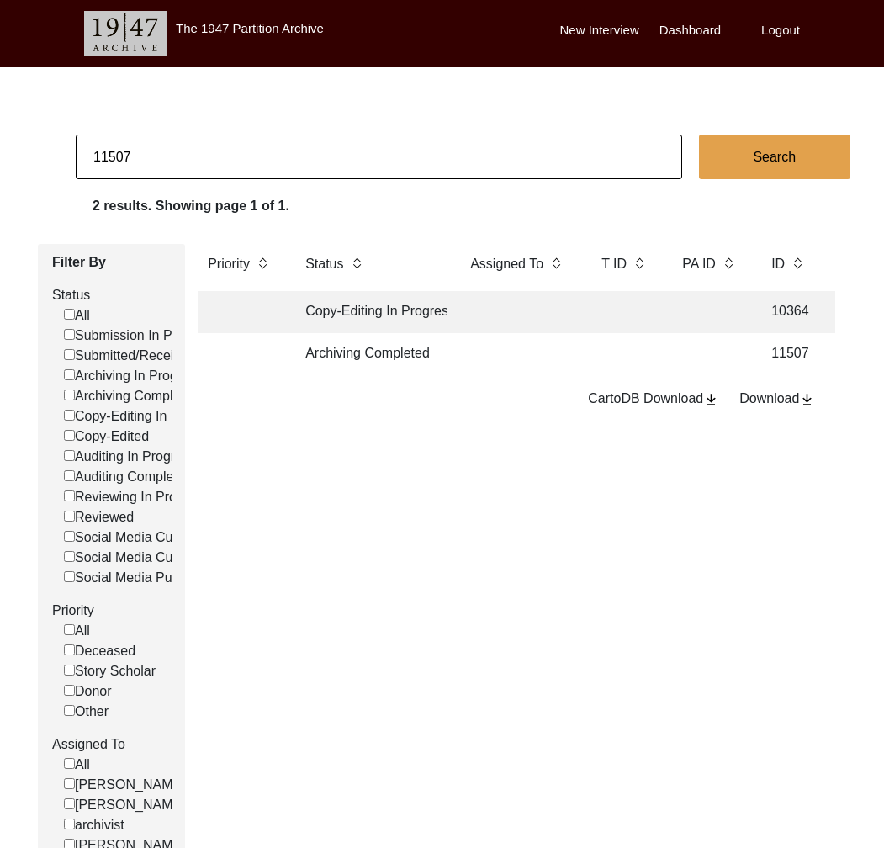
click at [401, 359] on td "Archiving Completed" at bounding box center [370, 354] width 151 height 42
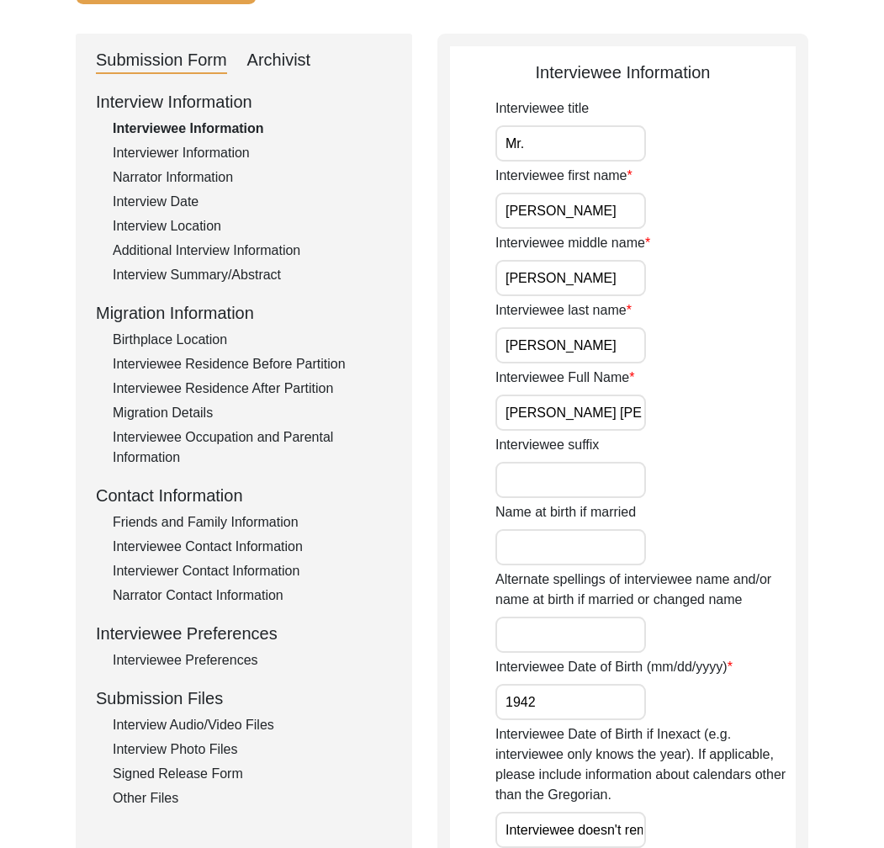
scroll to position [155, 0]
click at [231, 726] on div "Interview Audio/Video Files" at bounding box center [252, 724] width 279 height 20
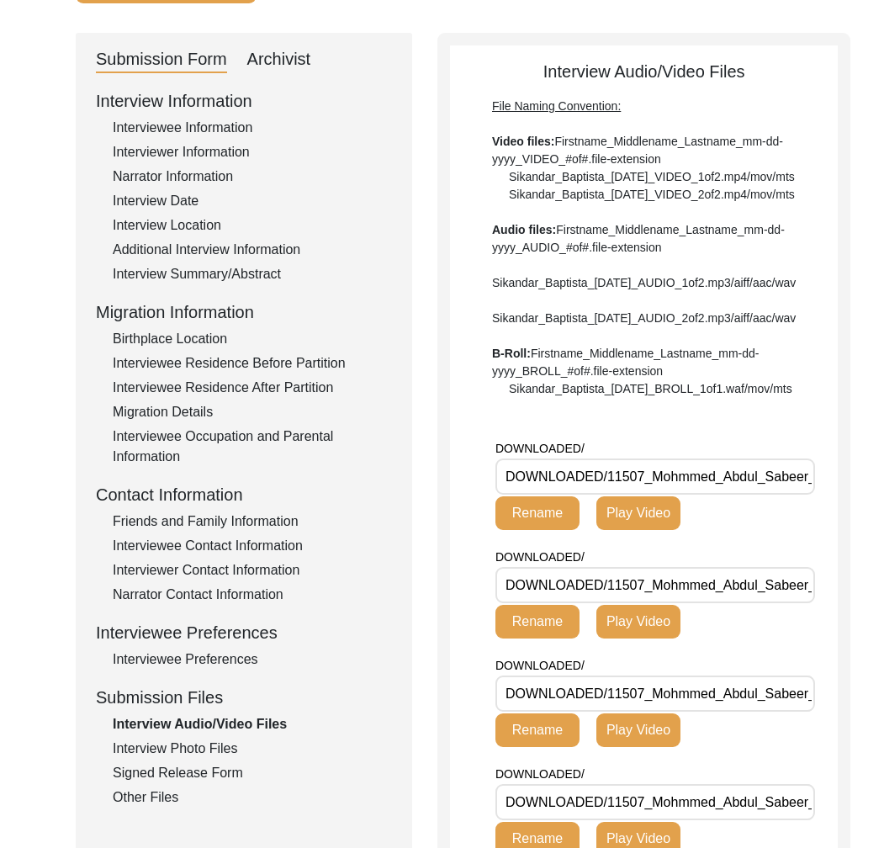
click at [200, 748] on div "Interview Photo Files" at bounding box center [252, 749] width 279 height 20
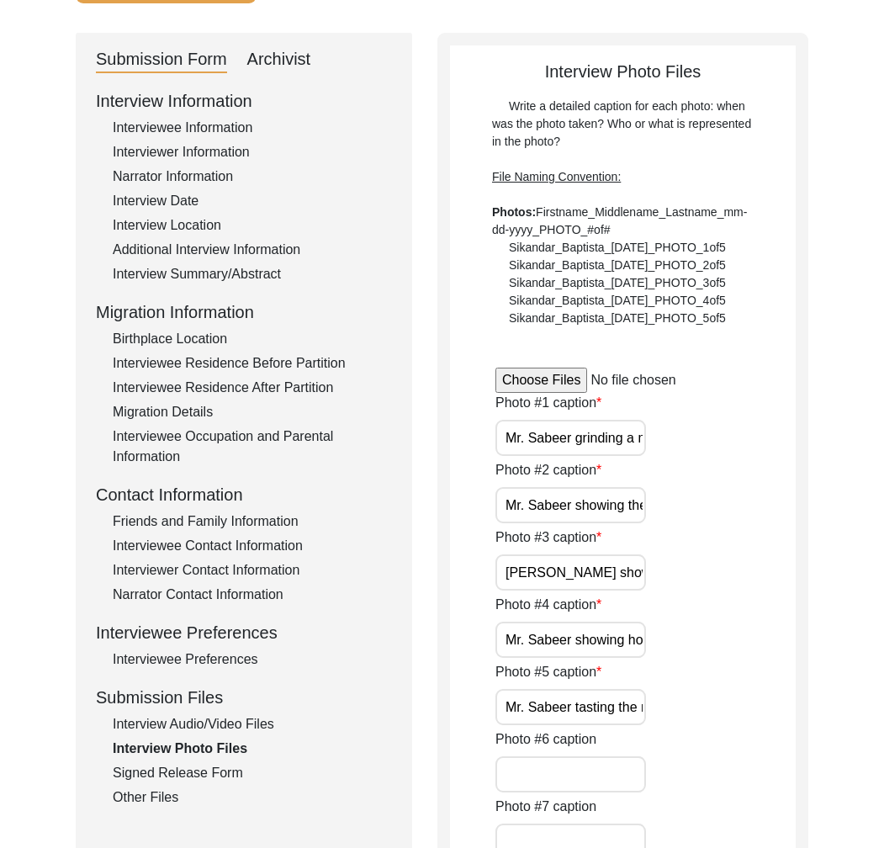
click at [231, 514] on div "Friends and Family Information" at bounding box center [252, 522] width 279 height 20
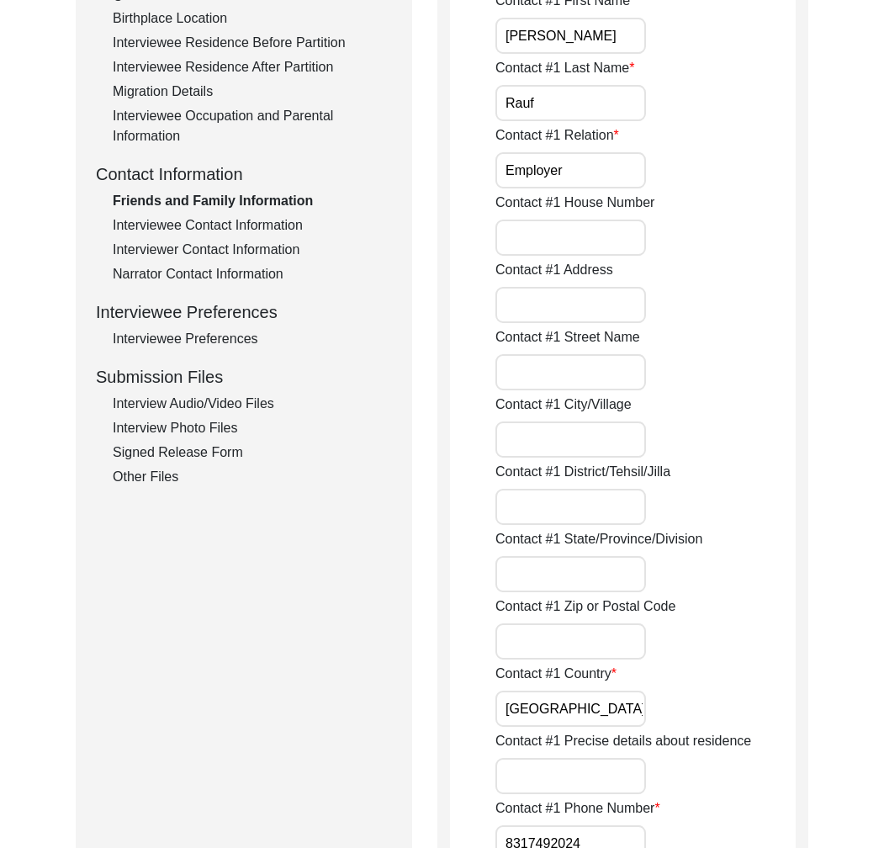
scroll to position [608, 0]
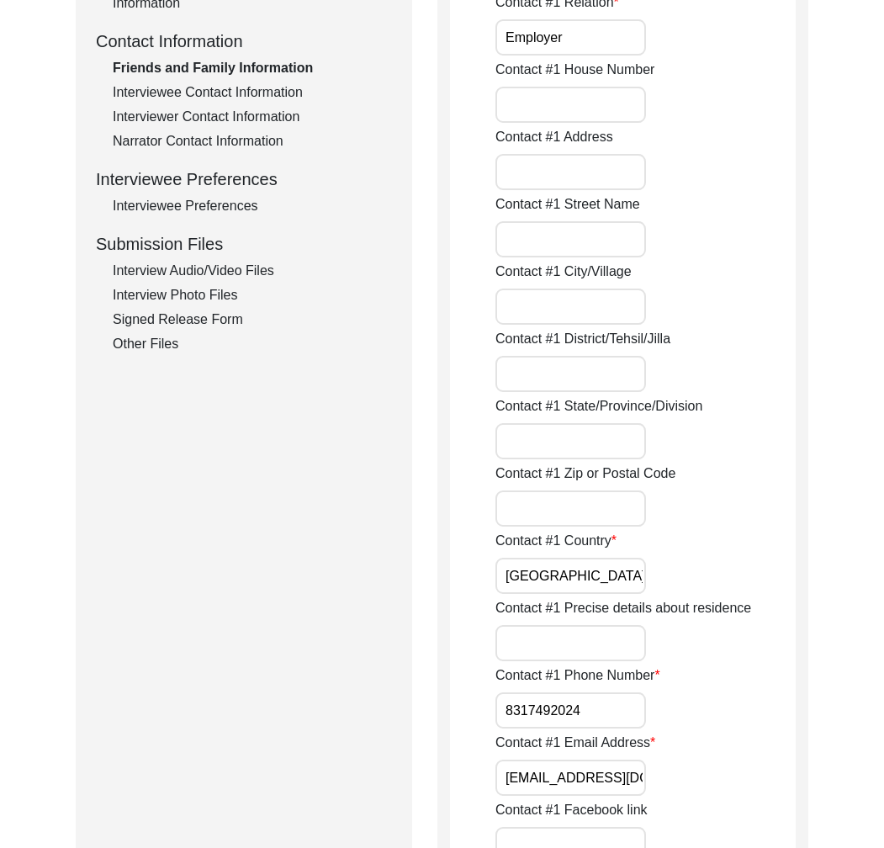
click at [553, 777] on input "[EMAIL_ADDRESS][DOMAIN_NAME]" at bounding box center [571, 778] width 151 height 36
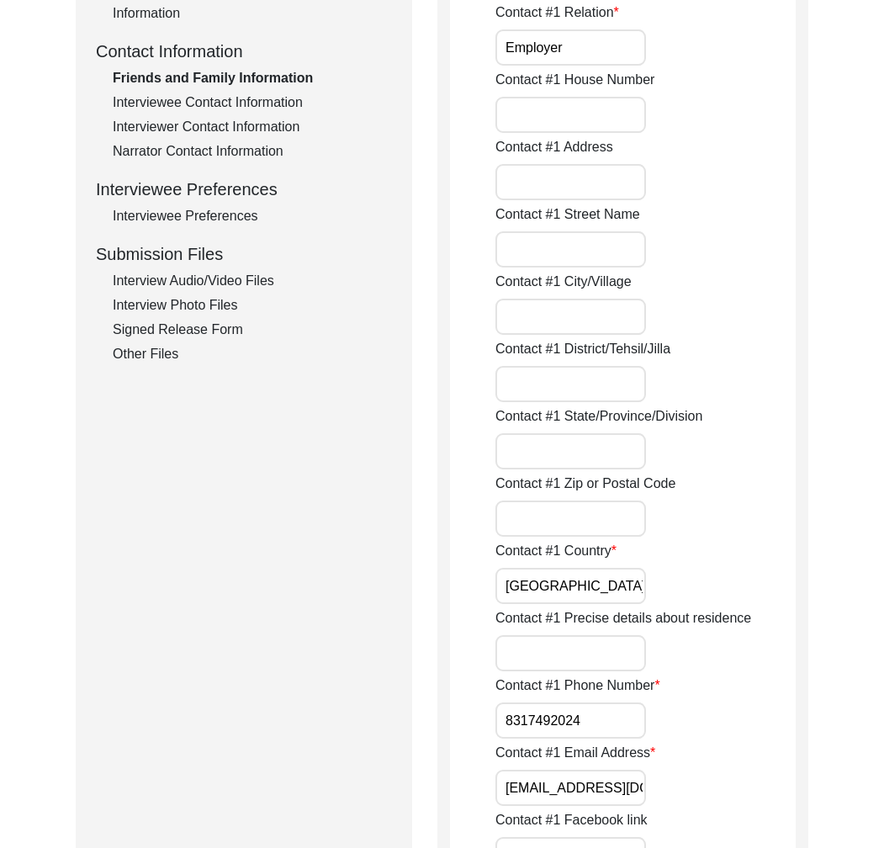
scroll to position [477, 0]
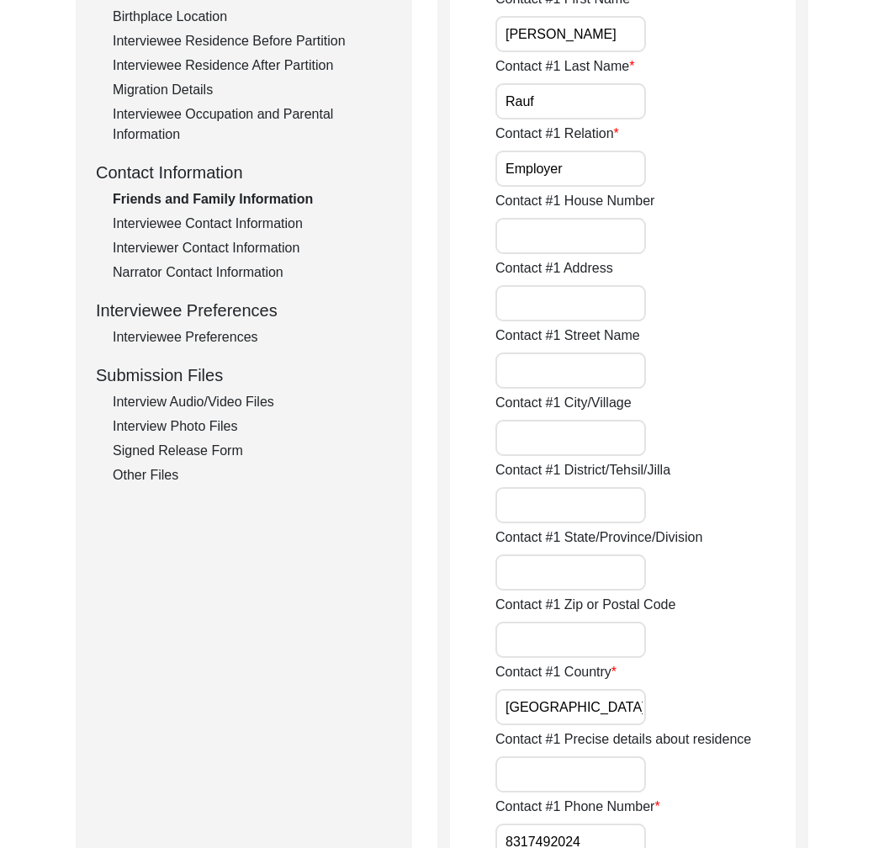
click at [251, 228] on div "Interviewee Contact Information" at bounding box center [252, 224] width 279 height 20
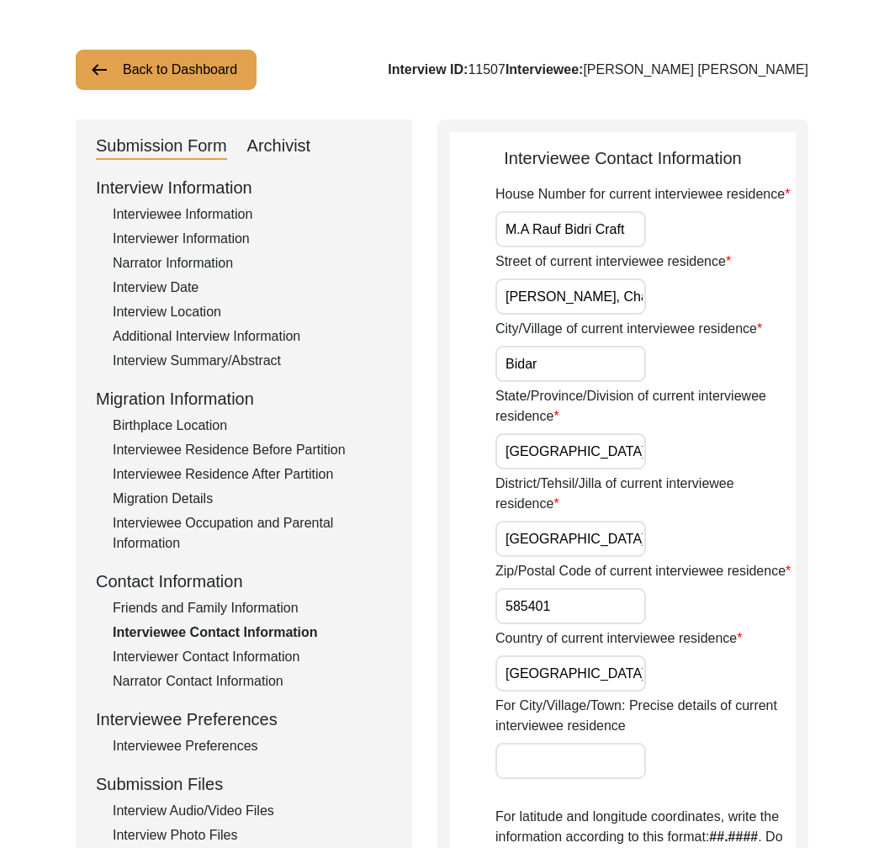
scroll to position [0, 0]
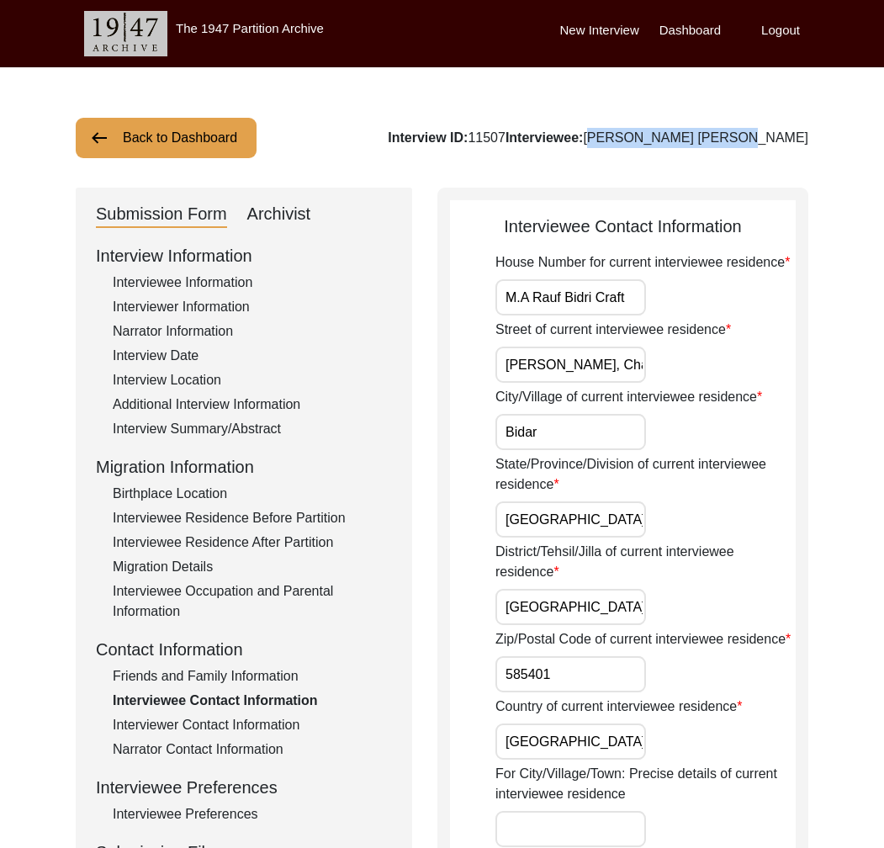
drag, startPoint x: 686, startPoint y: 137, endPoint x: 820, endPoint y: 143, distance: 134.8
copy div "[PERSON_NAME] [PERSON_NAME]"
